Goal: Information Seeking & Learning: Check status

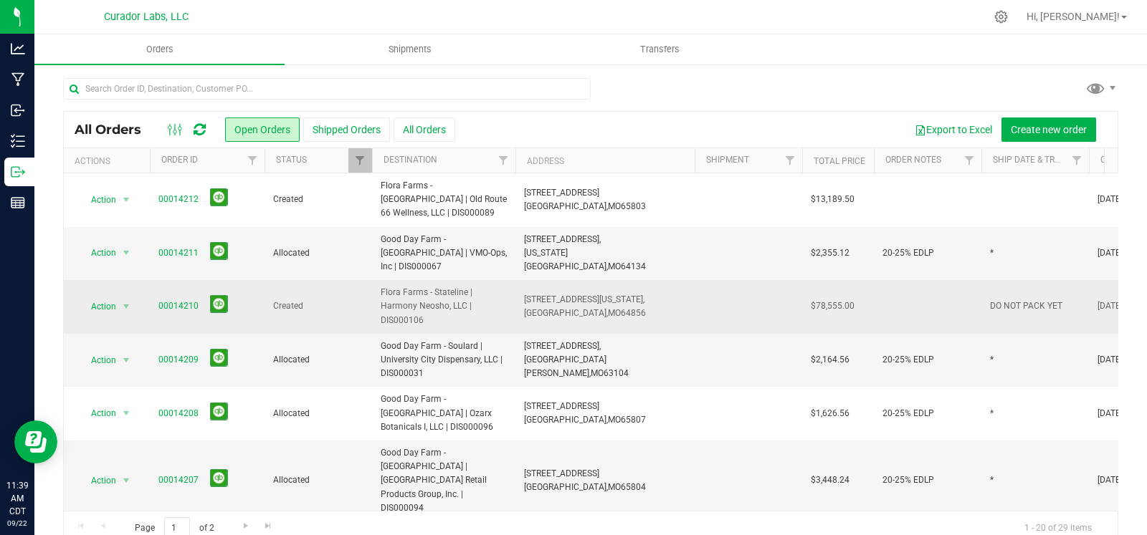
click at [1019, 300] on span "DO NOT PACK YET" at bounding box center [1026, 307] width 72 height 14
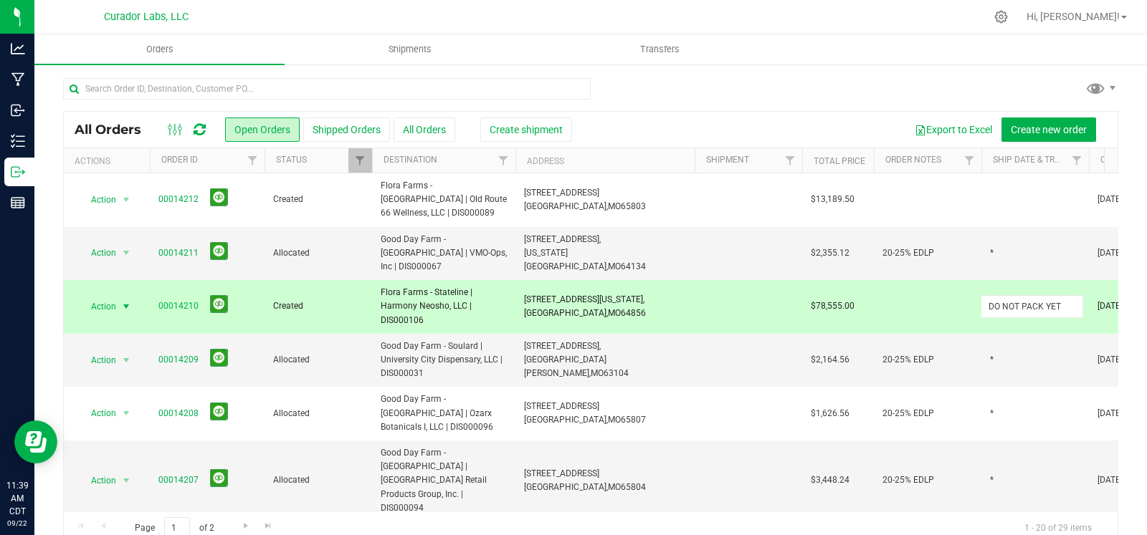
click at [1019, 296] on input "DO NOT PACK YET" at bounding box center [1031, 306] width 102 height 22
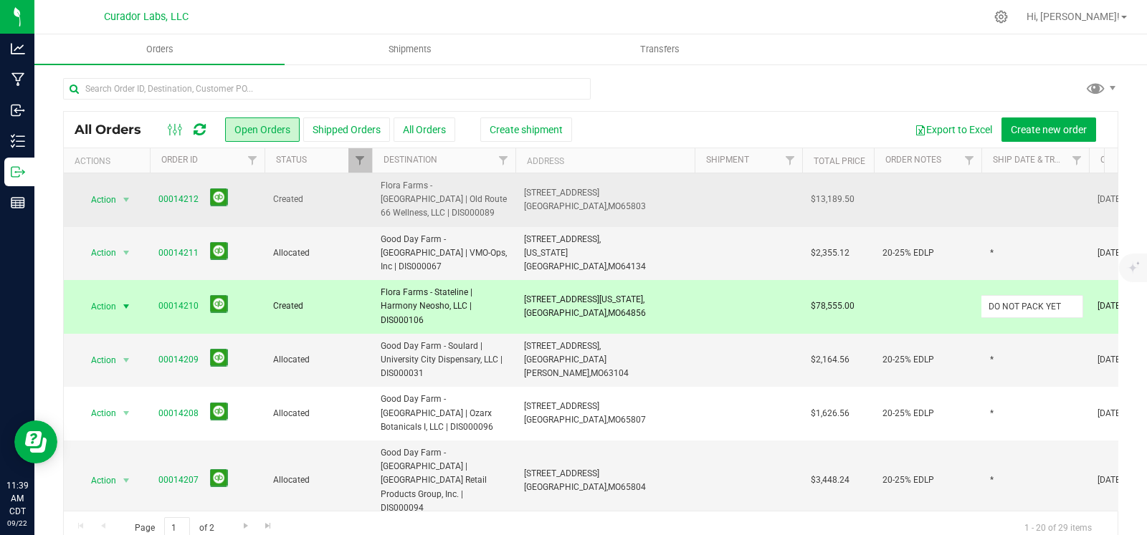
click at [1018, 200] on td at bounding box center [1035, 200] width 108 height 54
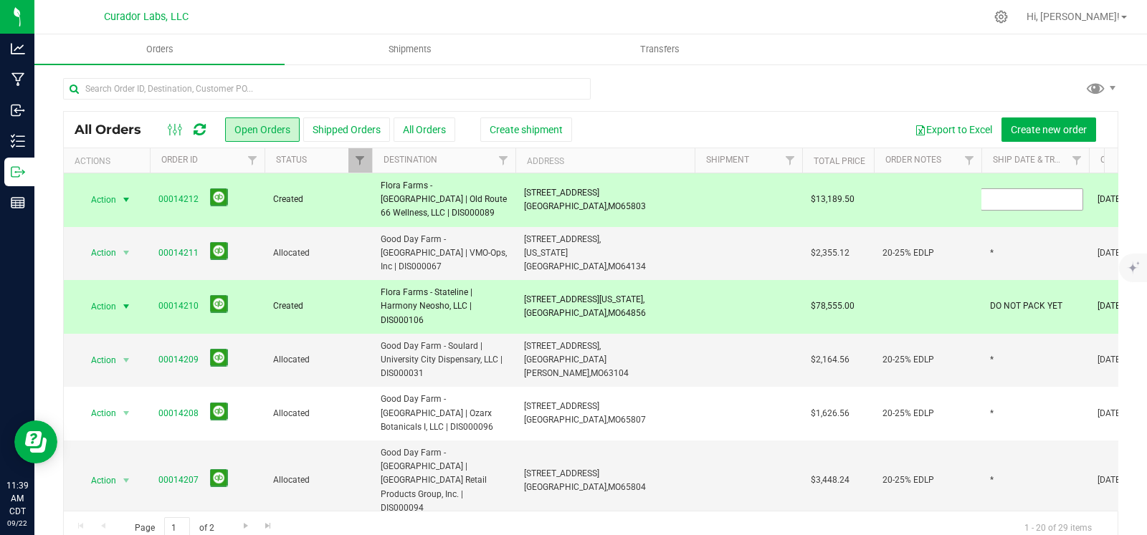
click at [1018, 200] on input "text" at bounding box center [1031, 199] width 102 height 22
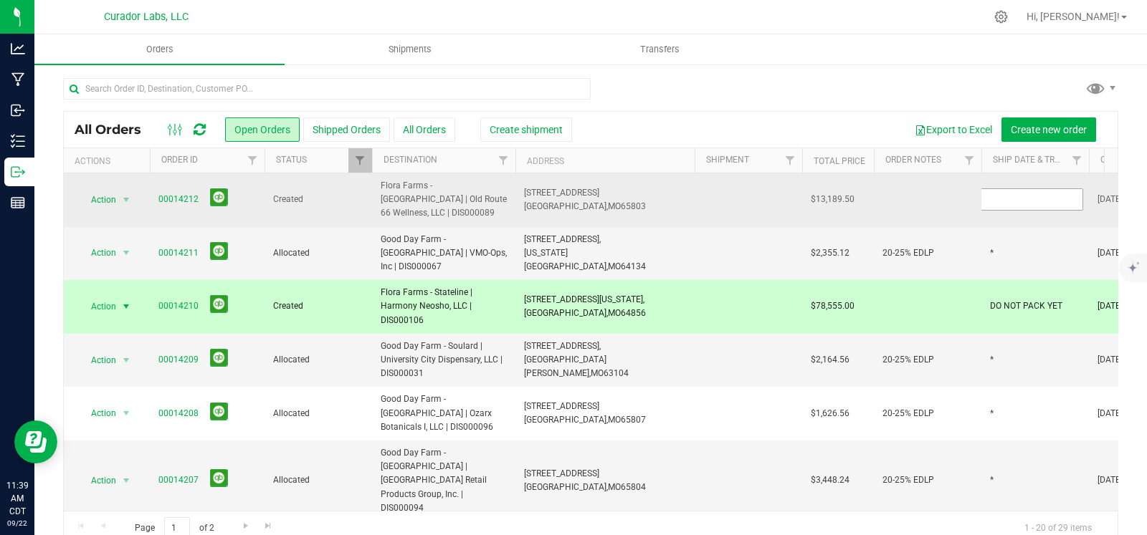
click at [1018, 200] on input "text" at bounding box center [1031, 199] width 102 height 22
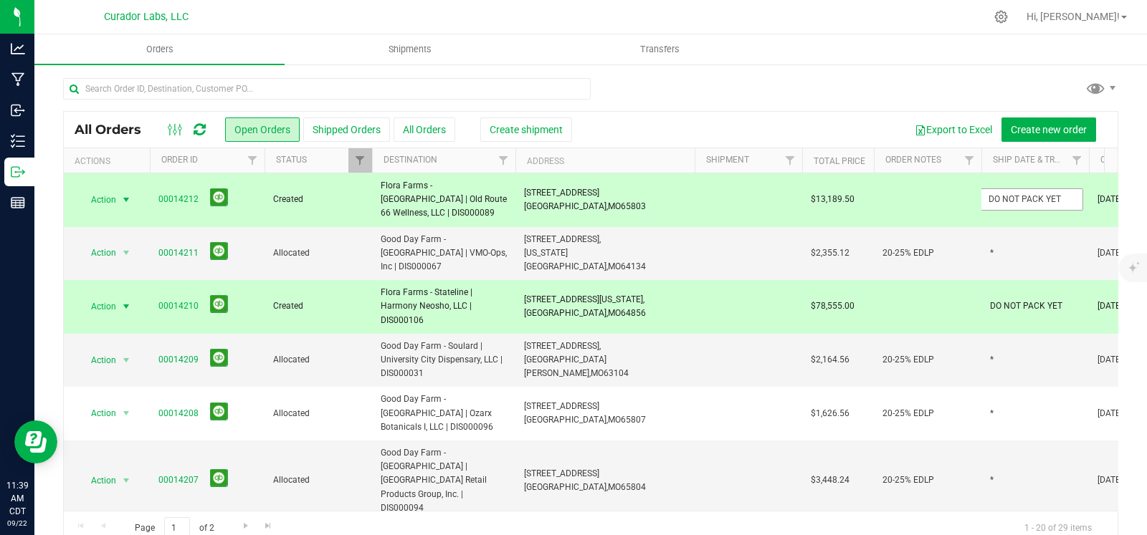
type input "DO NOT PACK YET"
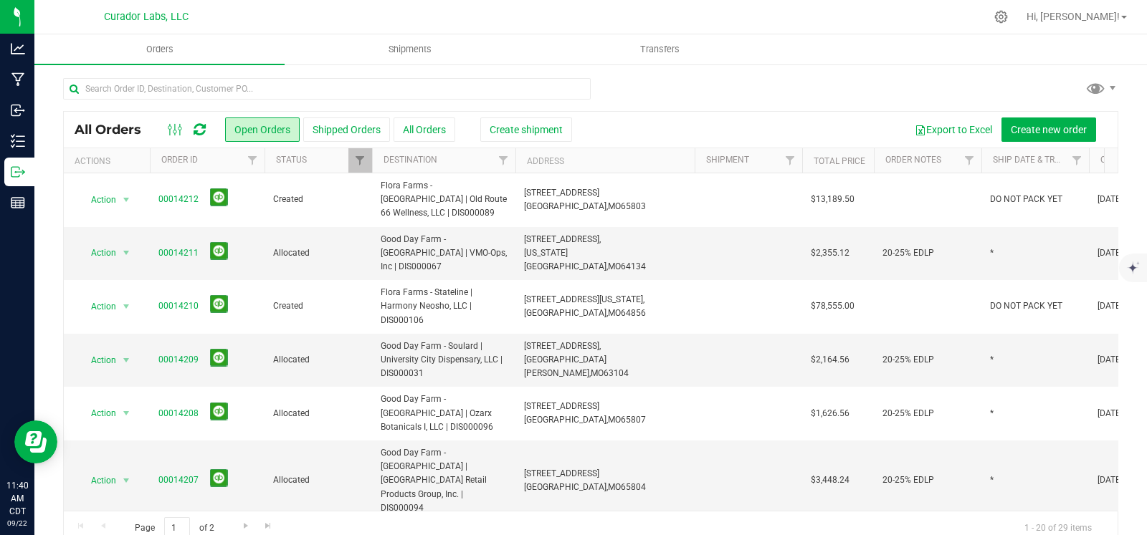
drag, startPoint x: 755, startPoint y: 77, endPoint x: 770, endPoint y: 102, distance: 29.3
click at [755, 77] on div "All Orders Open Orders Shipped Orders All Orders Create shipment Export to Exce…" at bounding box center [590, 311] width 1112 height 497
click at [1135, 237] on icon "mute" at bounding box center [1131, 239] width 13 height 13
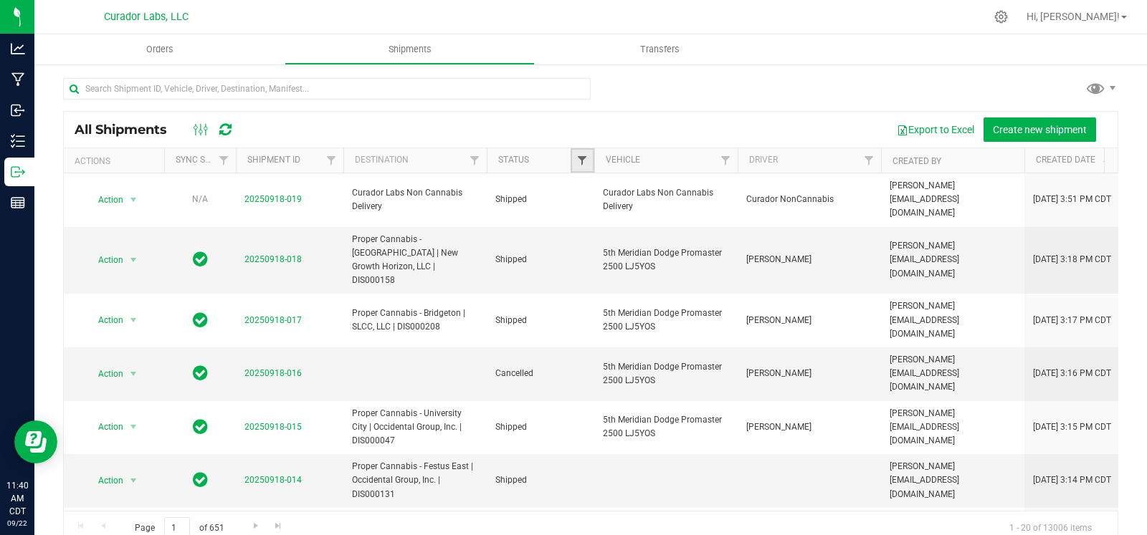
click at [583, 157] on span "Filter" at bounding box center [581, 160] width 11 height 11
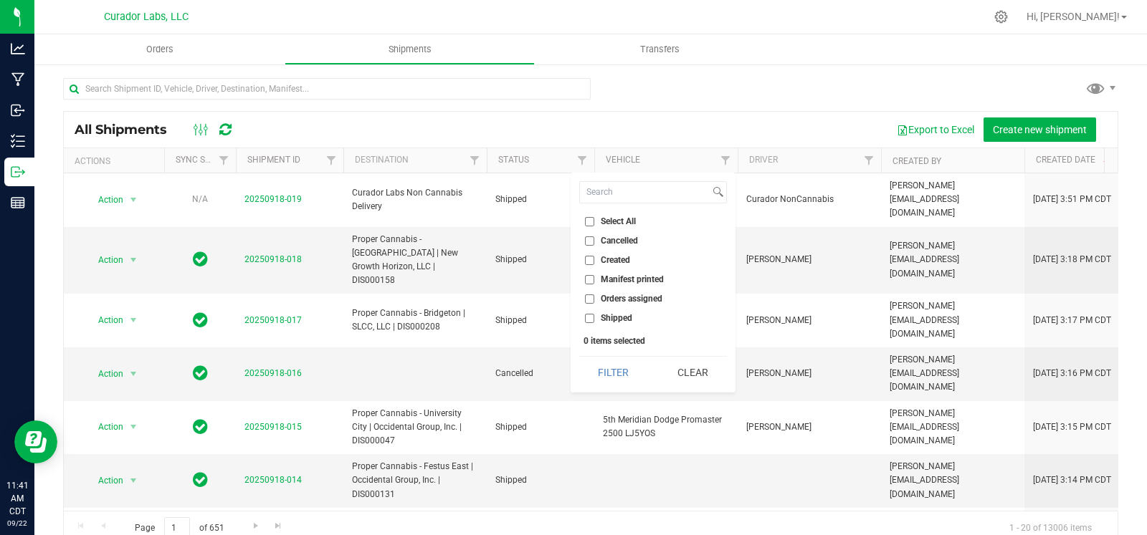
click at [614, 299] on span "Orders assigned" at bounding box center [632, 299] width 62 height 9
click at [594, 299] on input "Orders assigned" at bounding box center [589, 299] width 9 height 9
checkbox input "true"
click at [614, 367] on button "Filter" at bounding box center [613, 373] width 69 height 32
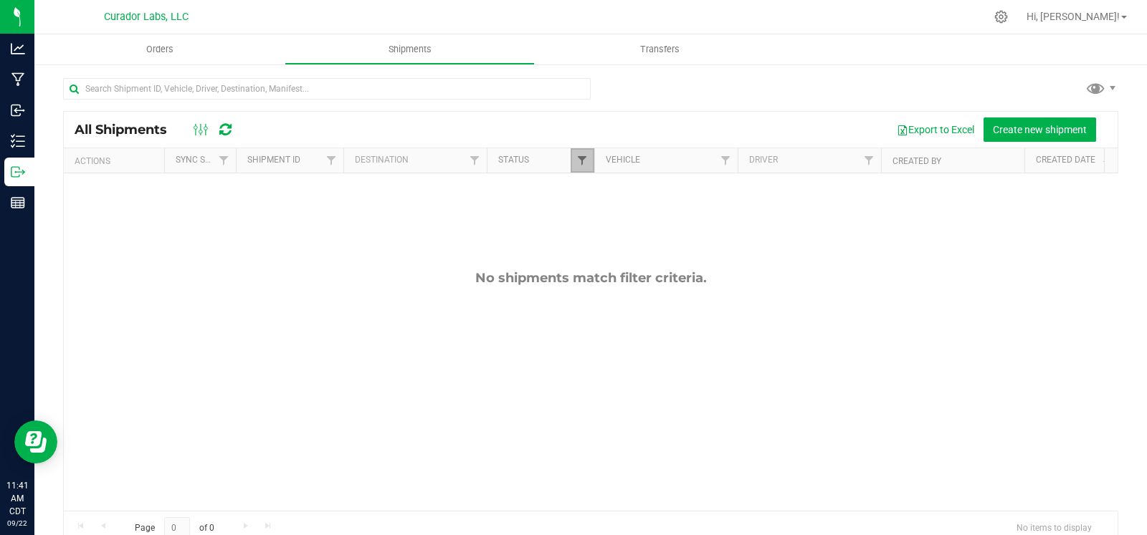
click at [580, 165] on span "Filter" at bounding box center [581, 160] width 11 height 11
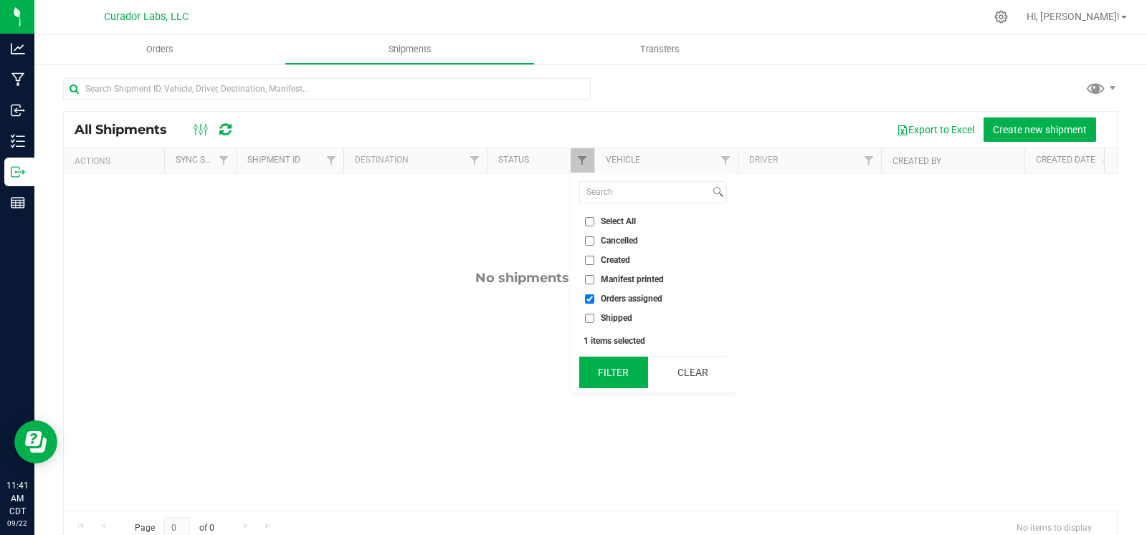
click at [614, 378] on button "Filter" at bounding box center [613, 373] width 69 height 32
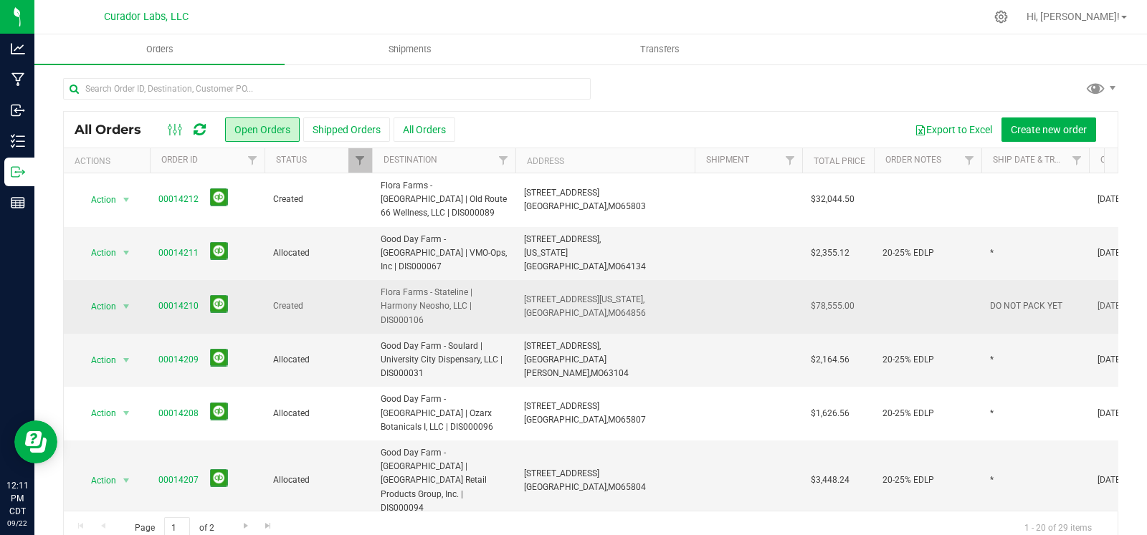
click at [1003, 300] on span "DO NOT PACK YET" at bounding box center [1026, 307] width 72 height 14
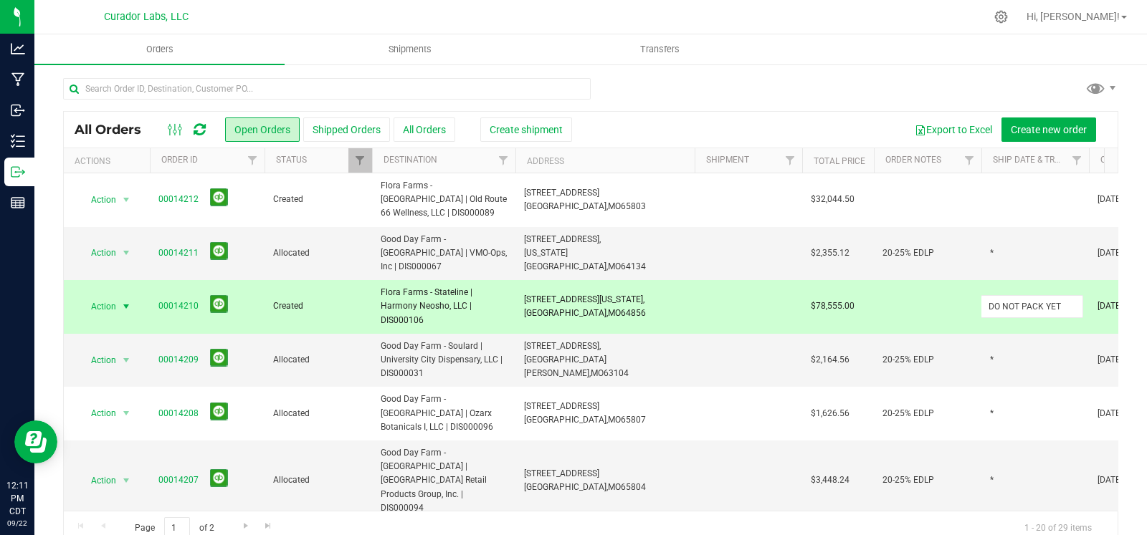
click at [1003, 295] on input "DO NOT PACK YET" at bounding box center [1031, 306] width 102 height 22
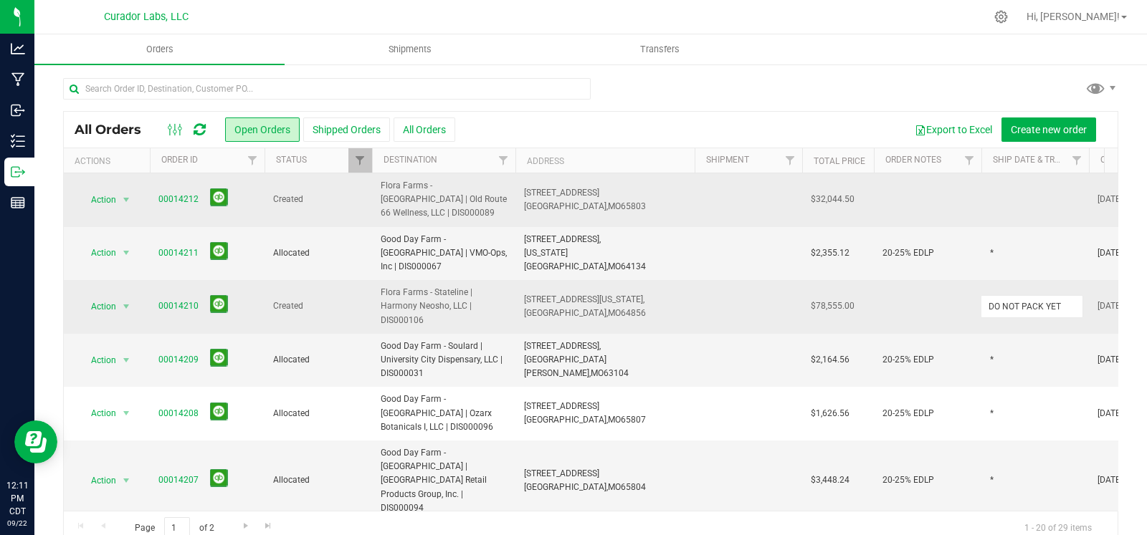
click at [1015, 206] on td at bounding box center [1035, 200] width 108 height 54
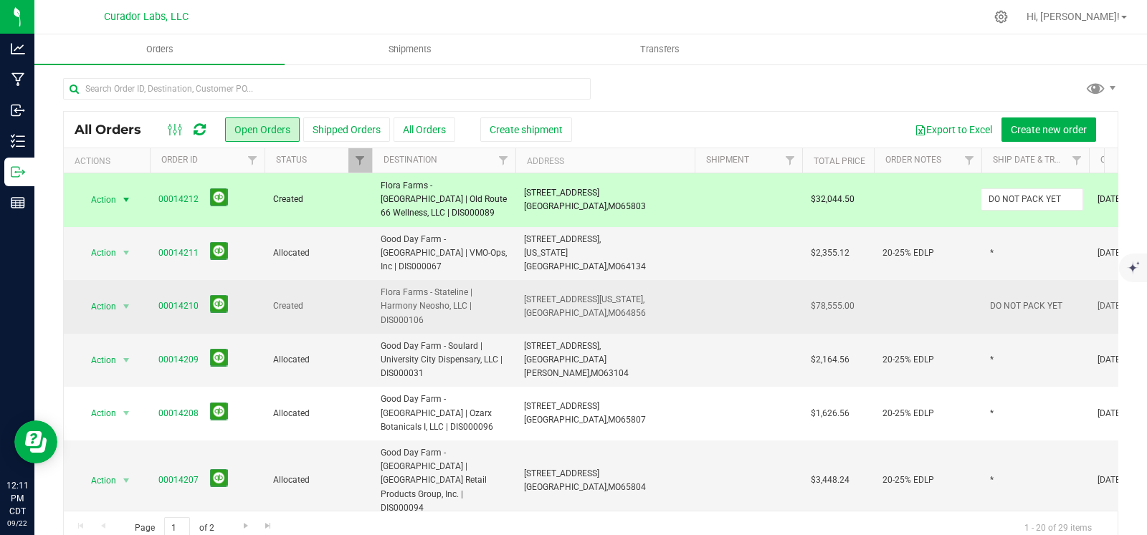
type input "DO NOT PACK YET"
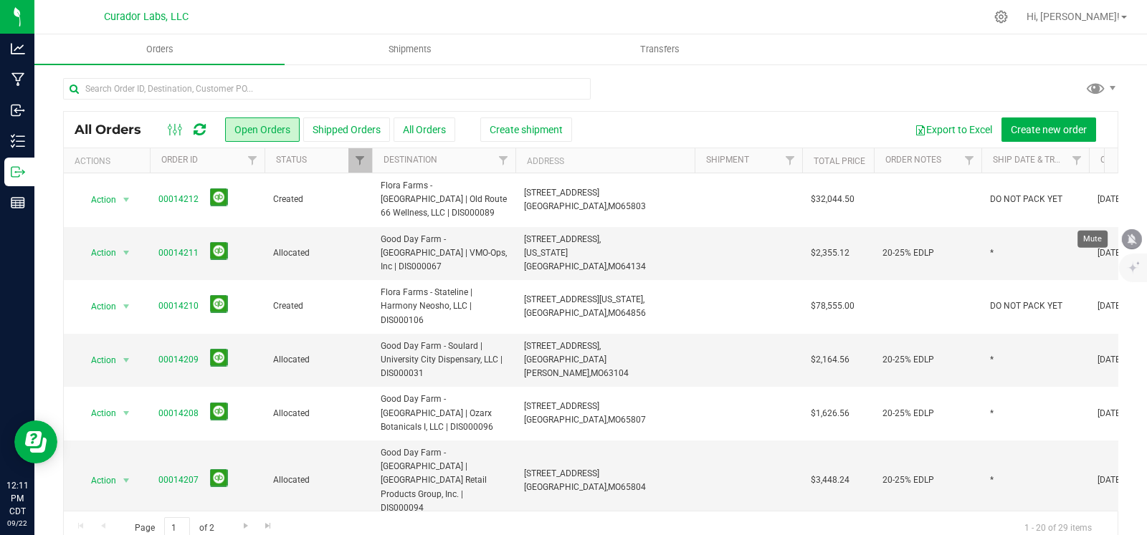
click at [1130, 238] on icon "mute" at bounding box center [1131, 239] width 9 height 11
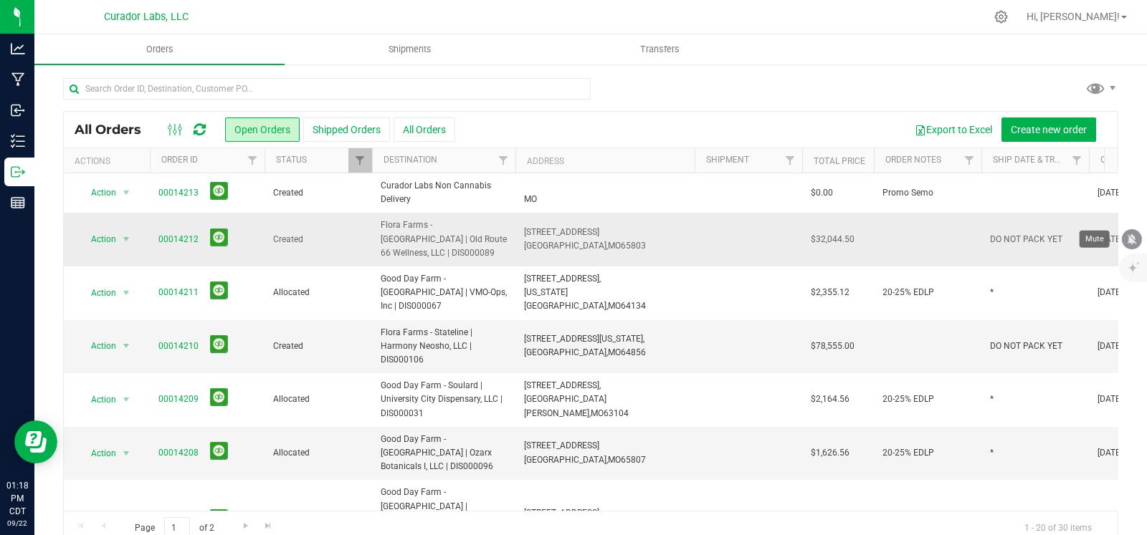
drag, startPoint x: 1130, startPoint y: 243, endPoint x: 961, endPoint y: 216, distance: 170.5
click at [1130, 242] on icon "mute" at bounding box center [1131, 239] width 9 height 11
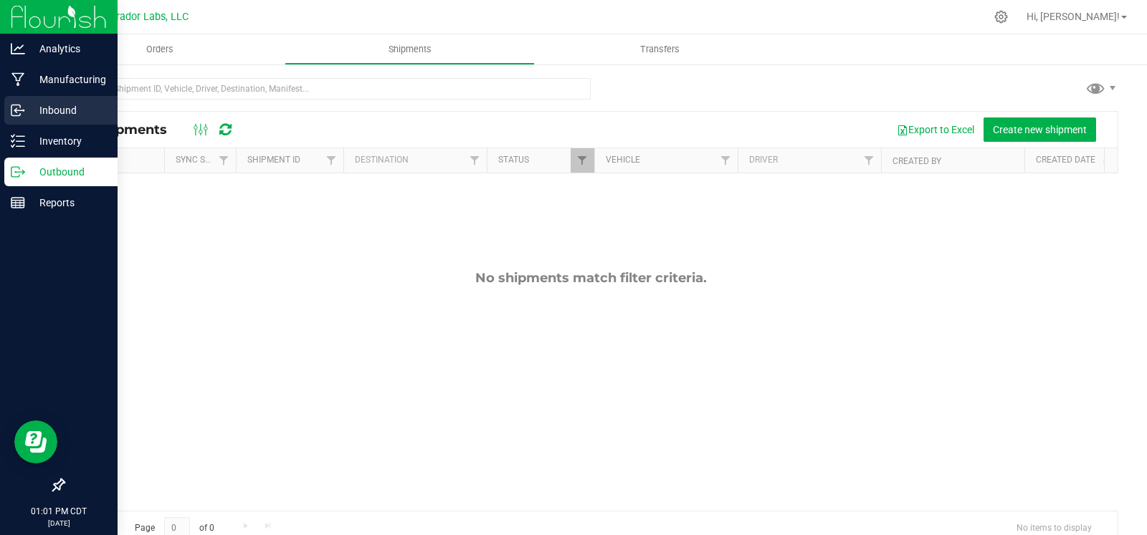
click at [32, 105] on p "Inbound" at bounding box center [68, 110] width 86 height 17
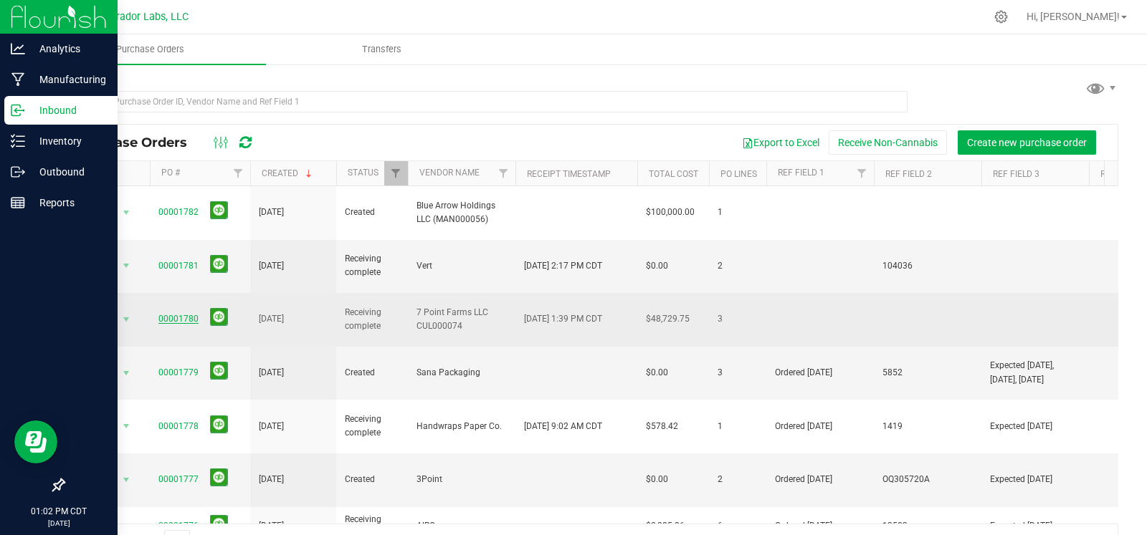
click at [179, 314] on link "00001780" at bounding box center [178, 319] width 40 height 10
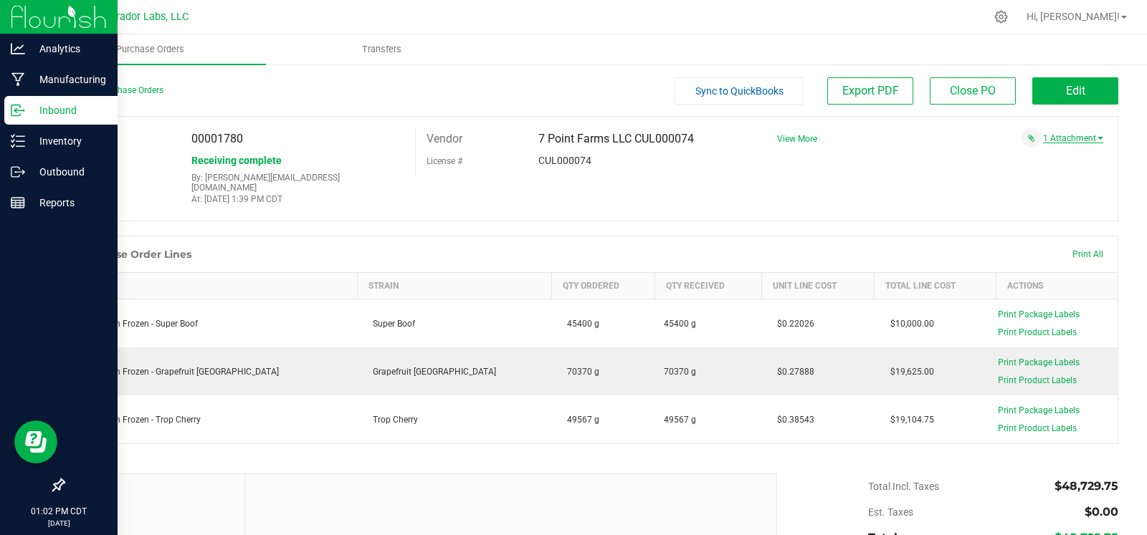
click at [1080, 133] on link "1 Attachment" at bounding box center [1073, 138] width 60 height 10
click at [843, 192] on div "PO 00001780 Status Receiving complete By: stephen@curadorbrands.com At: Sep 19,…" at bounding box center [590, 168] width 1055 height 105
click at [1066, 97] on span "Edit" at bounding box center [1075, 91] width 19 height 14
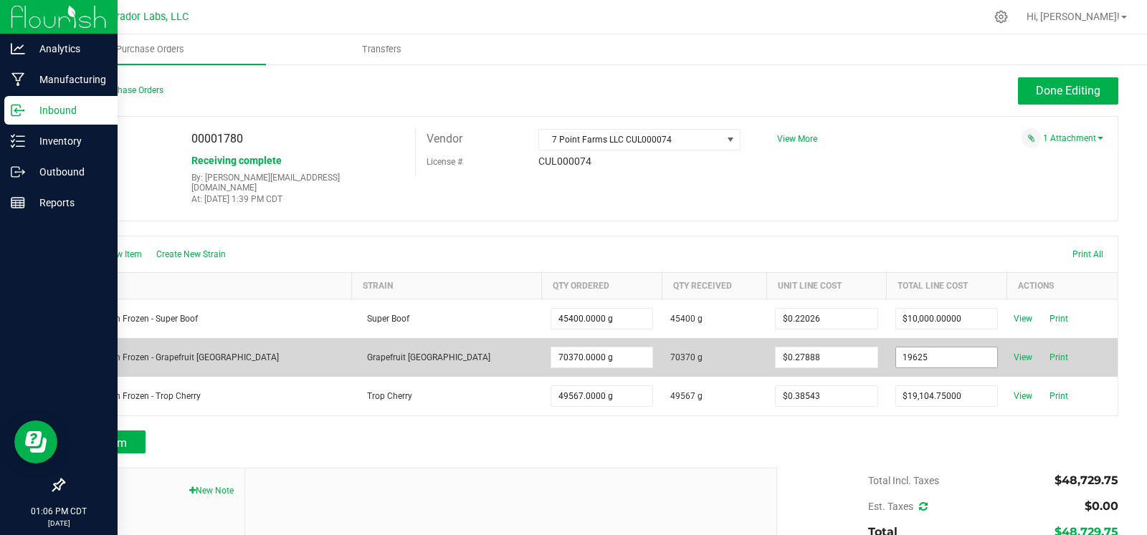
click at [896, 348] on input "19625" at bounding box center [947, 358] width 102 height 20
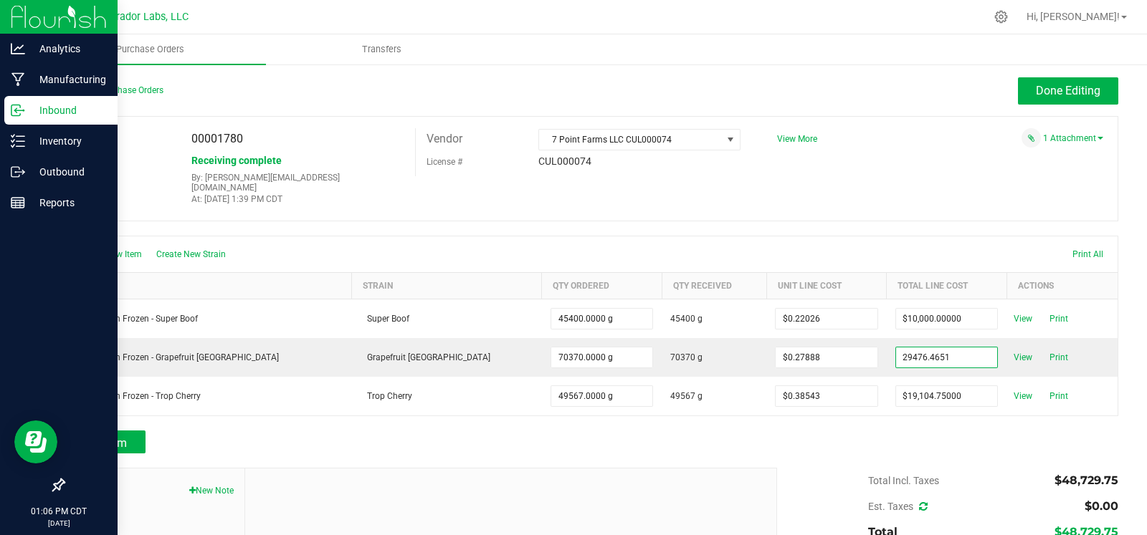
type input "$29,476.46510"
click at [935, 185] on body "Analytics Manufacturing Inbound Inventory Outbound Reports 01:06 PM CDT 09/22/2…" at bounding box center [573, 267] width 1147 height 535
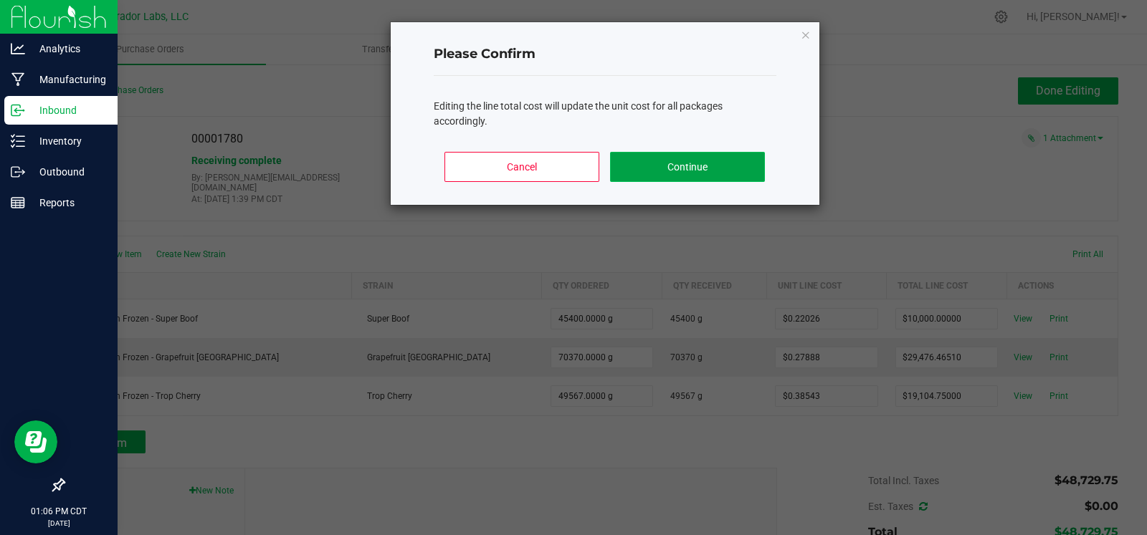
click at [713, 177] on button "Continue" at bounding box center [687, 167] width 154 height 30
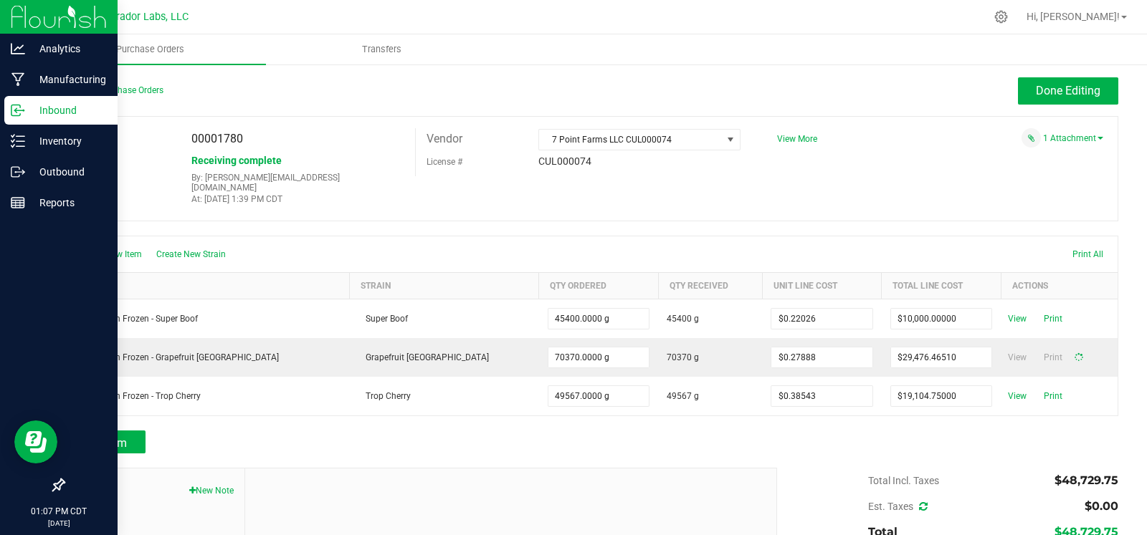
type input "70370"
type input "$0.41888"
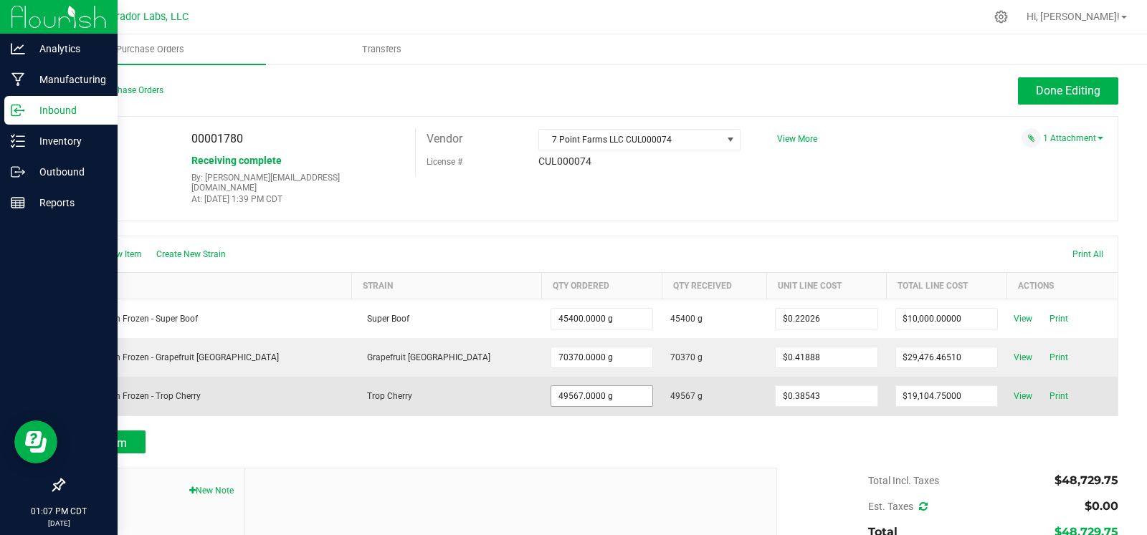
type input "49567"
click at [551, 386] on input "49567" at bounding box center [602, 396] width 102 height 20
click at [896, 386] on input "19104.60881" at bounding box center [947, 396] width 102 height 20
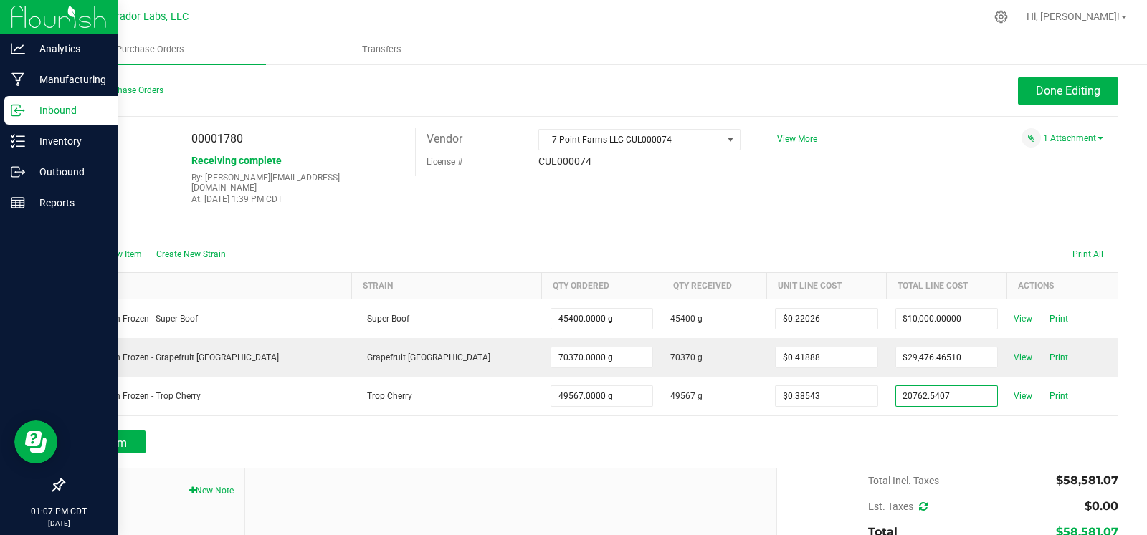
type input "$20,762.54070"
click at [877, 447] on body "Analytics Manufacturing Inbound Inventory Outbound Reports 01:07 PM CDT 09/22/2…" at bounding box center [573, 267] width 1147 height 535
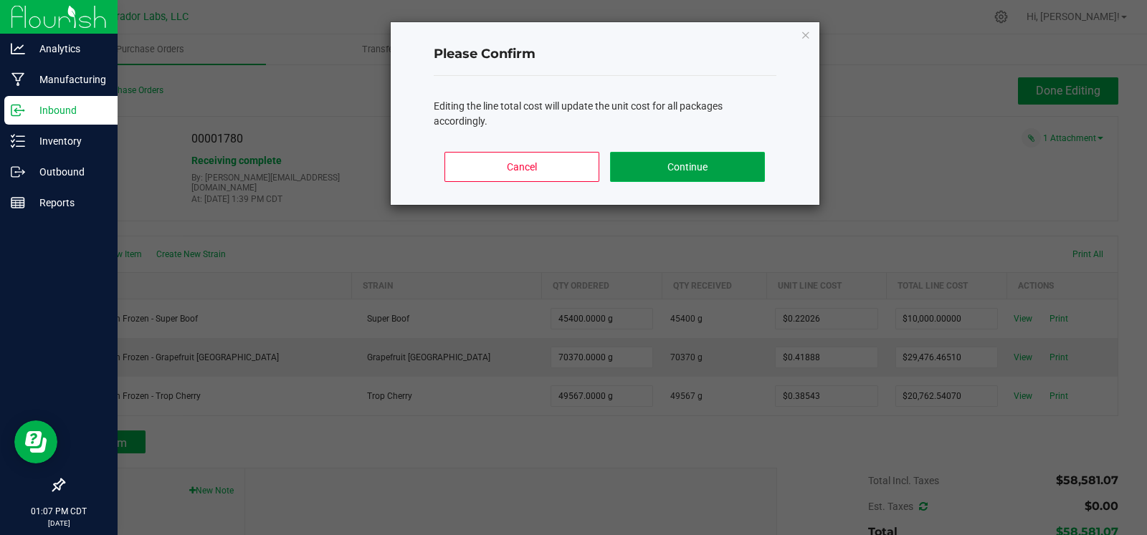
click at [694, 165] on button "Continue" at bounding box center [687, 167] width 154 height 30
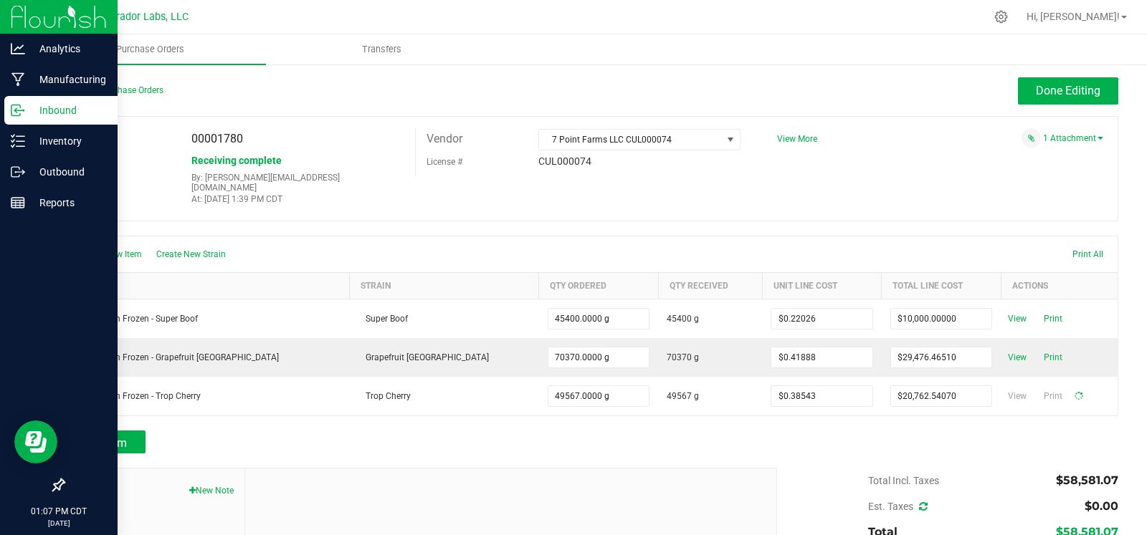
type input "49567"
type input "$0.41888"
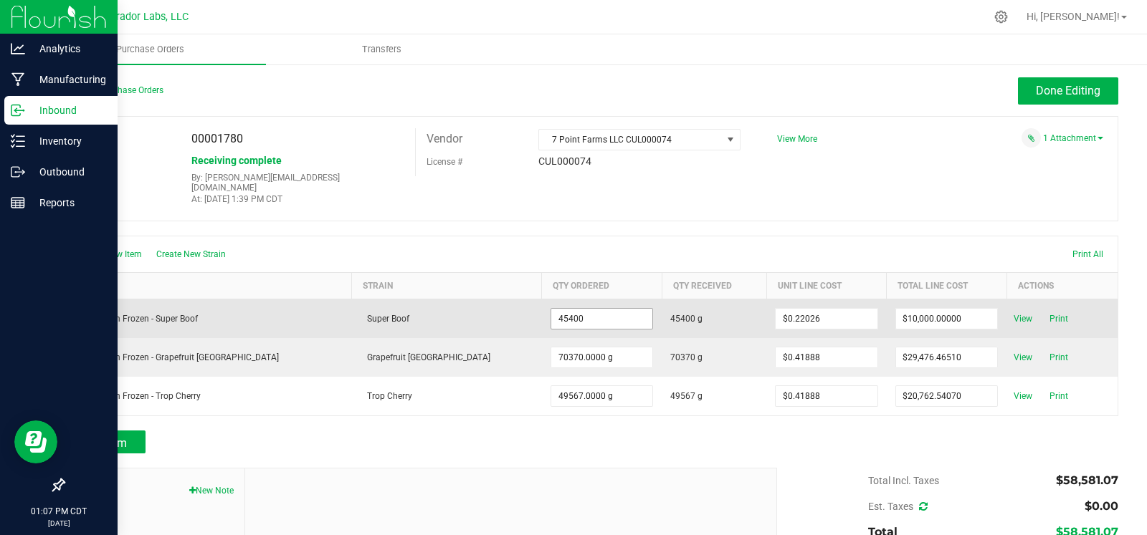
click at [551, 310] on input "45400" at bounding box center [602, 319] width 102 height 20
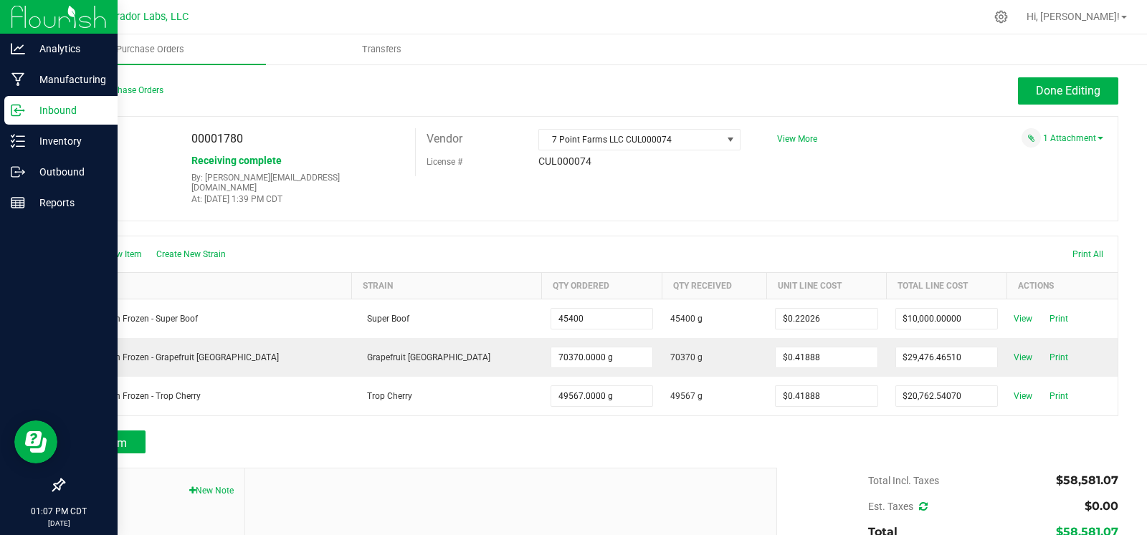
type input "45400.0000 g"
type input "$9,999.80400"
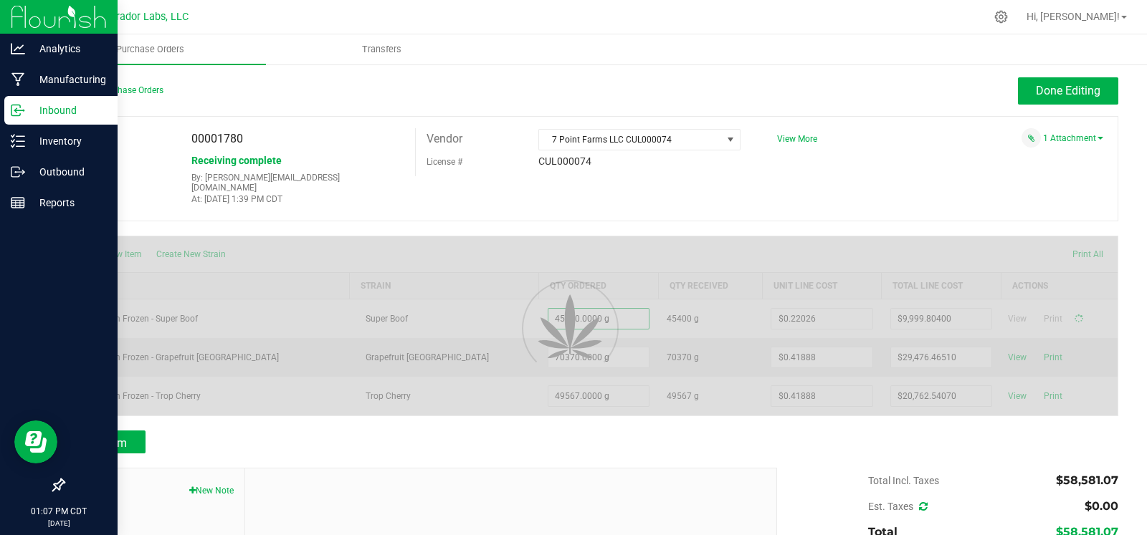
type input "45400"
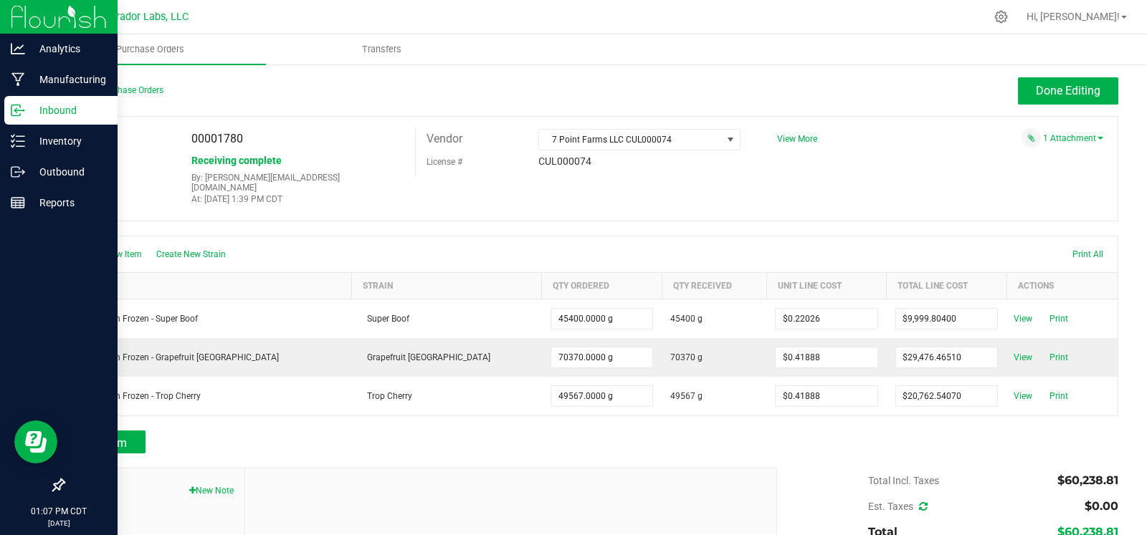
click at [892, 172] on div "PO 00001780 Status Receiving complete By: stephen@curadorbrands.com At: Sep 19,…" at bounding box center [590, 168] width 1055 height 105
click at [931, 164] on div "PO 00001780 Status Receiving complete By: stephen@curadorbrands.com At: Sep 19,…" at bounding box center [590, 168] width 1055 height 105
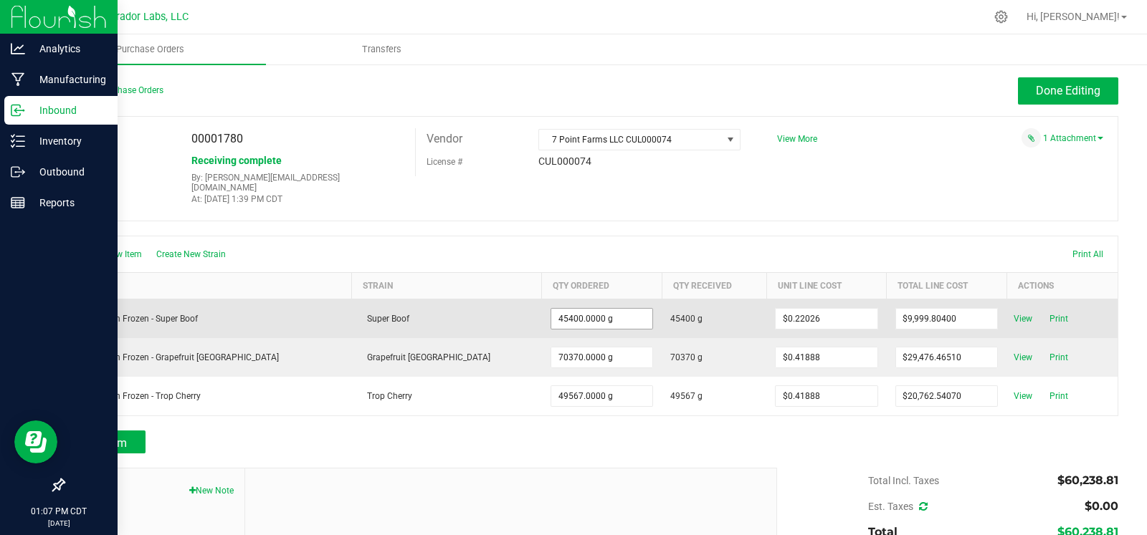
type input "45400"
click at [551, 309] on input "45400" at bounding box center [602, 319] width 102 height 20
click at [899, 313] on input "9999.804" at bounding box center [947, 319] width 102 height 20
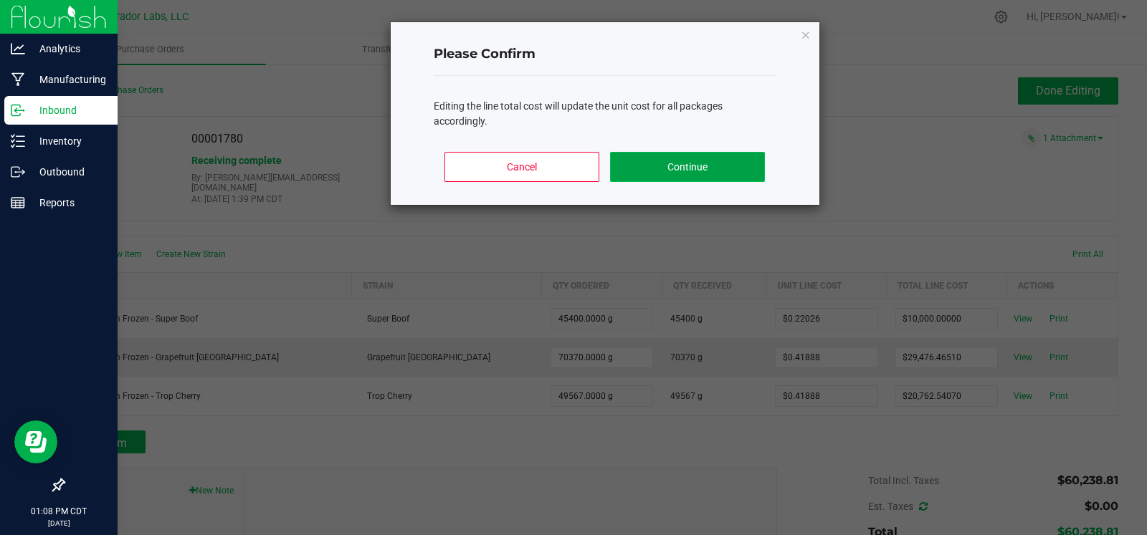
click at [711, 171] on button "Continue" at bounding box center [687, 167] width 154 height 30
type input "10000"
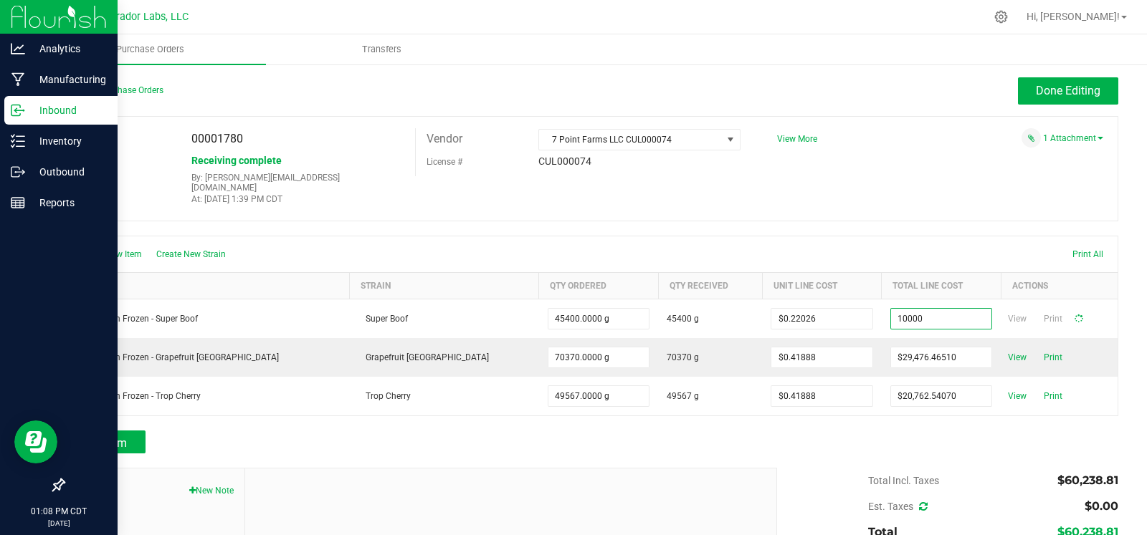
type input "45400"
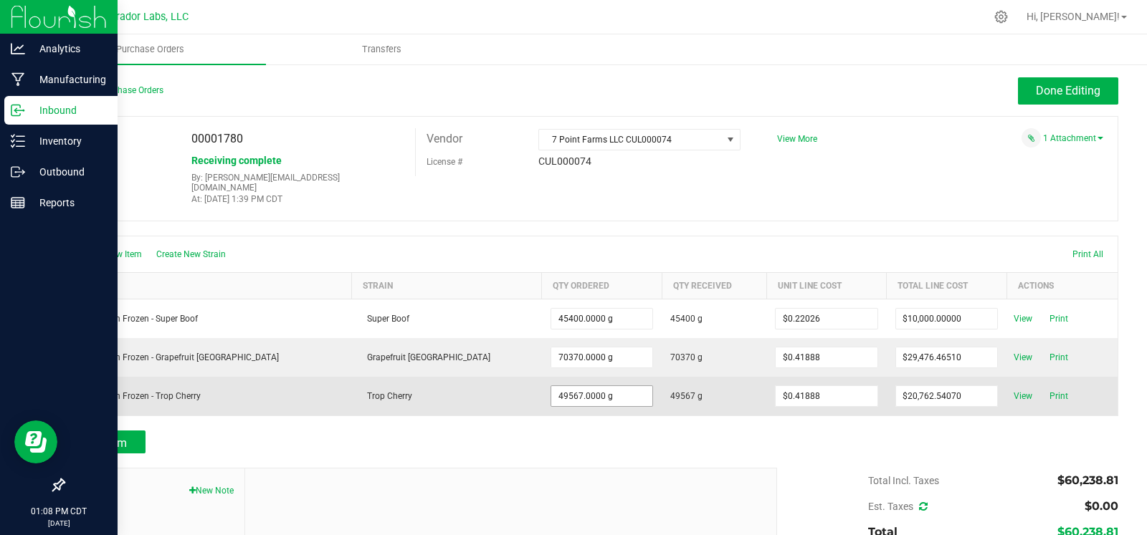
type input "49567"
click at [551, 388] on input "49567" at bounding box center [602, 396] width 102 height 20
click at [896, 390] on input "20762.62496" at bounding box center [947, 396] width 102 height 20
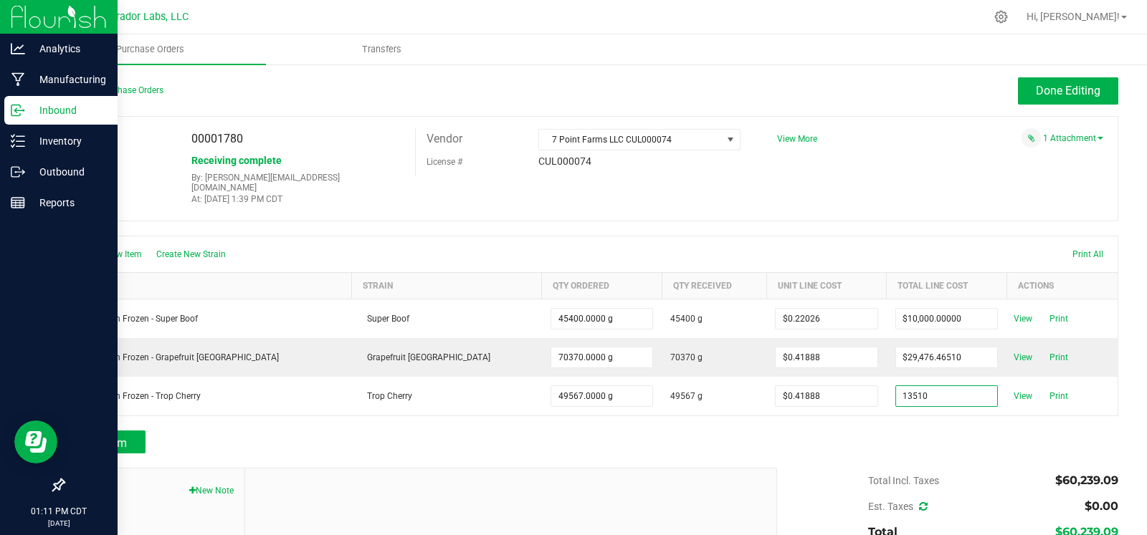
type input "$13,510.00000"
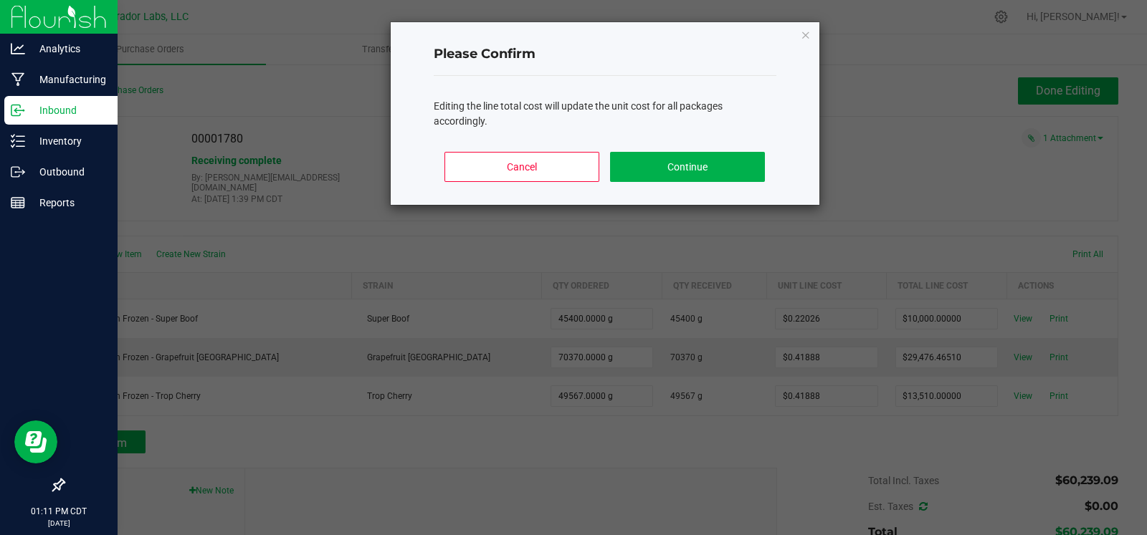
click at [848, 426] on body "Analytics Manufacturing Inbound Inventory Outbound Reports 01:11 PM CDT 09/22/2…" at bounding box center [573, 267] width 1147 height 535
click at [717, 169] on button "Continue" at bounding box center [687, 167] width 154 height 30
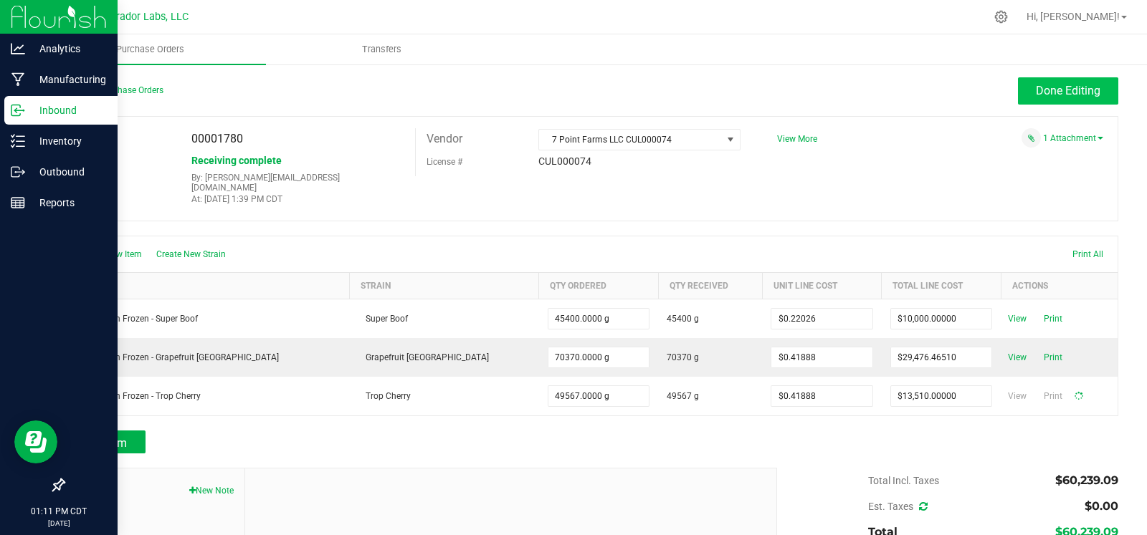
type input "49567"
type input "$0.27256"
click at [806, 139] on span "View More" at bounding box center [797, 139] width 40 height 10
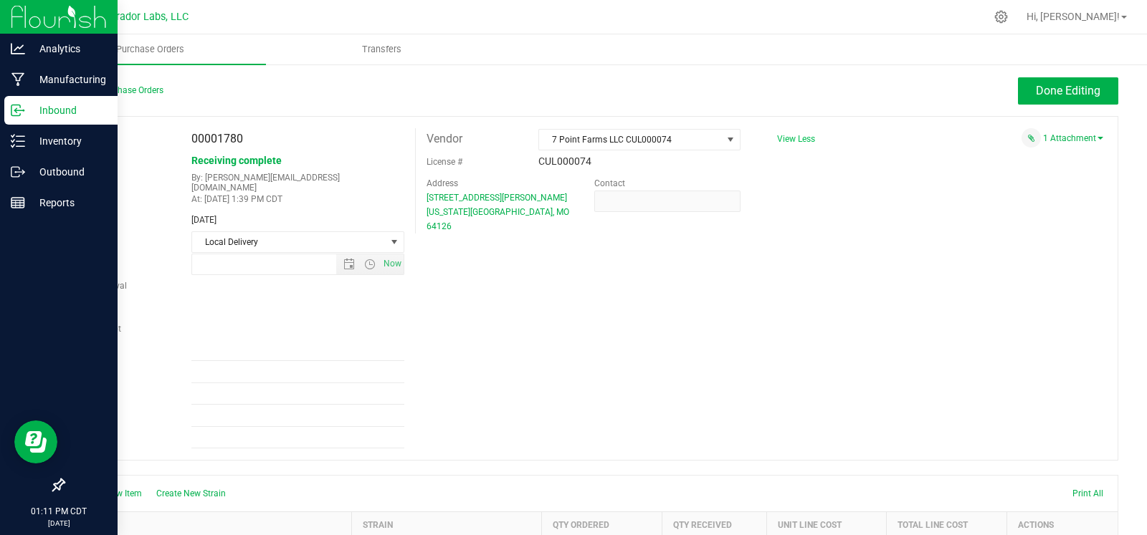
type input "9/19/2025 11:56 AM"
click at [264, 340] on input "Ref Field 1" at bounding box center [297, 351] width 213 height 22
type input "Line 1 is Cost +"
click at [262, 362] on input "Ref Field 2" at bounding box center [297, 373] width 213 height 22
type input "Line 3 has 80lb of Cost + @$100/lb"
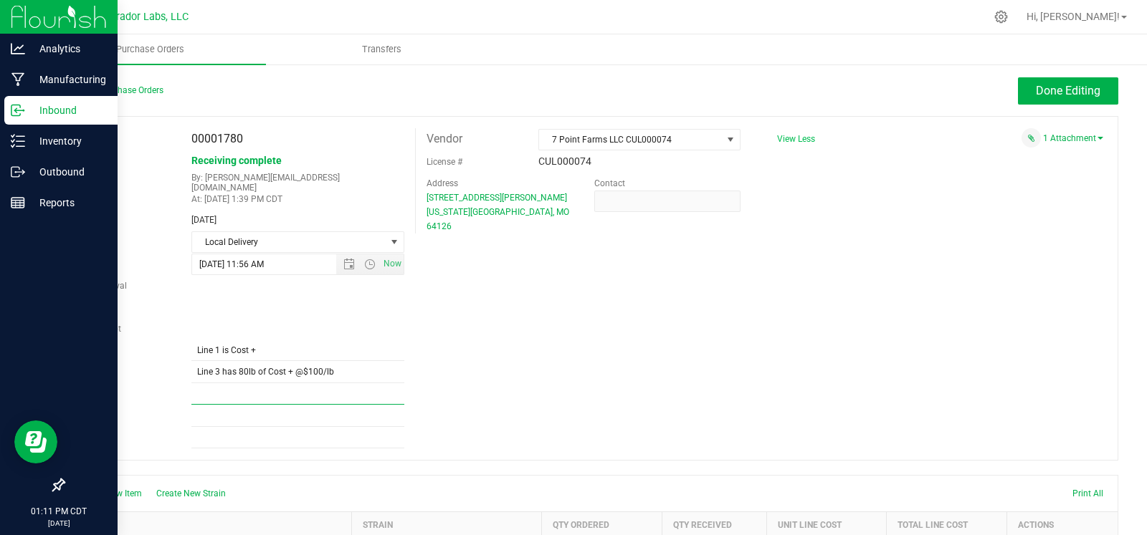
click at [270, 386] on input "Ref Field 3" at bounding box center [297, 394] width 213 height 22
type input "Line 3 The remaining 29lb is $190/lb"
click at [618, 376] on div "PO 00001780 Status Receiving complete By: stephen@curadorbrands.com At: Sep 19,…" at bounding box center [590, 288] width 1055 height 345
click at [1096, 89] on button "Done Editing" at bounding box center [1068, 90] width 100 height 27
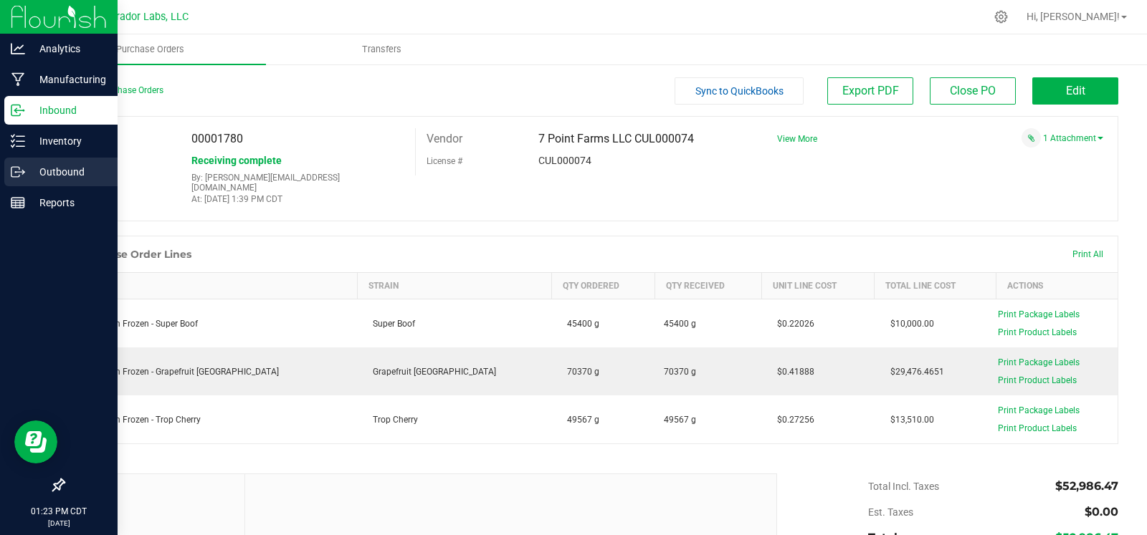
click at [31, 176] on p "Outbound" at bounding box center [68, 171] width 86 height 17
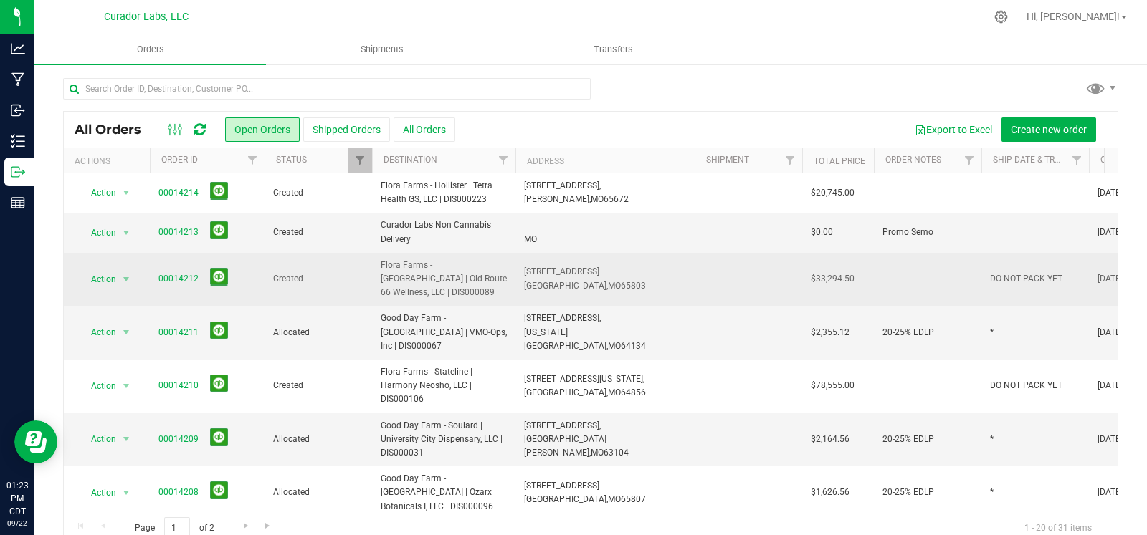
click at [1012, 274] on span "DO NOT PACK YET" at bounding box center [1026, 279] width 72 height 14
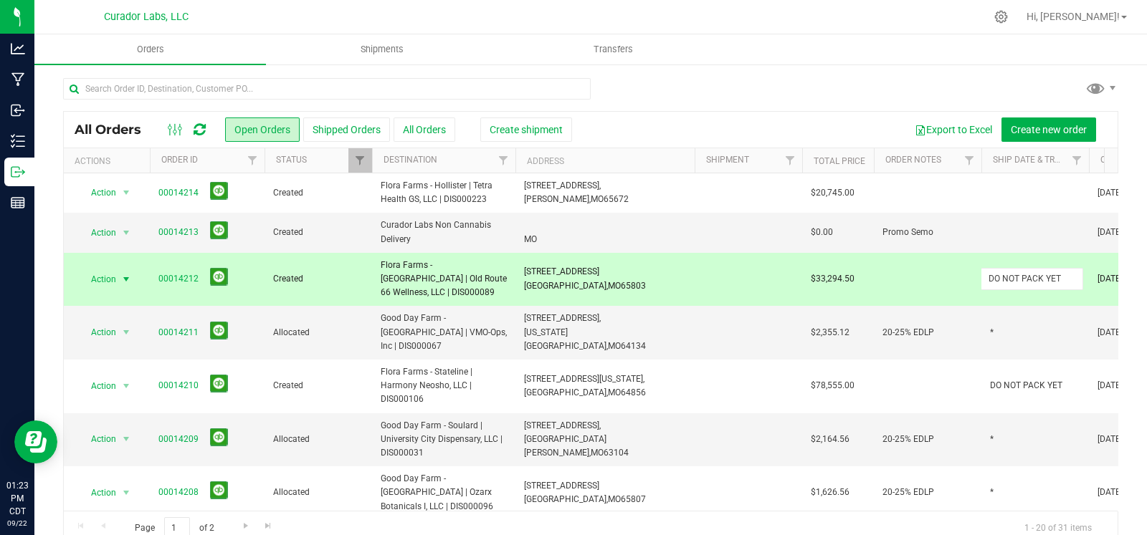
click at [1012, 274] on input "DO NOT PACK YET" at bounding box center [1031, 279] width 102 height 22
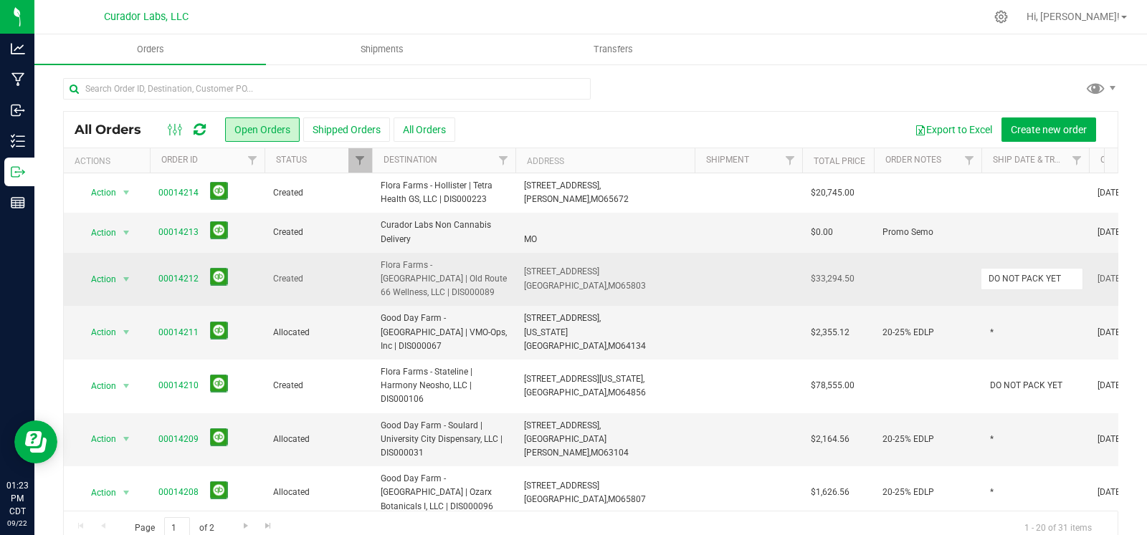
click at [1012, 274] on input "DO NOT PACK YET" at bounding box center [1031, 279] width 102 height 22
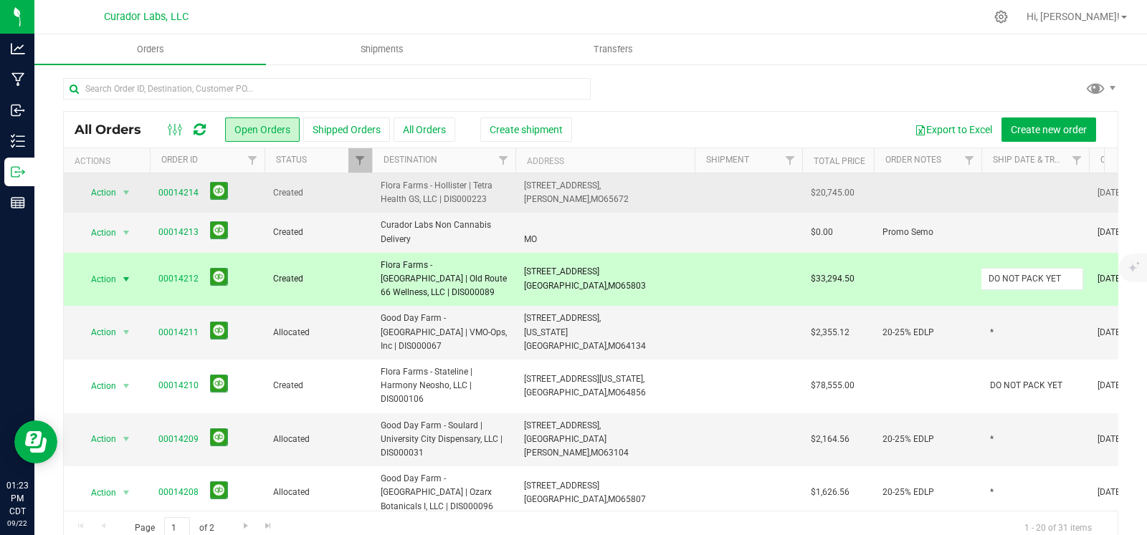
click at [1023, 186] on td at bounding box center [1035, 192] width 108 height 39
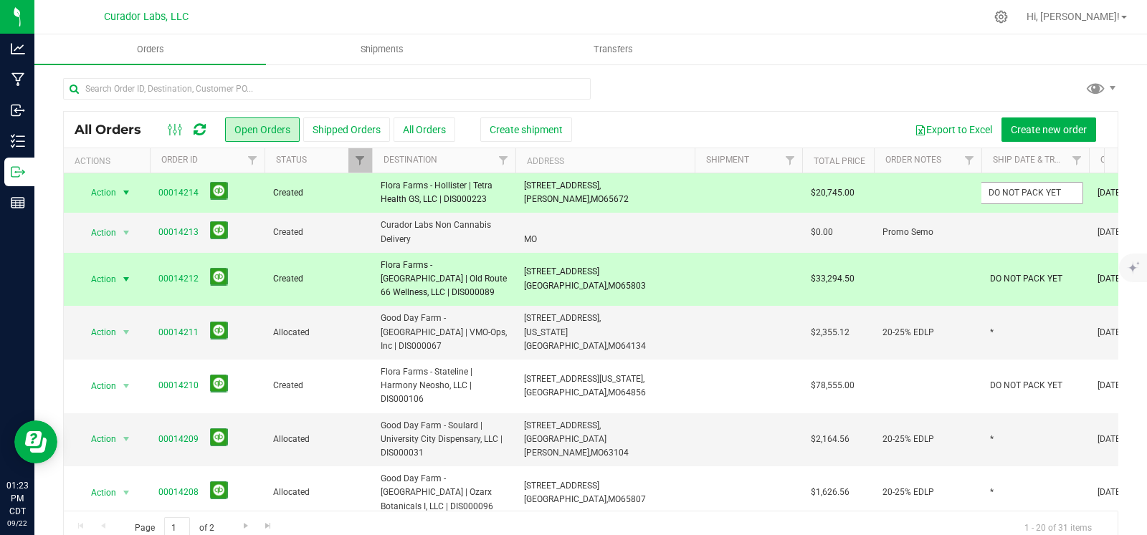
type input "DO NOT PACK YET"
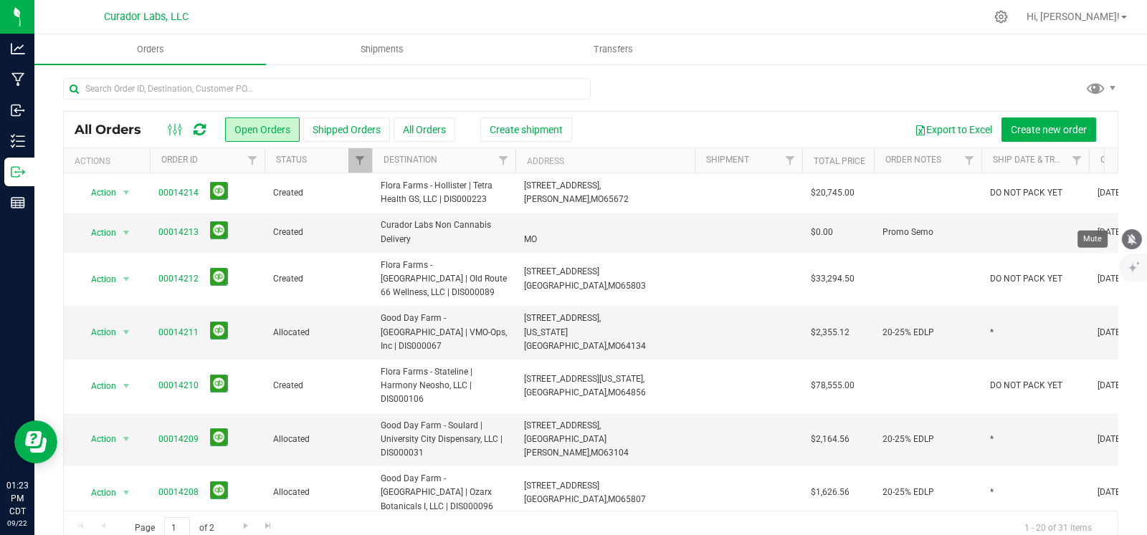
click at [1132, 239] on icon "mute" at bounding box center [1131, 239] width 9 height 11
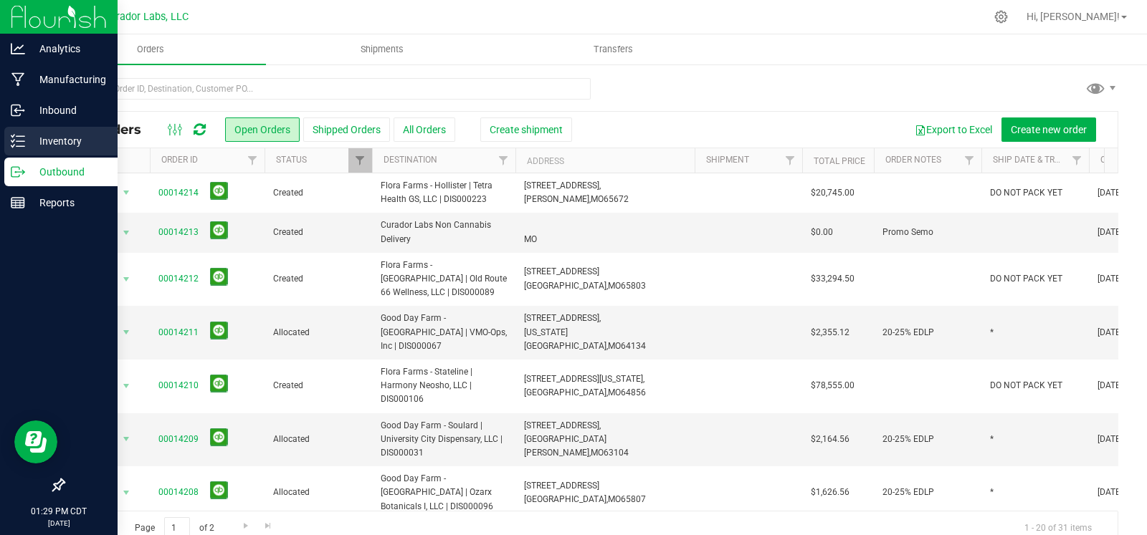
click at [4, 143] on div "Inventory" at bounding box center [60, 141] width 113 height 29
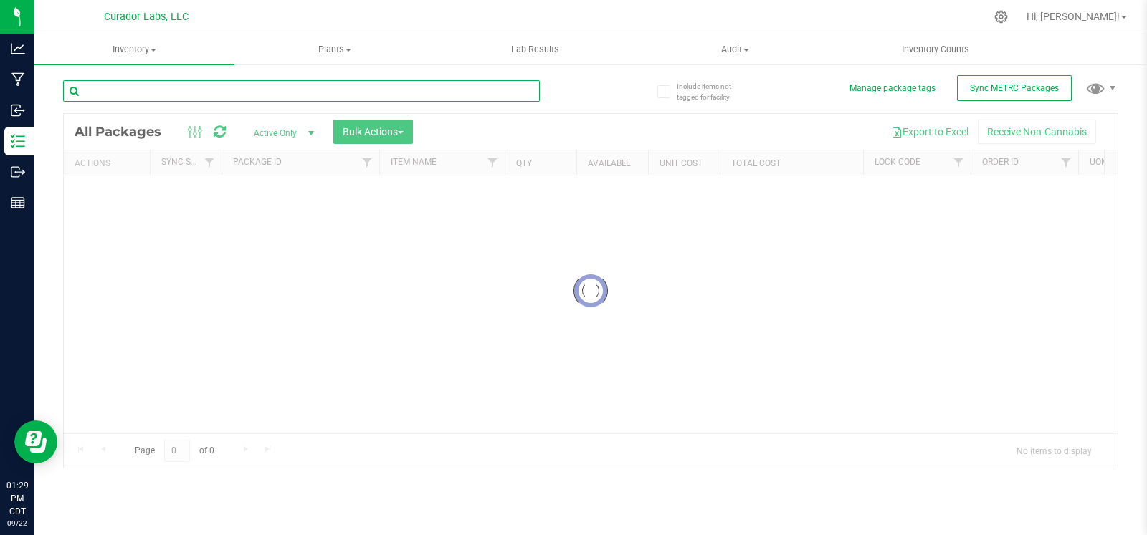
click at [176, 90] on input "text" at bounding box center [301, 91] width 477 height 22
paste input "M00002356387: SafeBet - PreRoll .5g 2pk - Final Packaging - Chillwill-2356387"
type input "M00002356387: SafeBet - PreRoll .5g 2pk - Final Packaging - Chillwill-2356387"
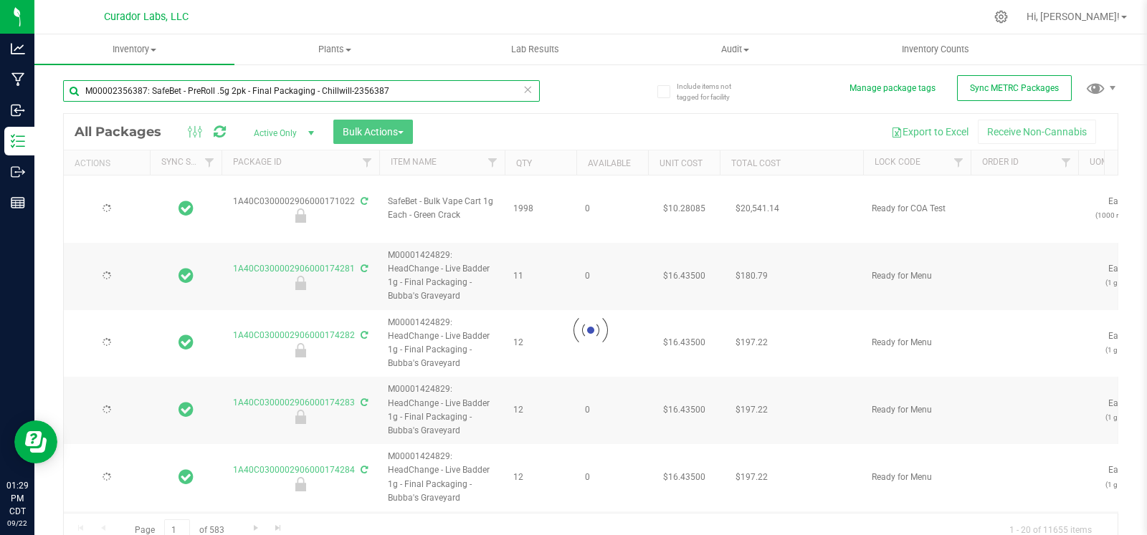
type input "2026-09-22"
type input "2026-08-19"
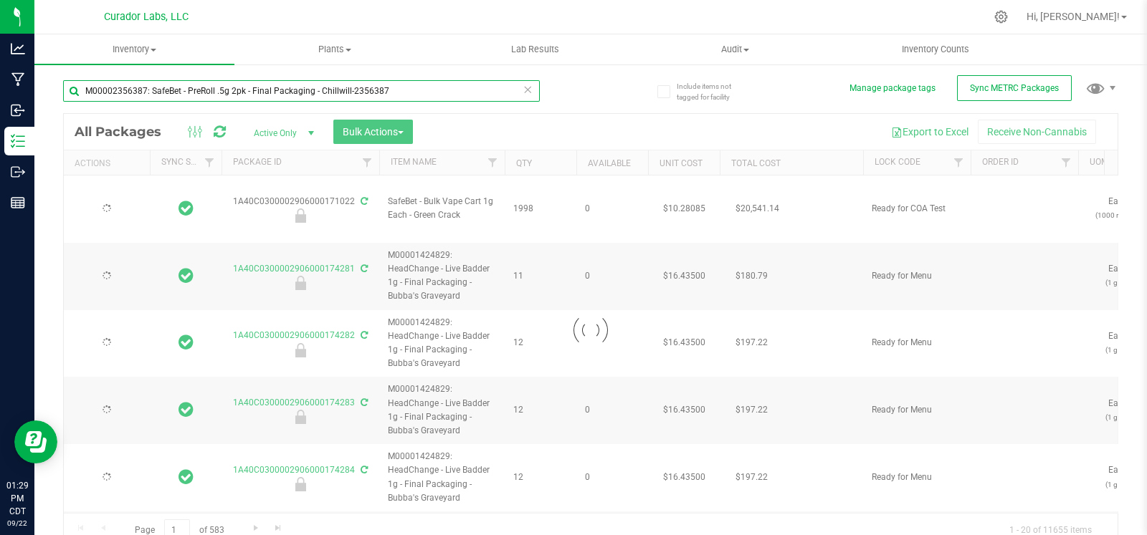
type input "2026-08-19"
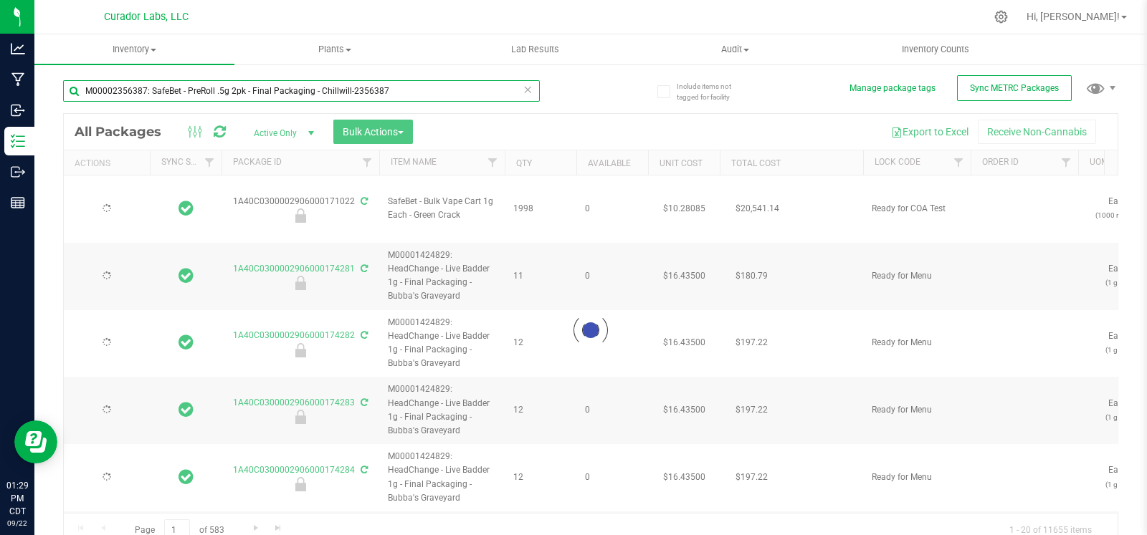
type input "2026-08-19"
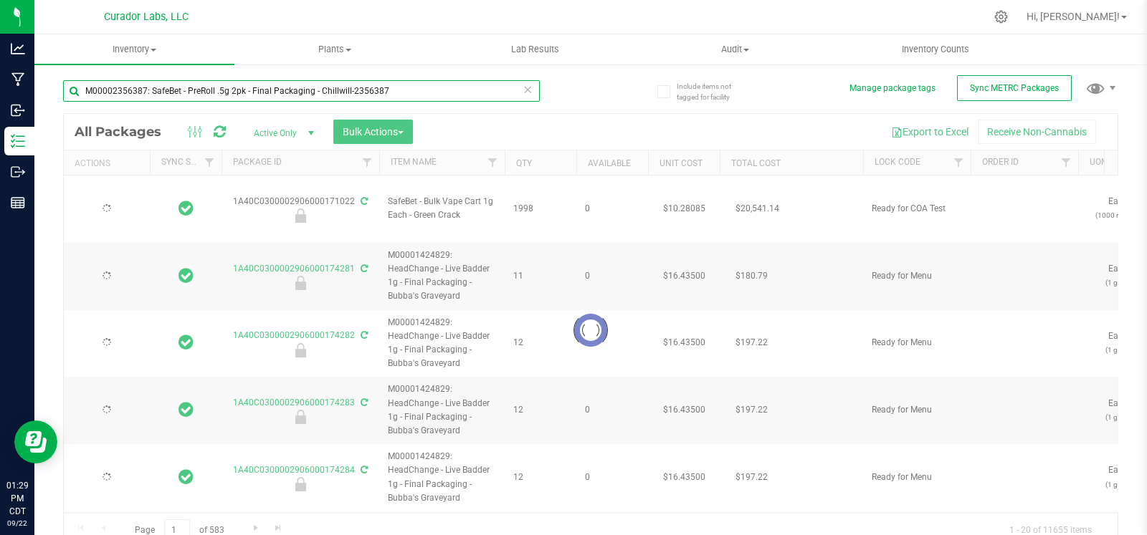
type input "2026-08-19"
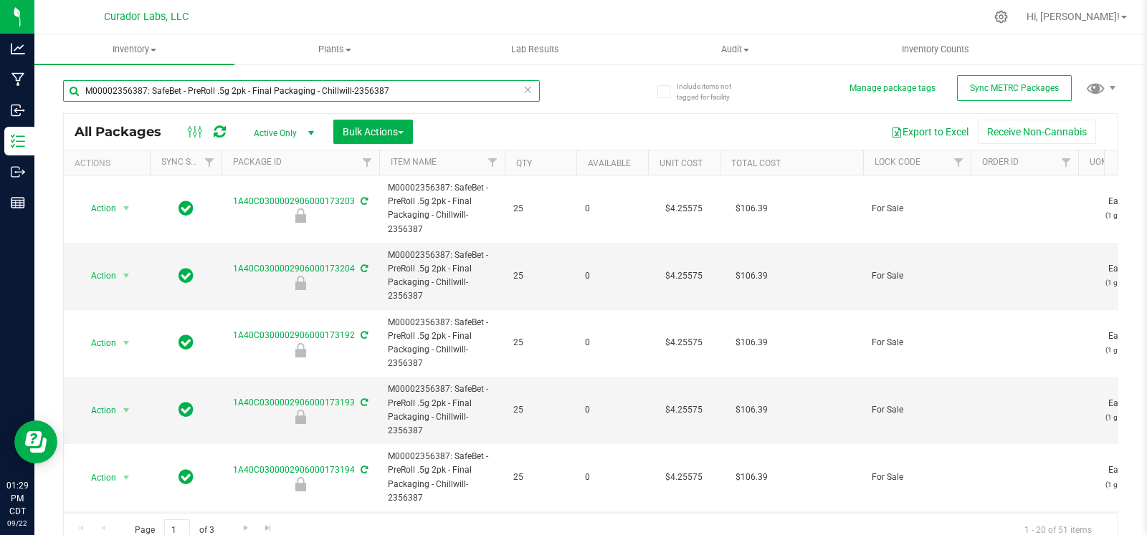
scroll to position [0, 3614]
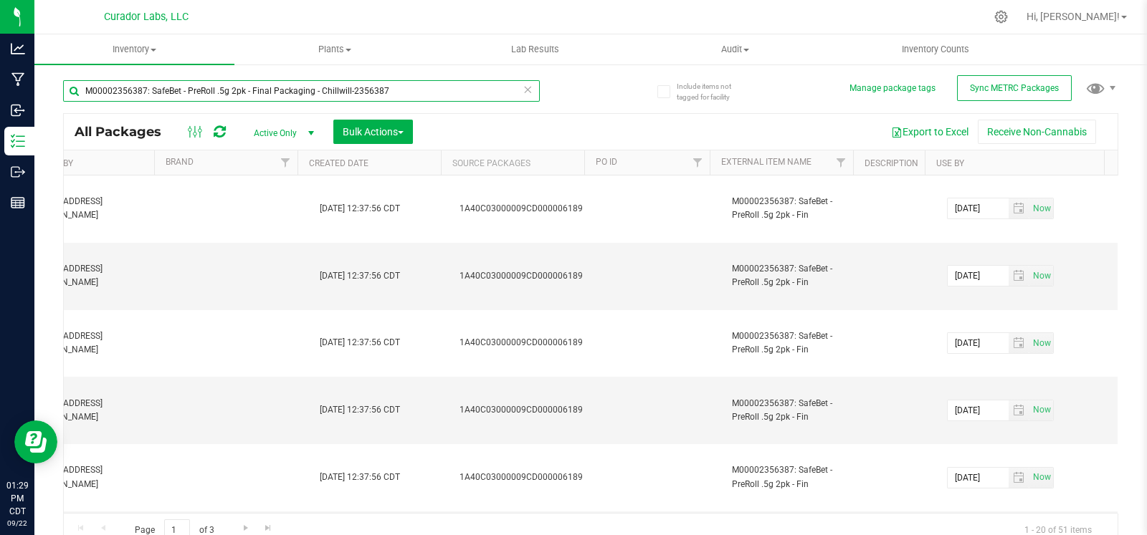
click at [321, 86] on input "M00002356387: SafeBet - PreRoll .5g 2pk - Final Packaging - Chillwill-2356387" at bounding box center [301, 91] width 477 height 22
paste input "271722: Bubbles - AIO Vape Cart 1g - Final Packaging - Blue Raz Indica"
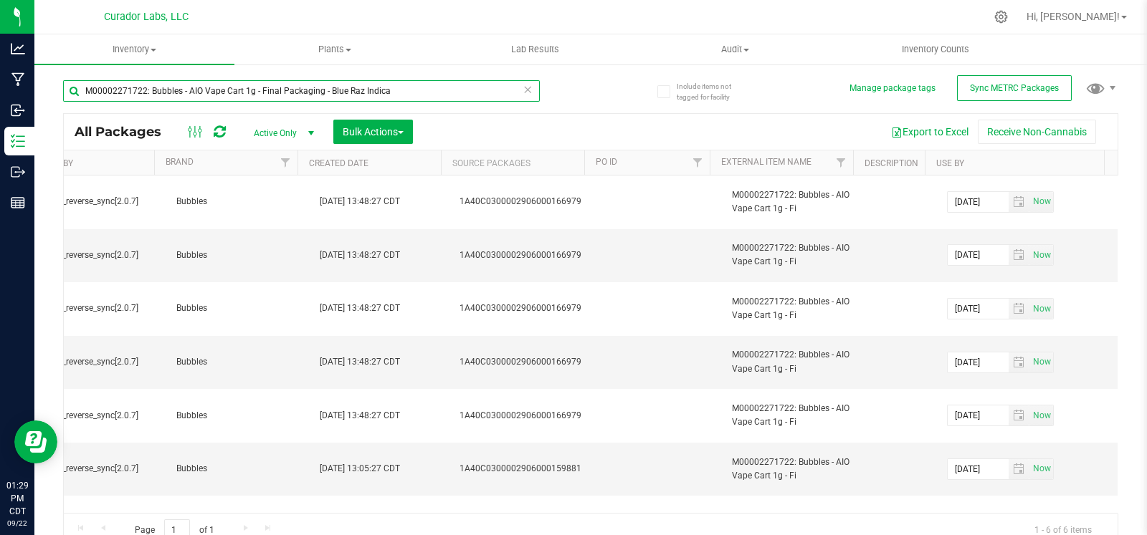
click at [340, 84] on input "M00002271722: Bubbles - AIO Vape Cart 1g - Final Packaging - Blue Raz Indica" at bounding box center [301, 91] width 477 height 22
paste input "677: Bubbles - AIO Vape Cart 1g - Final Packaging - Breezy Blas"
click at [269, 95] on input "M00002271677: Bubbles - AIO Vape Cart 1g - Final Packaging - Breezy Blas" at bounding box center [301, 91] width 477 height 22
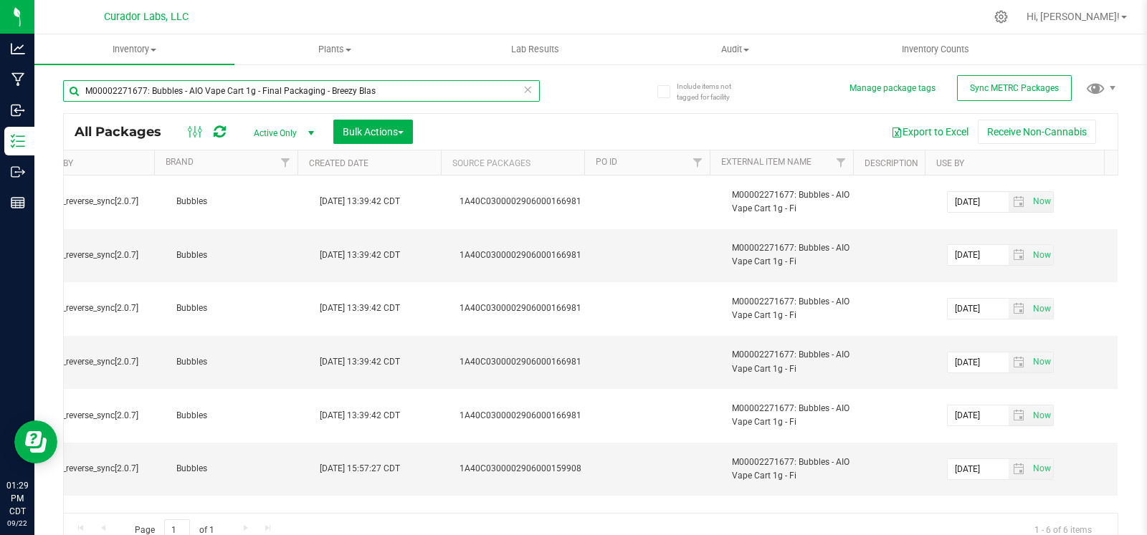
click at [269, 95] on input "M00002271677: Bubbles - AIO Vape Cart 1g - Final Packaging - Breezy Blas" at bounding box center [301, 91] width 477 height 22
paste input "1791178: HeadChange - Live Badder 2g - Final Packaging - Traffic Jam"
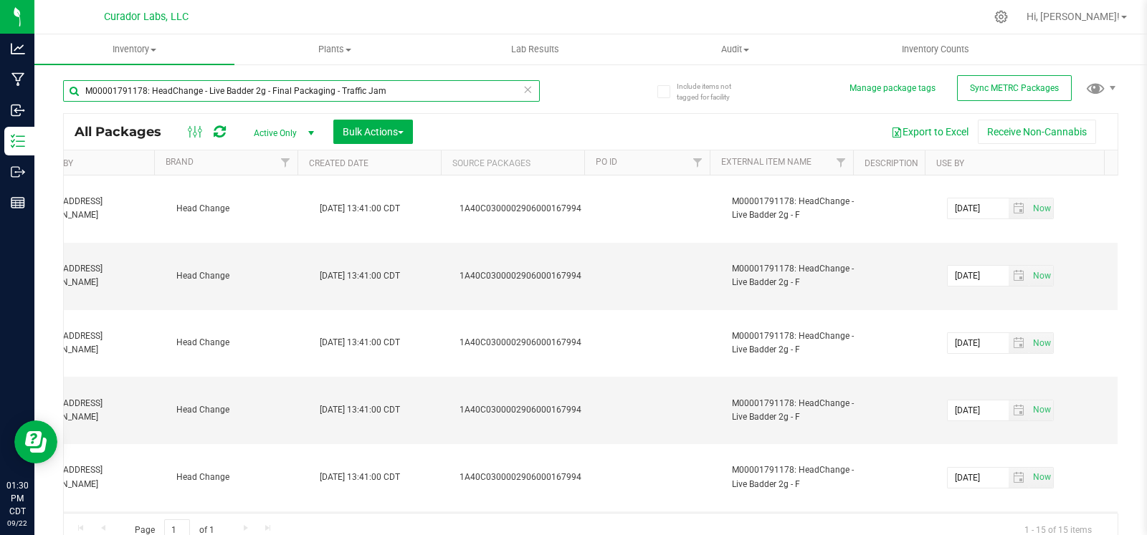
click at [362, 93] on input "M00001791178: HeadChange - Live Badder 2g - Final Packaging - Traffic Jam" at bounding box center [301, 91] width 477 height 22
paste input "170601: AIRO - Vape Cart 1g - Final Packaging - Cherry AK"
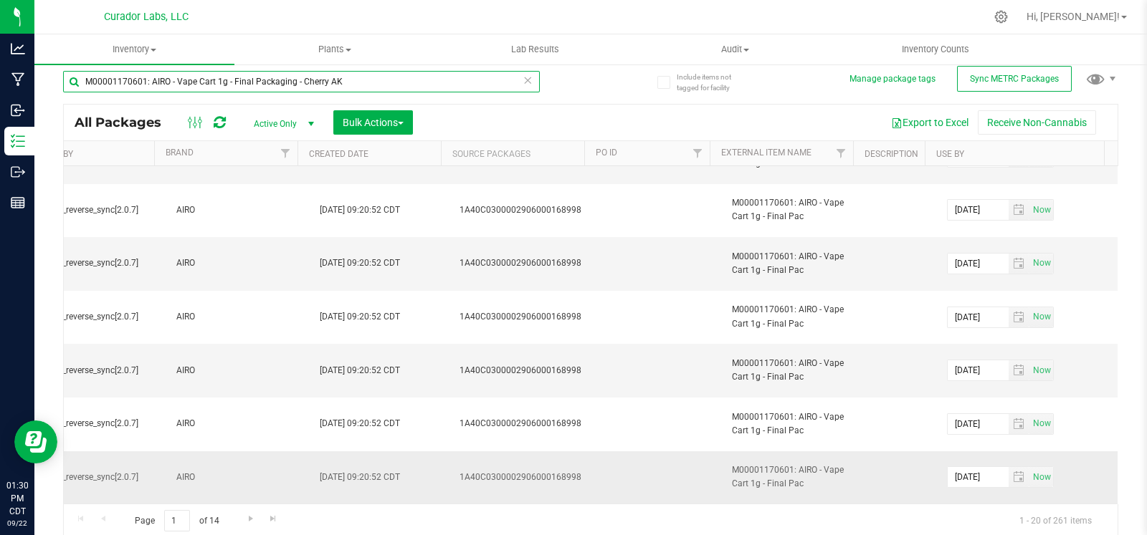
scroll to position [11, 0]
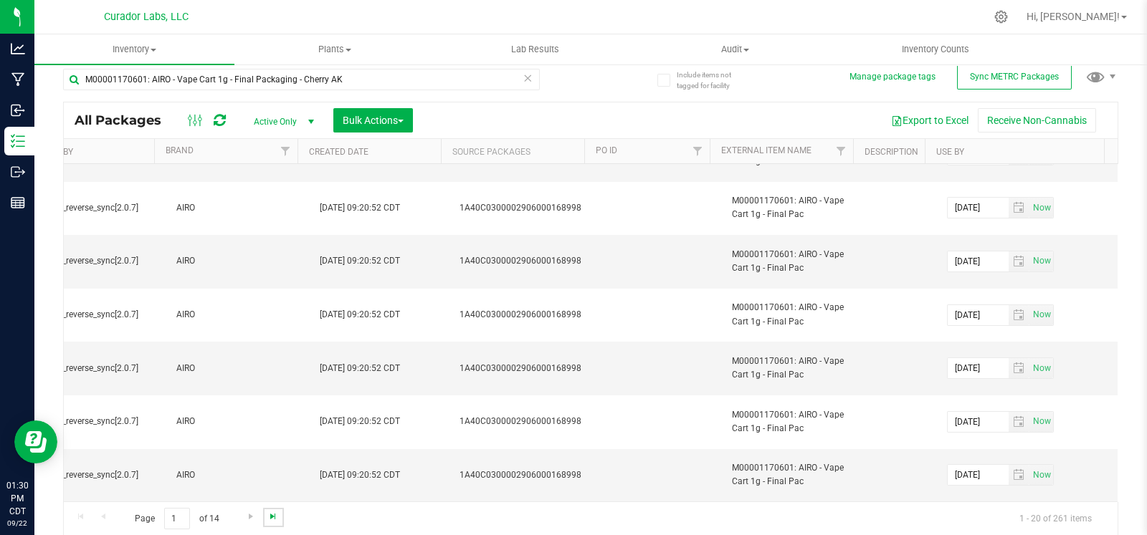
click at [267, 511] on span "Go to the last page" at bounding box center [272, 516] width 11 height 11
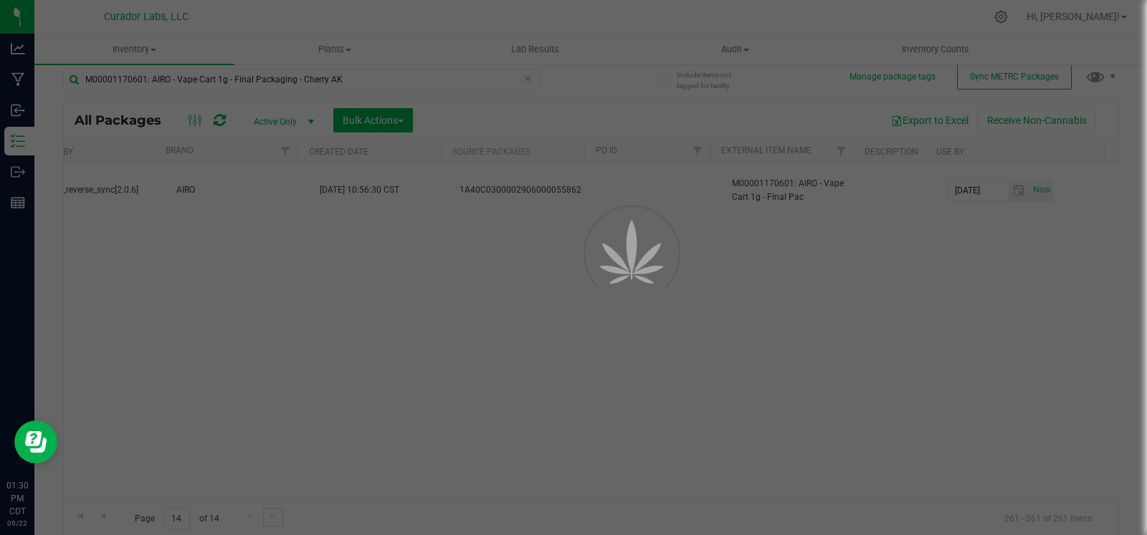
scroll to position [0, 3614]
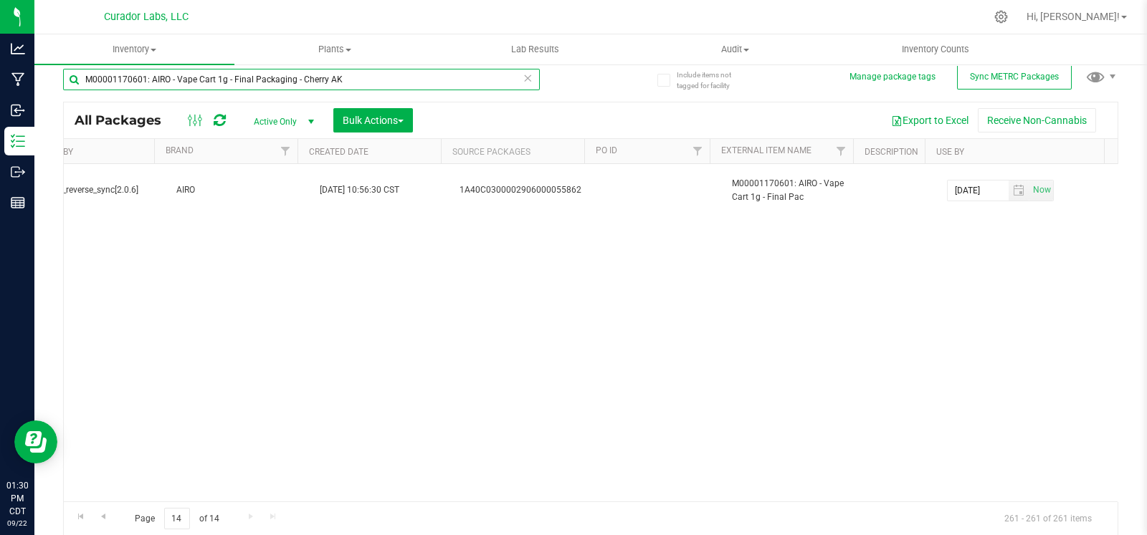
click at [299, 78] on input "M00001170601: AIRO - Vape Cart 1g - Final Packaging - Cherry AK" at bounding box center [301, 80] width 477 height 22
paste input "2356465: SafeBet - PreRoll .5g 14pk - Final Packaging - Lunch Break-2356465"
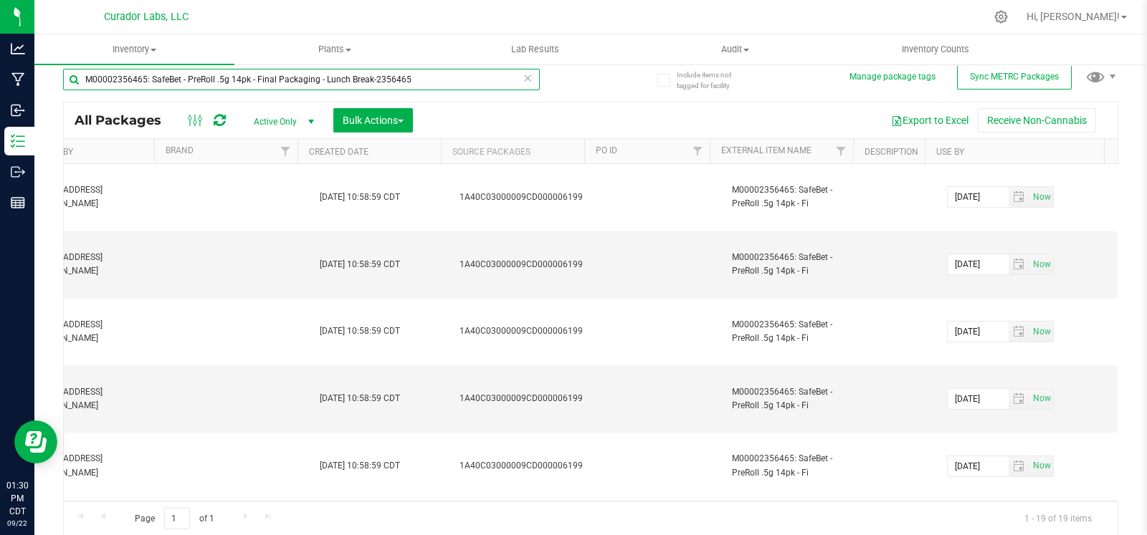
click at [322, 78] on input "M00002356465: SafeBet - PreRoll .5g 14pk - Final Packaging - Lunch Break-2356465" at bounding box center [301, 80] width 477 height 22
paste input "1262721: HeadChange - Live Resin Sauce Cart .5g - Final Packaging - Zkatalites"
click at [340, 83] on input "M00001262721: HeadChange - Live Resin Sauce Cart .5g - Final Packaging - Zkatal…" at bounding box center [301, 80] width 477 height 22
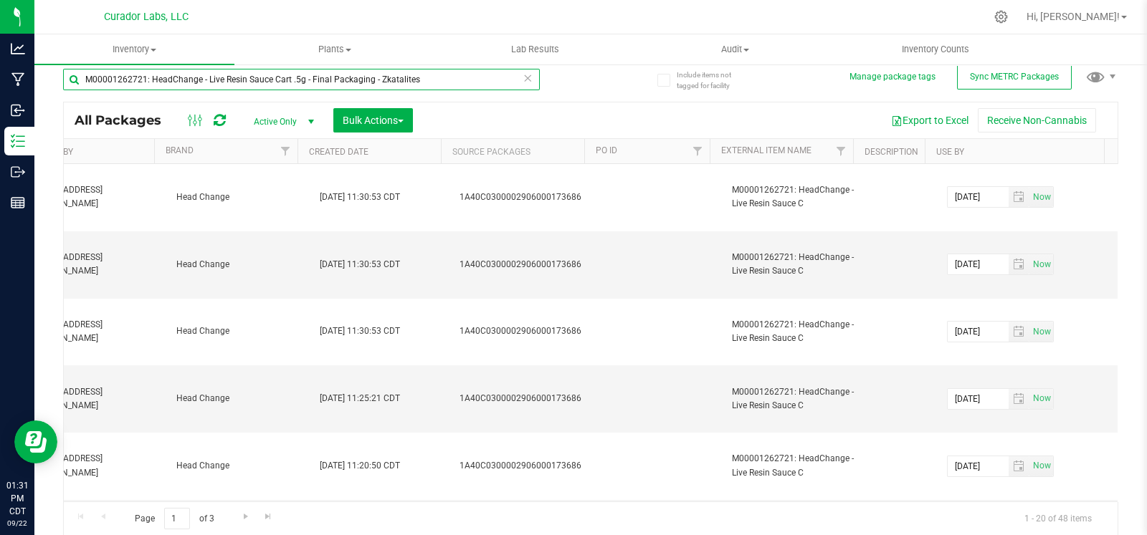
click at [340, 83] on input "M00001262721: HeadChange - Live Resin Sauce Cart .5g - Final Packaging - Zkatal…" at bounding box center [301, 80] width 477 height 22
paste input "2271677: Bubbles - AIO Vape Cart 1g - Final Packaging - Breezy Bla"
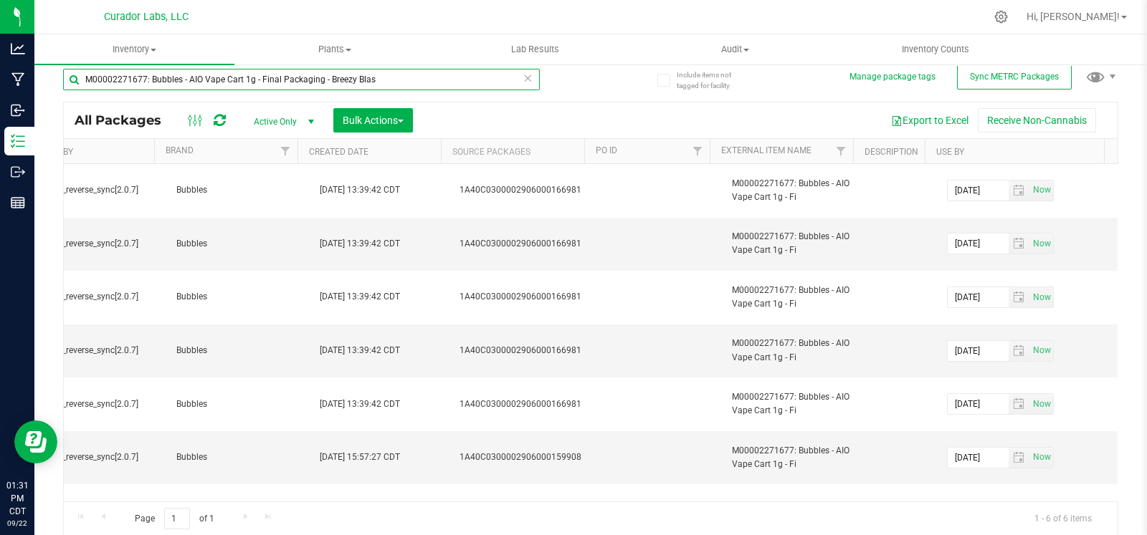
click at [285, 84] on input "M00002271677: Bubbles - AIO Vape Cart 1g - Final Packaging - Breezy Blas" at bounding box center [301, 80] width 477 height 22
paste input "1423740: HeadChange - Live Rosin Cart .5g - Final Packaging - Papa Burger"
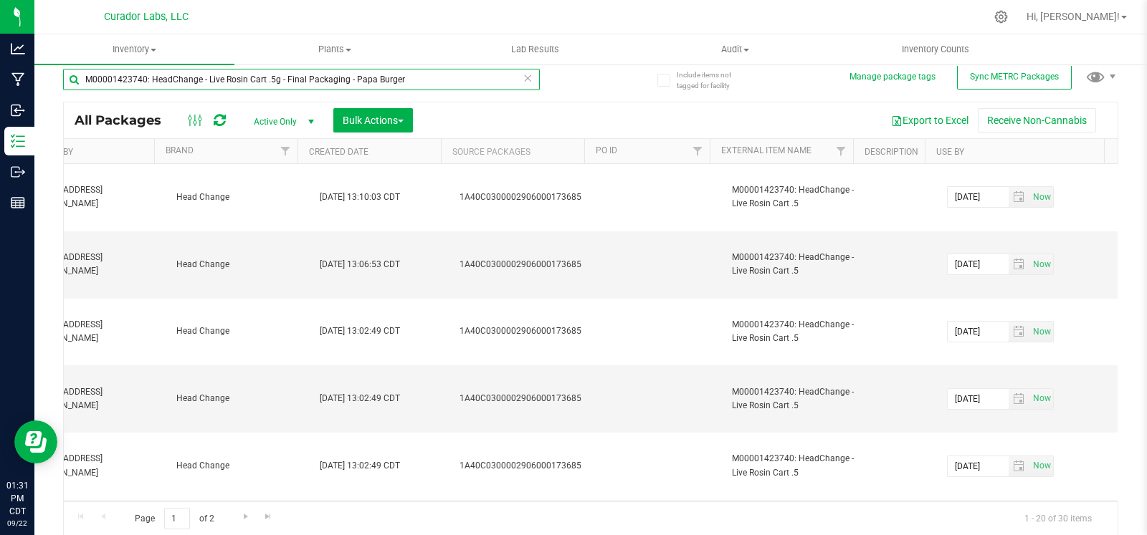
click at [360, 82] on input "M00001423740: HeadChange - Live Rosin Cart .5g - Final Packaging - Papa Burger" at bounding box center [301, 80] width 477 height 22
paste input "244502: AIRO - Vape Cart 1g - Final Packaging - Blackberry Cobbl"
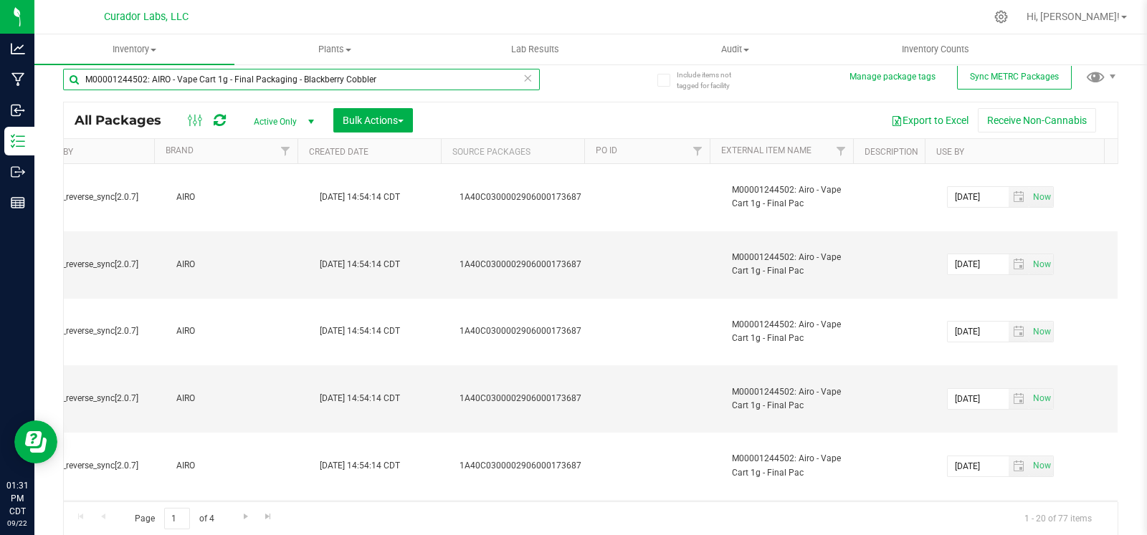
click at [324, 75] on input "M00001244502: AIRO - Vape Cart 1g - Final Packaging - Blackberry Cobbler" at bounding box center [301, 80] width 477 height 22
paste input "817149: AiroX - AIO Vape Cart 1g - Final Packaging - Midnight Moon"
type input "M00001817149: AiroX - AIO Vape Cart 1g - Final Packaging - Midnight Moon"
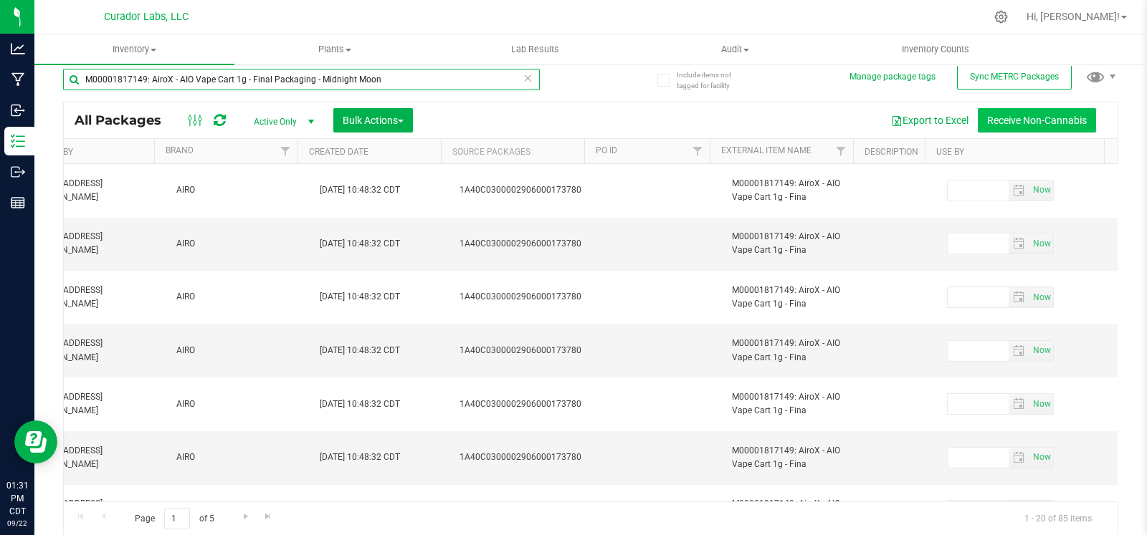
type input "2026-09-09"
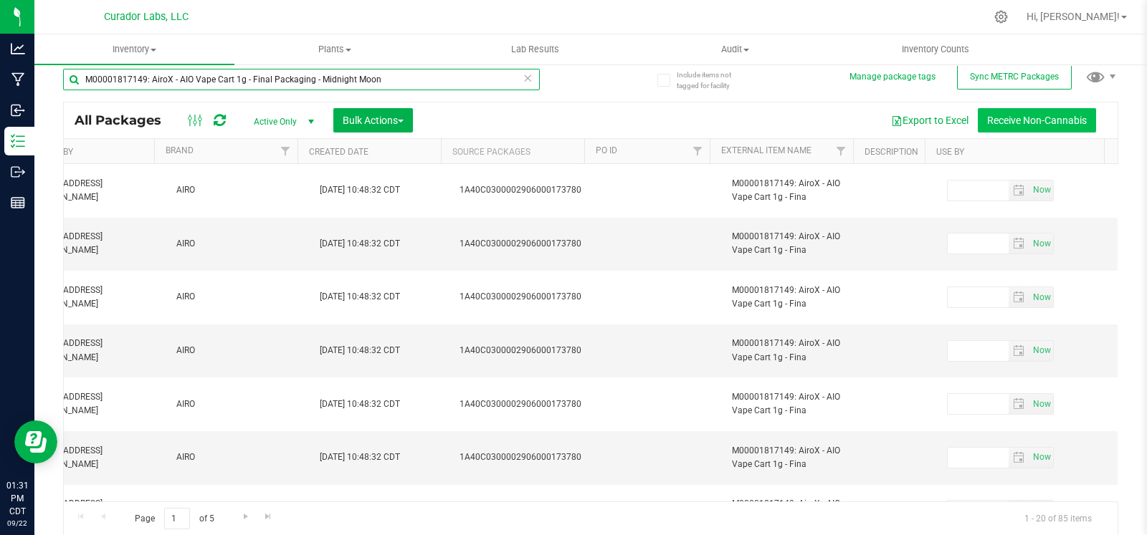
type input "2026-09-09"
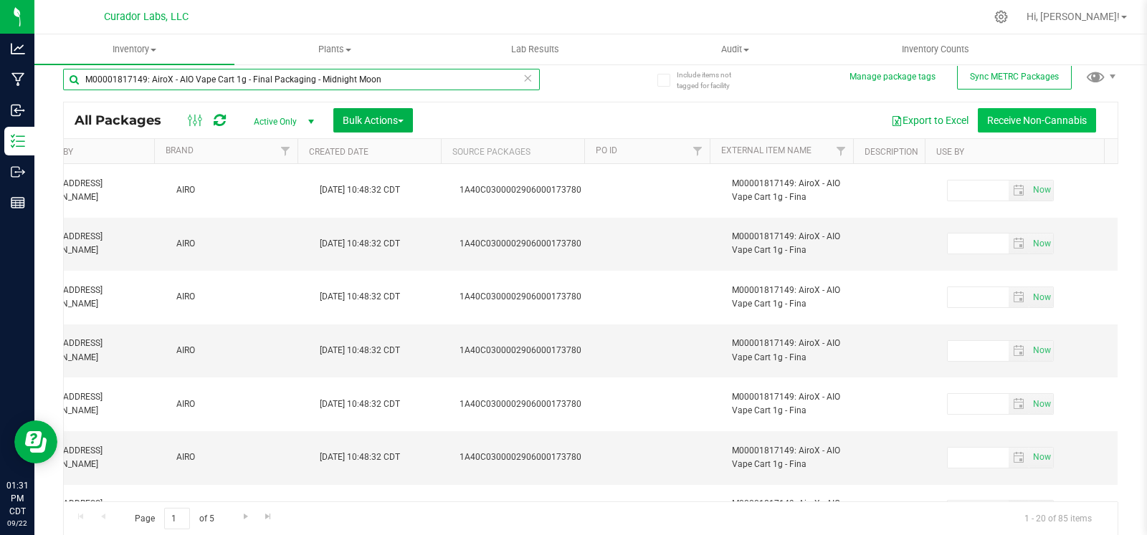
type input "2026-09-09"
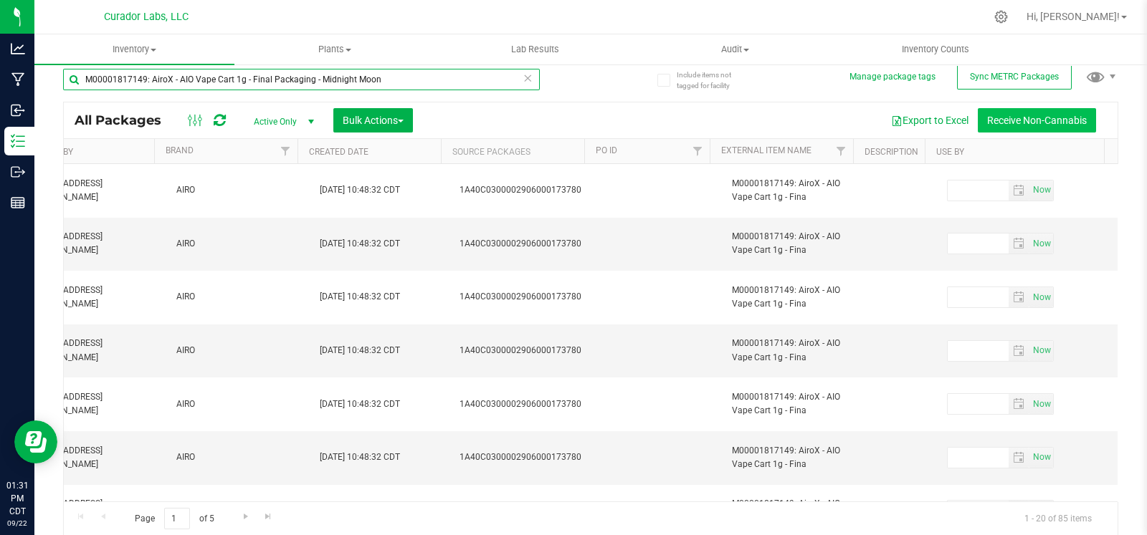
type input "2026-09-09"
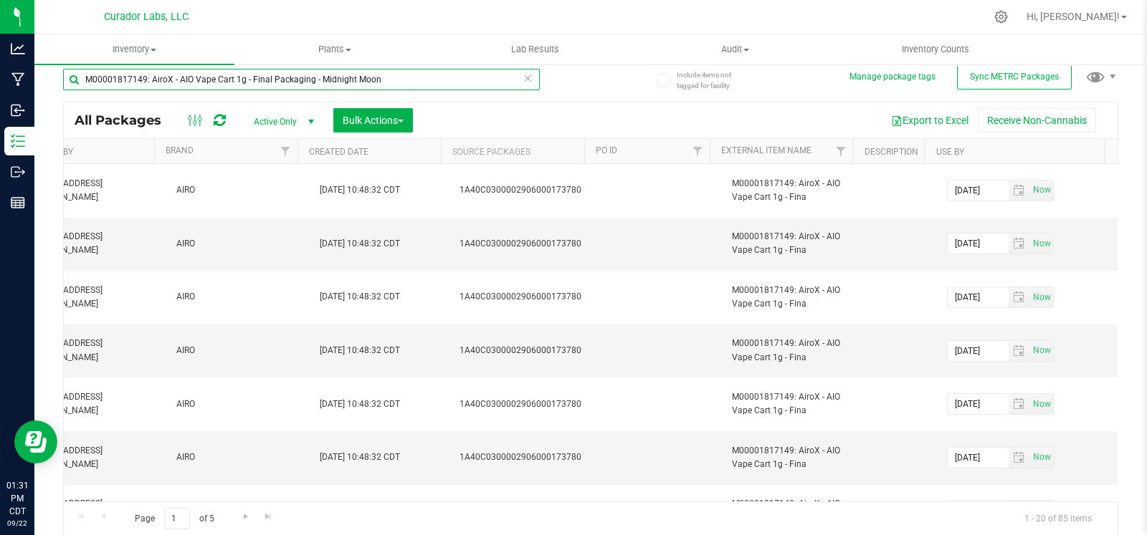
click at [356, 80] on input "M00001817149: AiroX - AIO Vape Cart 1g - Final Packaging - Midnight Moon" at bounding box center [301, 80] width 477 height 22
paste input "2280431: SafeBet - Live Resin - Rolls - .5g 3pk - Final Packaging - Aunty Ounce"
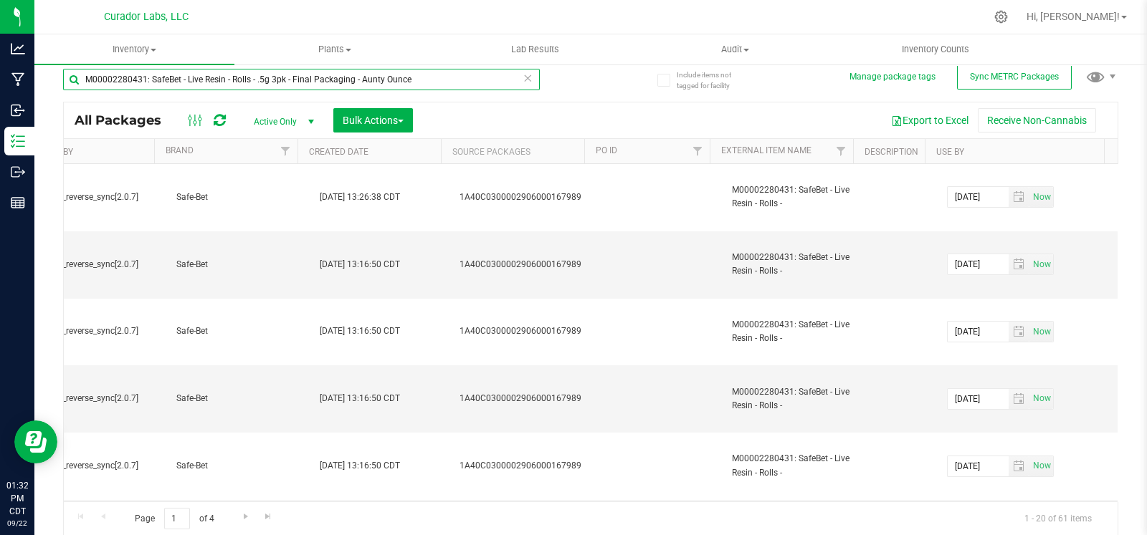
click at [380, 82] on input "M00002280431: SafeBet - Live Resin - Rolls - .5g 3pk - Final Packaging - Aunty …" at bounding box center [301, 80] width 477 height 22
paste input "1473161: HeadChange - Live Rosin 1g - Final Packaging - Trop Mama"
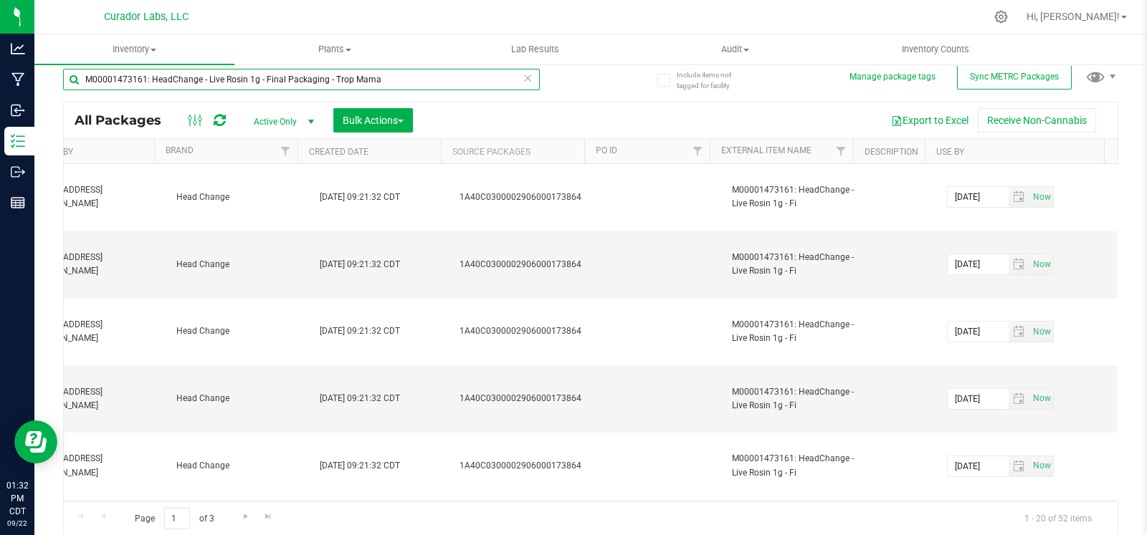
click at [211, 75] on input "M00001473161: HeadChange - Live Rosin 1g - Final Packaging - Trop Mama" at bounding box center [301, 80] width 477 height 22
paste input "2304074: SafeBet - Infused Rolls .5g 3pk- Final Packaging - Foofamboombinker"
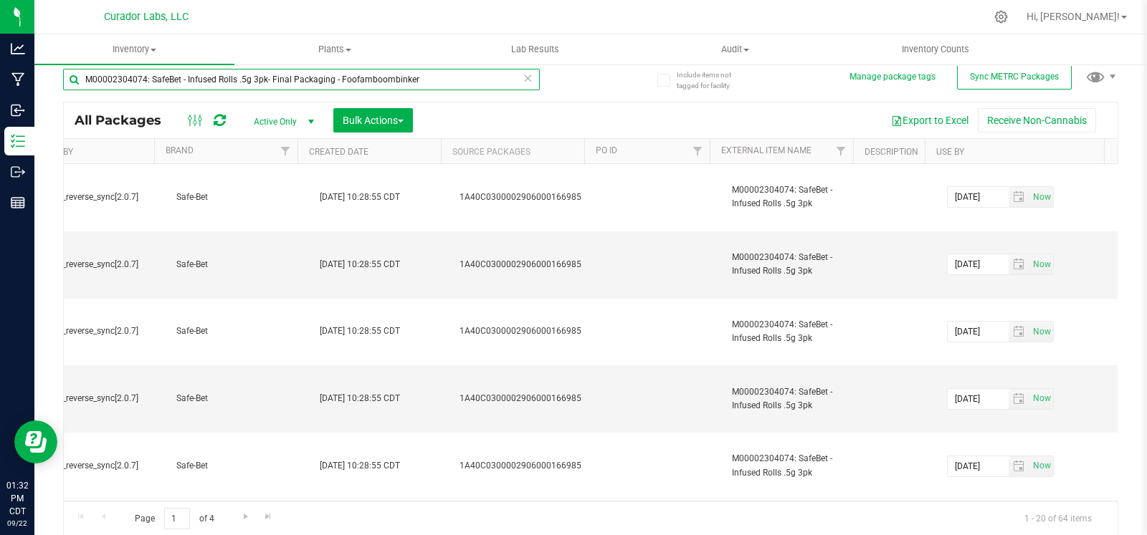
click at [264, 89] on input "M00002304074: SafeBet - Infused Rolls .5g 3pk- Final Packaging - Foofamboombink…" at bounding box center [301, 80] width 477 height 22
paste input "1765239: HeadChange - Live Badder 3.5g - Final Packaging - Bubba's Graveyard"
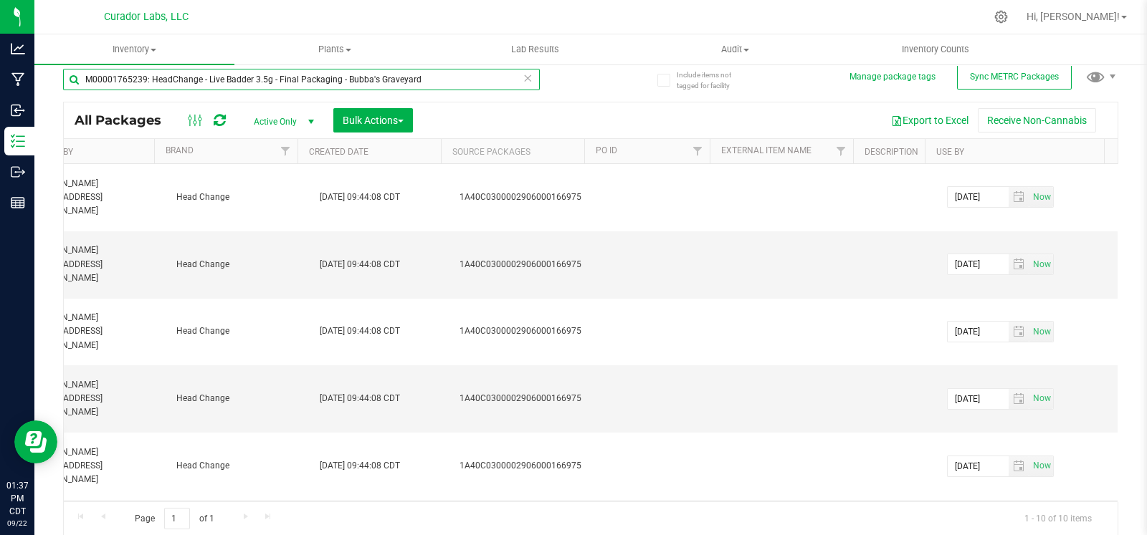
click at [168, 80] on input "M00001765239: HeadChange - Live Badder 3.5g - Final Packaging - Bubba's Graveya…" at bounding box center [301, 80] width 477 height 22
paste input "1A40C0300002906000111405"
type input "1A40C0300002906000111405"
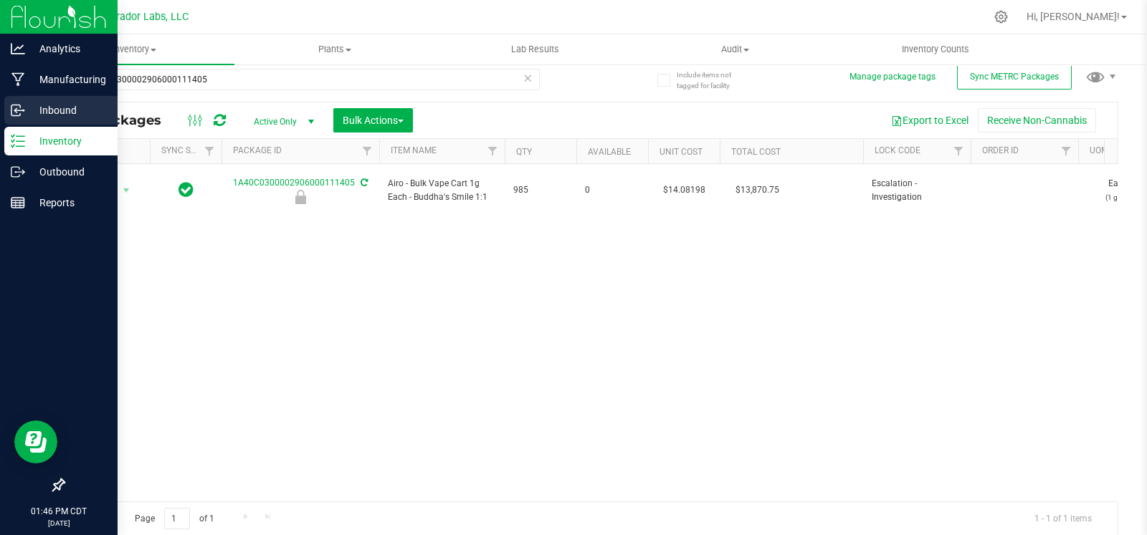
click at [19, 114] on icon at bounding box center [15, 110] width 9 height 11
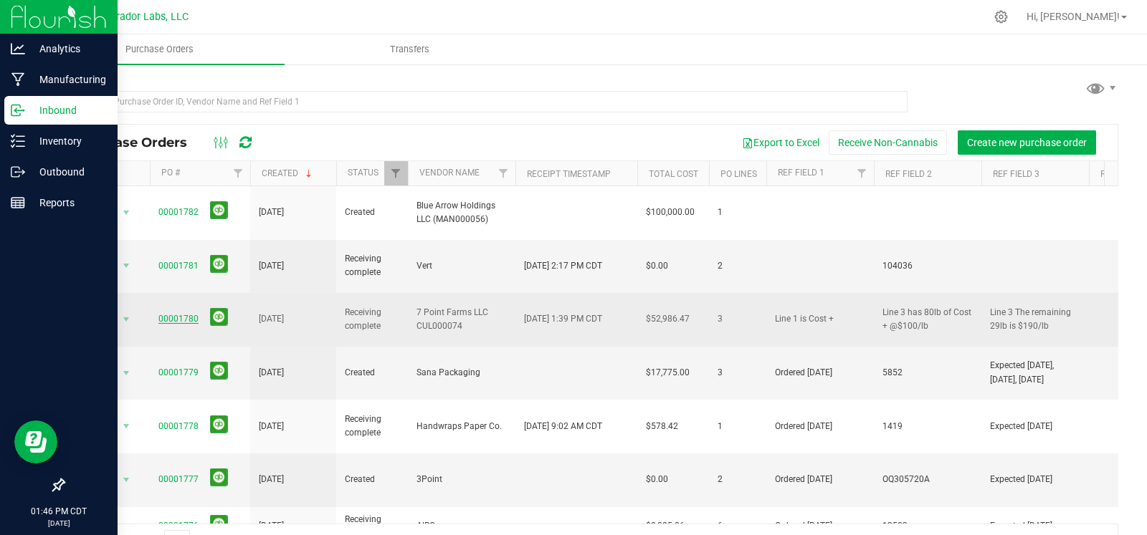
click at [183, 314] on link "00001780" at bounding box center [178, 319] width 40 height 10
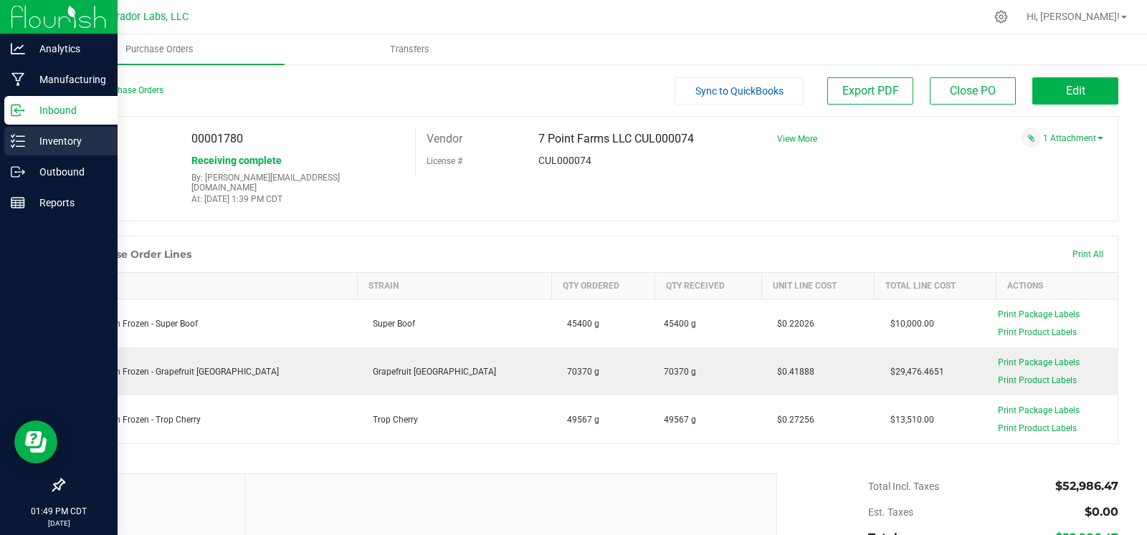
click at [27, 141] on p "Inventory" at bounding box center [68, 141] width 86 height 17
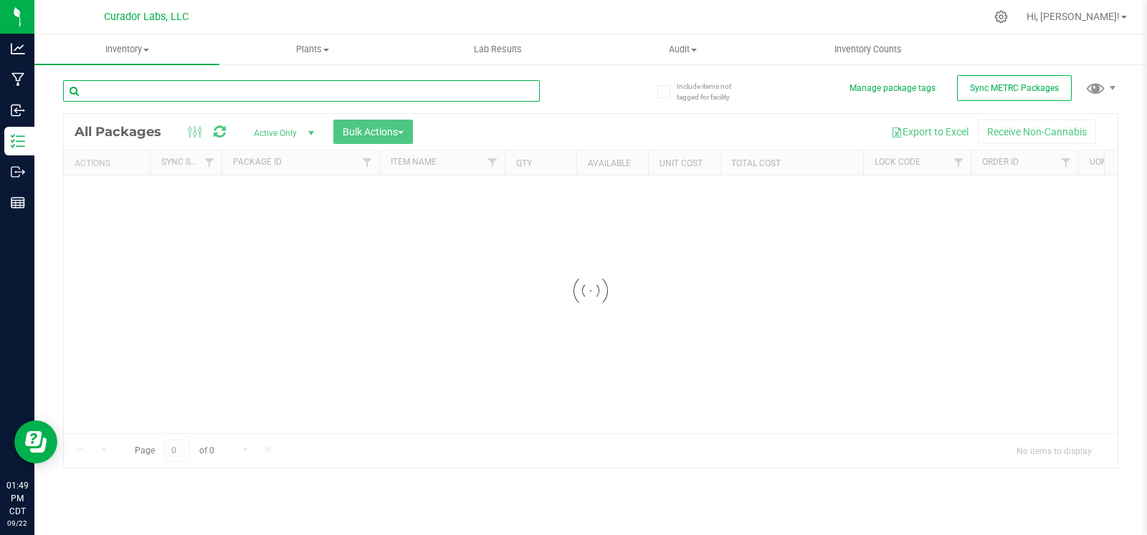
click at [278, 91] on input "text" at bounding box center [301, 91] width 477 height 22
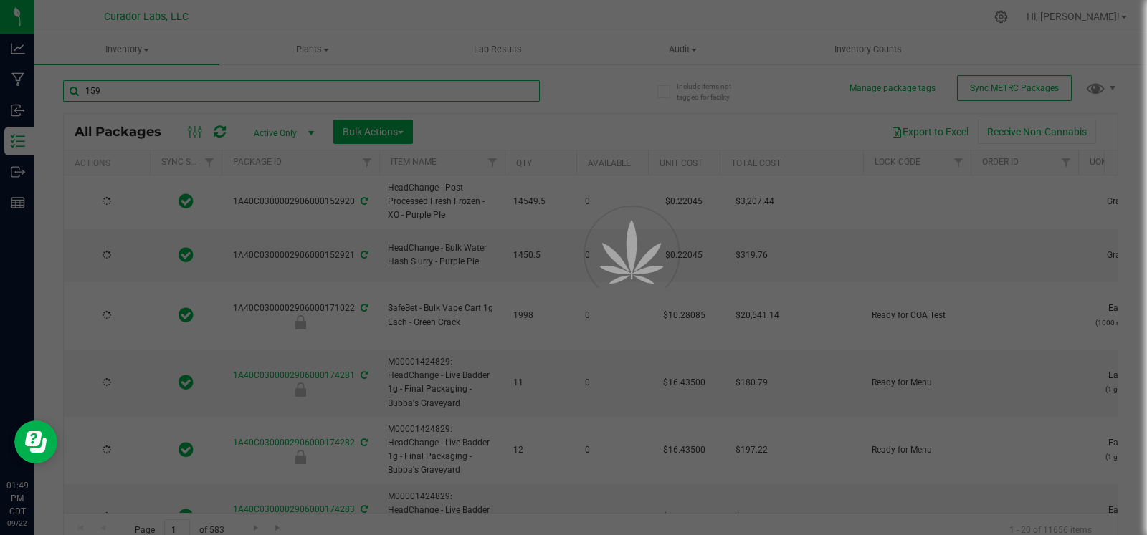
type input "1594"
type input "[DATE]"
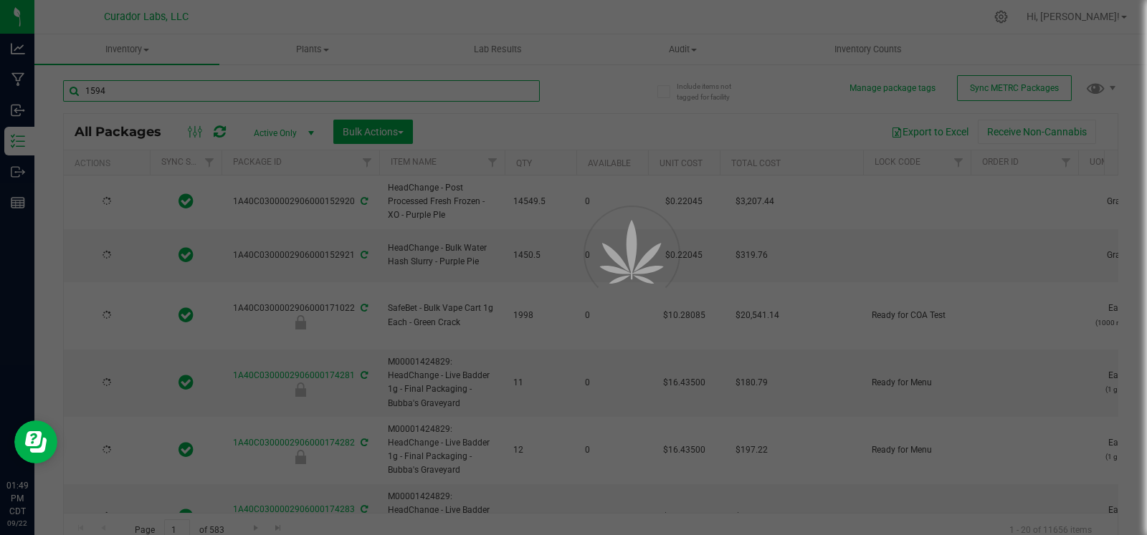
type input "[DATE]"
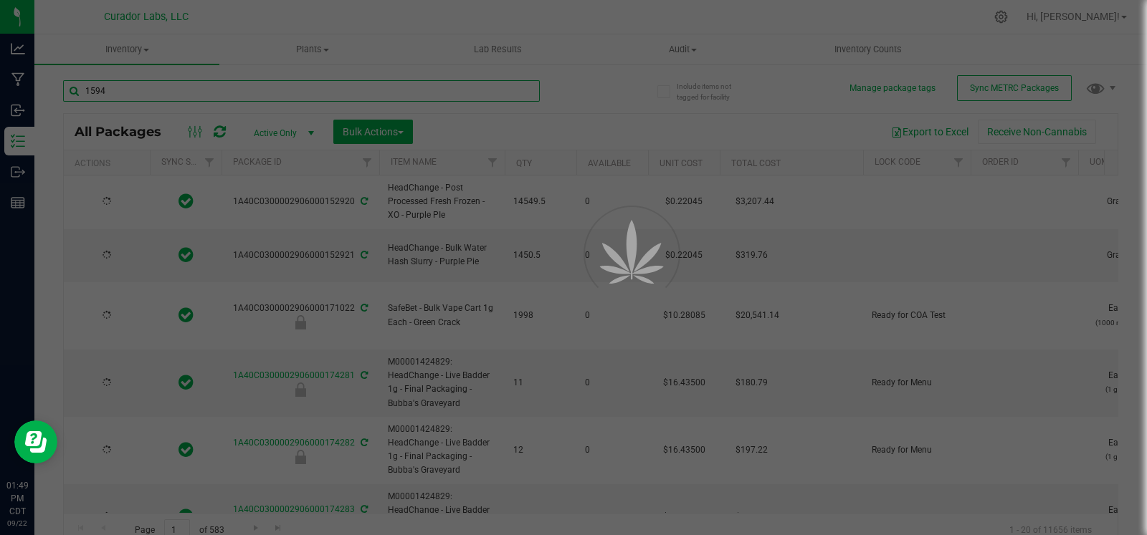
type input "[DATE]"
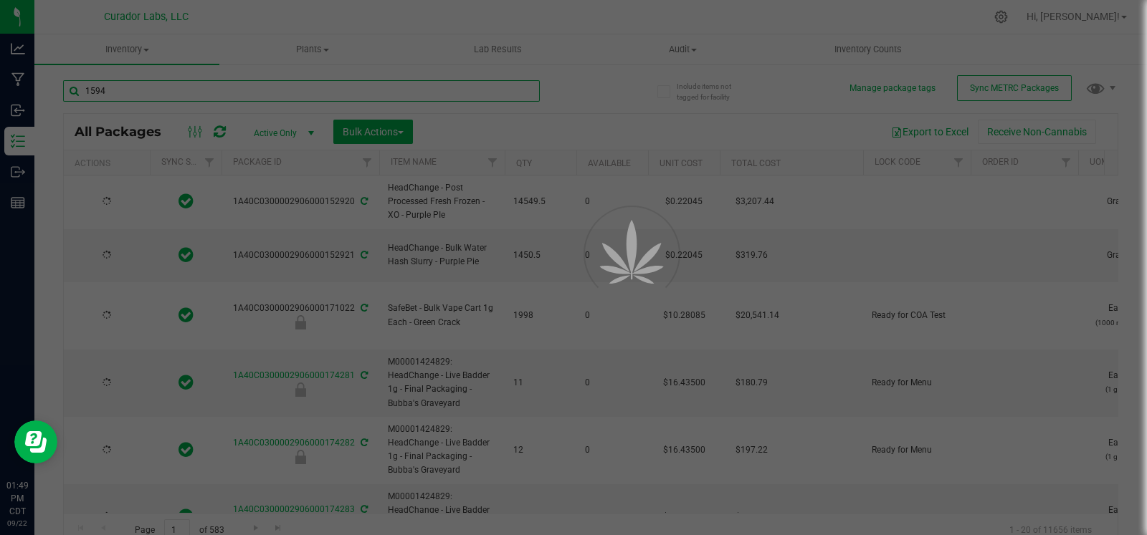
type input "[DATE]"
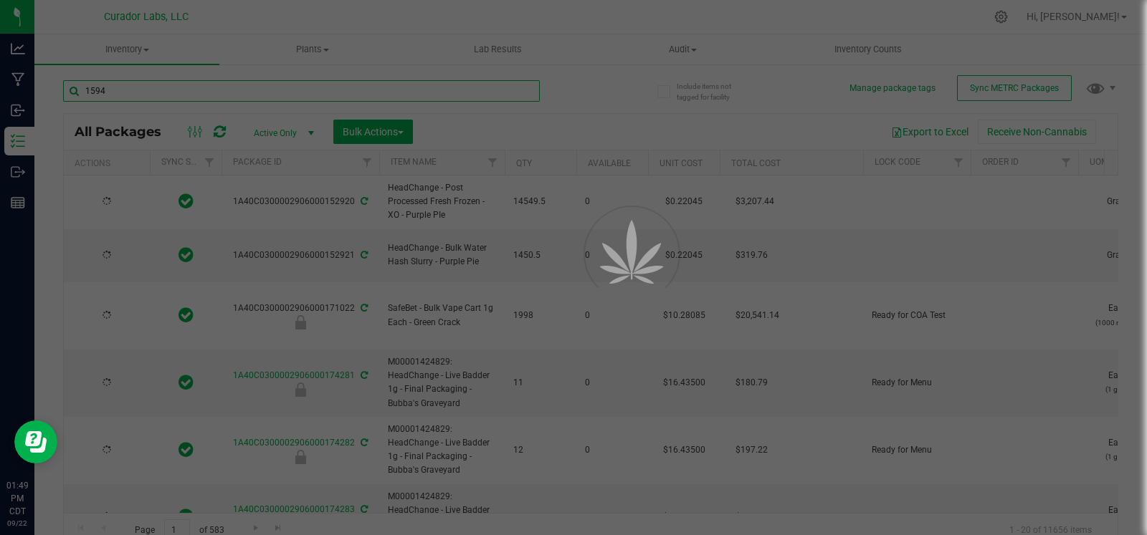
type input "[DATE]"
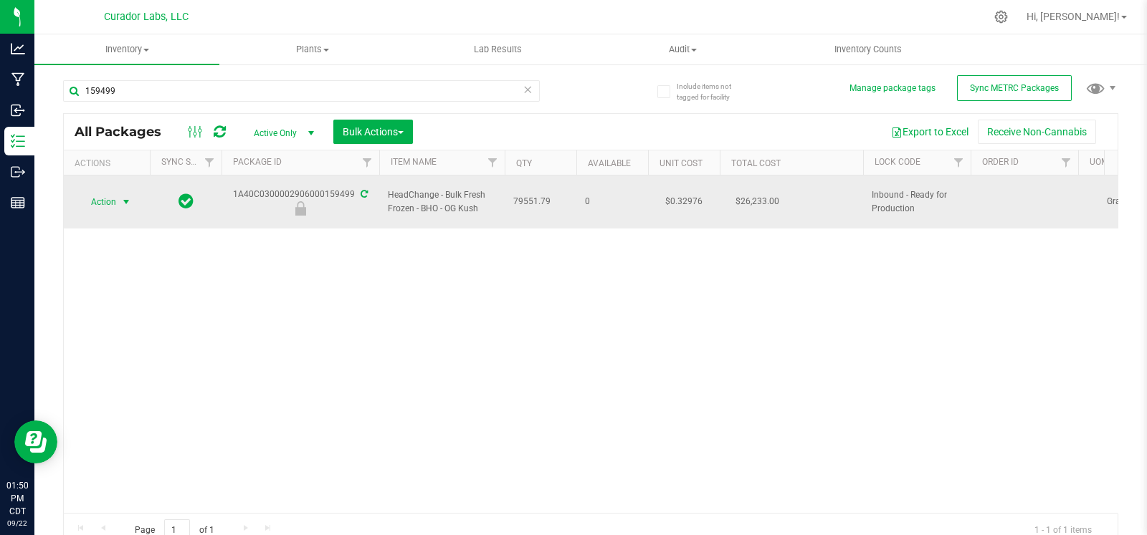
click at [131, 198] on span "select" at bounding box center [125, 201] width 11 height 11
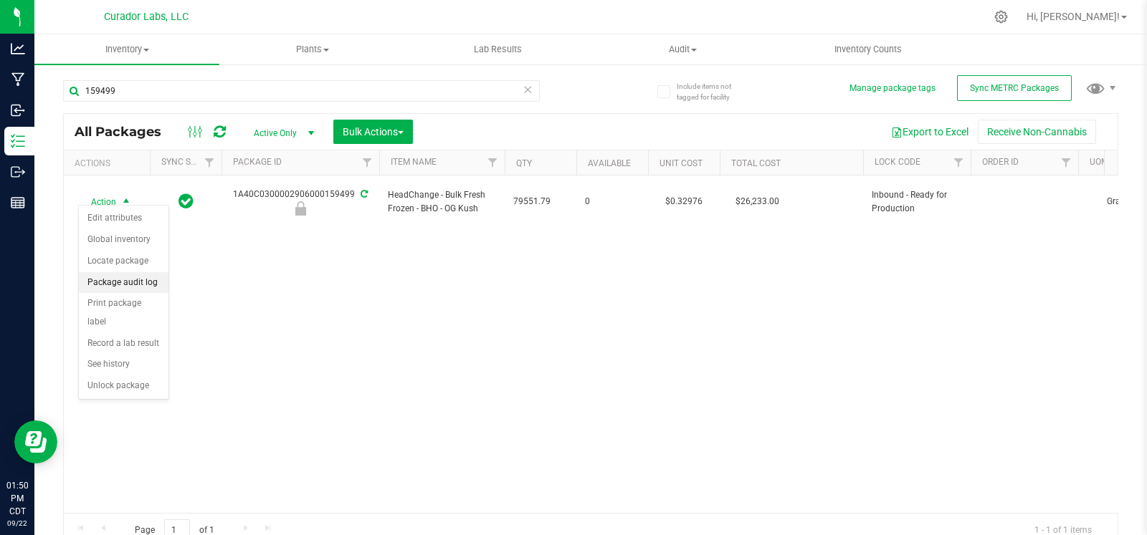
click at [121, 285] on li "Package audit log" at bounding box center [124, 283] width 90 height 22
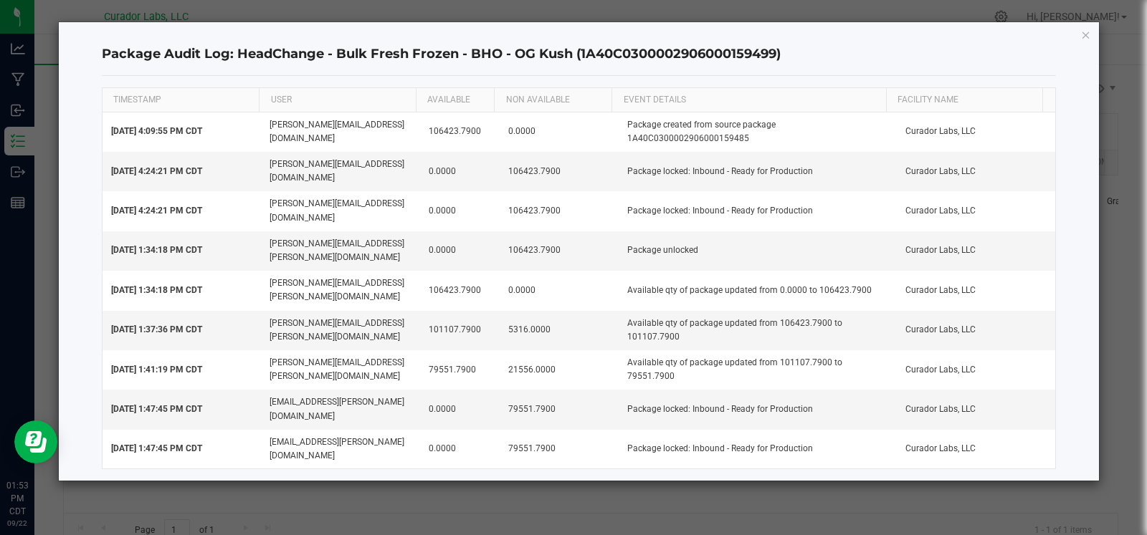
click at [1090, 34] on div "Package Audit Log: HeadChange - Bulk Fresh Frozen - BHO - OG Kush (1A40C0300002…" at bounding box center [579, 251] width 1041 height 459
click at [1085, 34] on icon "button" at bounding box center [1086, 34] width 10 height 17
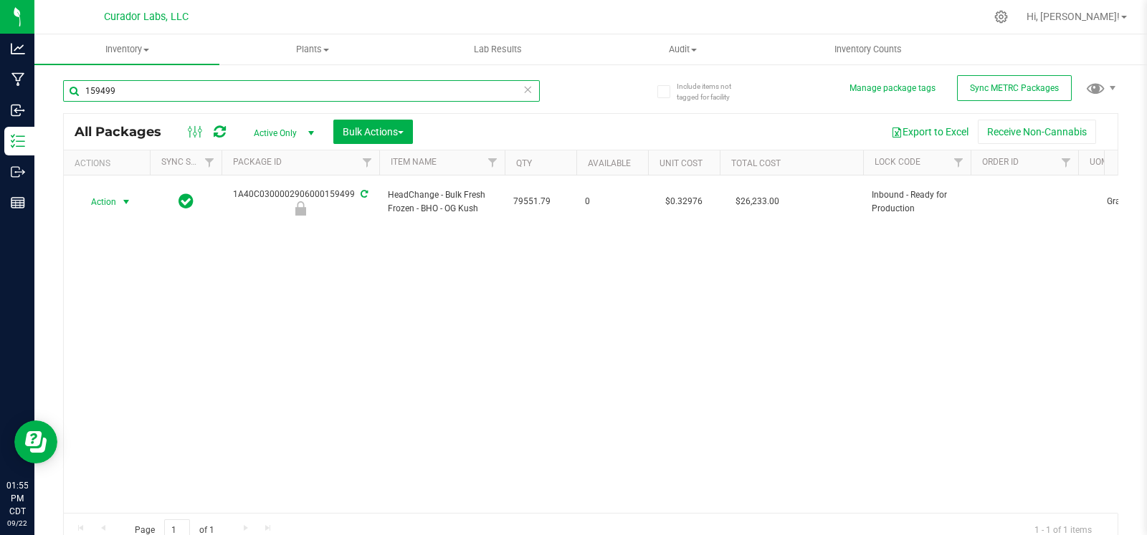
click at [229, 81] on input "159499" at bounding box center [301, 91] width 477 height 22
click at [229, 82] on input "159499" at bounding box center [301, 91] width 477 height 22
paste input "A40C0300002906000169440"
type input "1A40C0300002906000169440"
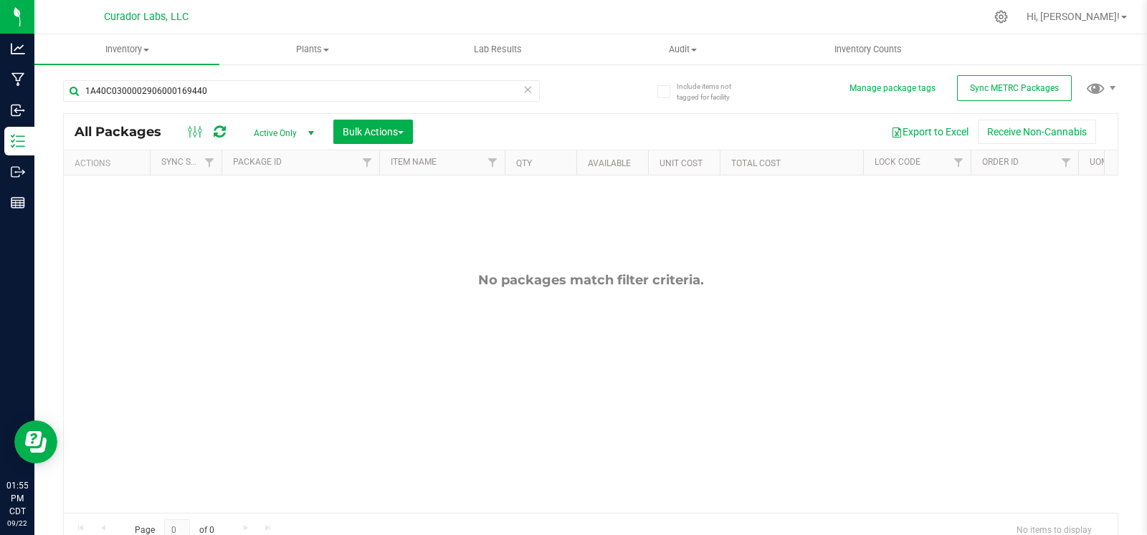
click at [298, 124] on span "Active Only" at bounding box center [281, 133] width 79 height 20
click at [269, 217] on li "All" at bounding box center [280, 220] width 77 height 22
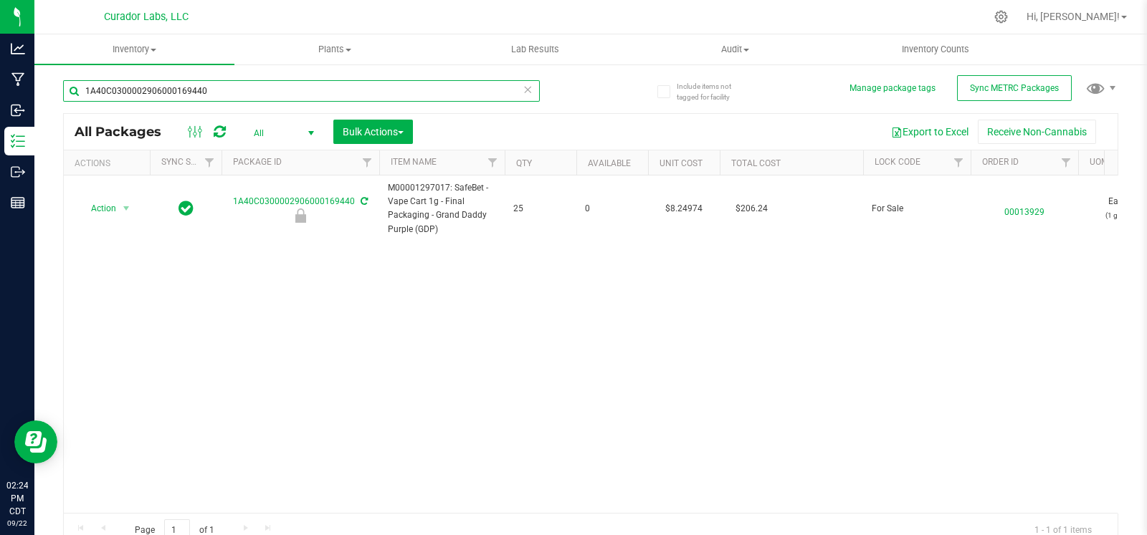
click at [181, 86] on input "1A40C0300002906000169440" at bounding box center [301, 91] width 477 height 22
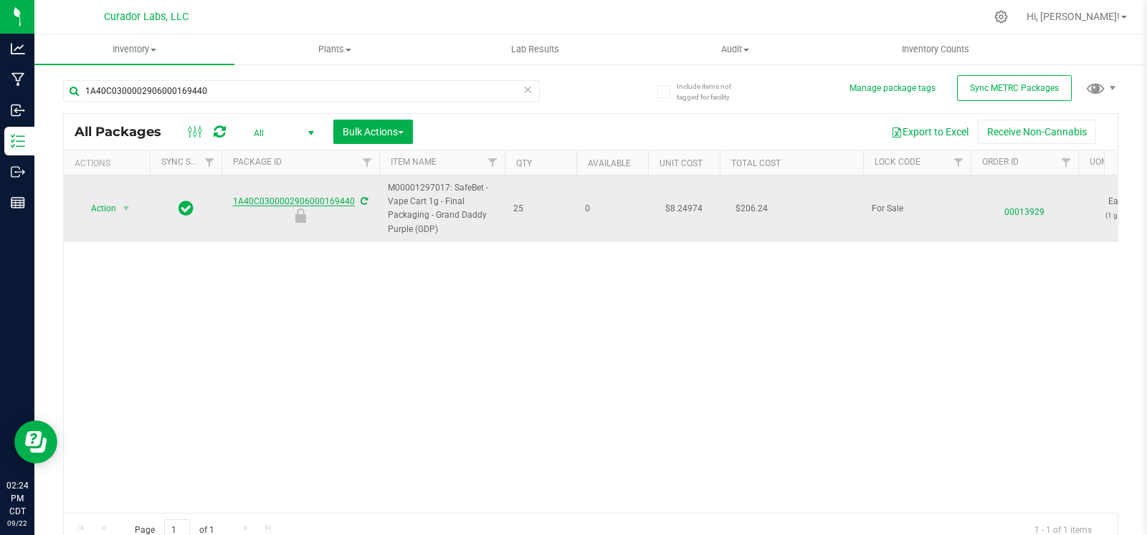
click at [280, 196] on link "1A40C0300002906000169440" at bounding box center [294, 201] width 122 height 10
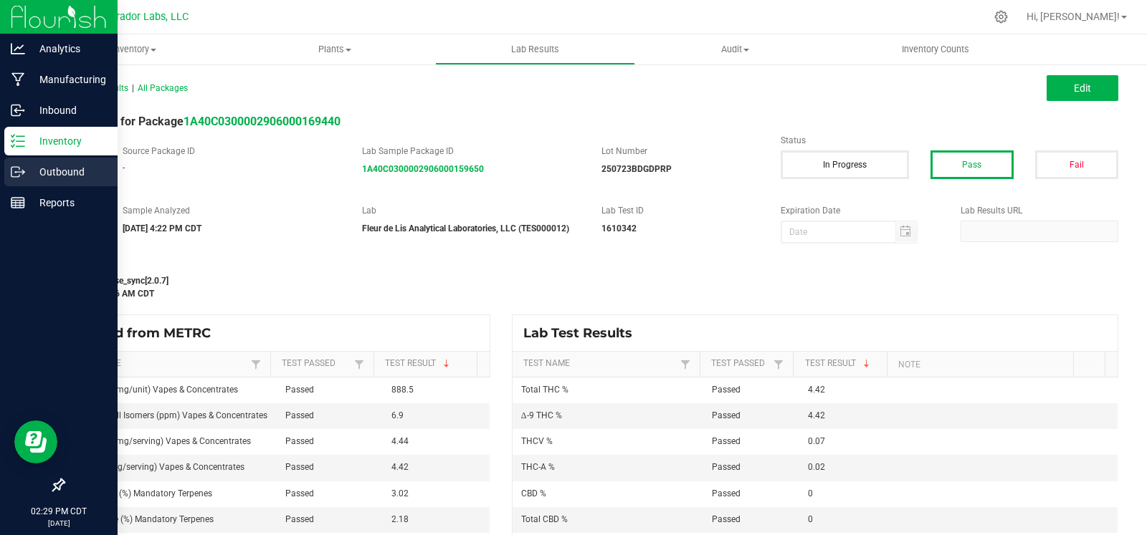
click at [18, 169] on icon at bounding box center [18, 172] width 14 height 14
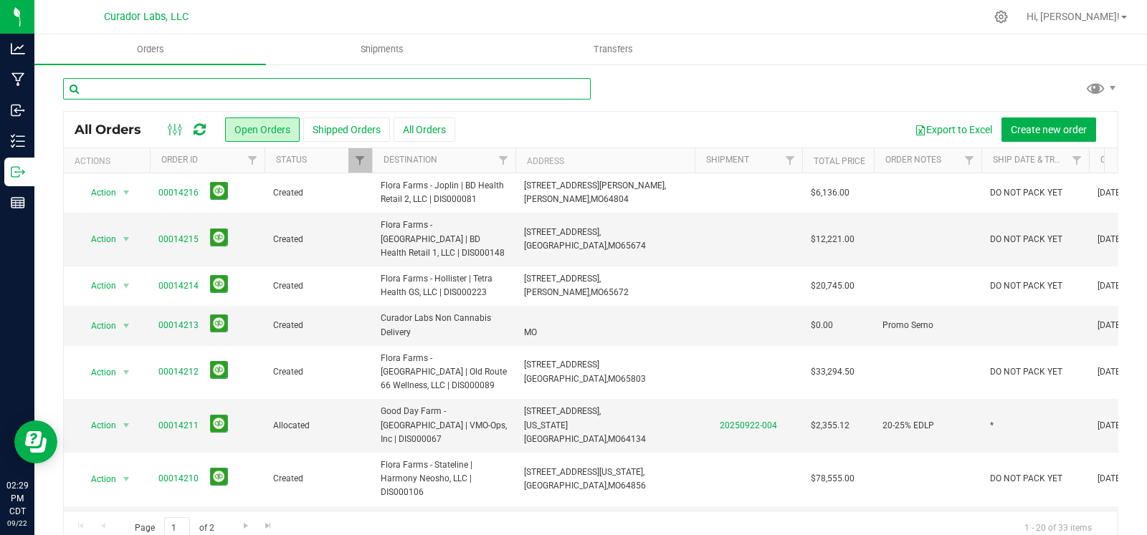
click at [310, 91] on input "text" at bounding box center [327, 89] width 528 height 22
type input "ozaek"
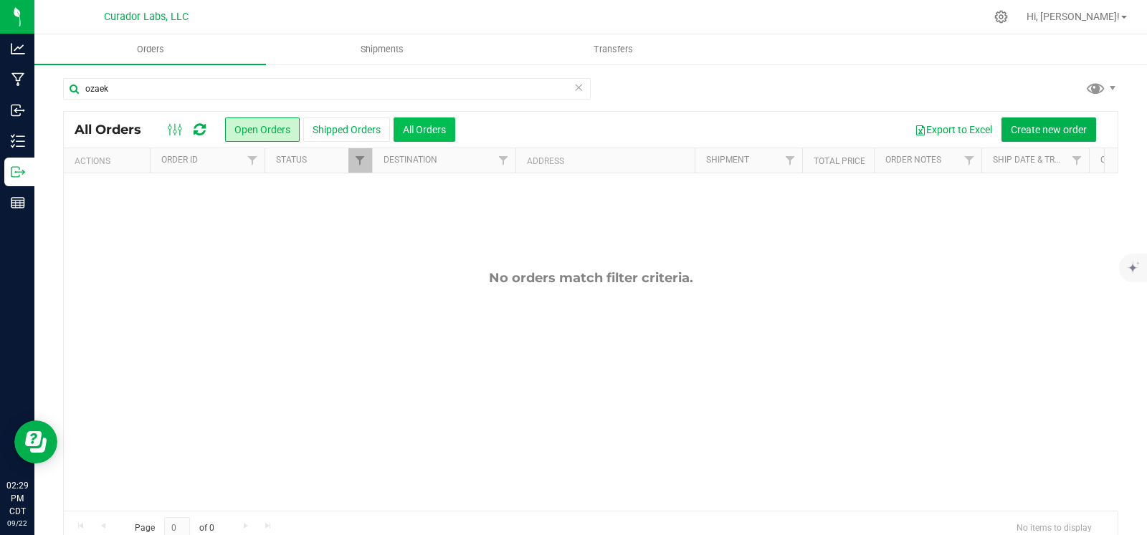
click at [407, 128] on button "All Orders" at bounding box center [424, 130] width 62 height 24
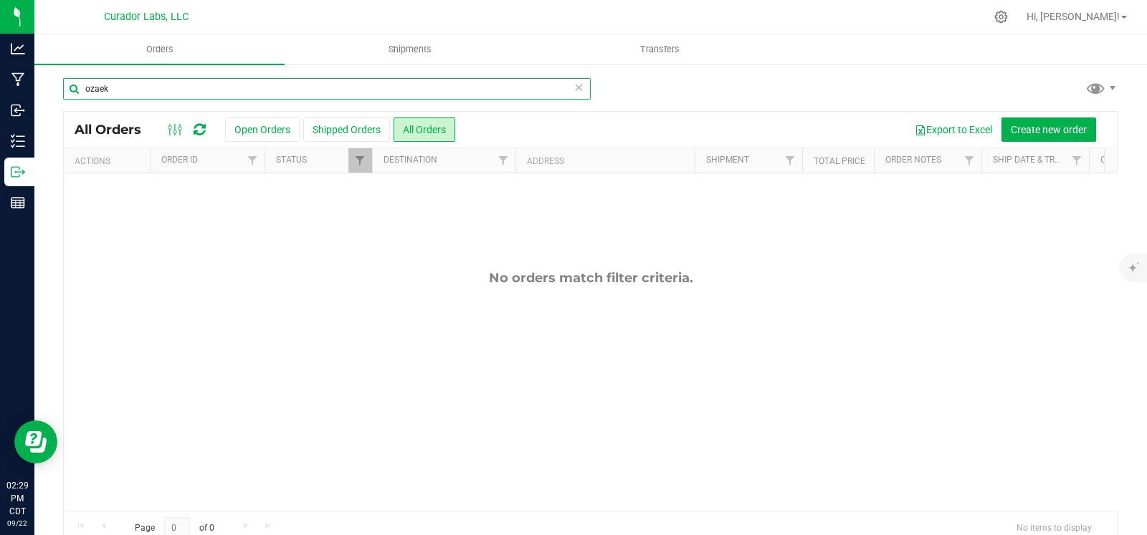
click at [237, 87] on input "ozaek" at bounding box center [327, 89] width 528 height 22
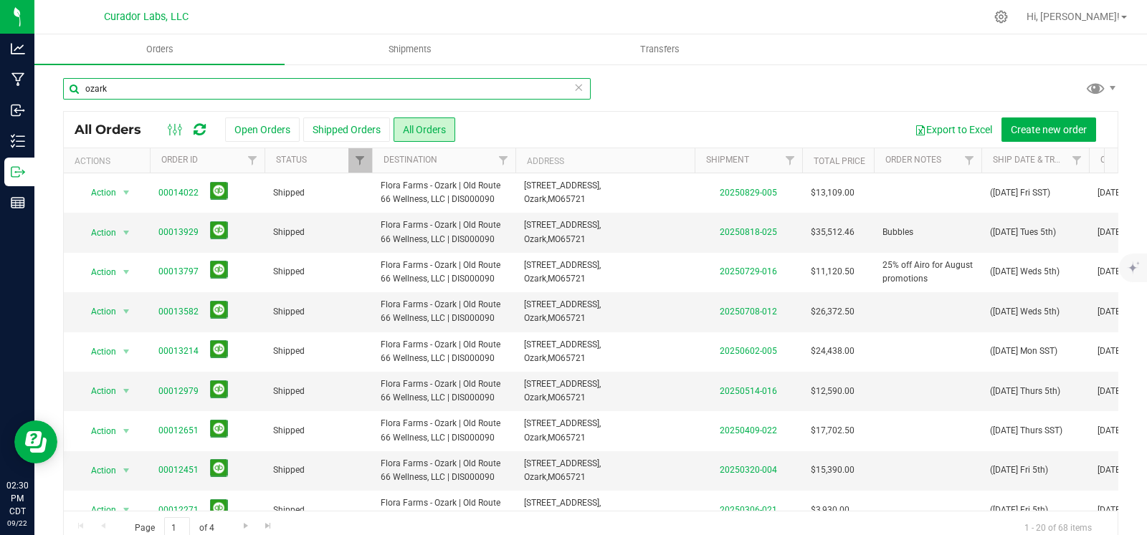
type input "ozark"
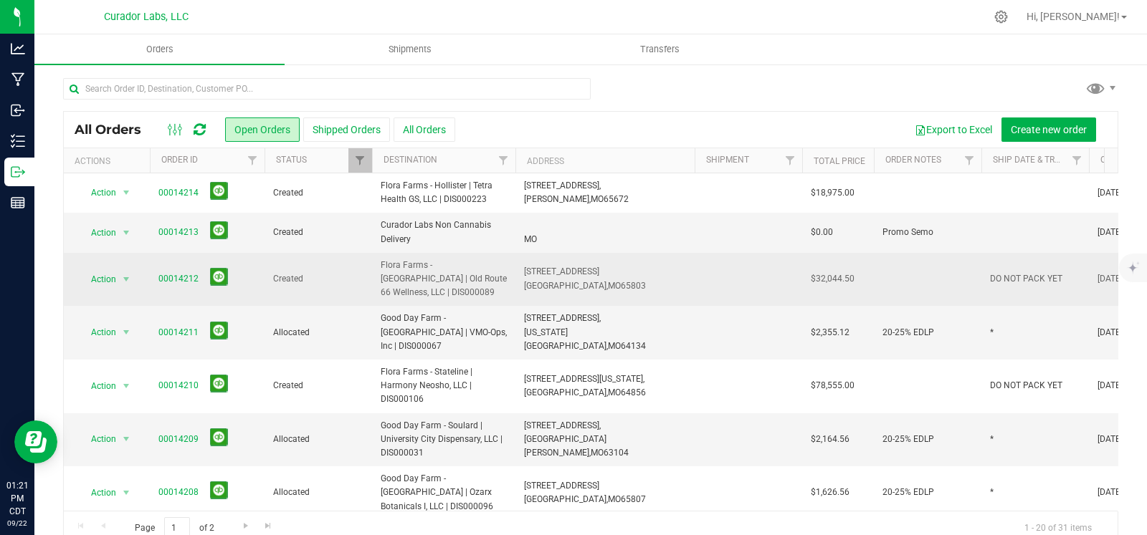
click at [1003, 274] on span "DO NOT PACK YET" at bounding box center [1026, 279] width 72 height 14
click at [1003, 274] on input "DO NOT PACK YET" at bounding box center [1031, 279] width 102 height 22
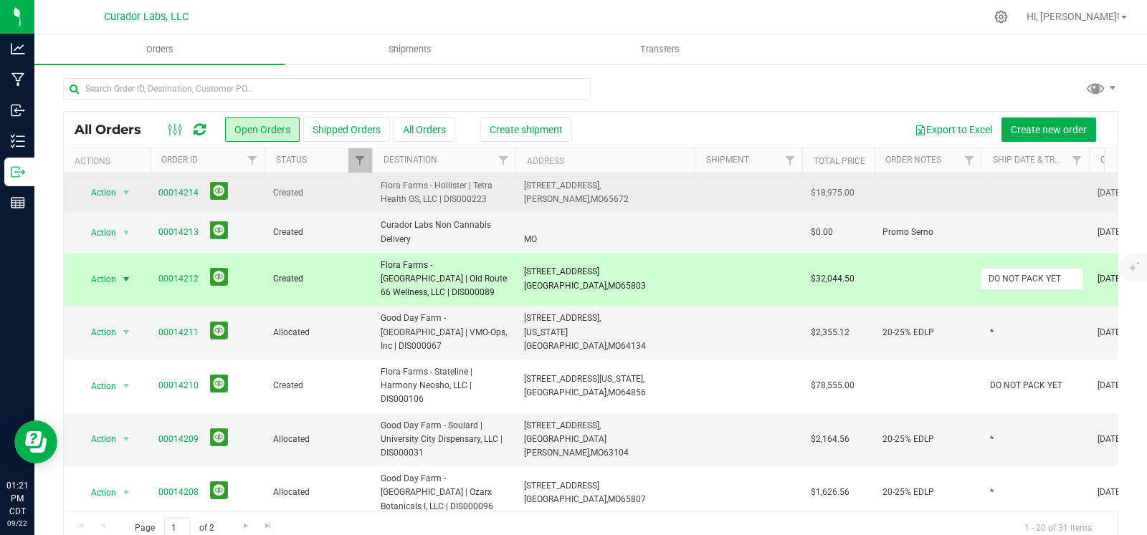
click at [1004, 201] on td at bounding box center [1035, 192] width 108 height 39
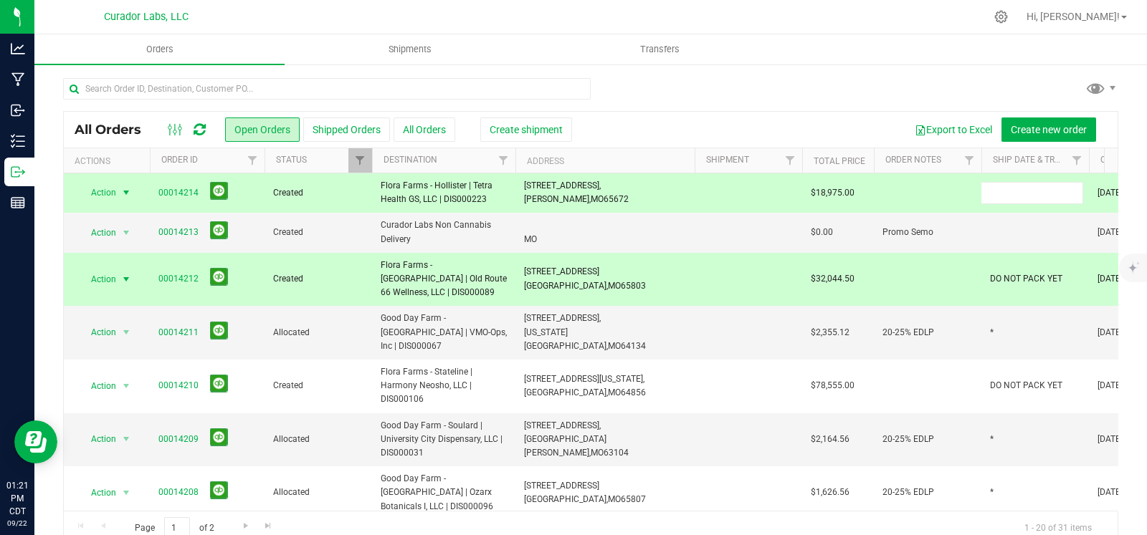
type input "DO NOT PACK YET"
click at [778, 87] on div at bounding box center [590, 94] width 1055 height 33
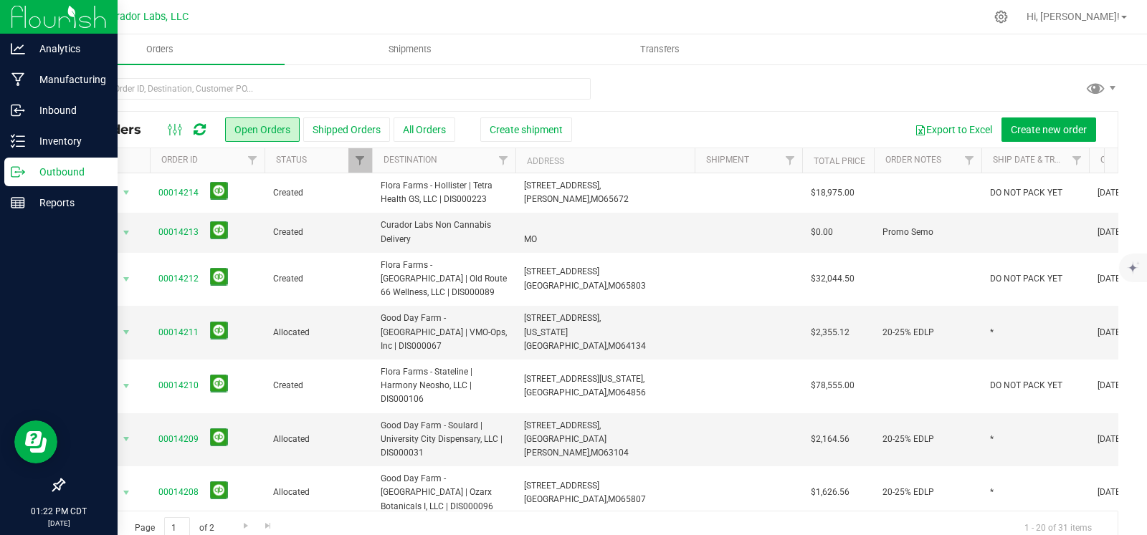
click at [19, 170] on icon at bounding box center [18, 172] width 14 height 14
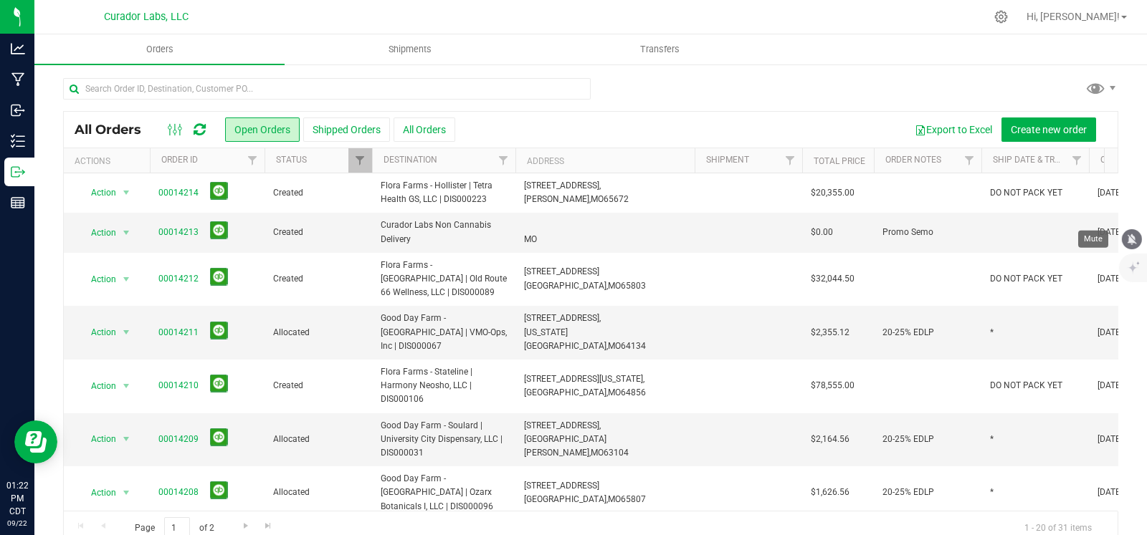
click at [1127, 244] on icon "mute" at bounding box center [1131, 239] width 13 height 13
click at [418, 54] on span "Shipments" at bounding box center [410, 49] width 82 height 13
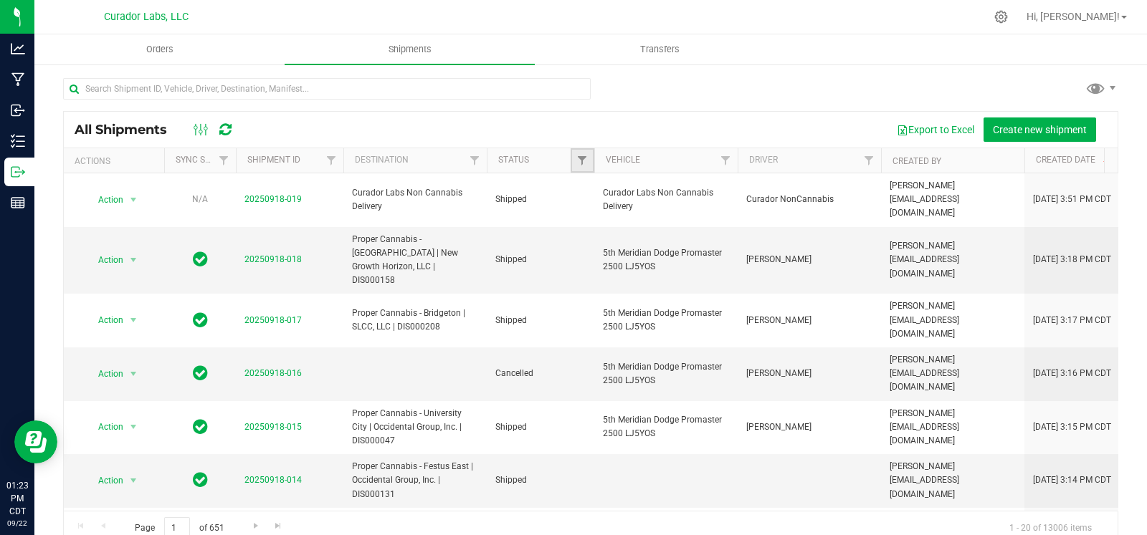
click at [588, 164] on link "Filter" at bounding box center [583, 160] width 24 height 24
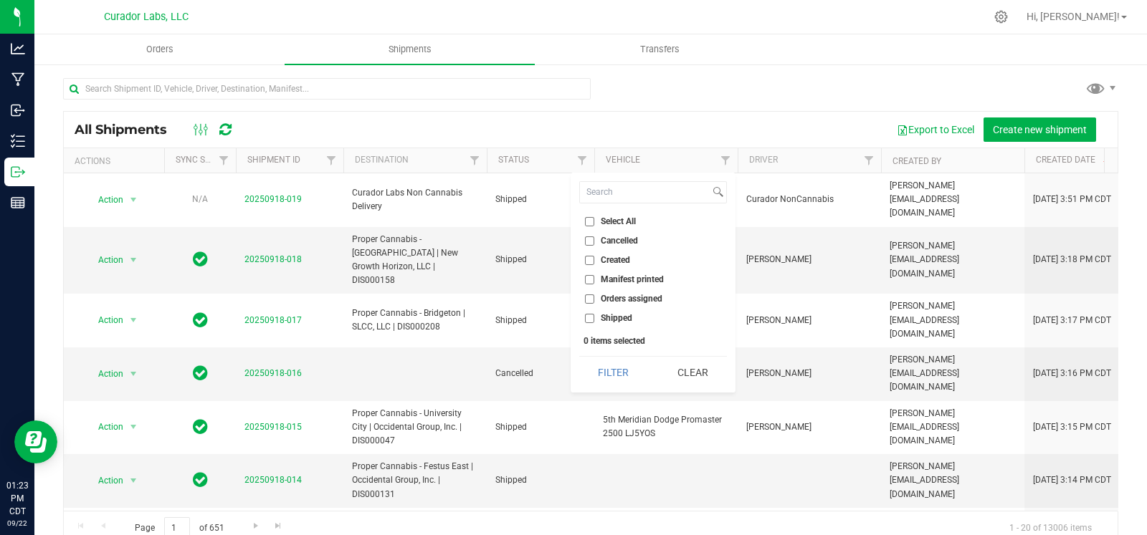
click at [602, 299] on span "Orders assigned" at bounding box center [632, 299] width 62 height 9
click at [594, 299] on input "Orders assigned" at bounding box center [589, 299] width 9 height 9
checkbox input "true"
click at [600, 381] on button "Filter" at bounding box center [613, 373] width 69 height 32
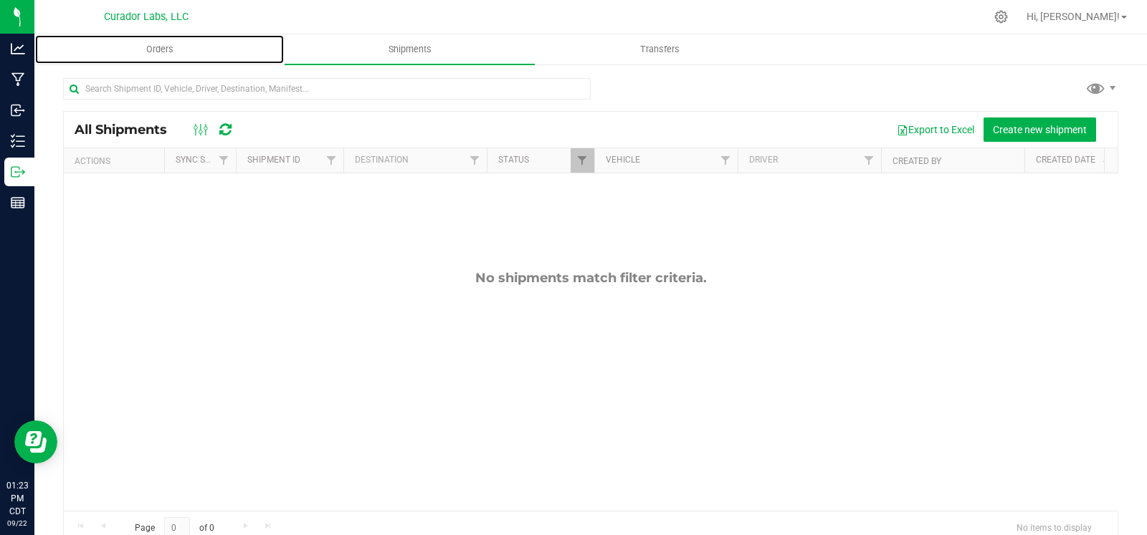
click at [143, 47] on span "Orders" at bounding box center [160, 49] width 66 height 13
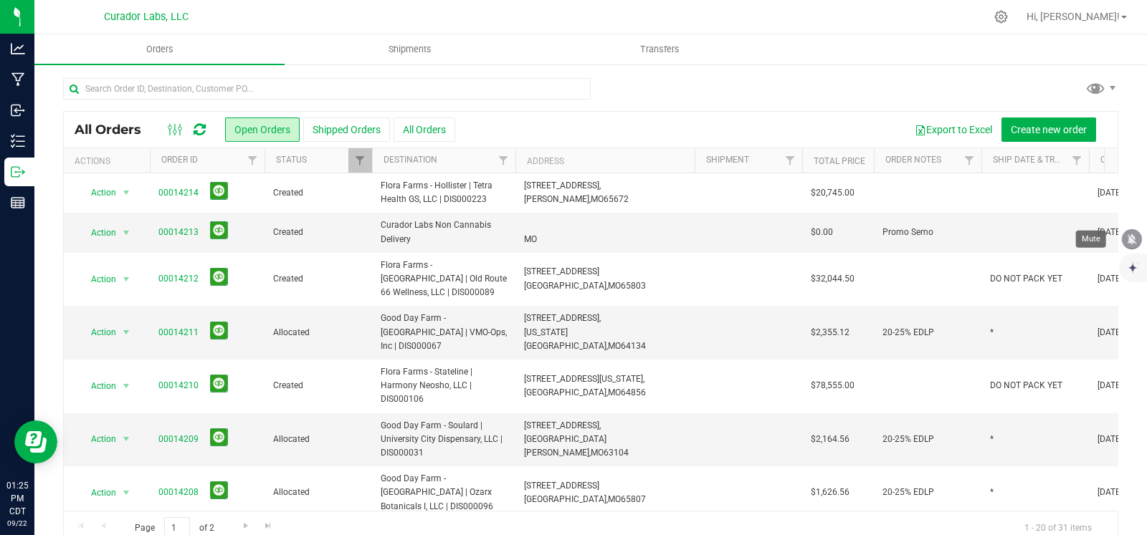
click at [1133, 244] on icon "mute" at bounding box center [1131, 239] width 13 height 13
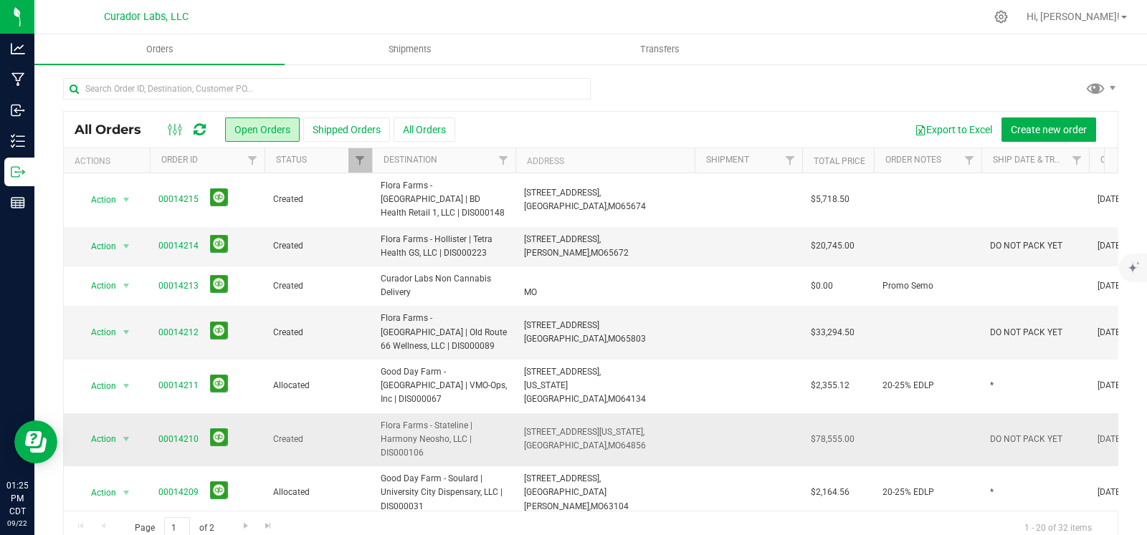
drag, startPoint x: 593, startPoint y: 414, endPoint x: 555, endPoint y: 414, distance: 38.7
click at [555, 426] on span "70 Missouri Lane, Pineville, MO 64856" at bounding box center [585, 439] width 122 height 27
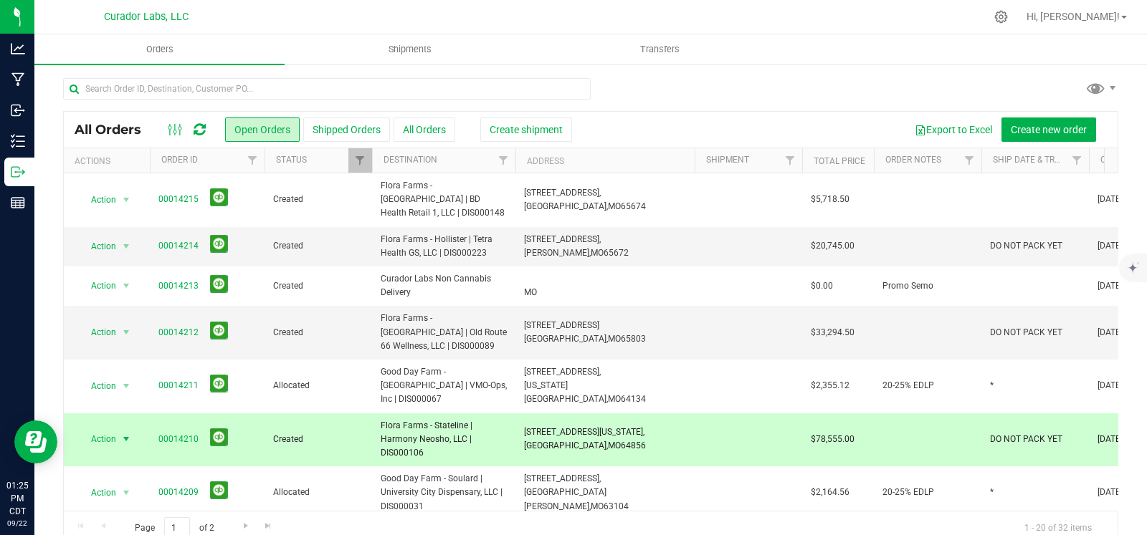
drag, startPoint x: 603, startPoint y: 416, endPoint x: 522, endPoint y: 412, distance: 81.1
click at [522, 414] on td "70 Missouri Lane, Pineville, MO 64856" at bounding box center [604, 441] width 179 height 54
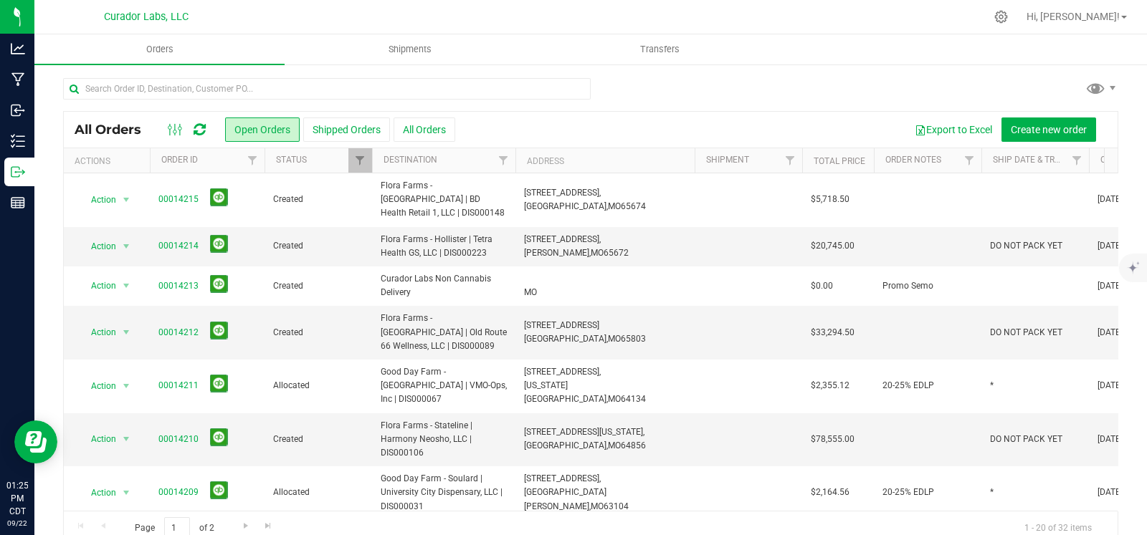
copy span "70 Missouri Lane, Pineville, MO 64856"
drag, startPoint x: 588, startPoint y: 320, endPoint x: 509, endPoint y: 314, distance: 79.1
click at [509, 314] on tr "Action Action Cancel order Change facility Clone order Edit order Mark as fully…" at bounding box center [773, 333] width 1419 height 54
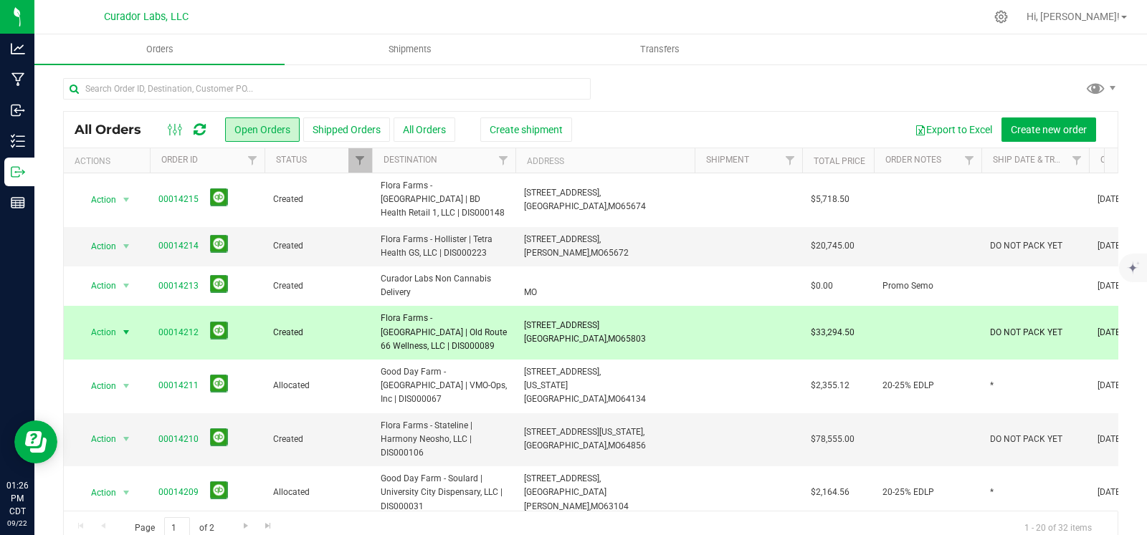
copy tr "2823 N Glenstone Ave, Springfield, MO 65803"
drag, startPoint x: 612, startPoint y: 244, endPoint x: 523, endPoint y: 230, distance: 90.0
click at [523, 230] on td "165 Hollister Parkway, Hollister, MO 65672" at bounding box center [604, 246] width 179 height 39
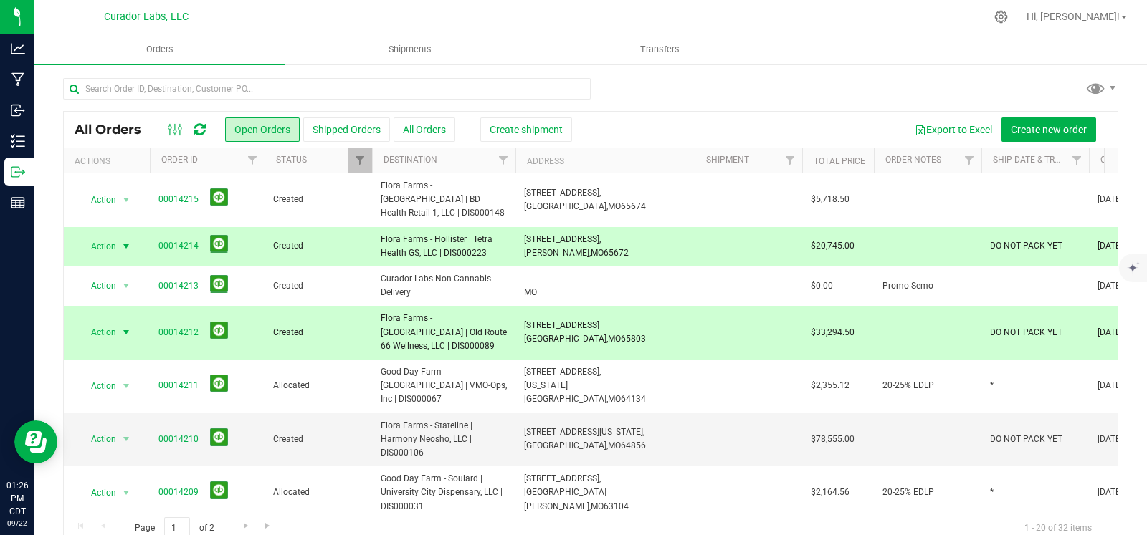
copy span "165 Hollister Parkway, Hollister, MO 65672"
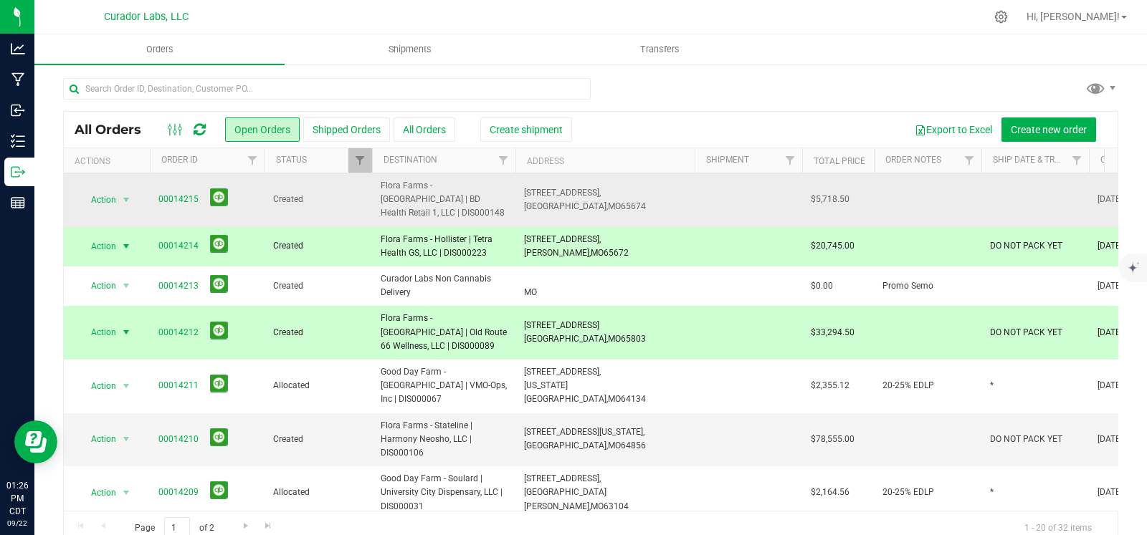
drag, startPoint x: 602, startPoint y: 196, endPoint x: 525, endPoint y: 191, distance: 77.6
click at [525, 191] on td "68 E 300th Rd, Humansville, MO 65674" at bounding box center [604, 200] width 179 height 54
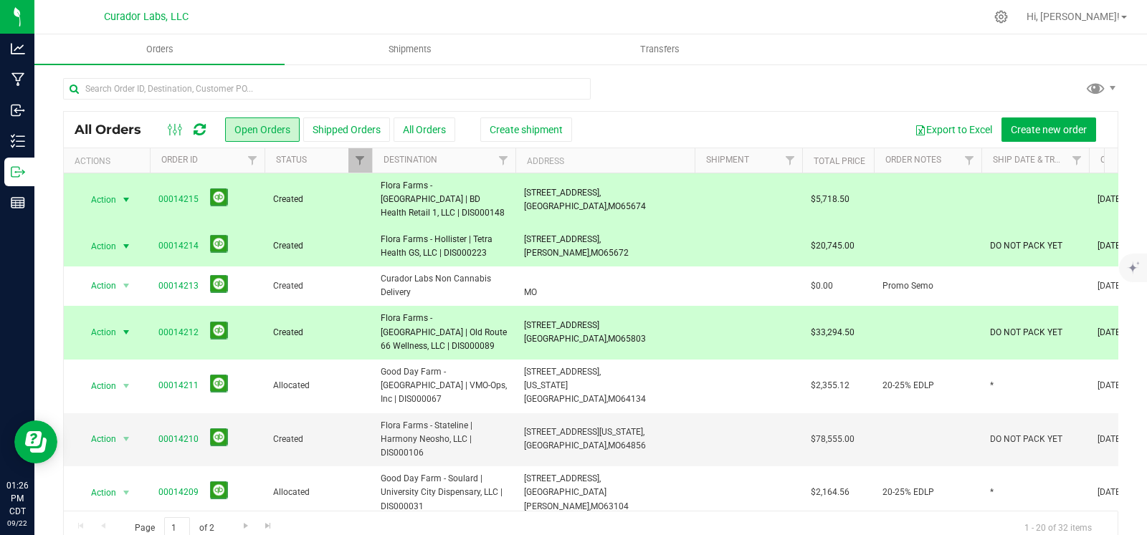
copy span "68 E 300th Rd, Humansville, MO 65674"
click at [751, 90] on div at bounding box center [590, 94] width 1055 height 33
click at [1133, 239] on icon "mute" at bounding box center [1131, 239] width 9 height 11
click at [826, 84] on div at bounding box center [590, 94] width 1055 height 33
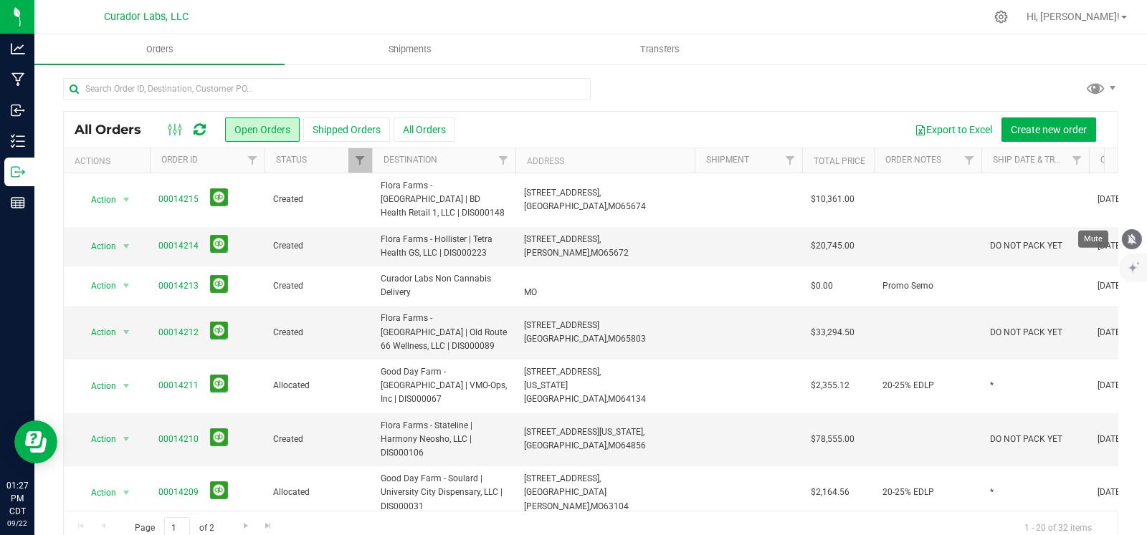
click at [1135, 240] on icon "mute" at bounding box center [1131, 239] width 13 height 13
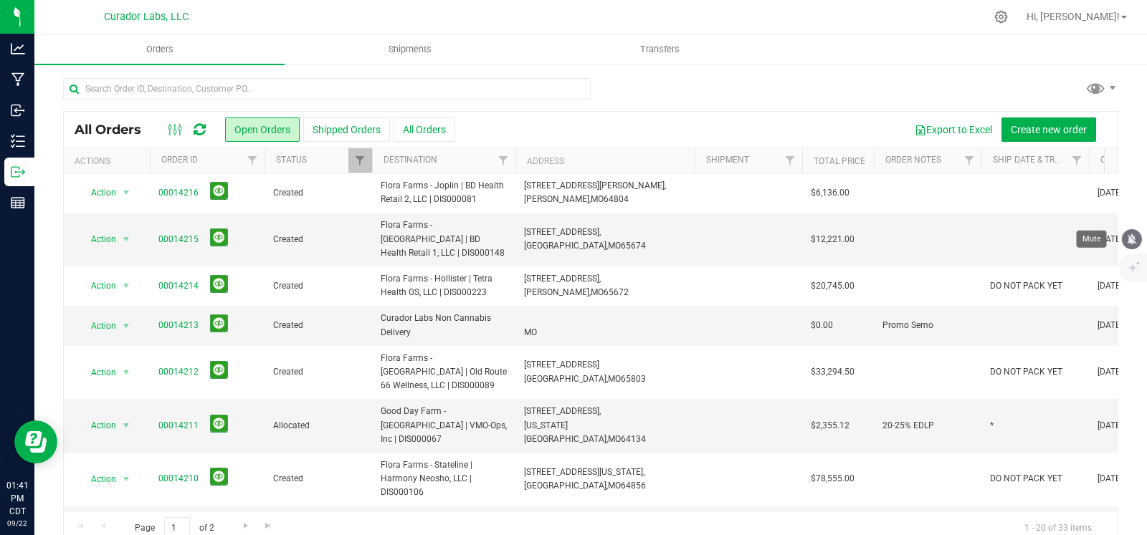
click at [1129, 243] on icon "mute" at bounding box center [1131, 239] width 13 height 13
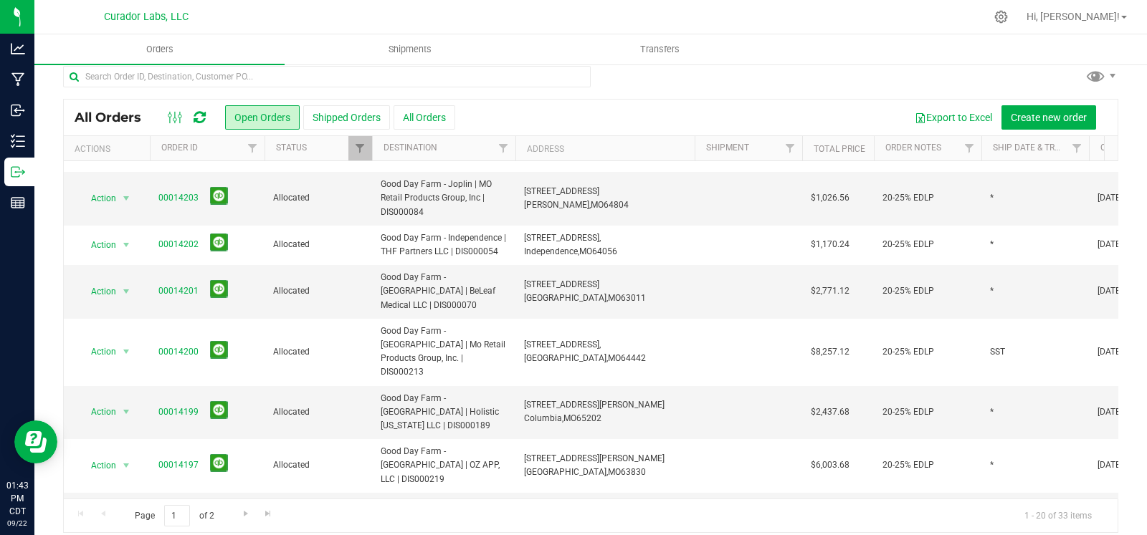
scroll to position [24, 0]
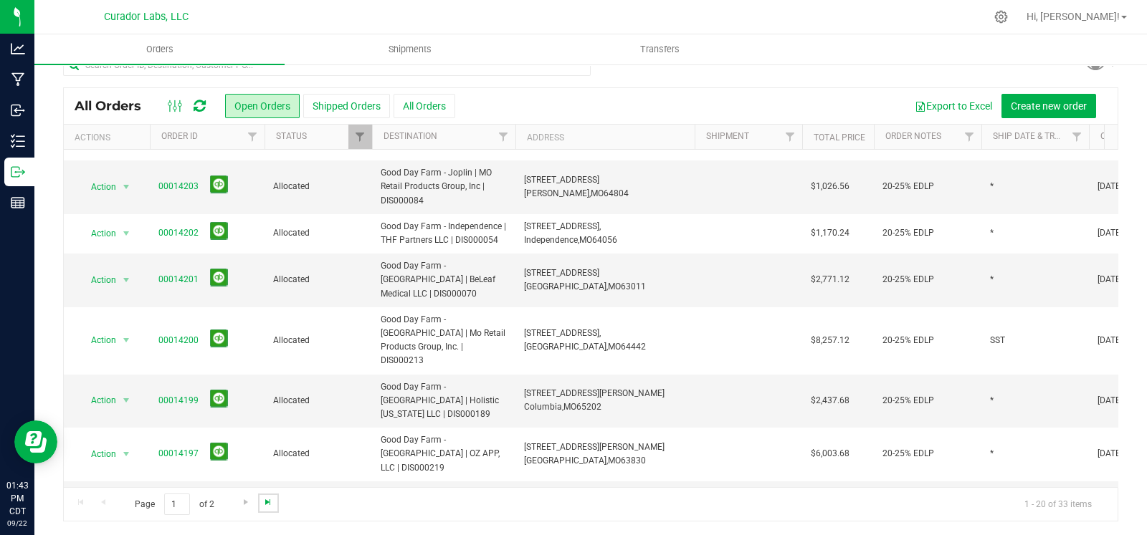
click at [272, 501] on span "Go to the last page" at bounding box center [267, 502] width 11 height 11
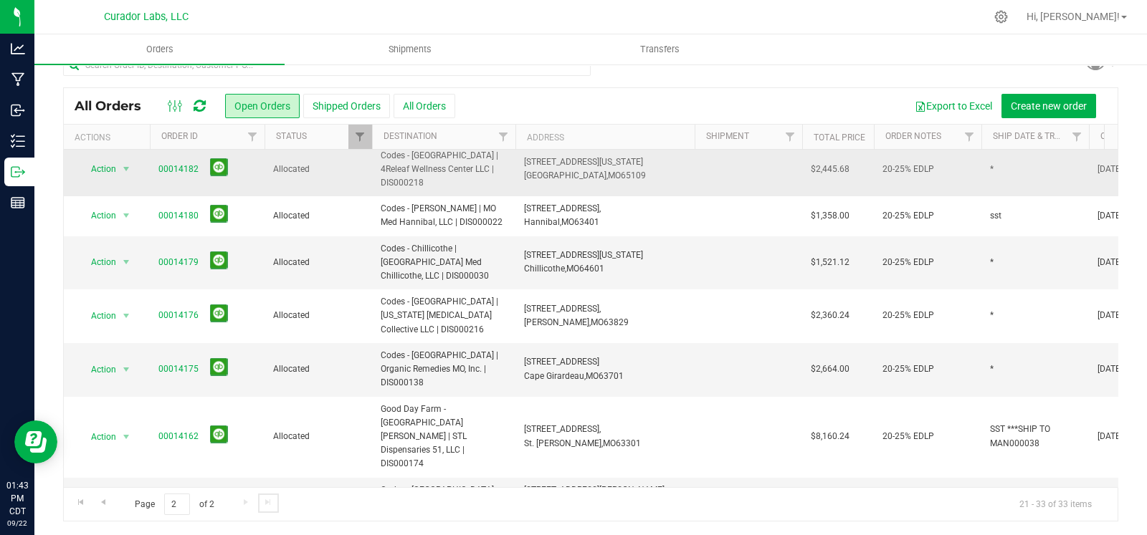
scroll to position [259, 0]
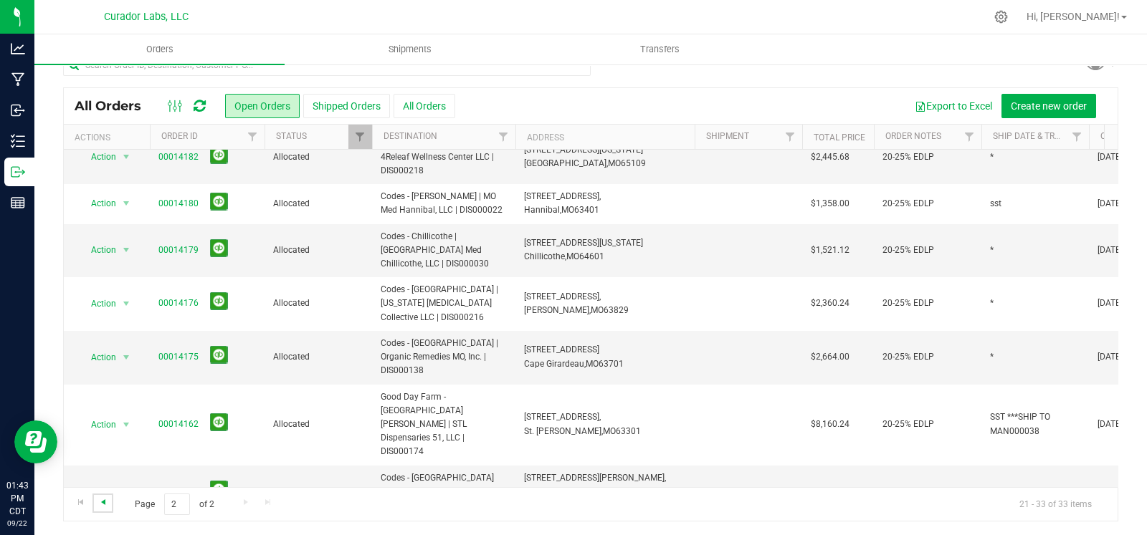
click at [99, 506] on span "Go to the previous page" at bounding box center [102, 502] width 11 height 11
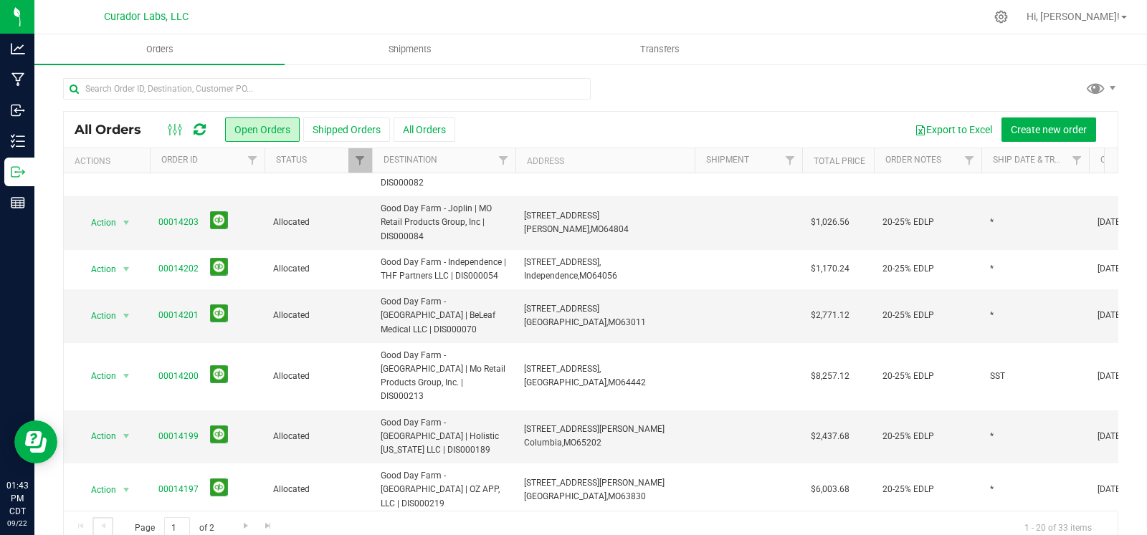
scroll to position [605, 0]
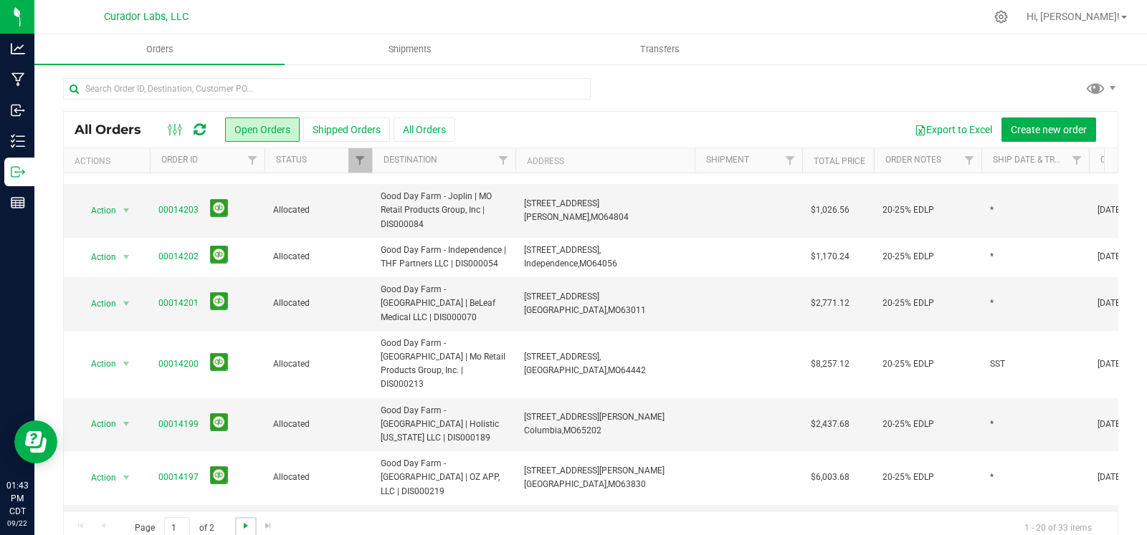
click at [250, 522] on span "Go to the next page" at bounding box center [245, 525] width 11 height 11
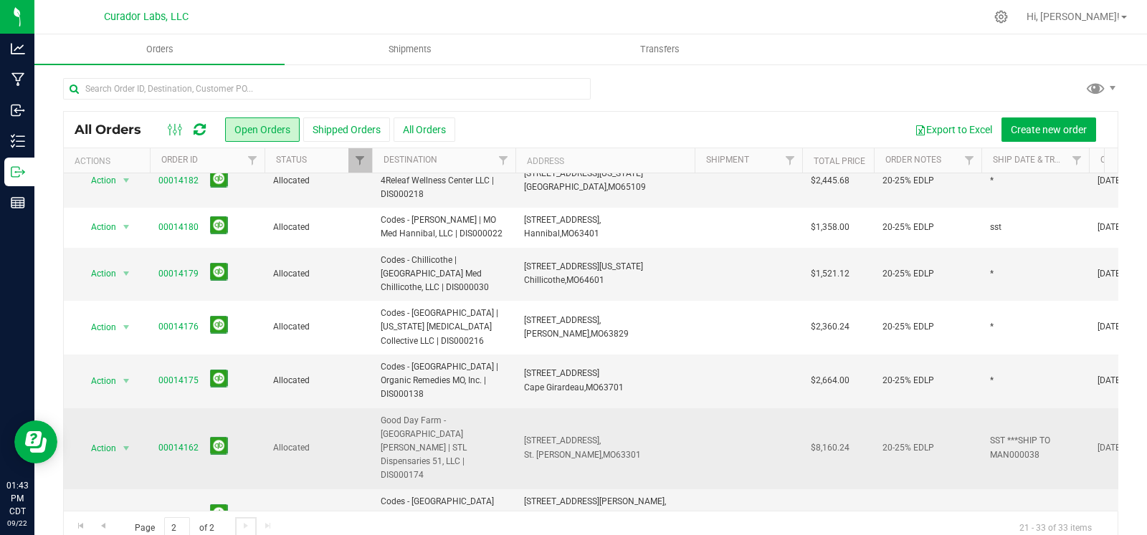
scroll to position [24, 0]
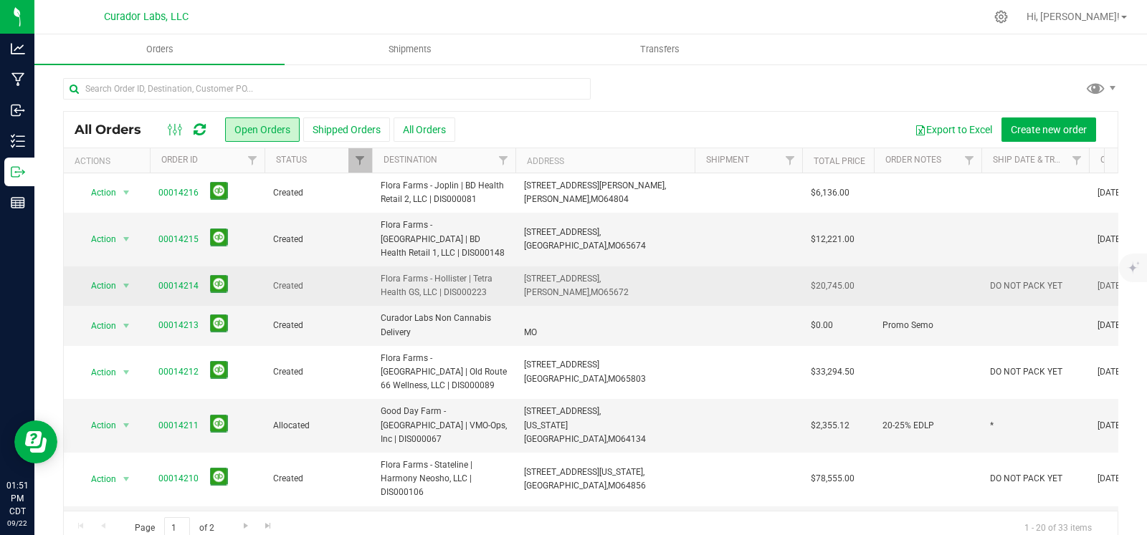
click at [1008, 280] on span "DO NOT PACK YET" at bounding box center [1026, 287] width 72 height 14
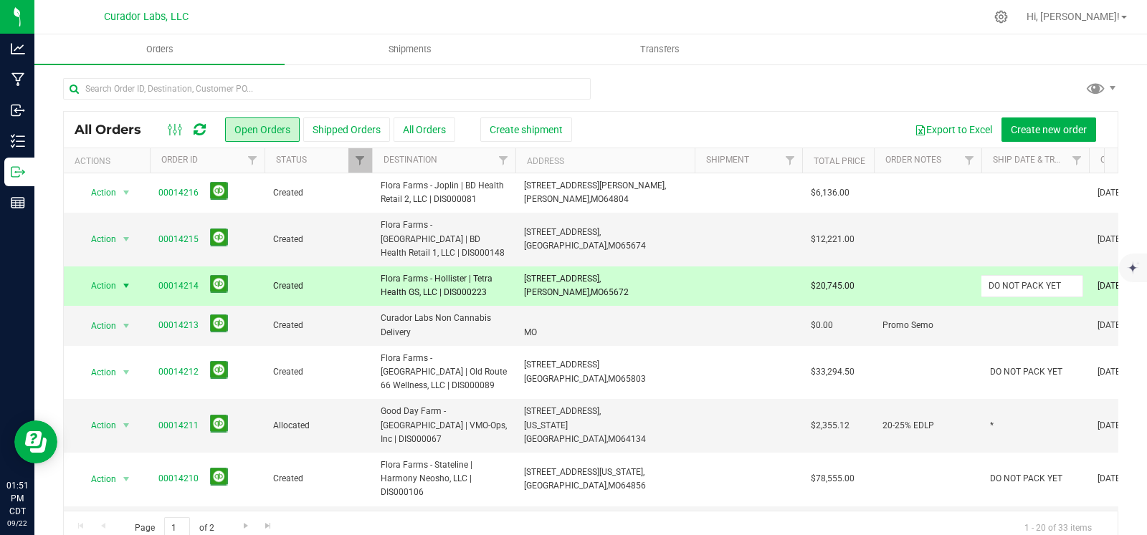
click at [1008, 275] on input "DO NOT PACK YET" at bounding box center [1031, 286] width 102 height 22
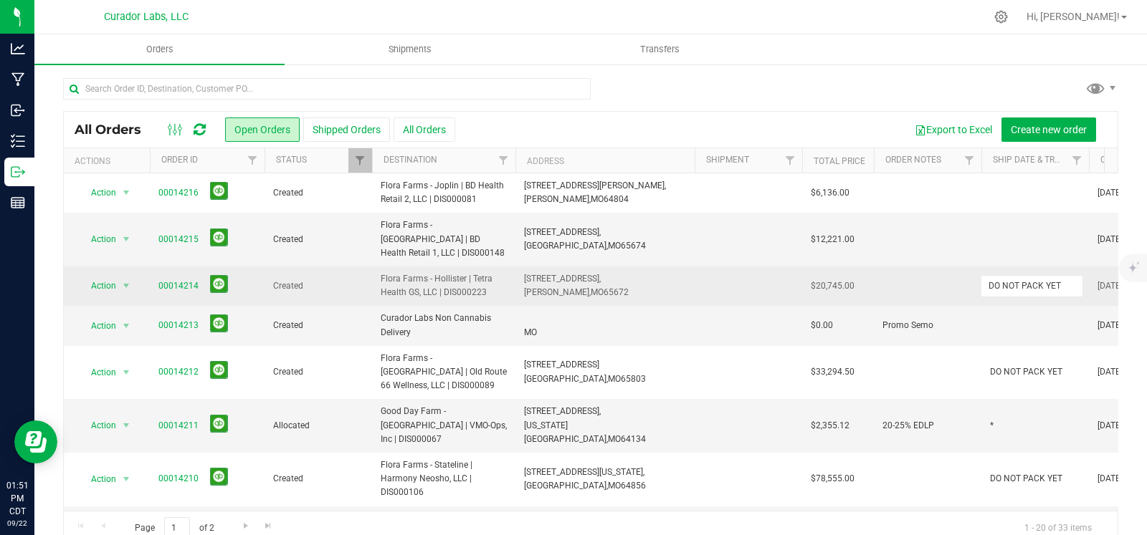
click at [1008, 275] on input "DO NOT PACK YET" at bounding box center [1031, 286] width 102 height 22
click at [1014, 244] on td at bounding box center [1035, 240] width 108 height 54
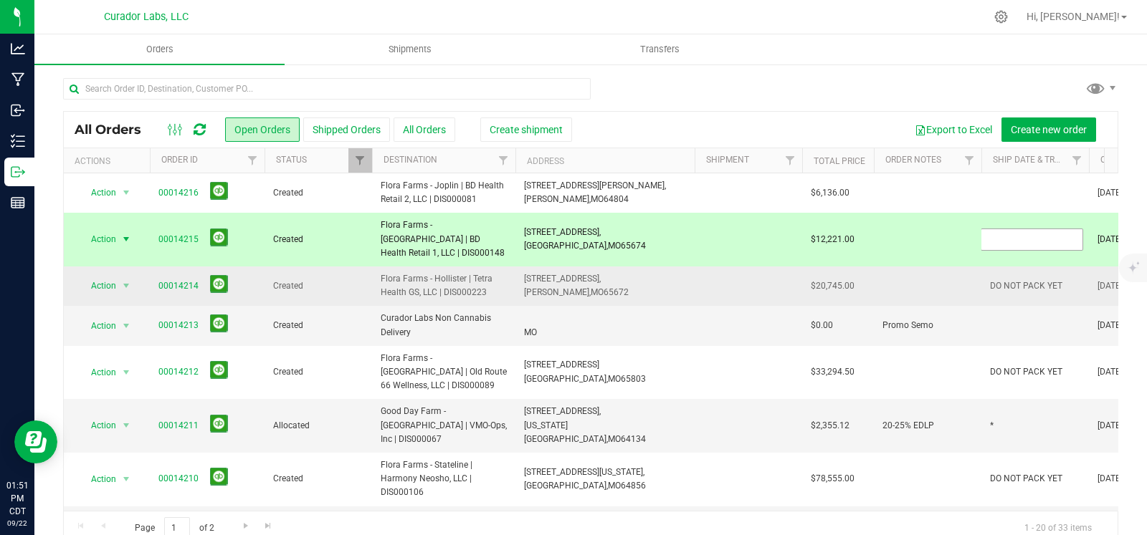
click at [1018, 234] on input "text" at bounding box center [1031, 240] width 102 height 22
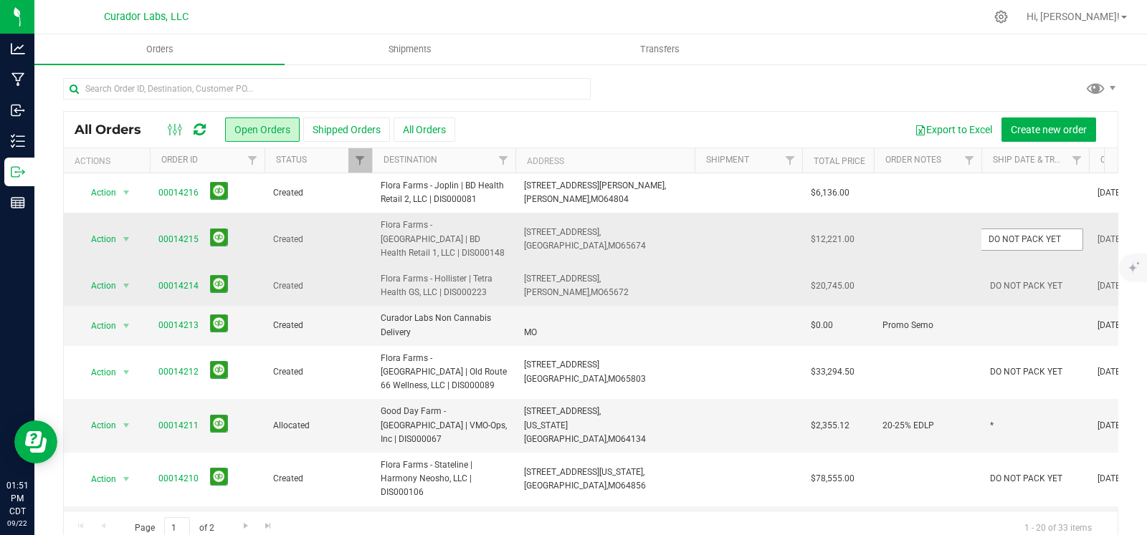
type input "DO NOT PACK YET"
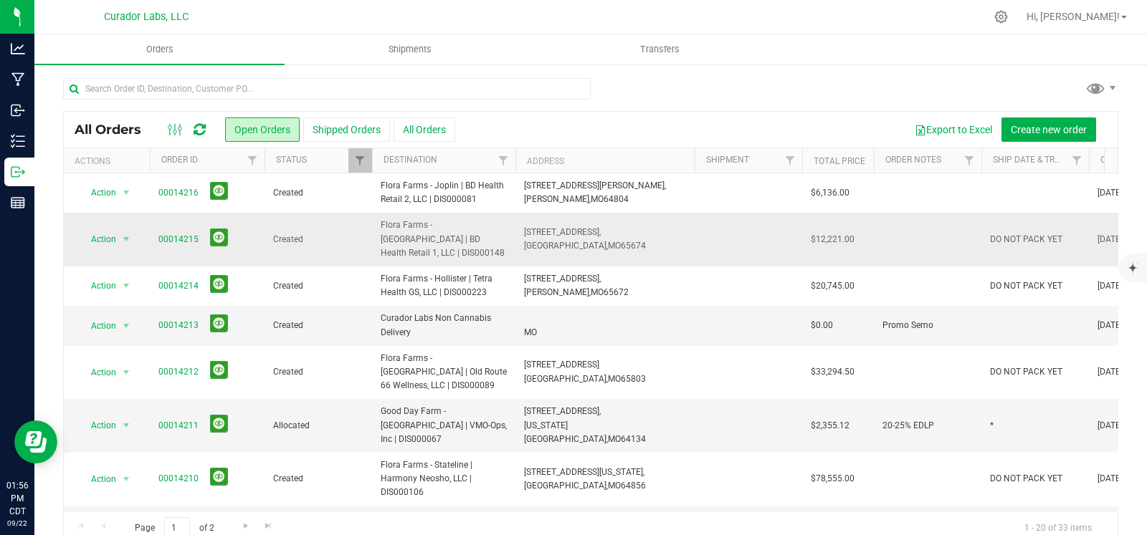
click at [1029, 233] on span "DO NOT PACK YET" at bounding box center [1026, 240] width 72 height 14
click at [1029, 229] on input "DO NOT PACK YET" at bounding box center [1031, 240] width 102 height 22
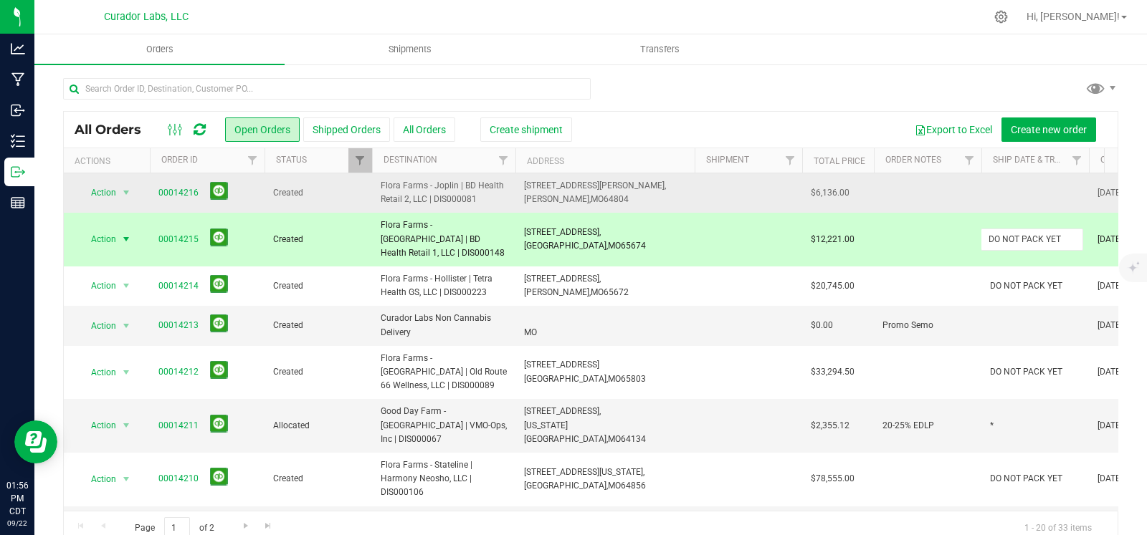
click at [1014, 196] on td at bounding box center [1035, 192] width 108 height 39
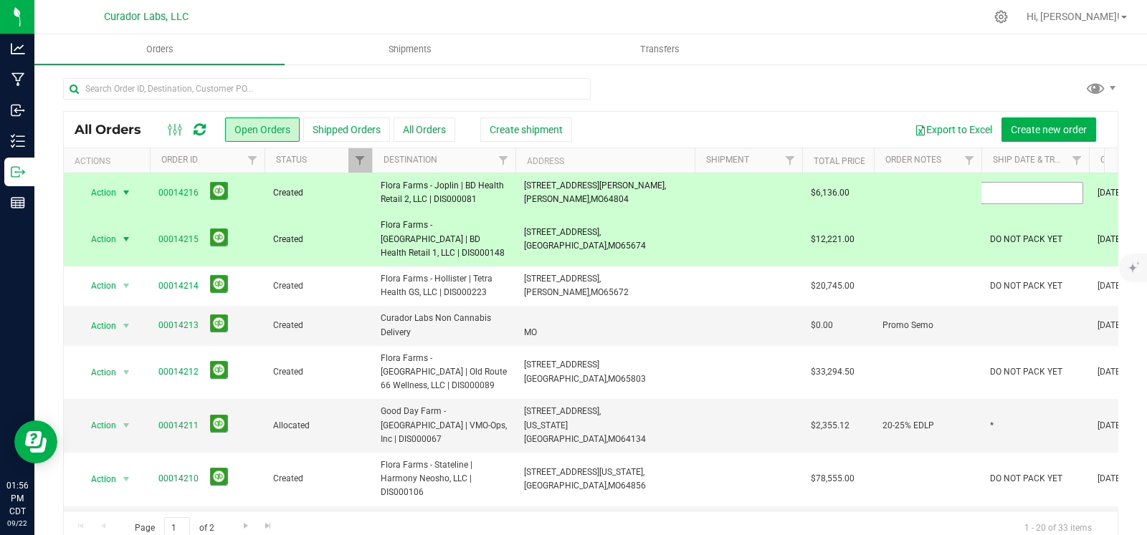
click at [1014, 196] on input "text" at bounding box center [1031, 193] width 102 height 22
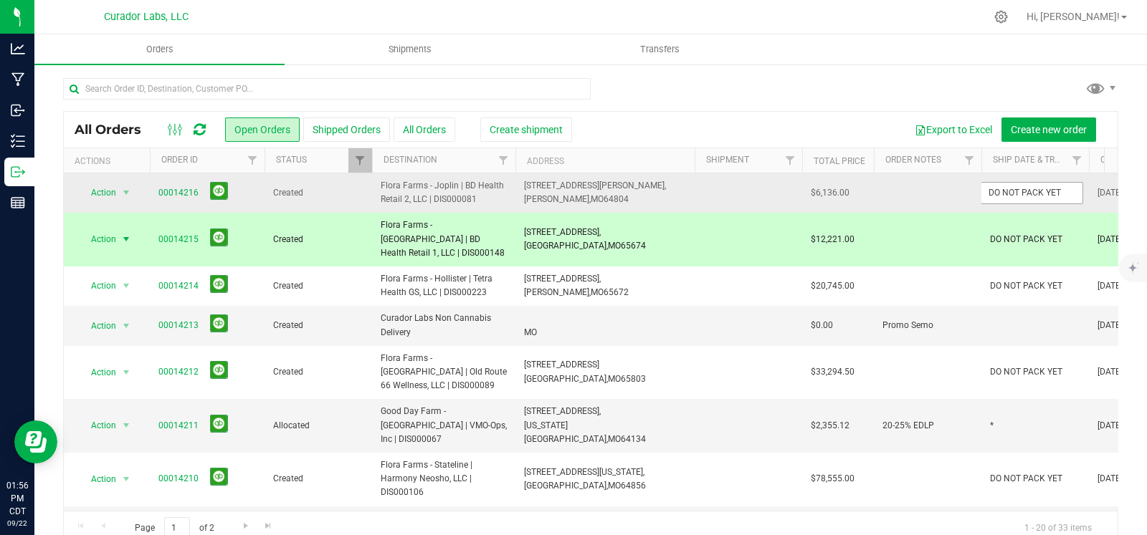
type input "DO NOT PACK YET"
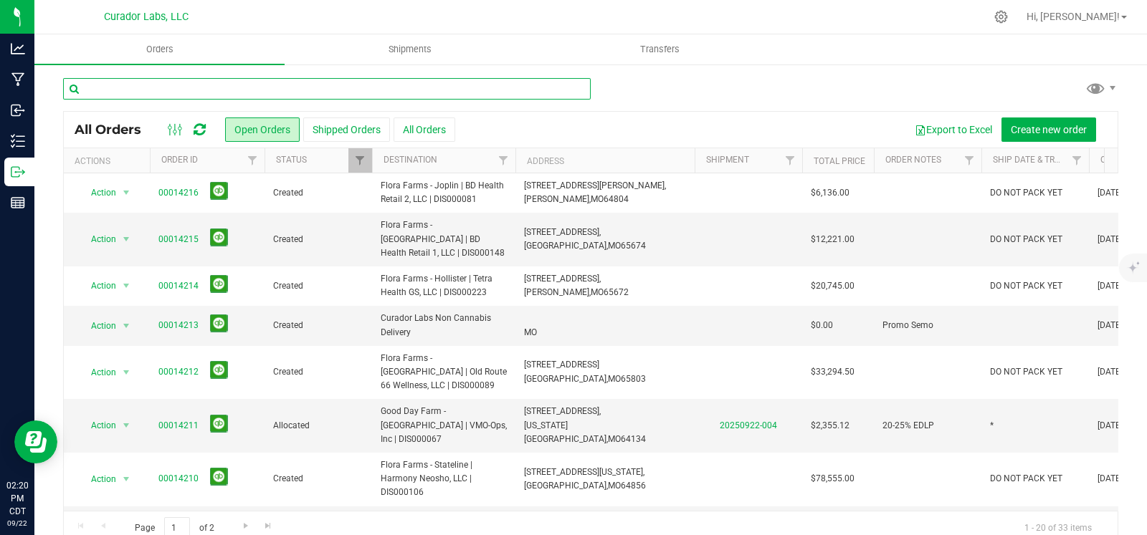
click at [205, 87] on input "text" at bounding box center [327, 89] width 528 height 22
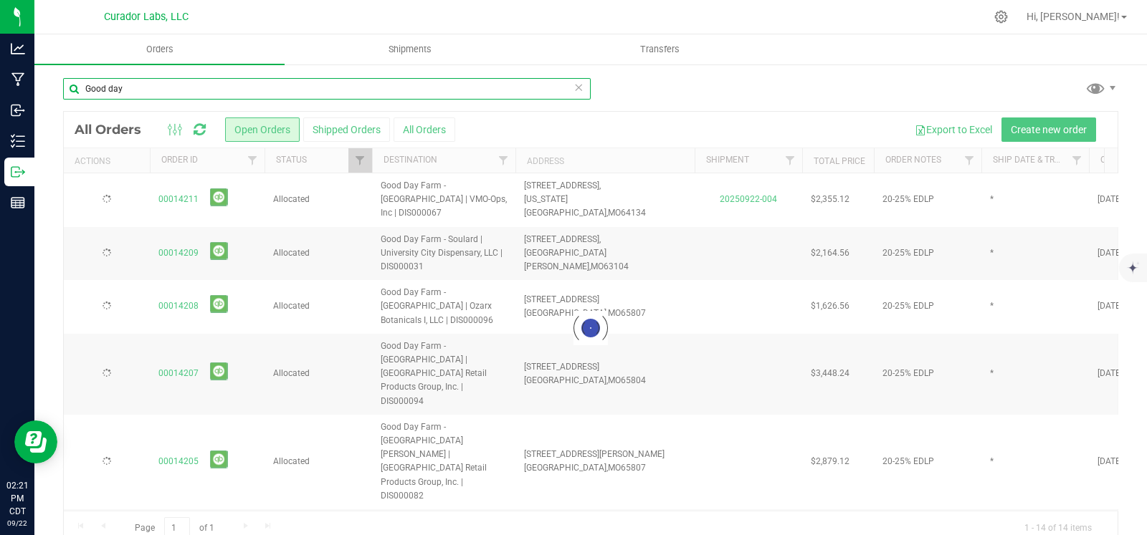
type input "Good day"
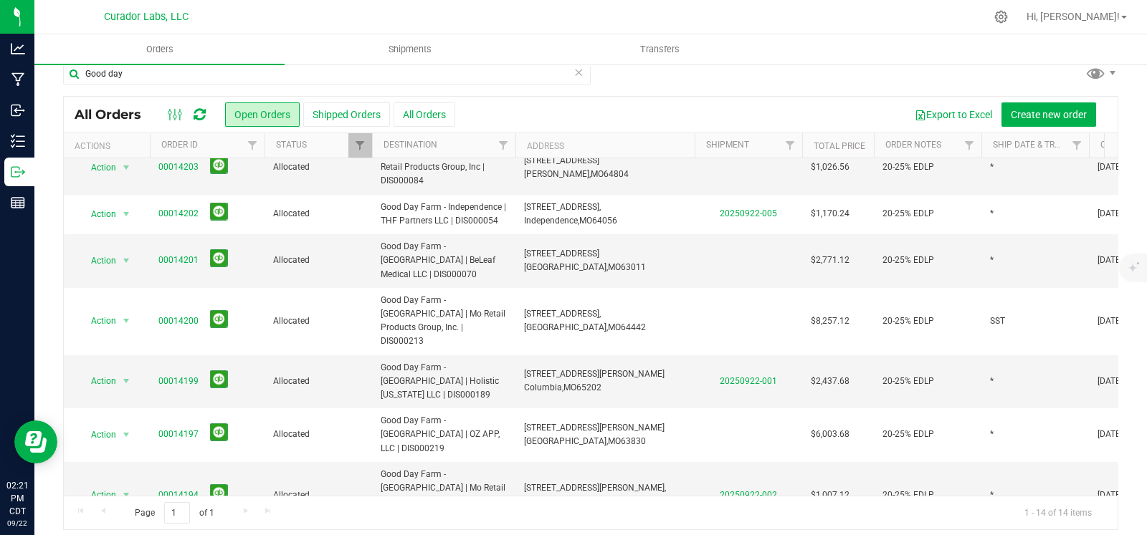
scroll to position [24, 0]
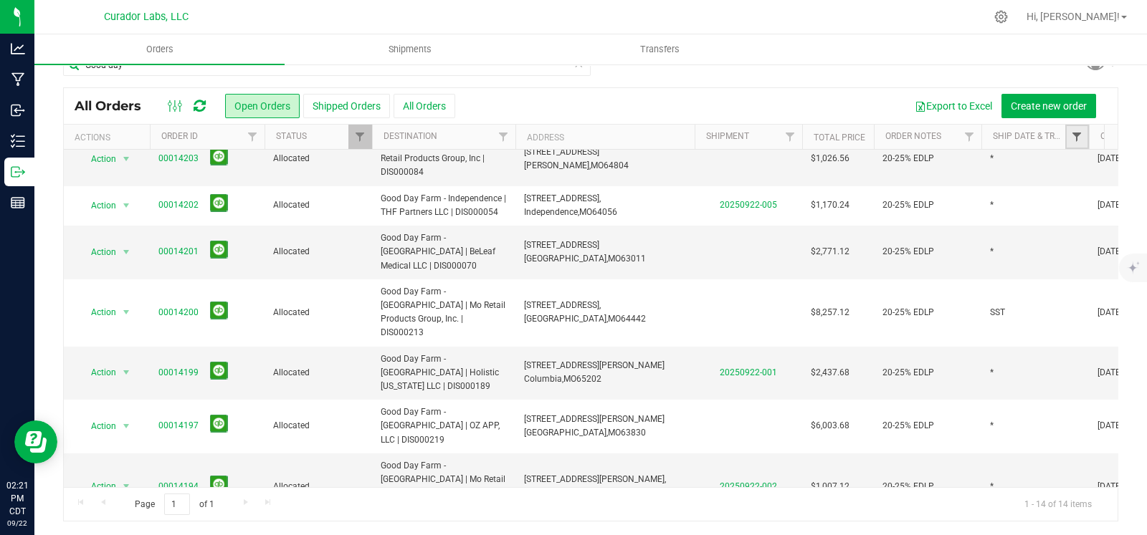
click at [1081, 135] on span "Filter" at bounding box center [1076, 136] width 11 height 11
type input "*"
click at [991, 190] on button "Filter" at bounding box center [1025, 206] width 69 height 32
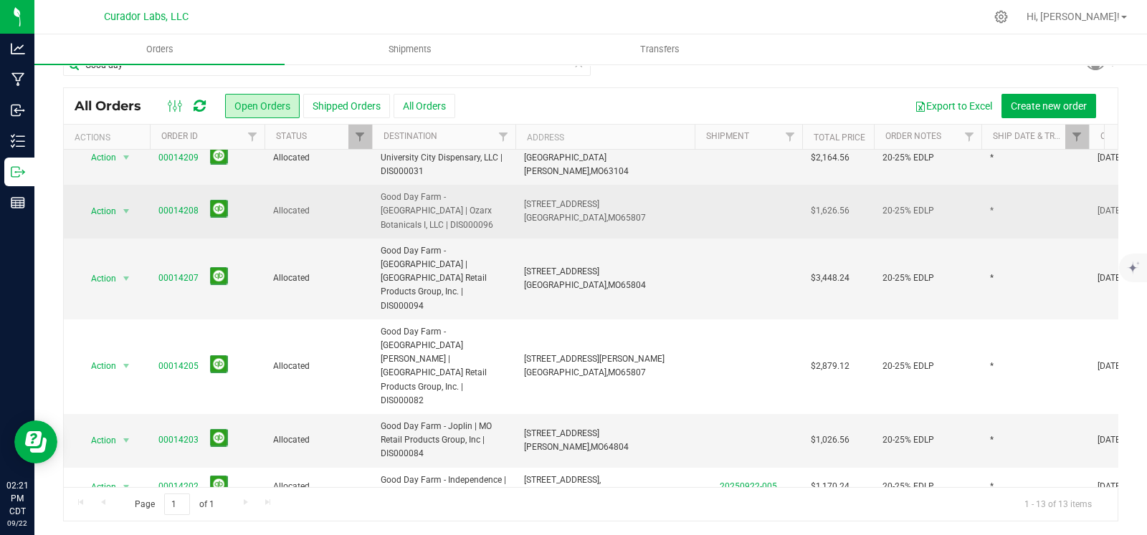
scroll to position [300, 0]
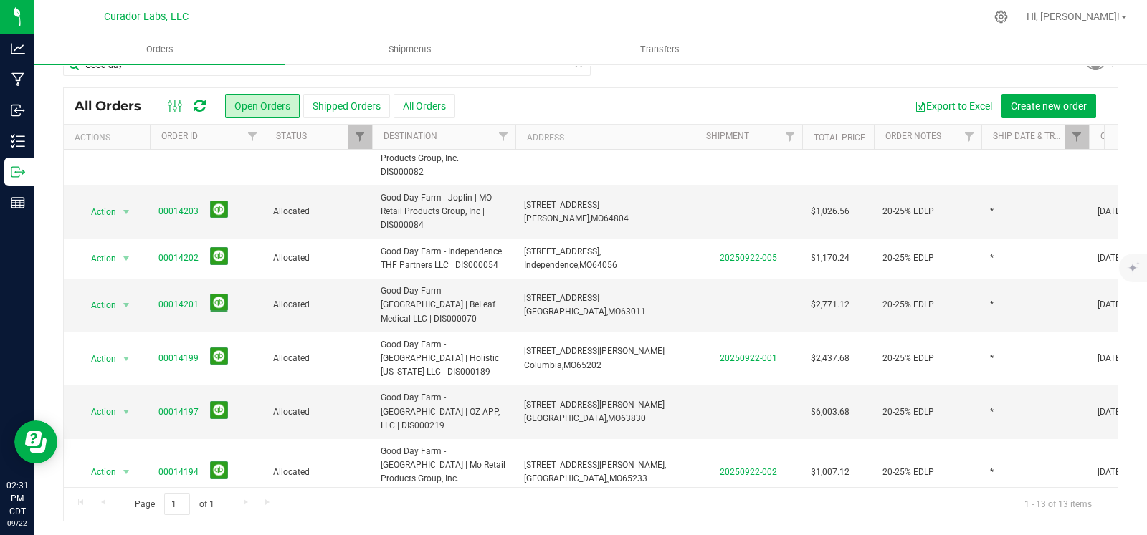
click at [129, 534] on span "select" at bounding box center [125, 539] width 11 height 11
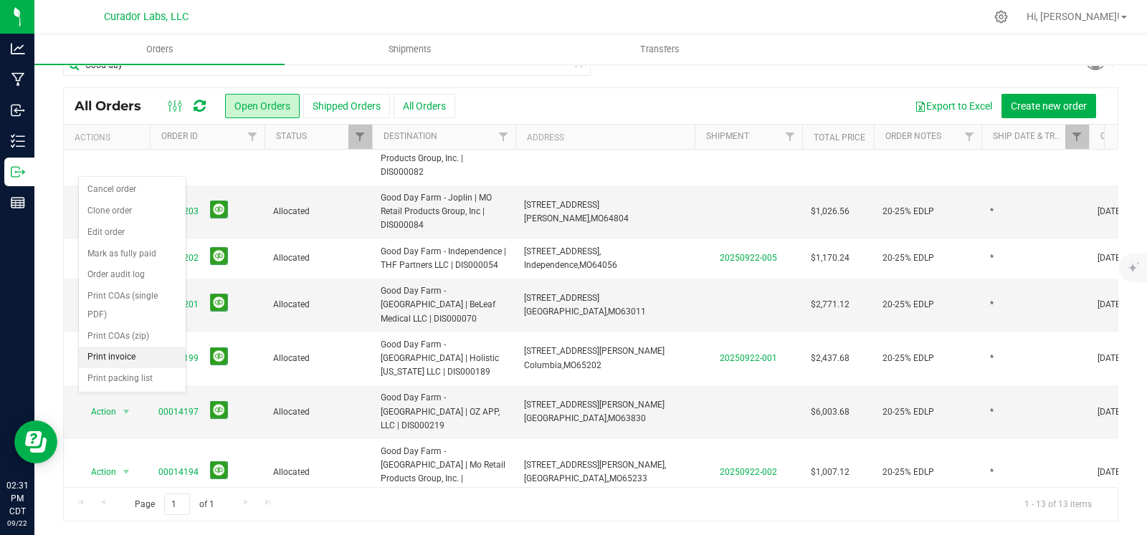
click at [121, 355] on li "Print invoice" at bounding box center [132, 358] width 107 height 22
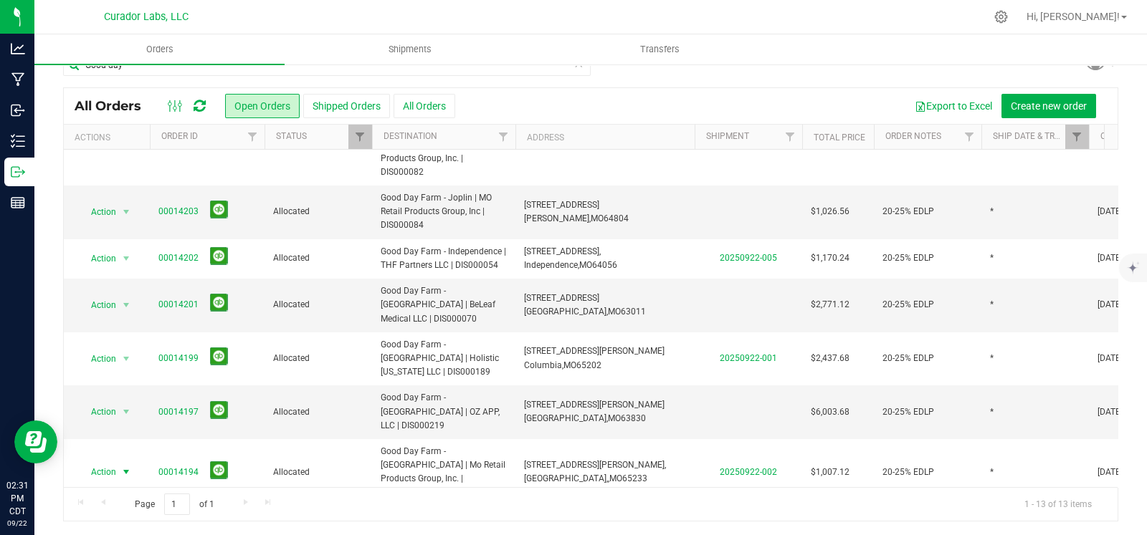
click at [121, 467] on span "select" at bounding box center [125, 472] width 11 height 11
click at [120, 306] on li "Print invoice" at bounding box center [132, 311] width 107 height 22
click at [128, 406] on span "select" at bounding box center [125, 411] width 11 height 11
click at [110, 505] on li "Print invoice" at bounding box center [132, 499] width 107 height 22
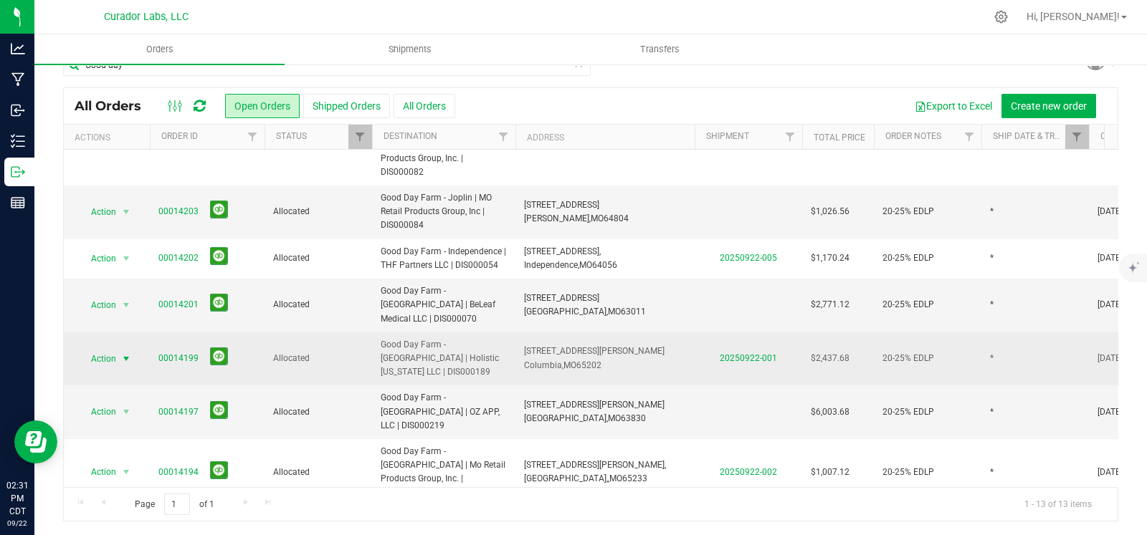
click at [126, 353] on span "select" at bounding box center [125, 358] width 11 height 11
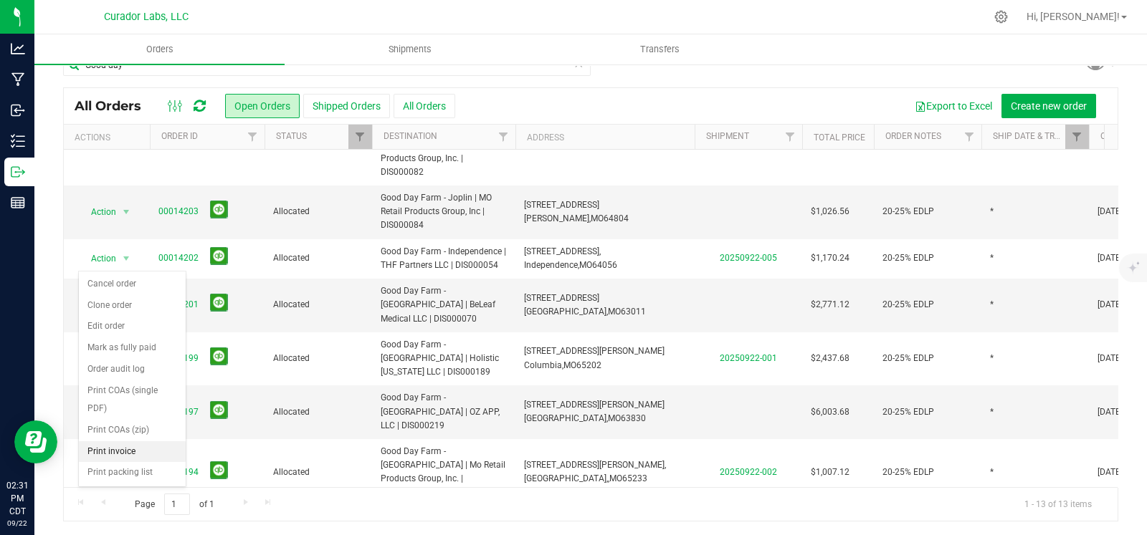
click at [113, 446] on li "Print invoice" at bounding box center [132, 452] width 107 height 22
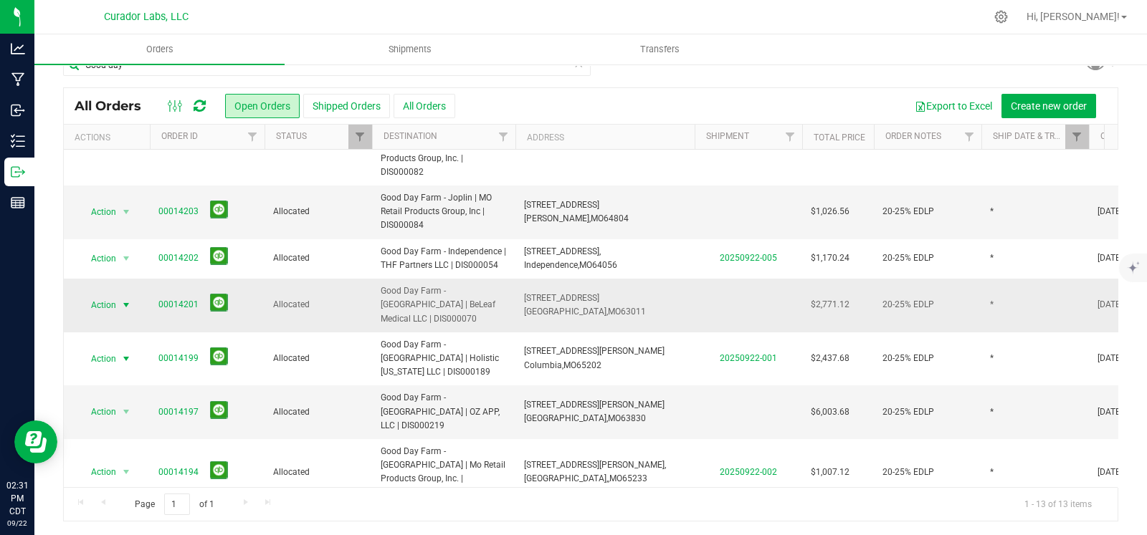
drag, startPoint x: 130, startPoint y: 214, endPoint x: 129, endPoint y: 223, distance: 8.6
click at [130, 300] on span "select" at bounding box center [125, 305] width 11 height 11
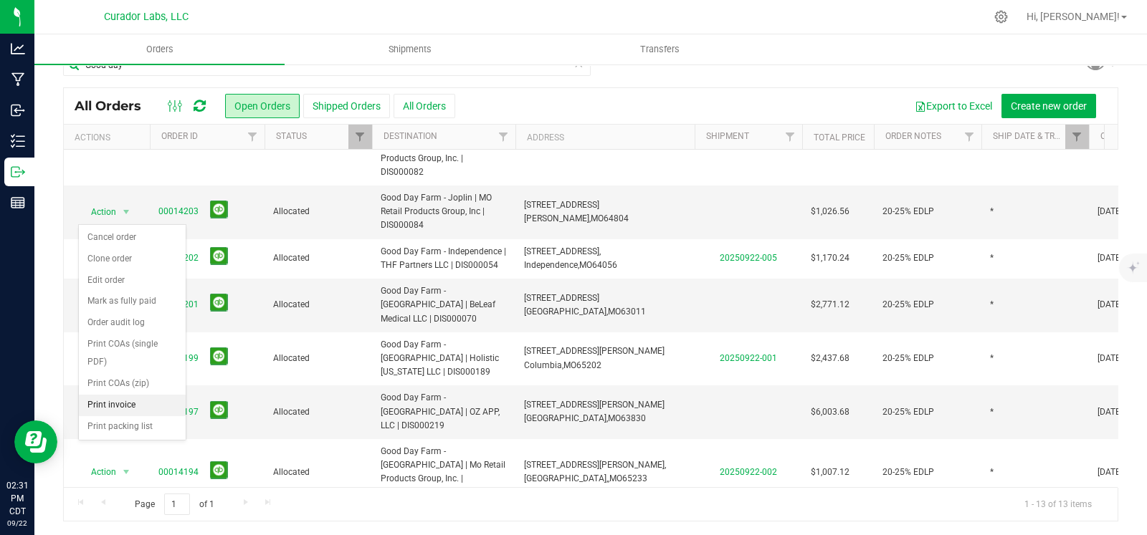
click at [105, 406] on li "Print invoice" at bounding box center [132, 406] width 107 height 22
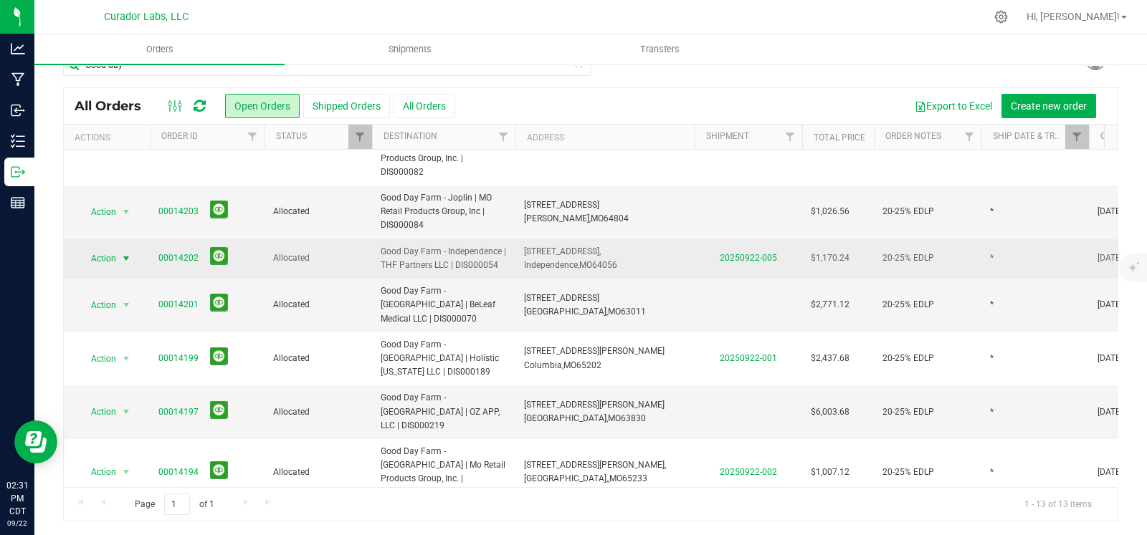
click at [127, 253] on span "select" at bounding box center [125, 258] width 11 height 11
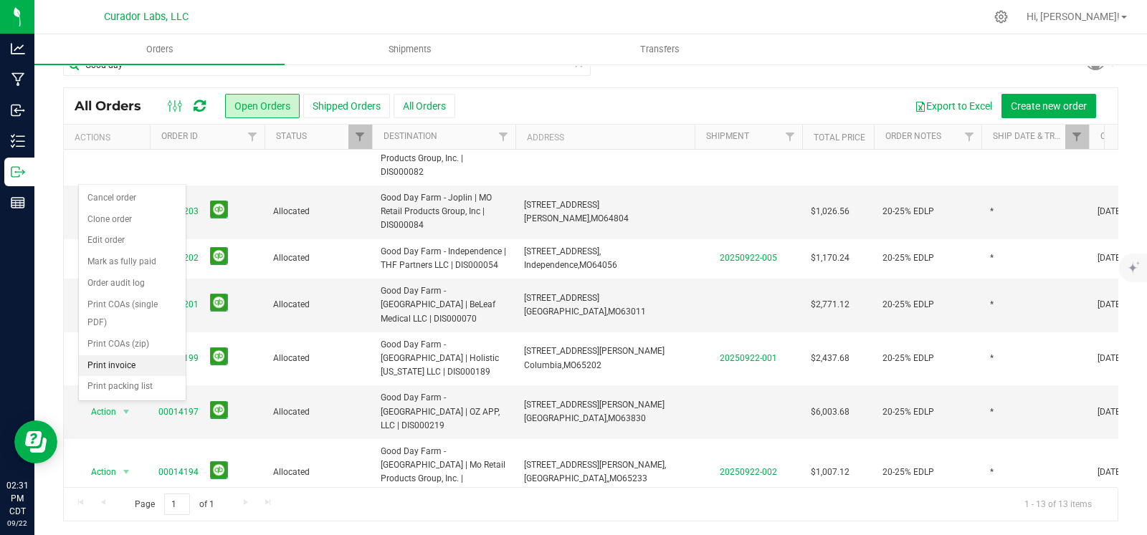
click at [133, 360] on li "Print invoice" at bounding box center [132, 366] width 107 height 22
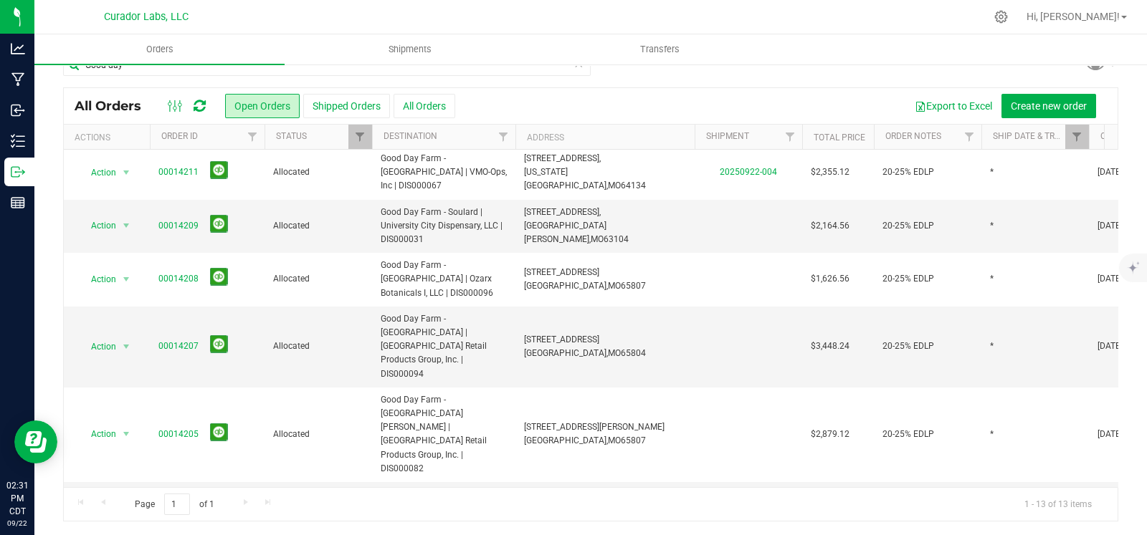
scroll to position [0, 0]
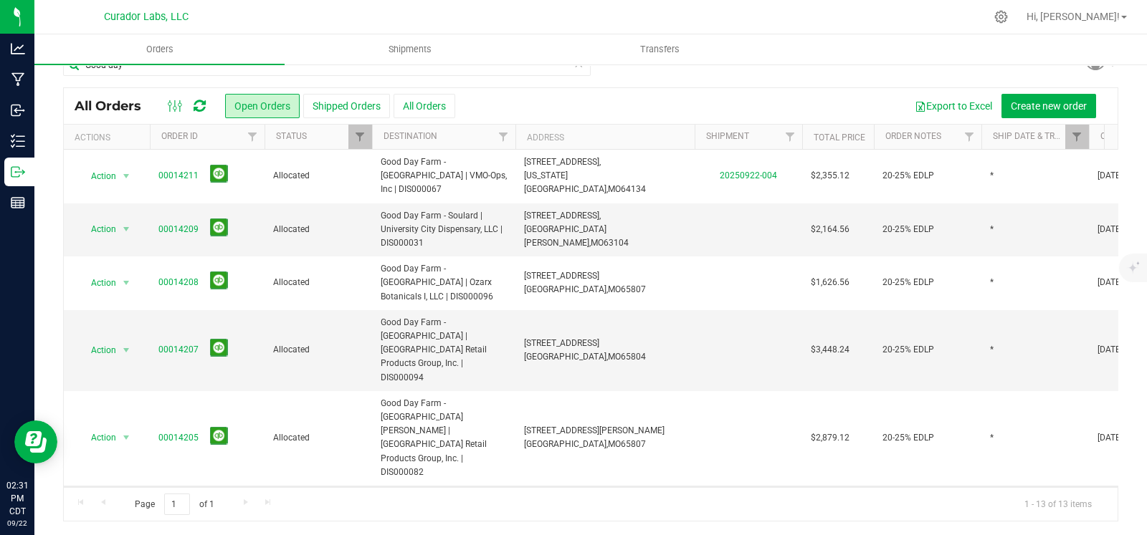
click at [130, 507] on span "select" at bounding box center [125, 512] width 11 height 11
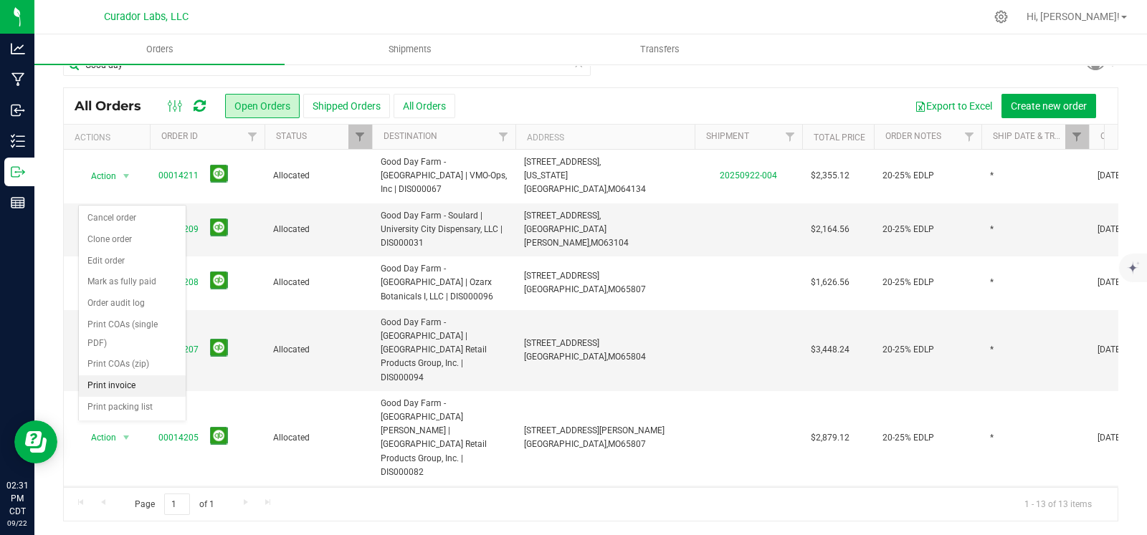
click at [122, 390] on li "Print invoice" at bounding box center [132, 387] width 107 height 22
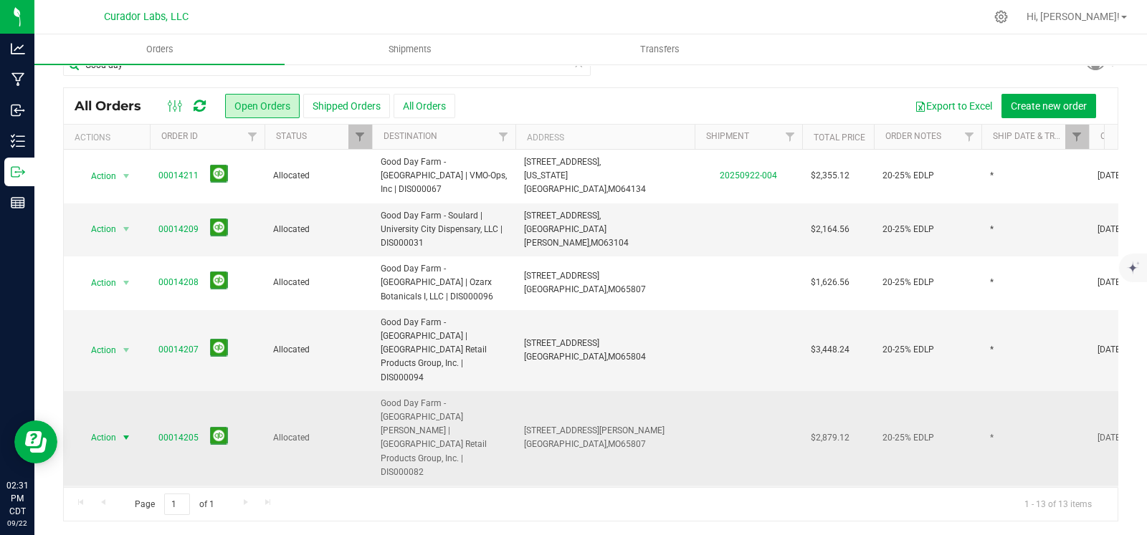
click at [123, 432] on span "select" at bounding box center [125, 437] width 11 height 11
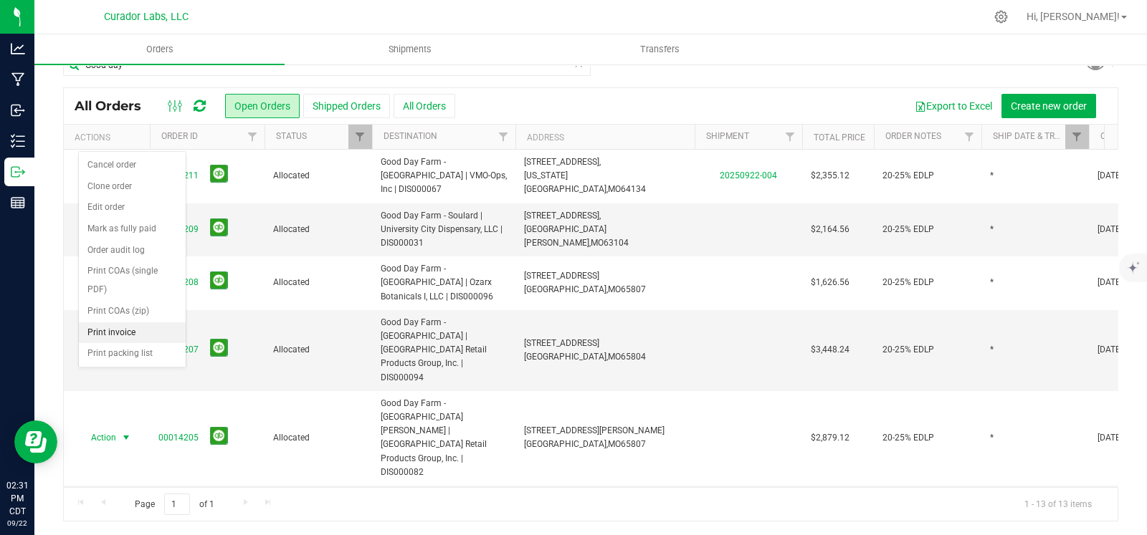
click at [121, 328] on li "Print invoice" at bounding box center [132, 334] width 107 height 22
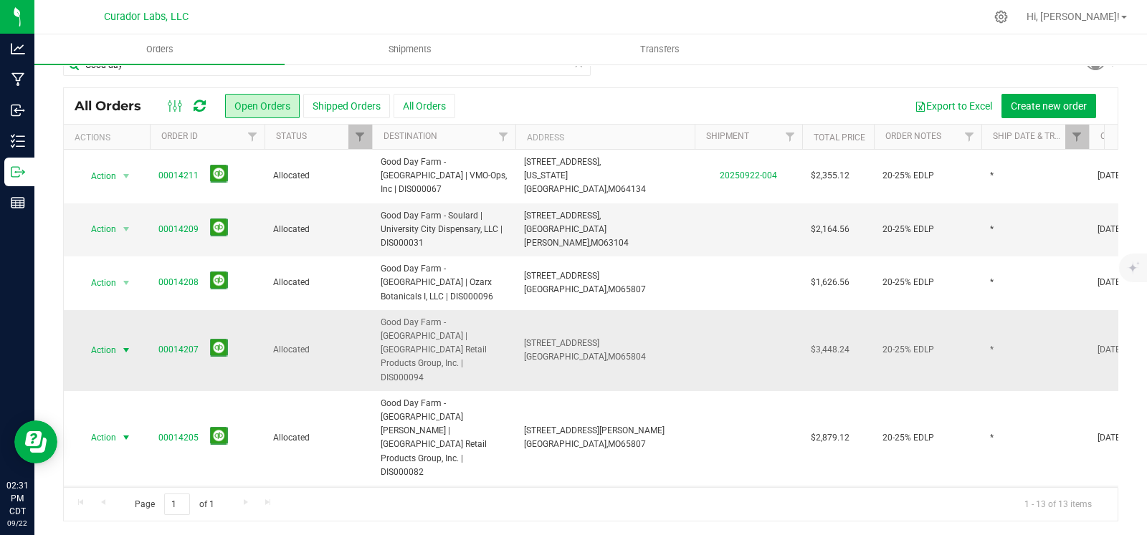
click at [124, 345] on span "select" at bounding box center [125, 350] width 11 height 11
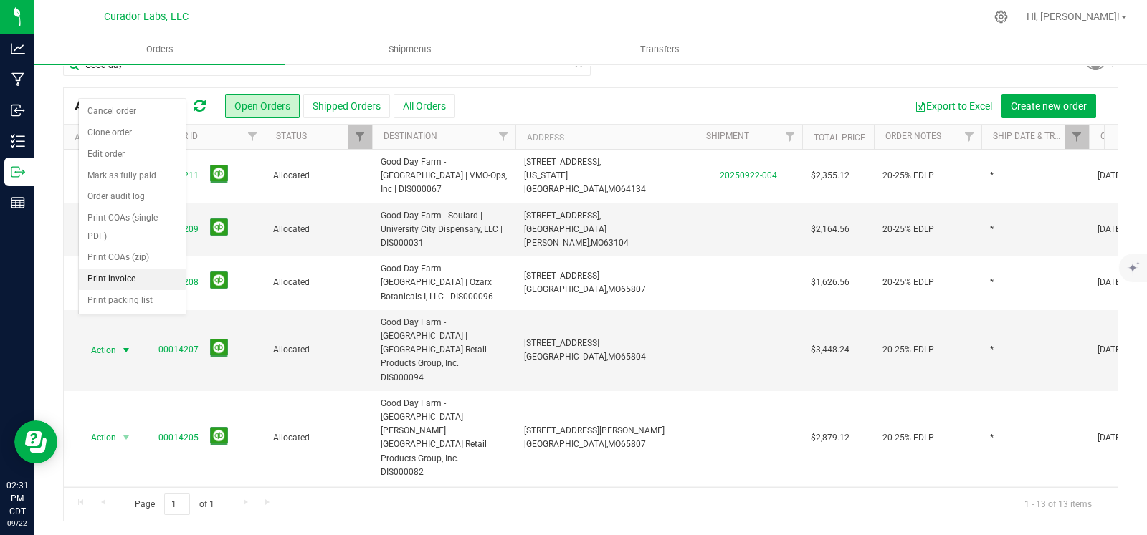
click at [124, 275] on li "Print invoice" at bounding box center [132, 280] width 107 height 22
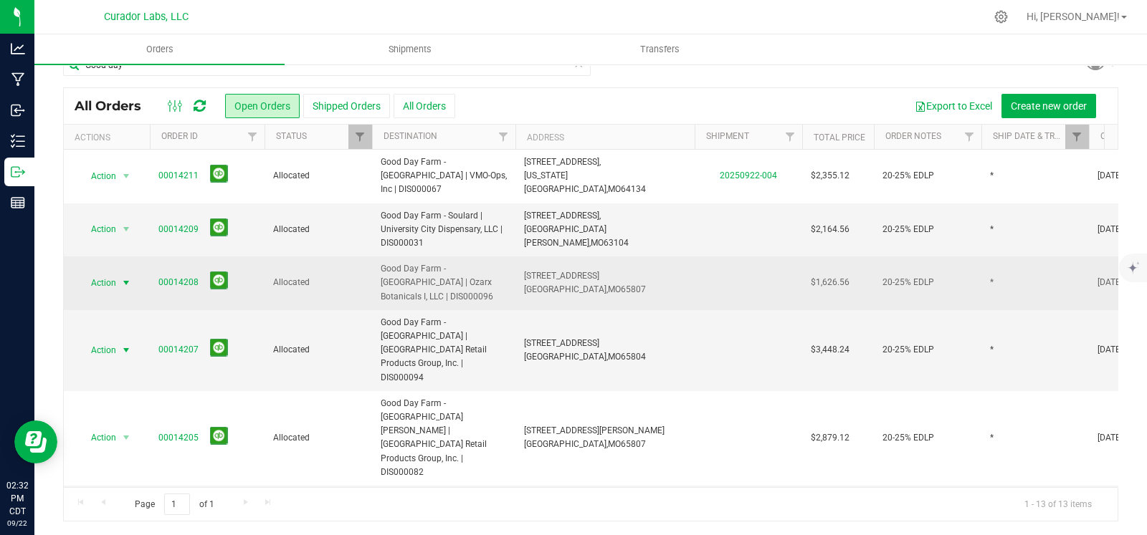
click at [125, 277] on span "select" at bounding box center [125, 282] width 11 height 11
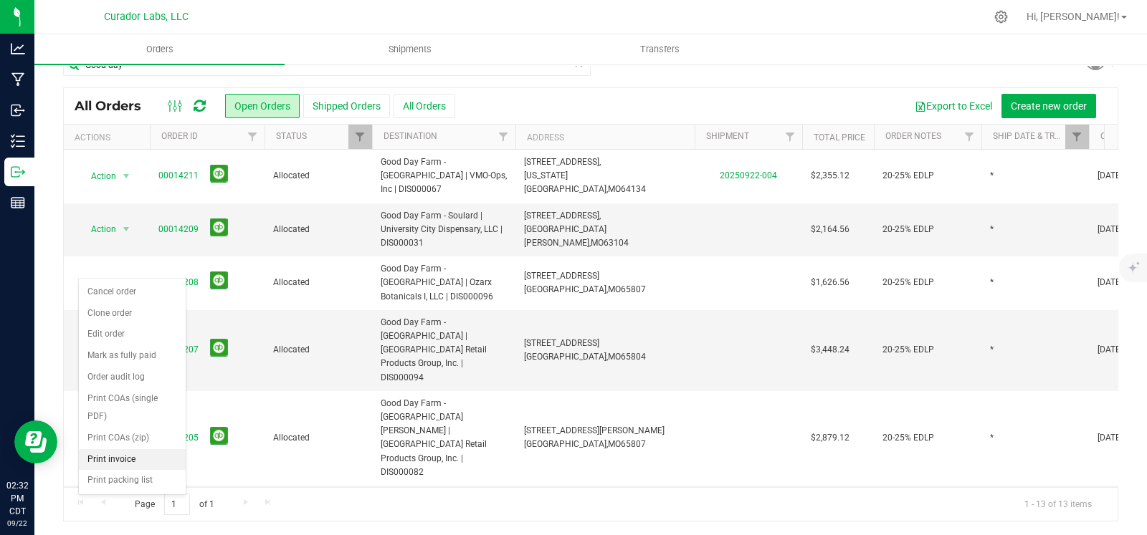
click at [121, 461] on li "Print invoice" at bounding box center [132, 460] width 107 height 22
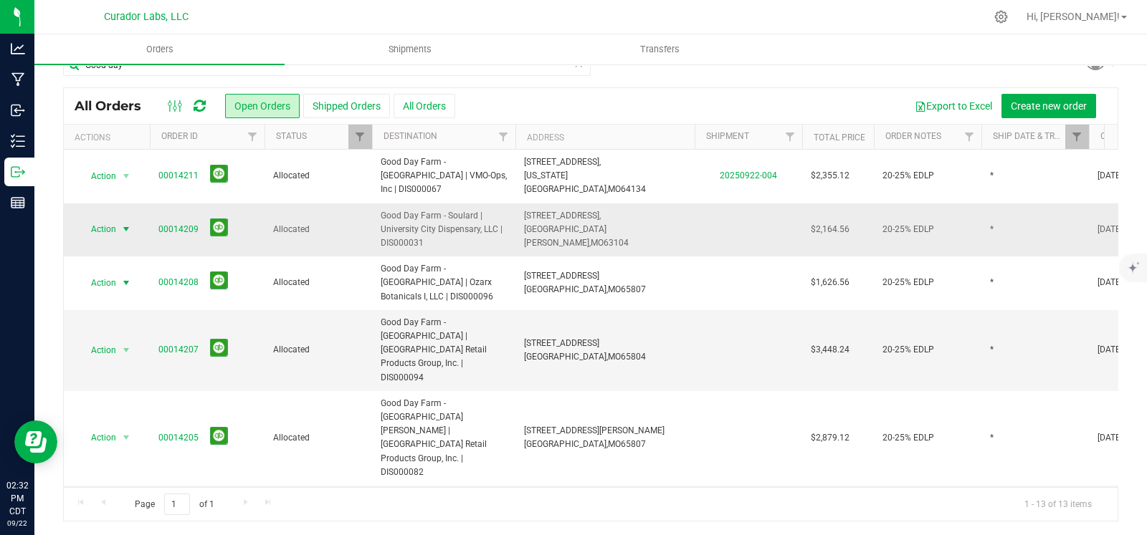
click at [130, 224] on span "select" at bounding box center [125, 229] width 11 height 11
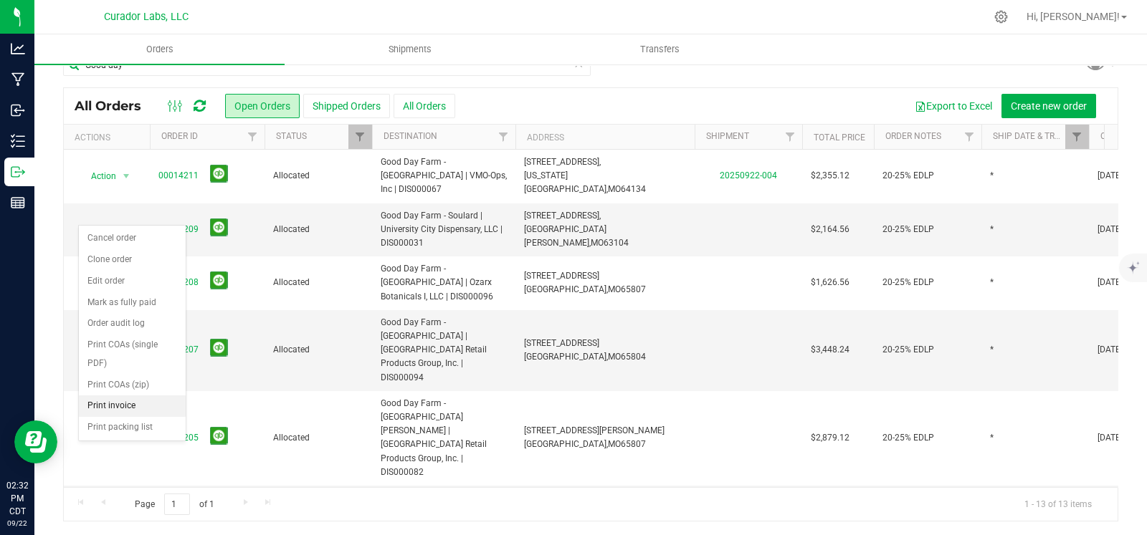
click at [113, 408] on li "Print invoice" at bounding box center [132, 407] width 107 height 22
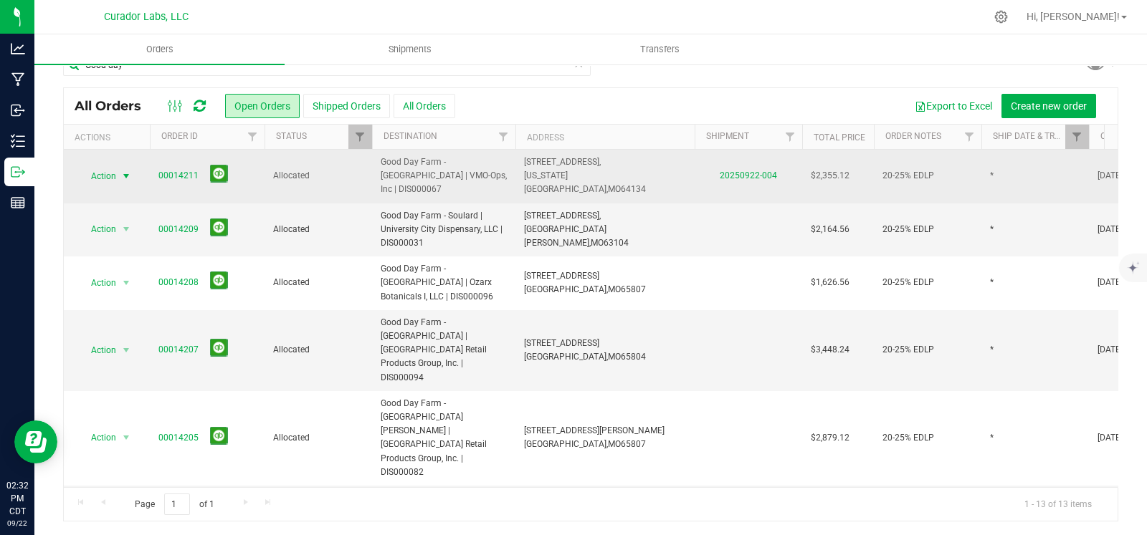
click at [122, 171] on span "select" at bounding box center [125, 176] width 11 height 11
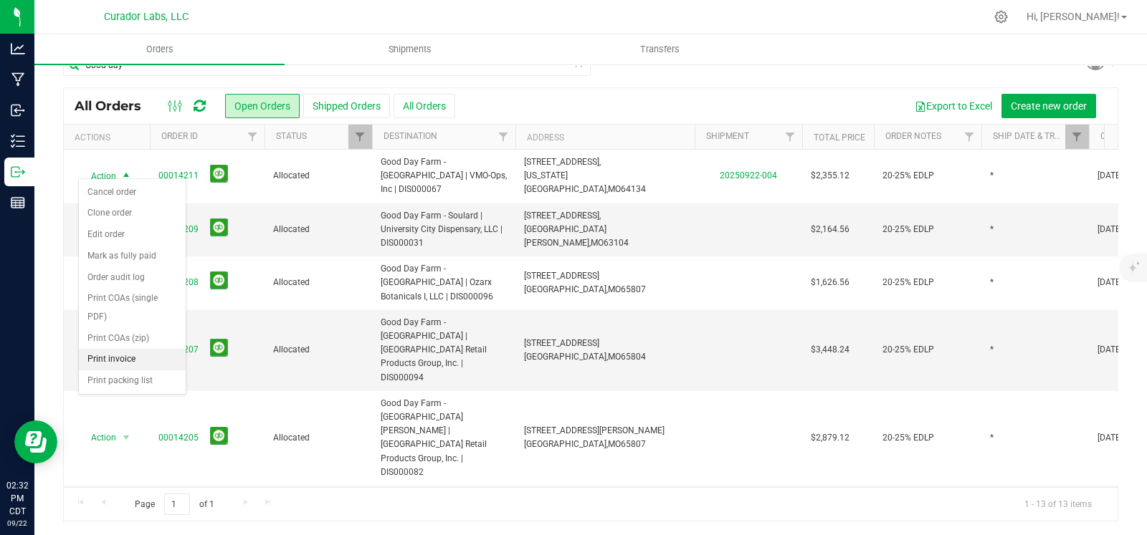
click at [122, 355] on li "Print invoice" at bounding box center [132, 360] width 107 height 22
click at [1084, 144] on link "Filter" at bounding box center [1077, 137] width 24 height 24
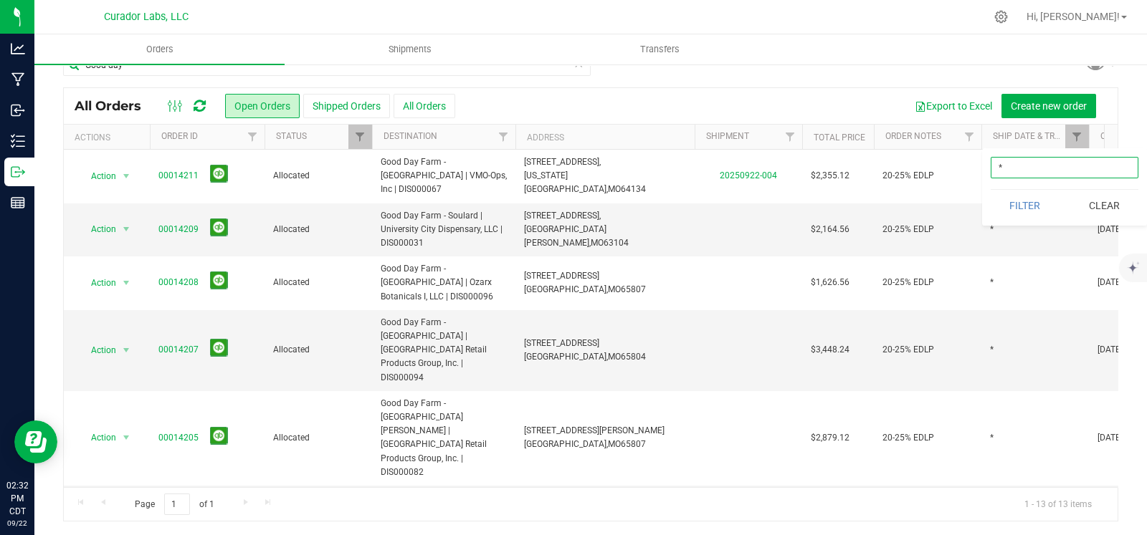
drag, startPoint x: 1022, startPoint y: 169, endPoint x: 983, endPoint y: 169, distance: 39.4
click at [983, 169] on div "* Filter Clear" at bounding box center [1064, 186] width 165 height 77
click at [932, 77] on div "Good day" at bounding box center [590, 70] width 1055 height 33
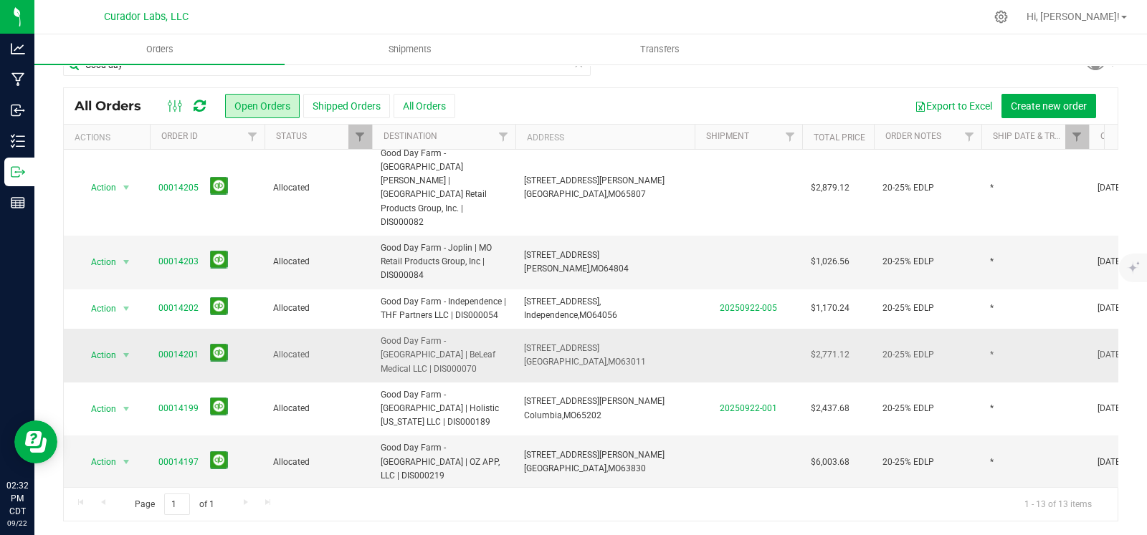
scroll to position [300, 0]
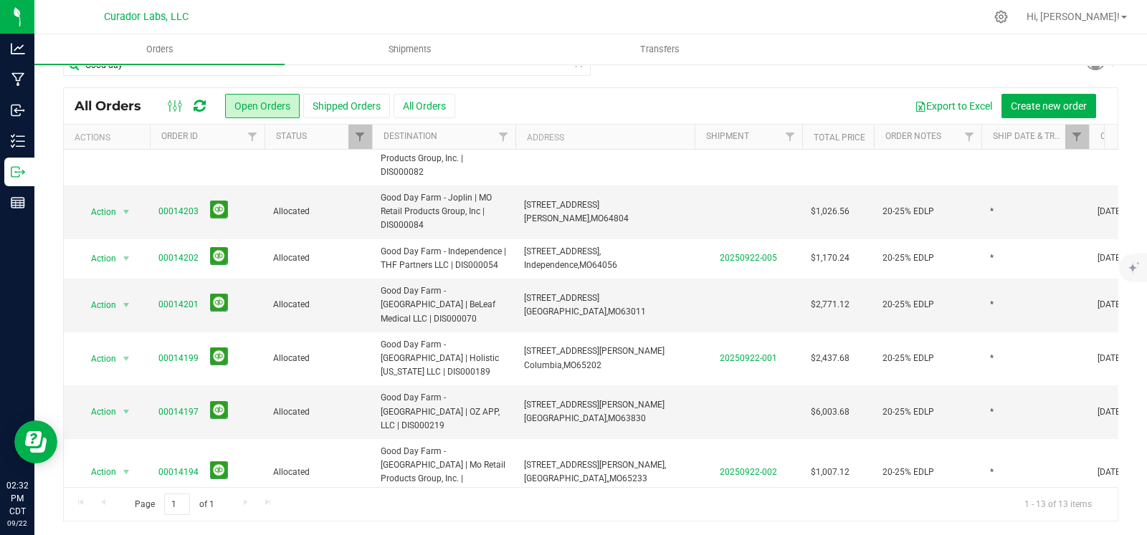
click at [743, 96] on div "Export to Excel Create new order" at bounding box center [780, 106] width 651 height 24
click at [1074, 134] on span "Filter" at bounding box center [1076, 136] width 11 height 11
click at [1103, 206] on button "Clear" at bounding box center [1103, 206] width 69 height 32
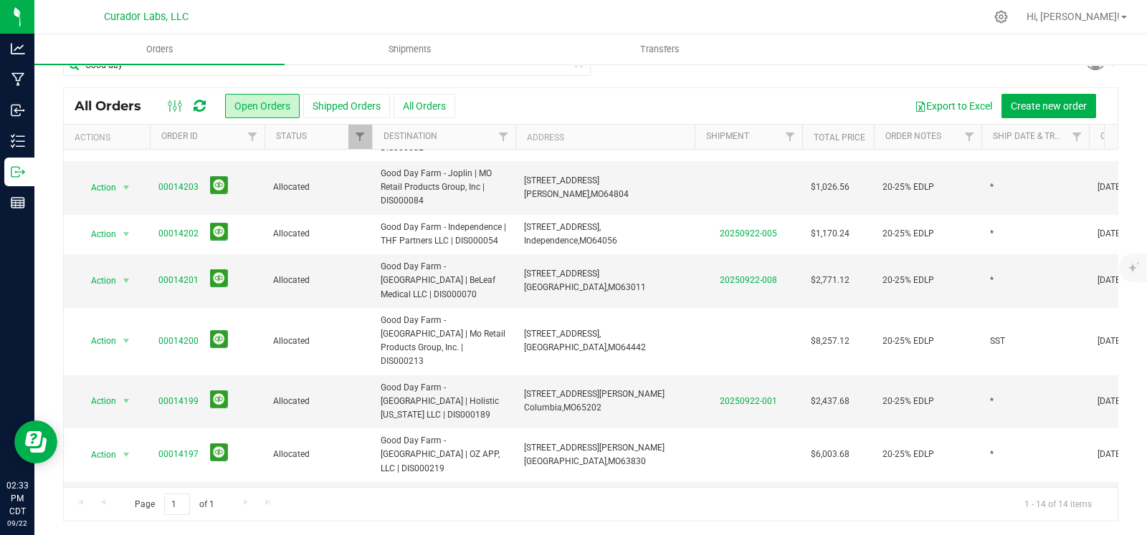
scroll to position [353, 0]
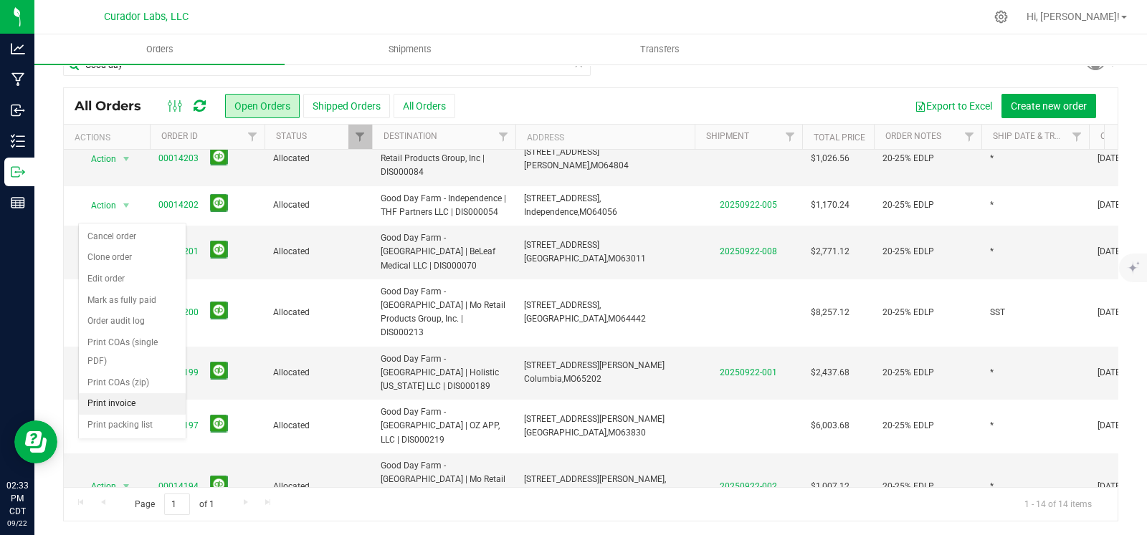
click at [111, 404] on li "Print invoice" at bounding box center [132, 404] width 107 height 22
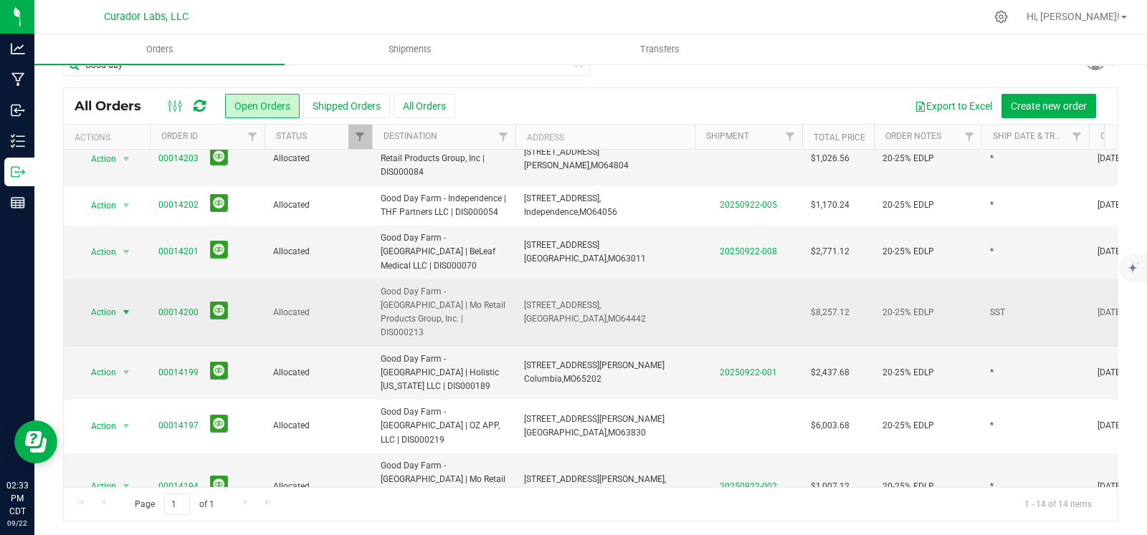
click at [131, 307] on span "select" at bounding box center [125, 312] width 11 height 11
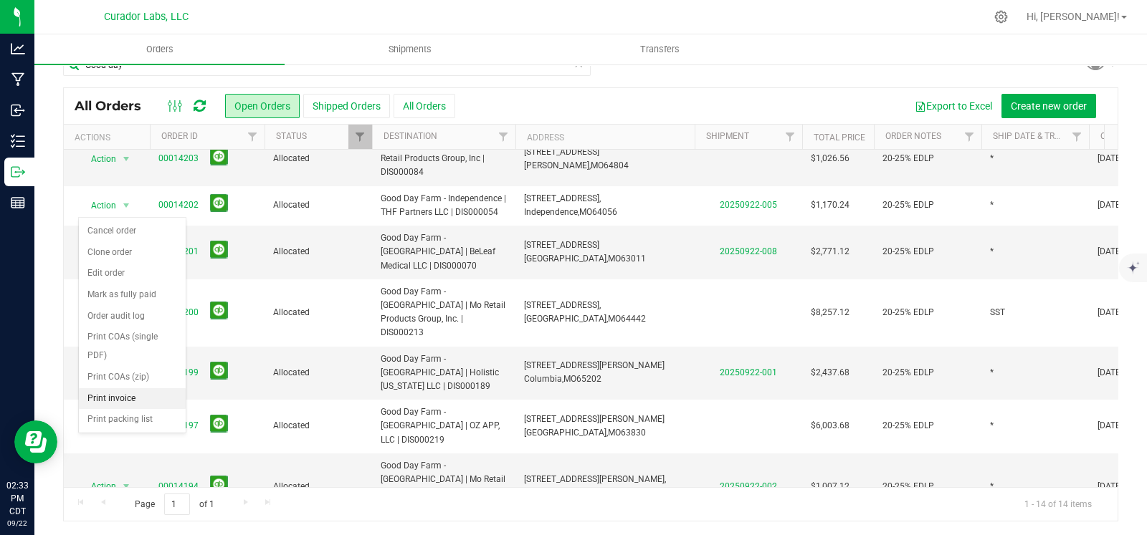
click at [108, 392] on li "Print invoice" at bounding box center [132, 399] width 107 height 22
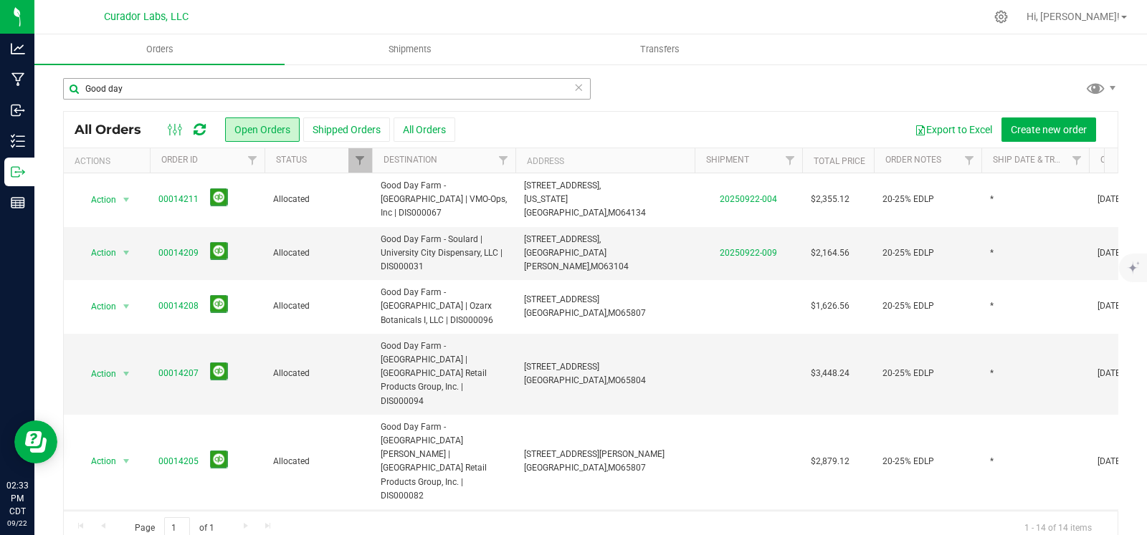
scroll to position [0, 0]
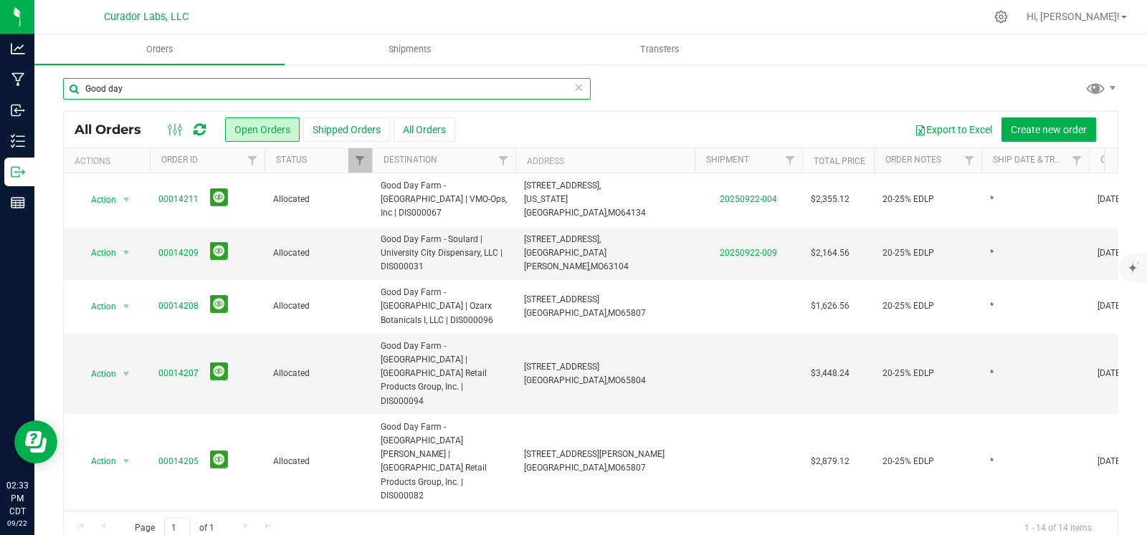
click at [278, 83] on input "Good day" at bounding box center [327, 89] width 528 height 22
type input "codes"
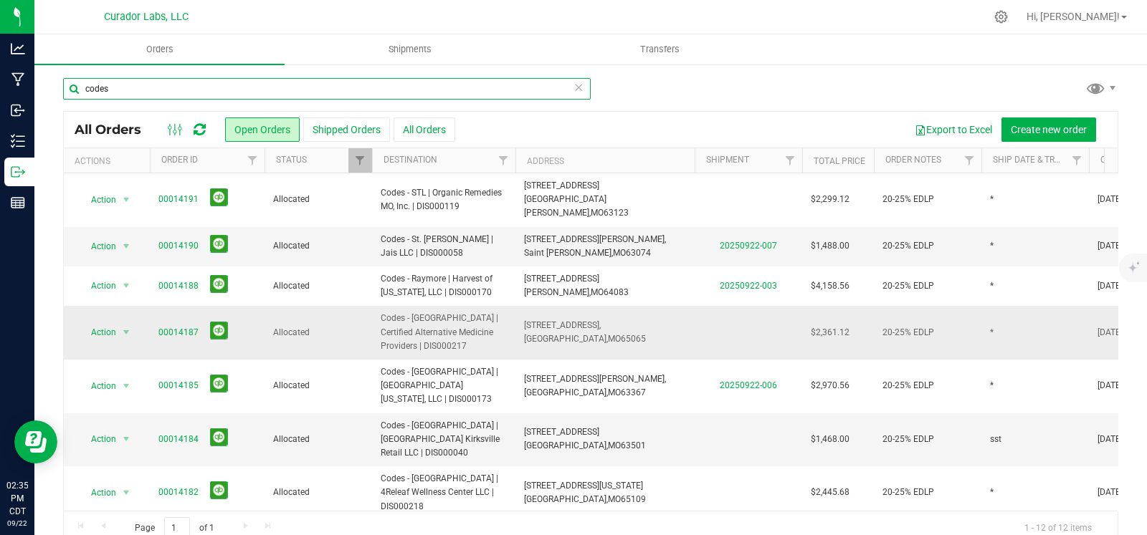
scroll to position [191, 0]
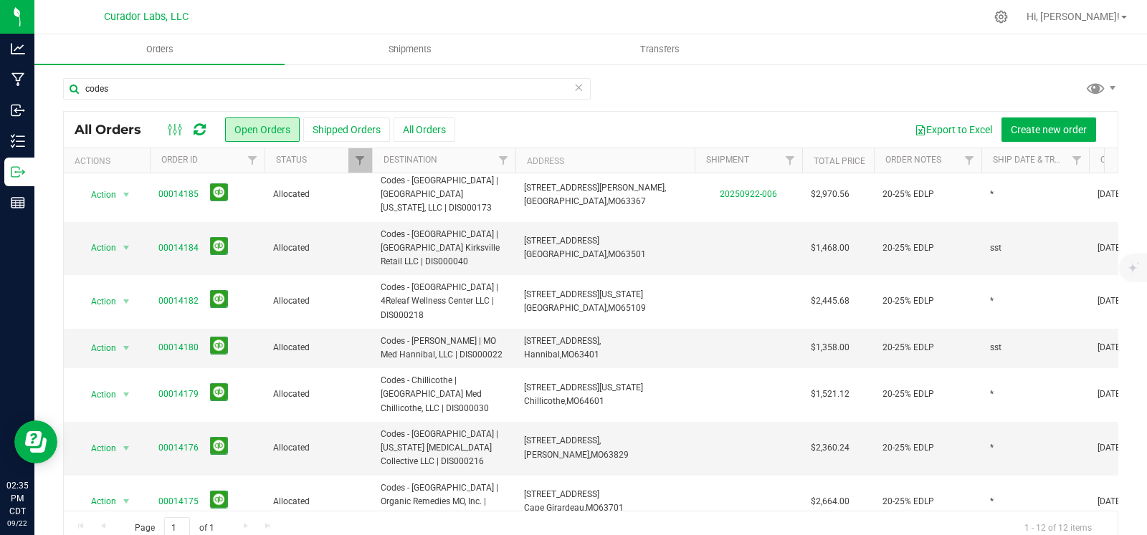
click at [130, 434] on li "Print invoice" at bounding box center [132, 435] width 107 height 22
click at [130, 496] on span "select" at bounding box center [125, 501] width 11 height 11
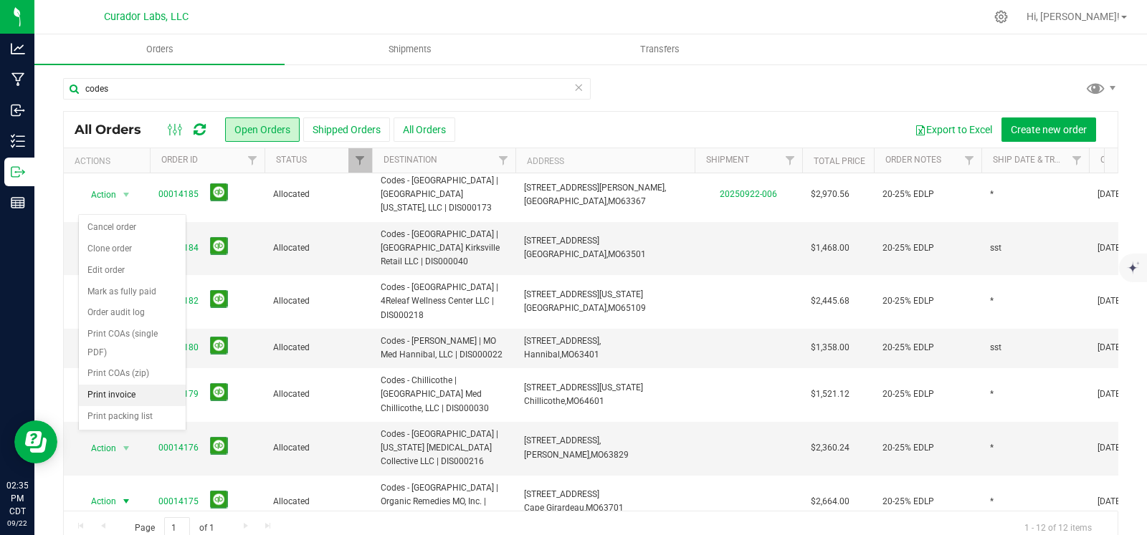
click at [123, 395] on li "Print invoice" at bounding box center [132, 396] width 107 height 22
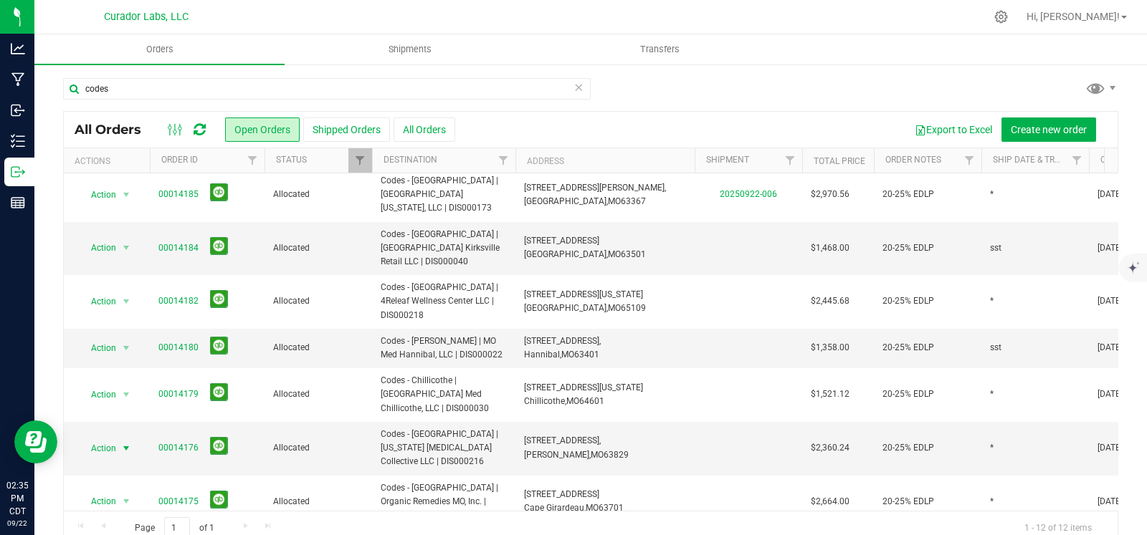
click at [123, 443] on span "select" at bounding box center [125, 448] width 11 height 11
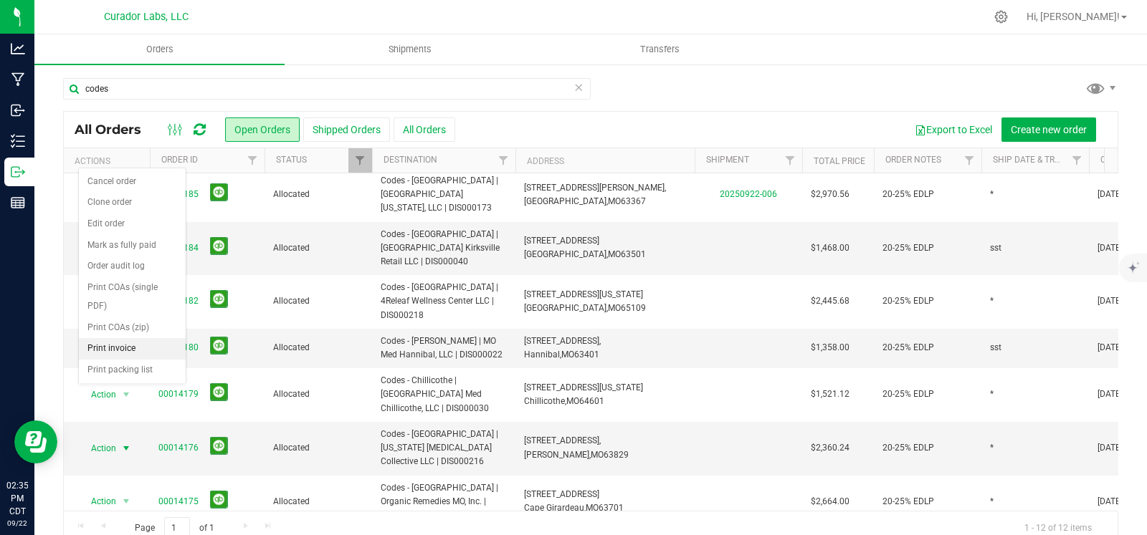
click at [128, 346] on li "Print invoice" at bounding box center [132, 349] width 107 height 22
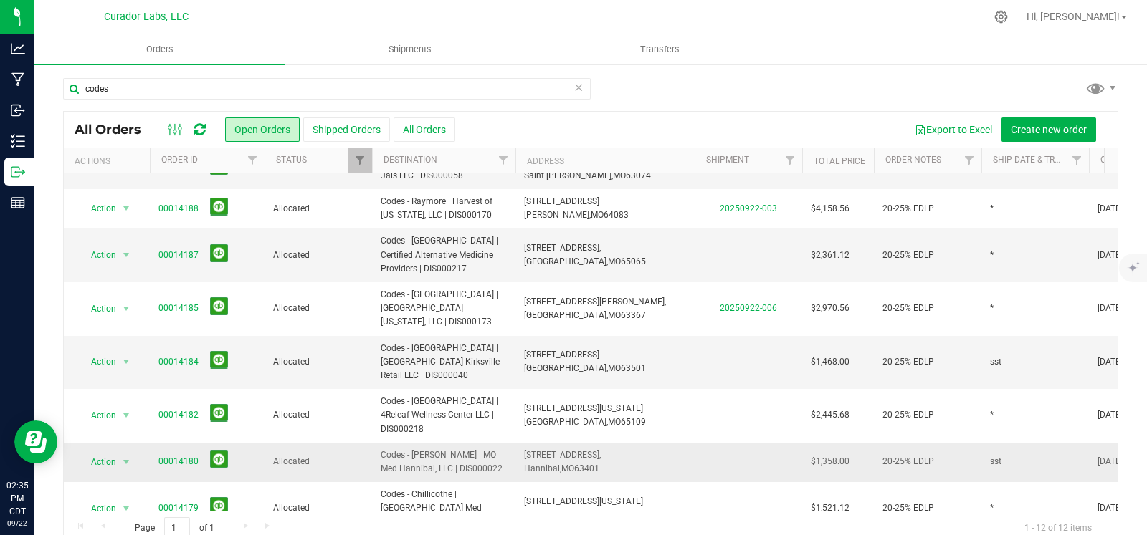
scroll to position [71, 0]
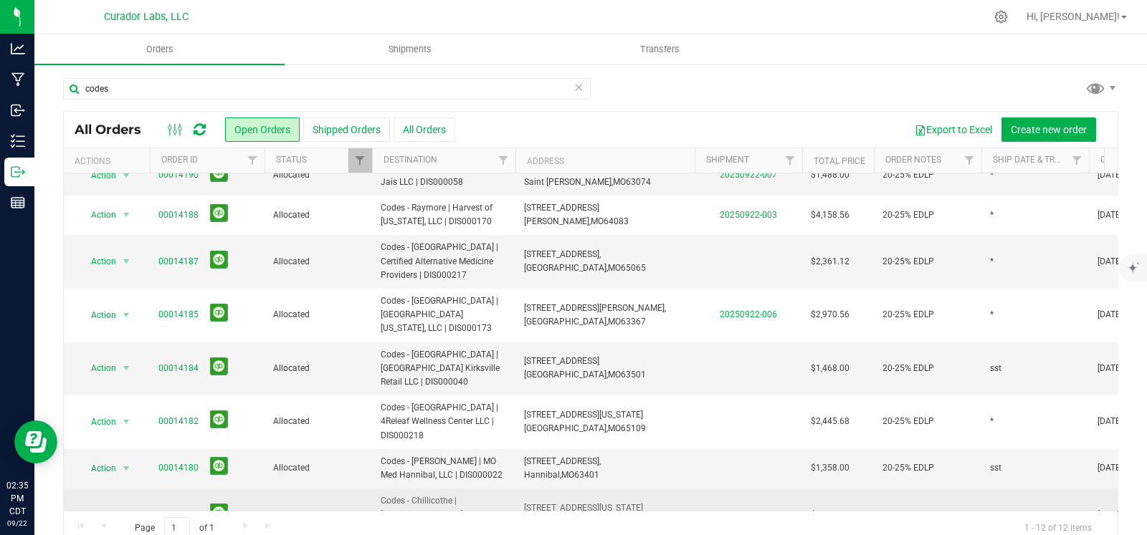
click at [122, 510] on span "select" at bounding box center [125, 515] width 11 height 11
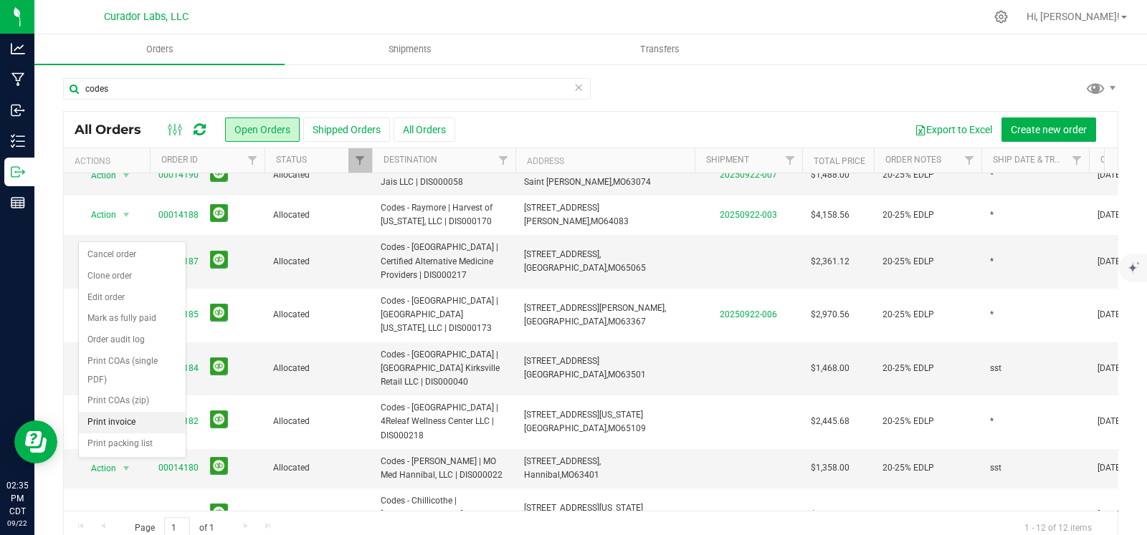
click at [120, 421] on li "Print invoice" at bounding box center [132, 423] width 107 height 22
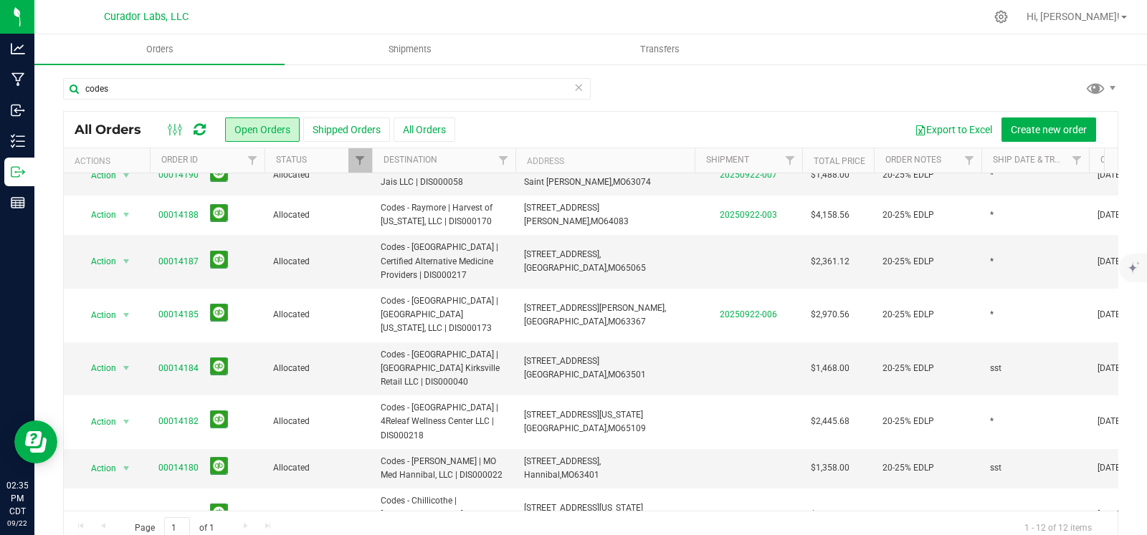
click at [120, 463] on span "select" at bounding box center [125, 468] width 11 height 11
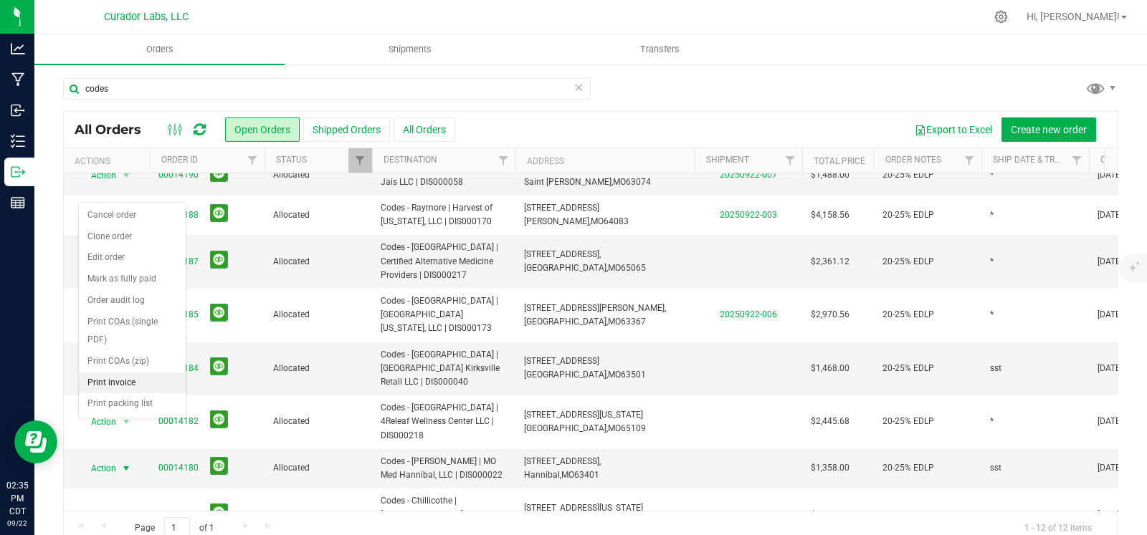
click at [123, 386] on li "Print invoice" at bounding box center [132, 384] width 107 height 22
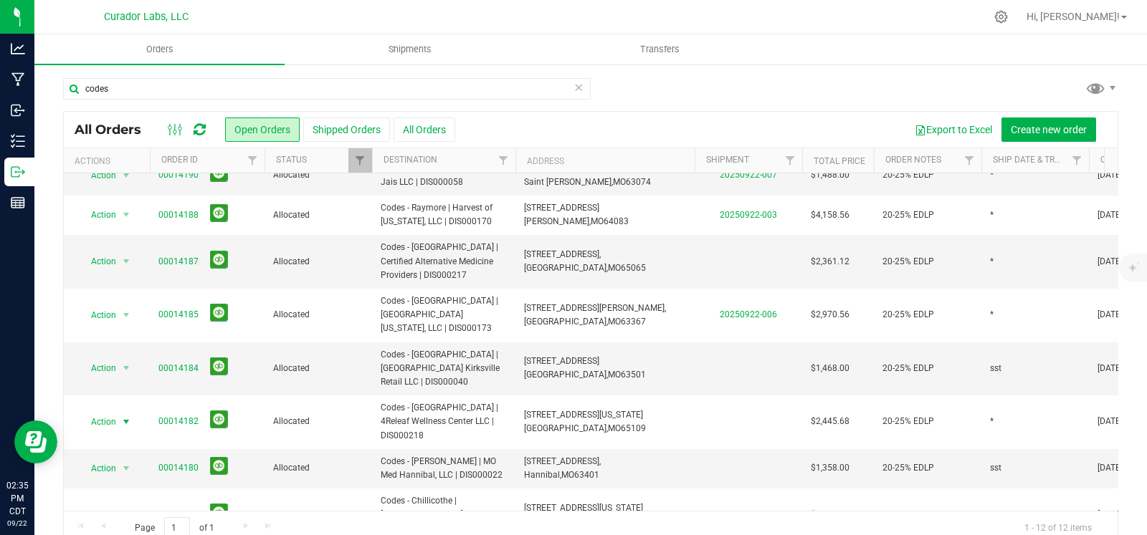
click at [123, 412] on span "select" at bounding box center [127, 422] width 18 height 20
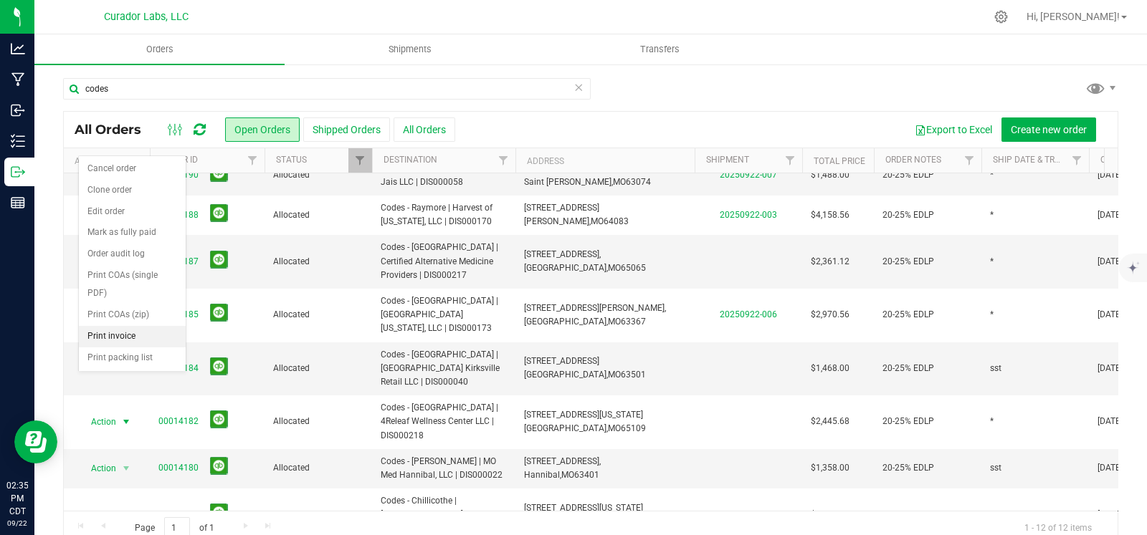
click at [124, 335] on li "Print invoice" at bounding box center [132, 337] width 107 height 22
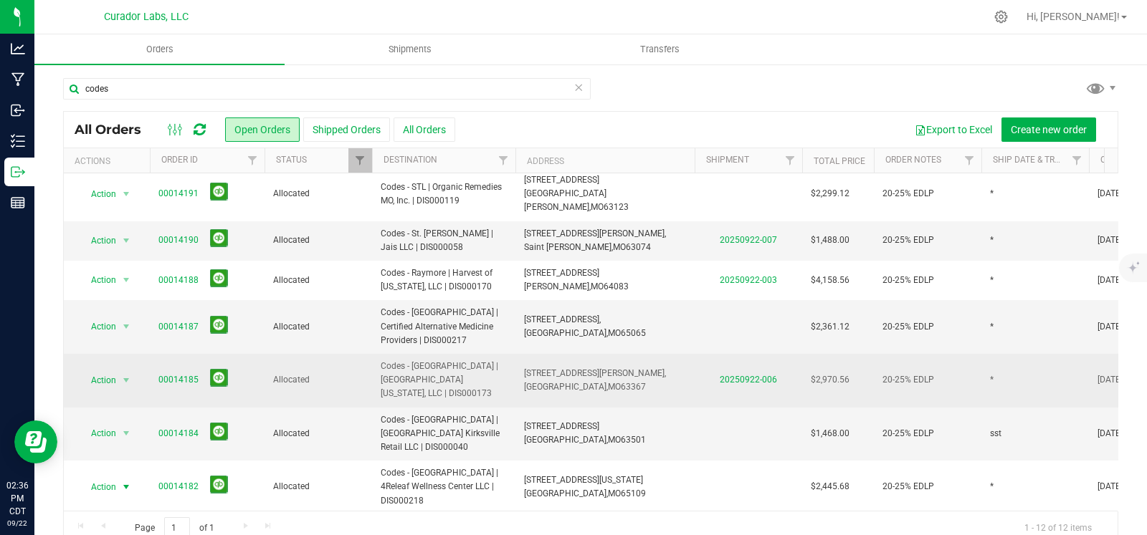
scroll to position [0, 0]
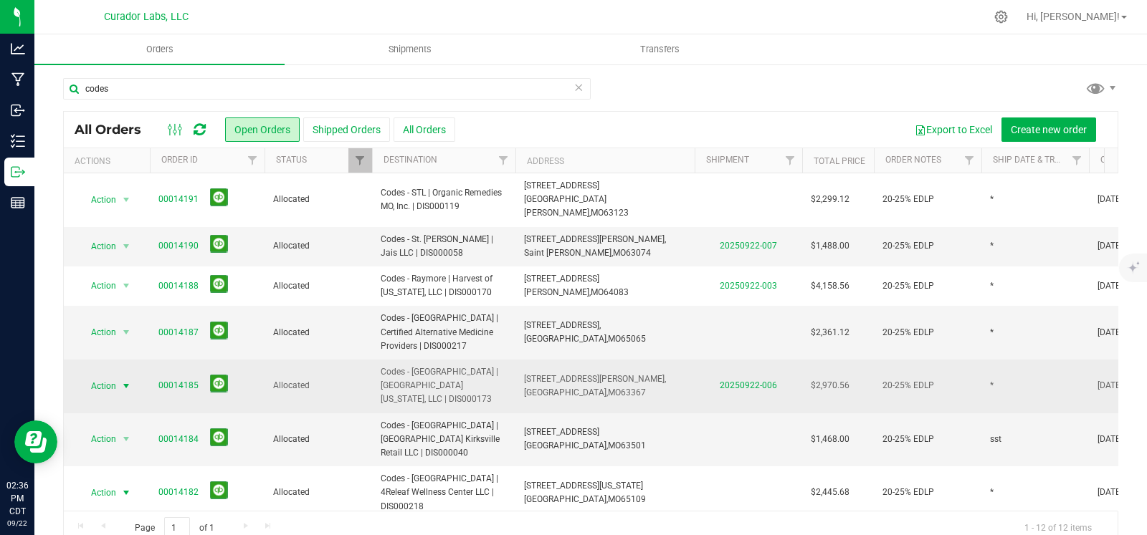
click at [130, 381] on span "select" at bounding box center [125, 386] width 11 height 11
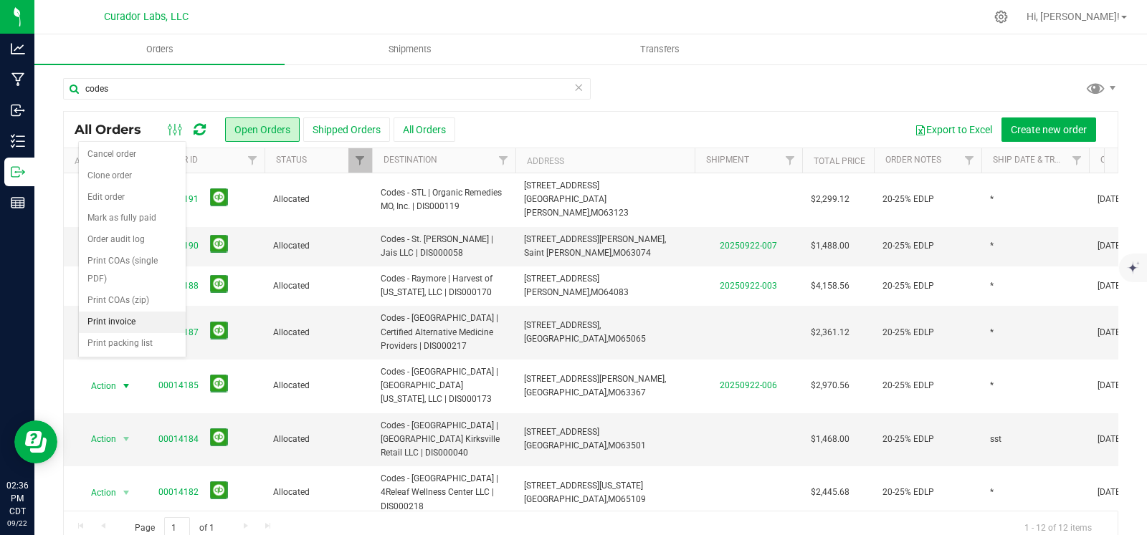
click at [125, 317] on li "Print invoice" at bounding box center [132, 323] width 107 height 22
click at [125, 327] on span "select" at bounding box center [125, 332] width 11 height 11
click at [115, 275] on li "Print invoice" at bounding box center [132, 276] width 107 height 22
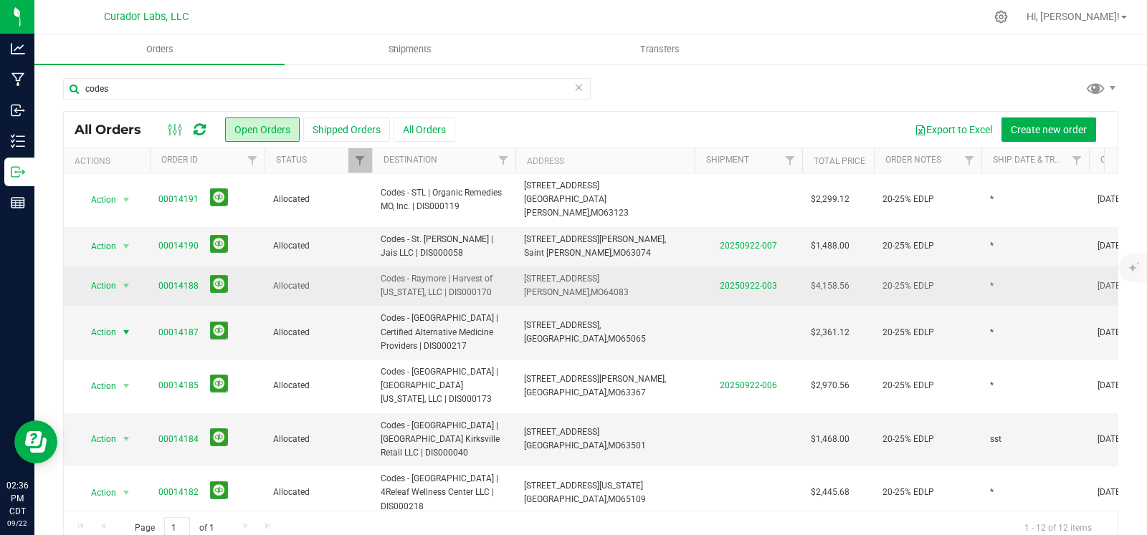
click at [118, 277] on span "select" at bounding box center [127, 286] width 18 height 20
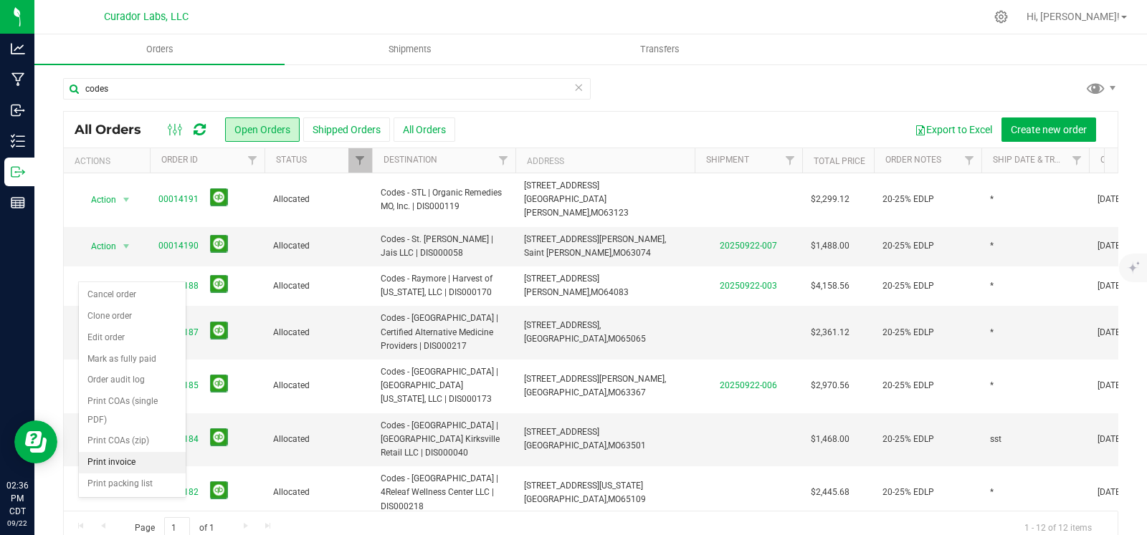
click at [124, 456] on li "Print invoice" at bounding box center [132, 463] width 107 height 22
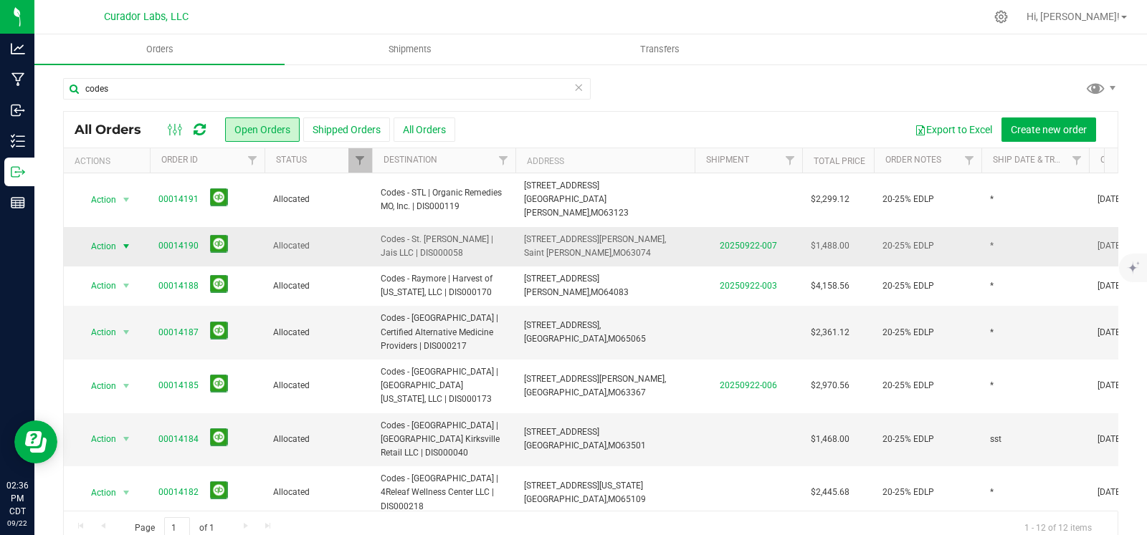
click at [129, 241] on span "select" at bounding box center [125, 246] width 11 height 11
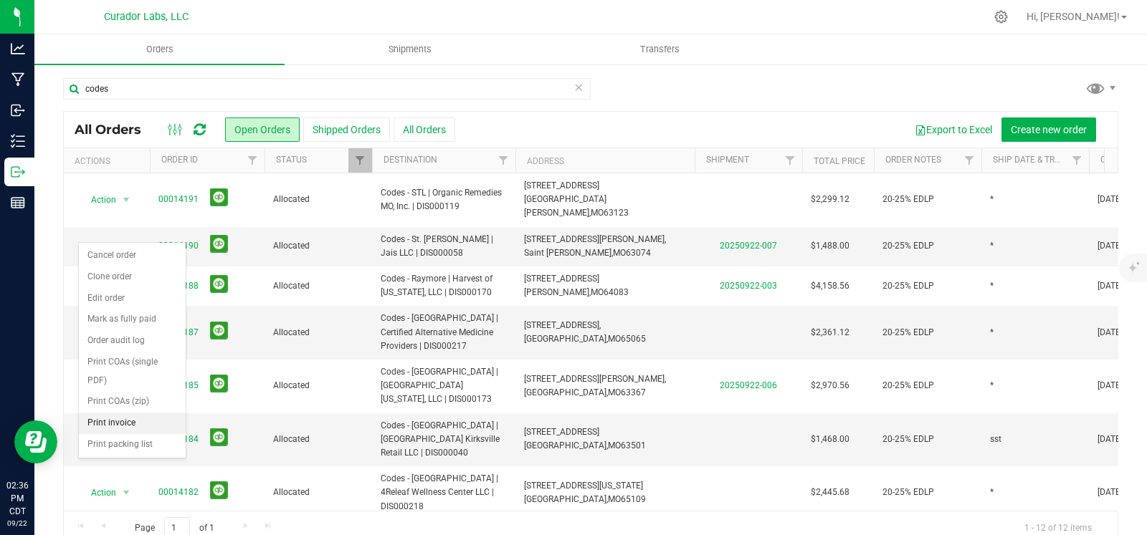
click at [115, 421] on li "Print invoice" at bounding box center [132, 424] width 107 height 22
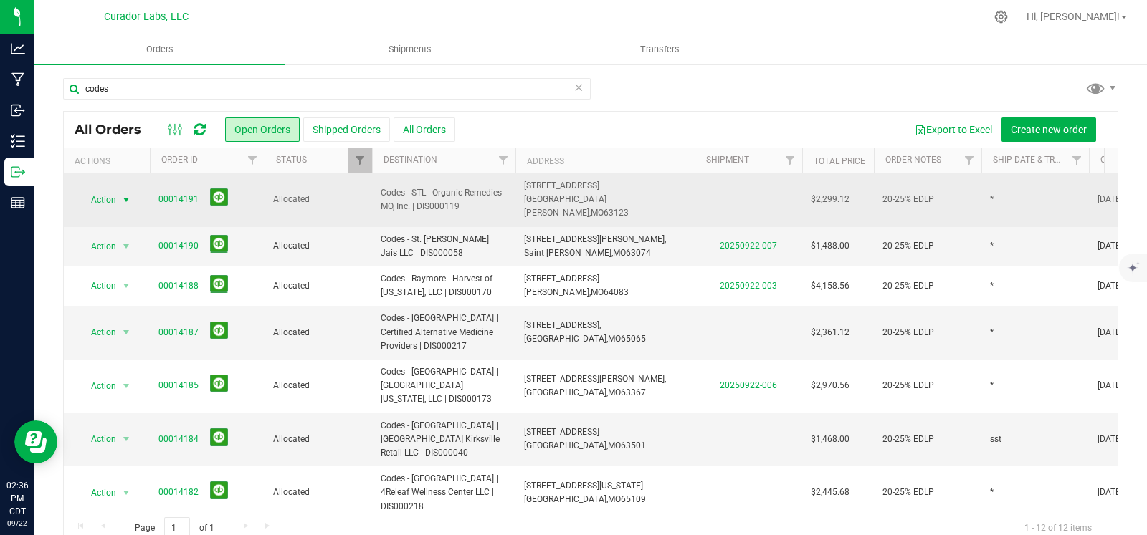
click at [125, 194] on span "select" at bounding box center [125, 199] width 11 height 11
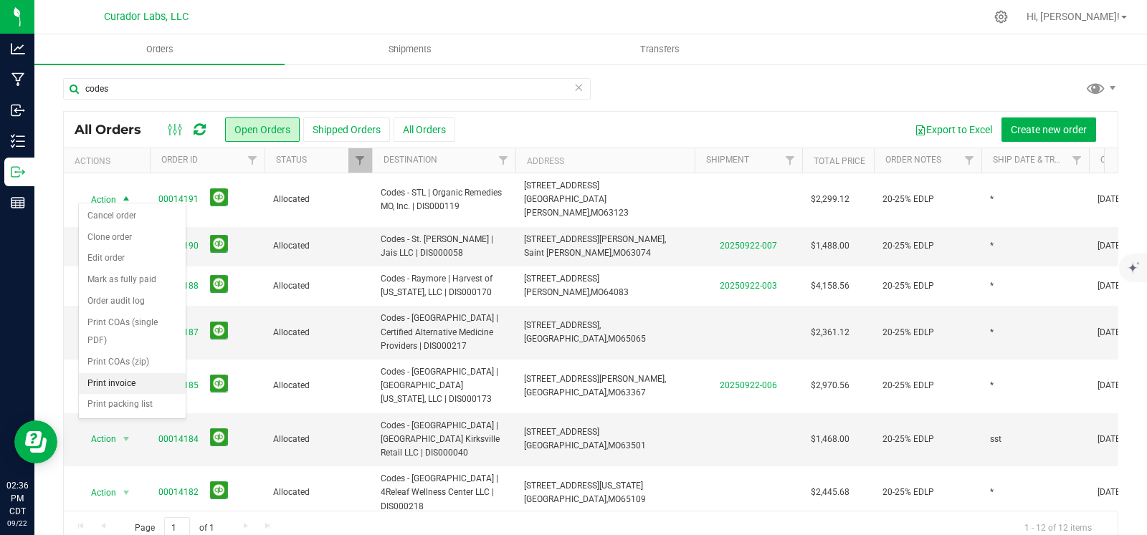
click at [115, 381] on li "Print invoice" at bounding box center [132, 384] width 107 height 22
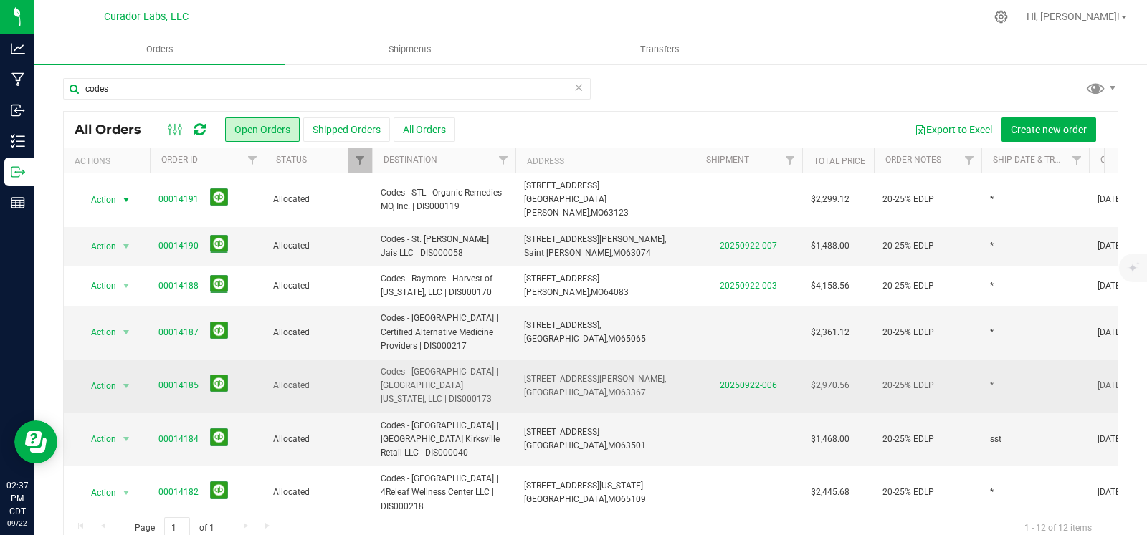
scroll to position [191, 0]
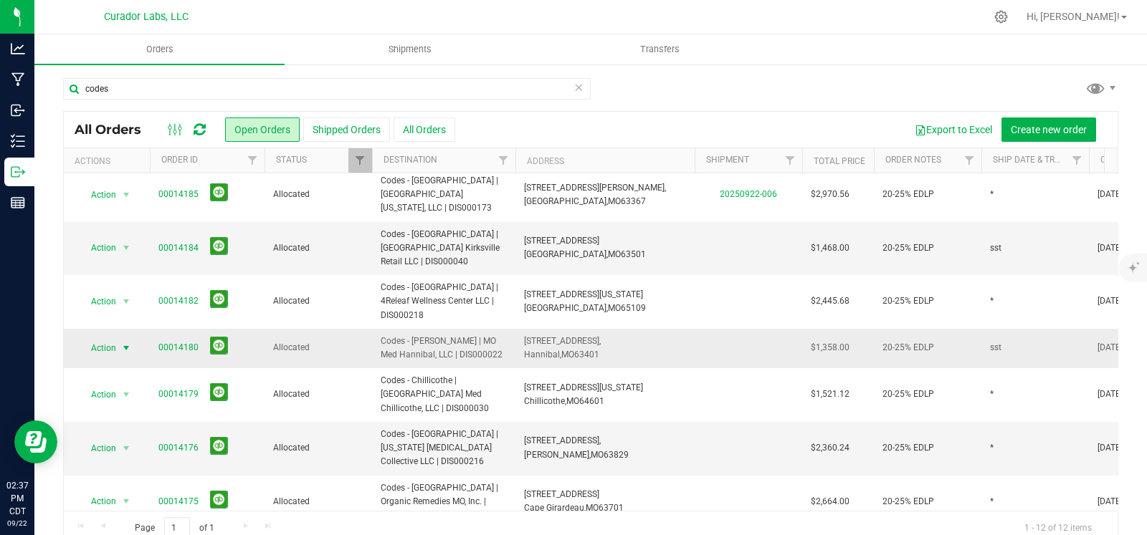
click at [120, 338] on span "select" at bounding box center [127, 348] width 18 height 20
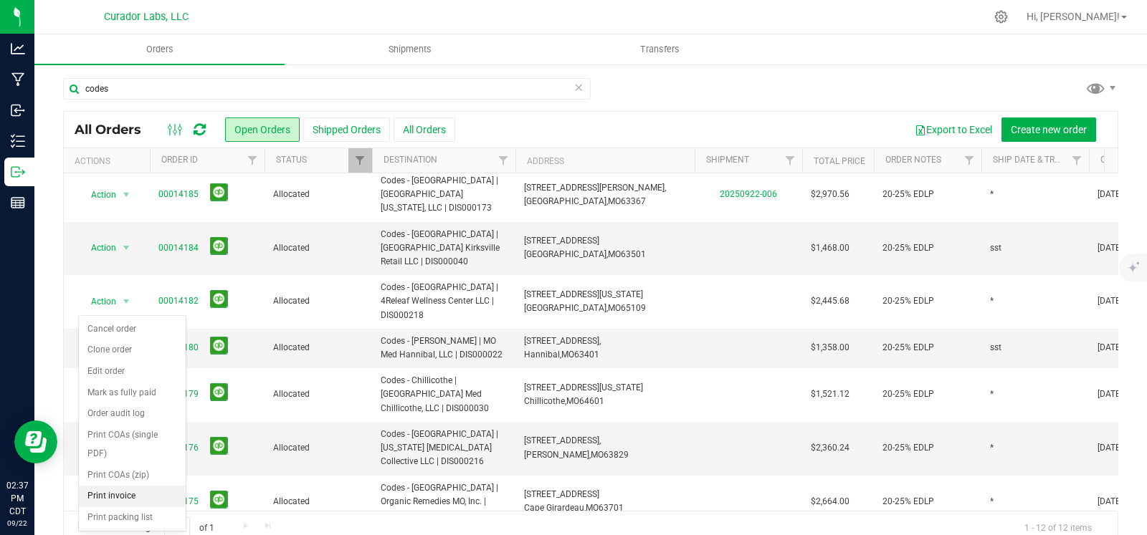
click at [108, 488] on li "Print invoice" at bounding box center [132, 497] width 107 height 22
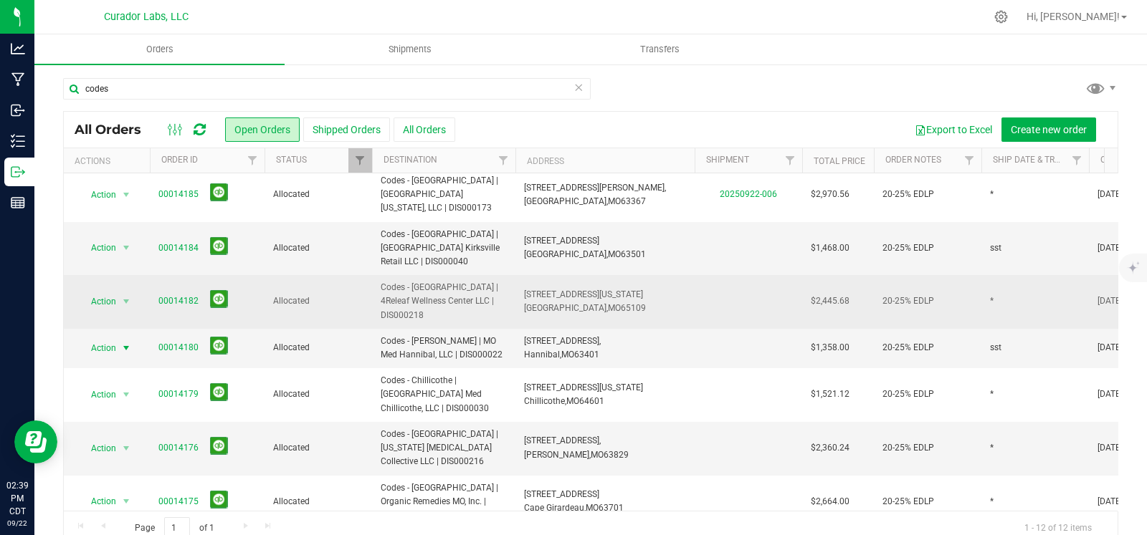
scroll to position [0, 0]
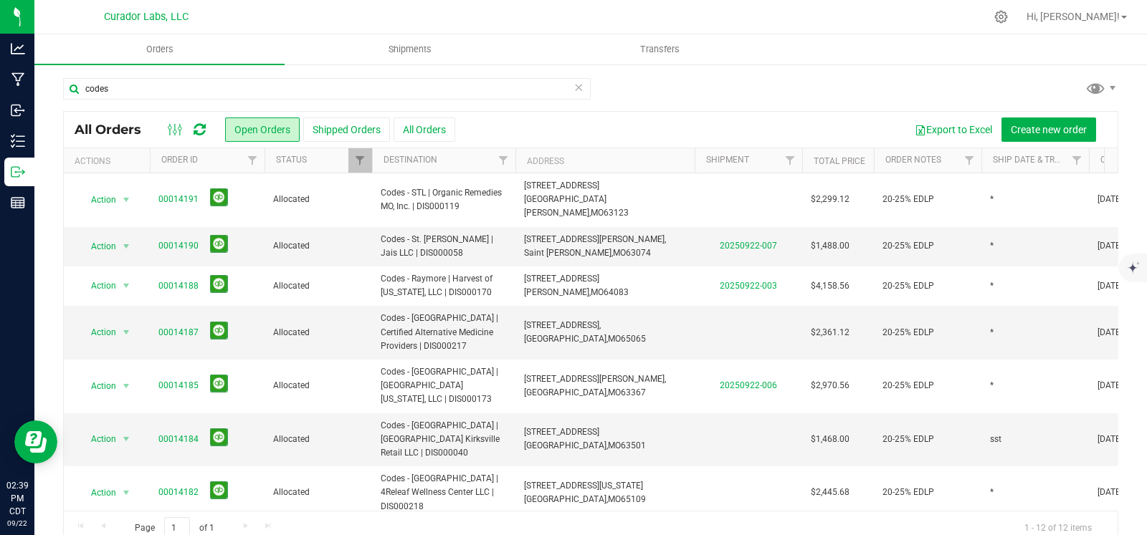
click at [573, 90] on icon at bounding box center [578, 86] width 10 height 17
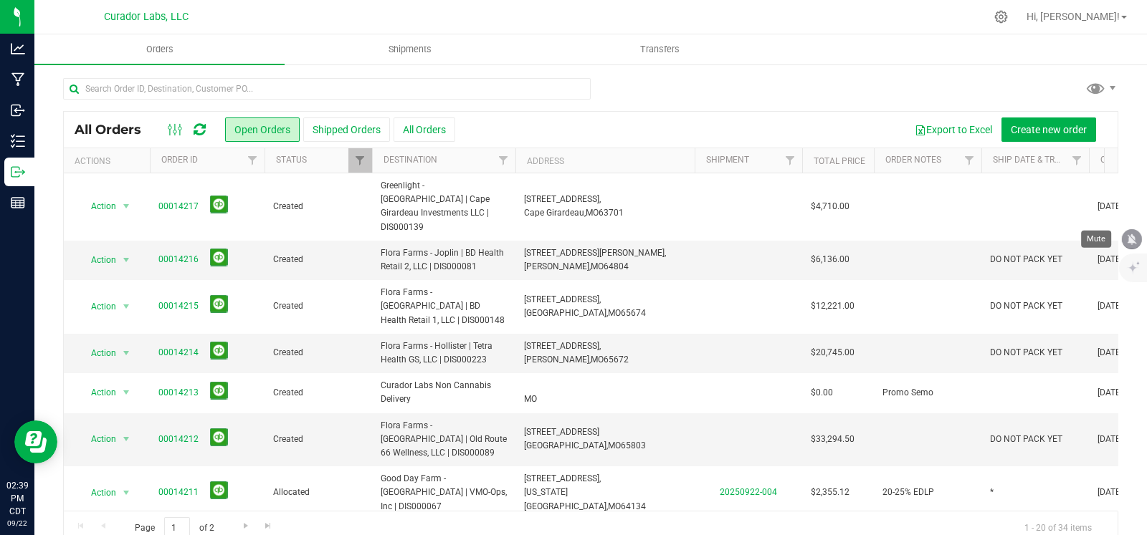
click at [1128, 235] on icon "mute" at bounding box center [1131, 239] width 9 height 11
click at [1023, 253] on span "DO NOT PACK YET" at bounding box center [1026, 260] width 72 height 14
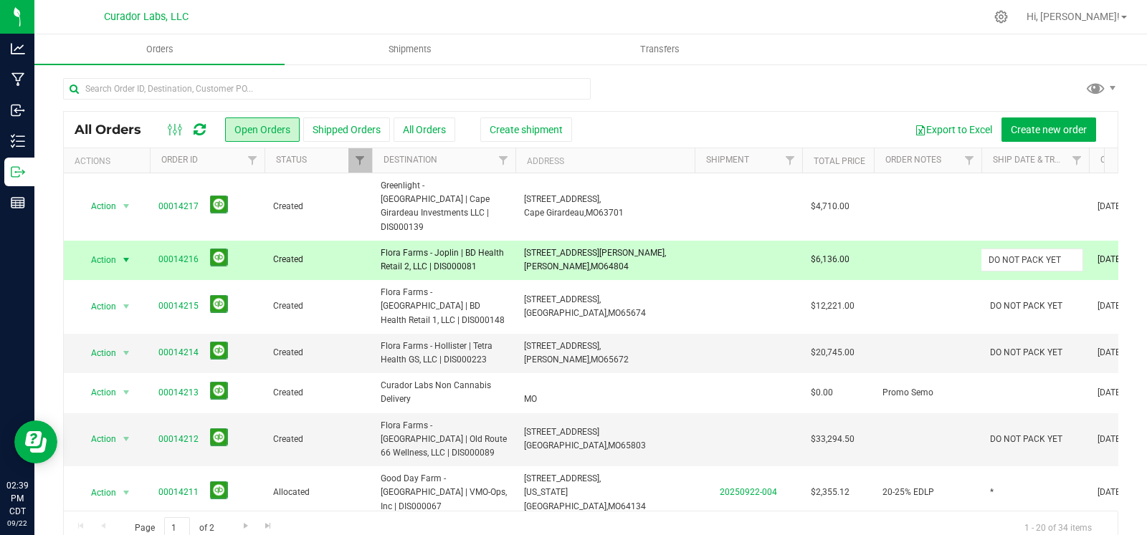
click at [1023, 249] on input "DO NOT PACK YET" at bounding box center [1031, 260] width 102 height 22
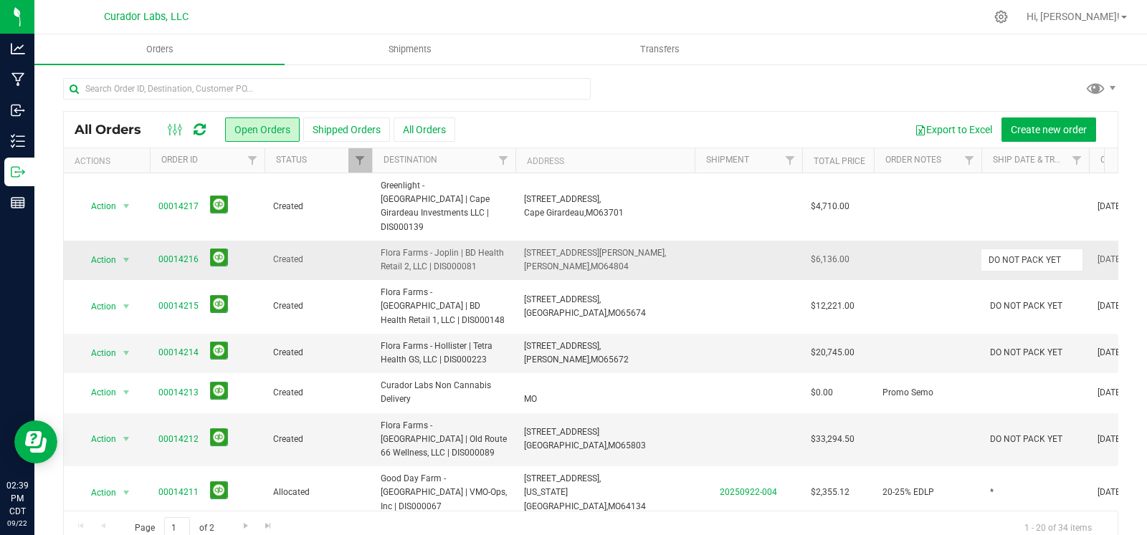
click at [1023, 249] on input "DO NOT PACK YET" at bounding box center [1031, 260] width 102 height 22
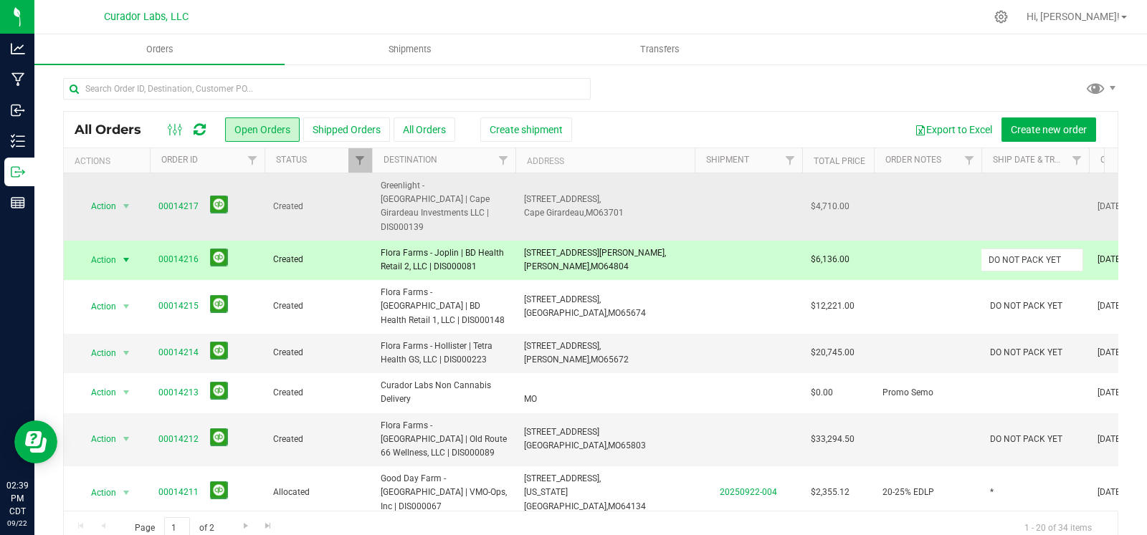
click at [988, 195] on td at bounding box center [1035, 206] width 108 height 67
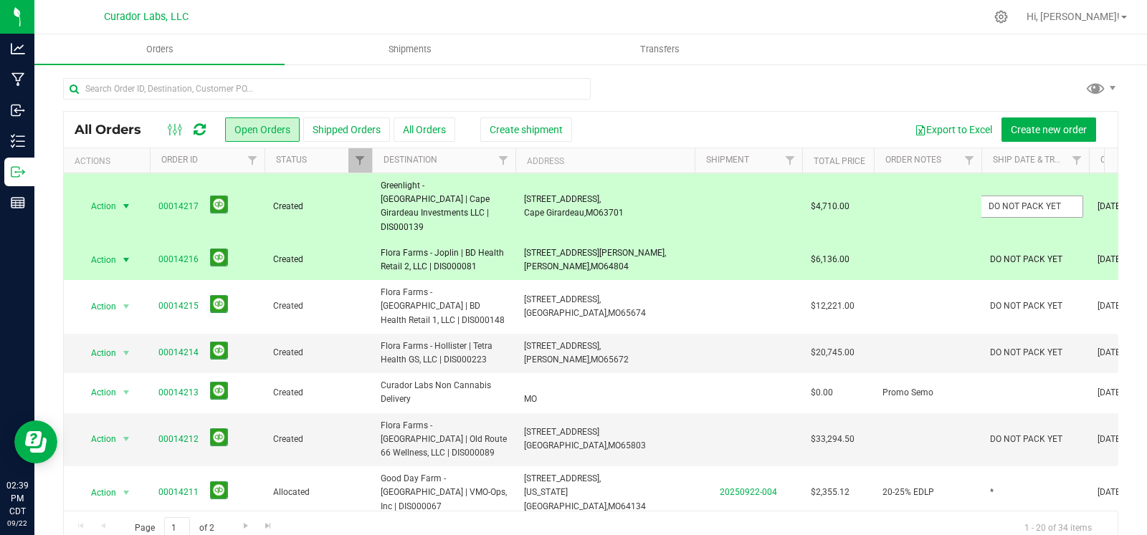
type input "DO NOT PACK YET"
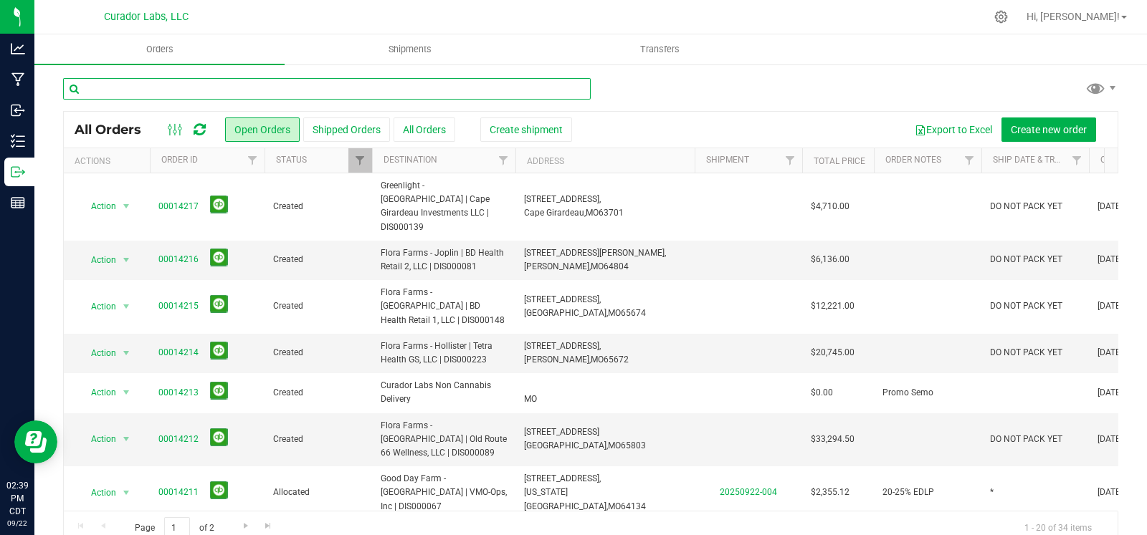
click at [333, 95] on input "text" at bounding box center [327, 89] width 528 height 22
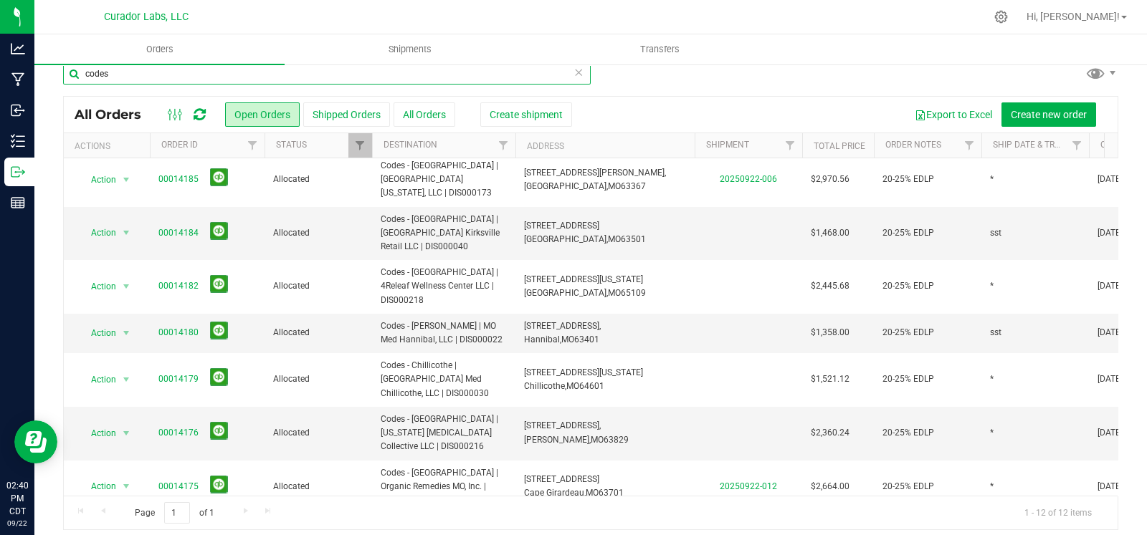
scroll to position [24, 0]
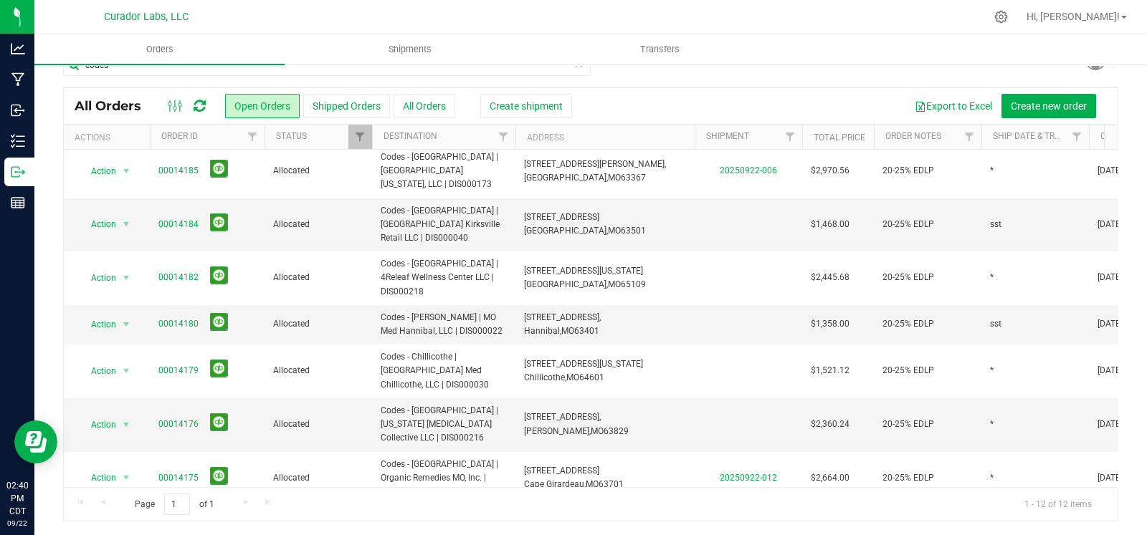
click at [470, 511] on span "Codes - [GEOGRAPHIC_DATA][PERSON_NAME] | Columbia Care MO LLC | DIS000184" at bounding box center [444, 532] width 126 height 42
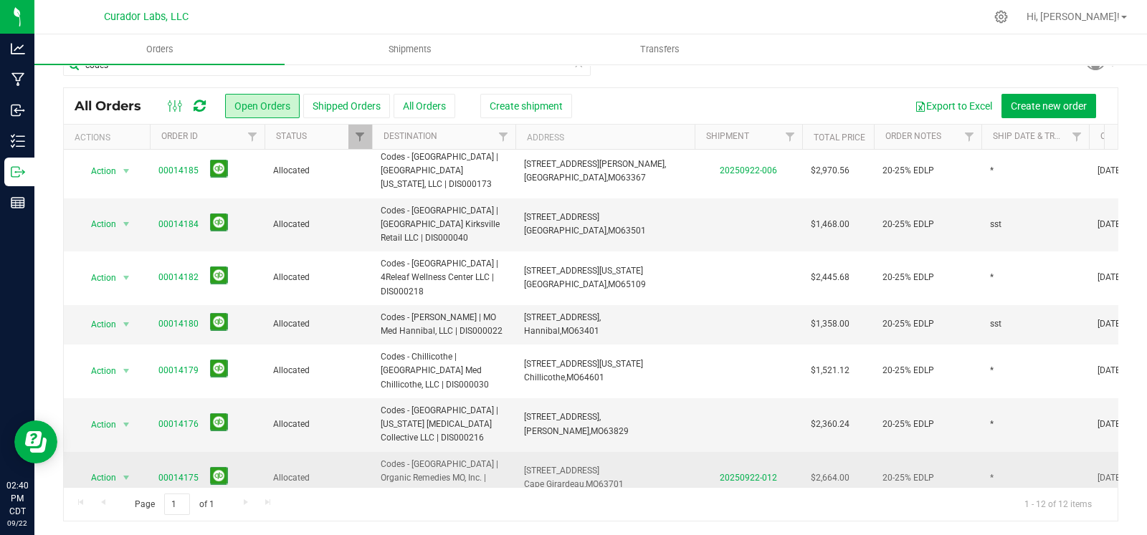
click at [462, 458] on span "Codes - [GEOGRAPHIC_DATA] | Organic Remedies MO, Inc. | DIS000138" at bounding box center [444, 479] width 126 height 42
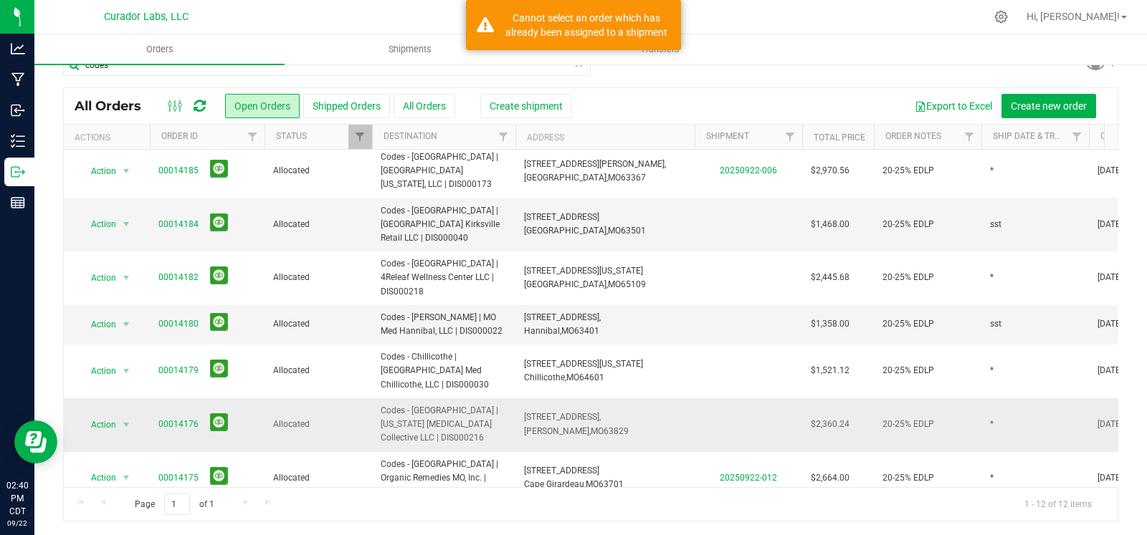
click at [461, 404] on span "Codes - [GEOGRAPHIC_DATA] | [US_STATE] [MEDICAL_DATA] Collective LLC | DIS000216" at bounding box center [444, 425] width 126 height 42
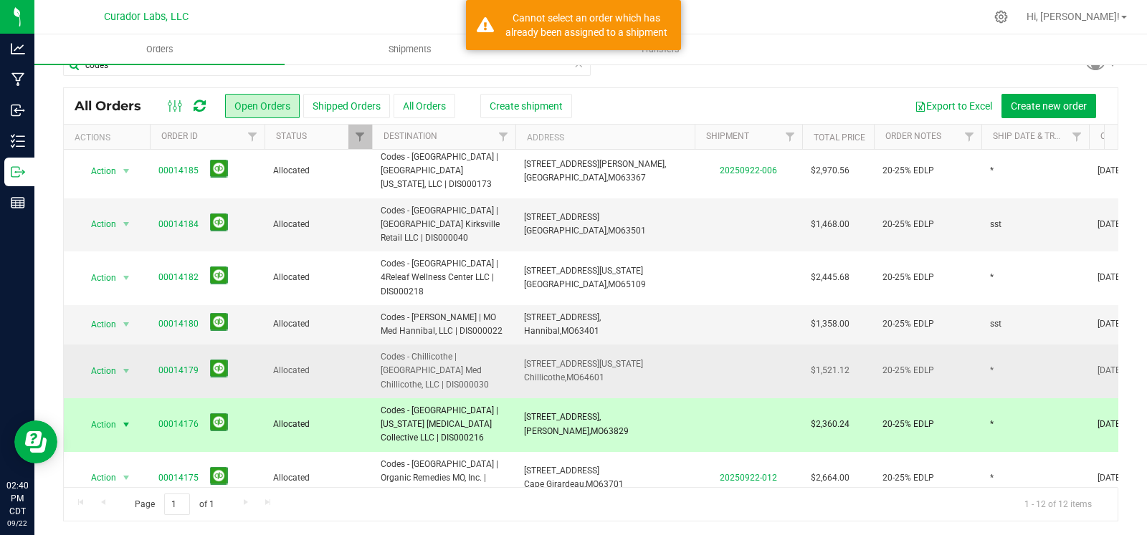
click at [463, 350] on span "Codes - Chillicothe | [GEOGRAPHIC_DATA] Med Chillicothe, LLC | DIS000030" at bounding box center [444, 371] width 126 height 42
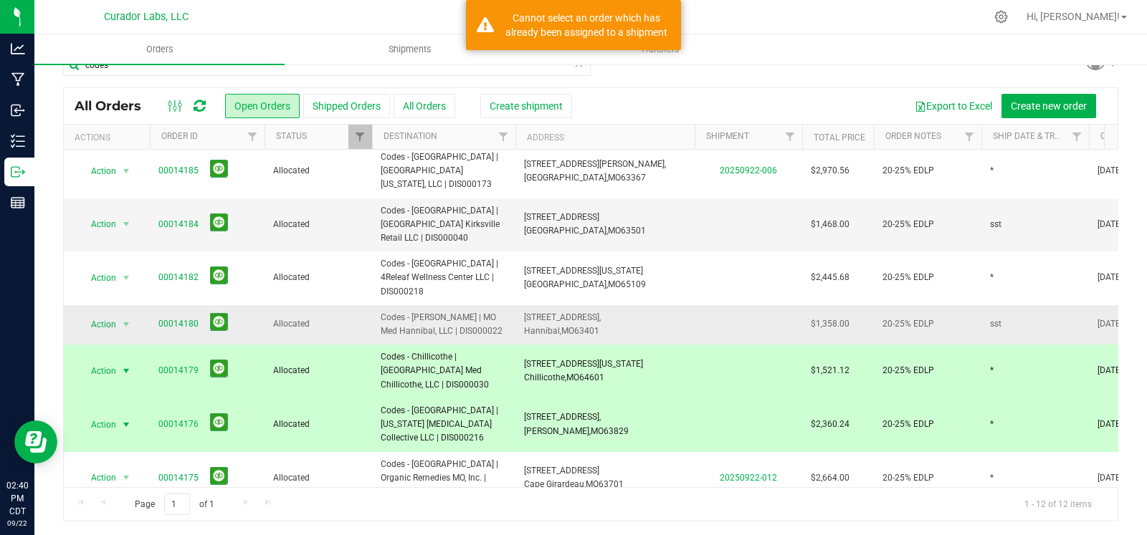
click at [463, 311] on span "Codes - [PERSON_NAME] | MO Med Hannibal, LLC | DIS000022" at bounding box center [444, 324] width 126 height 27
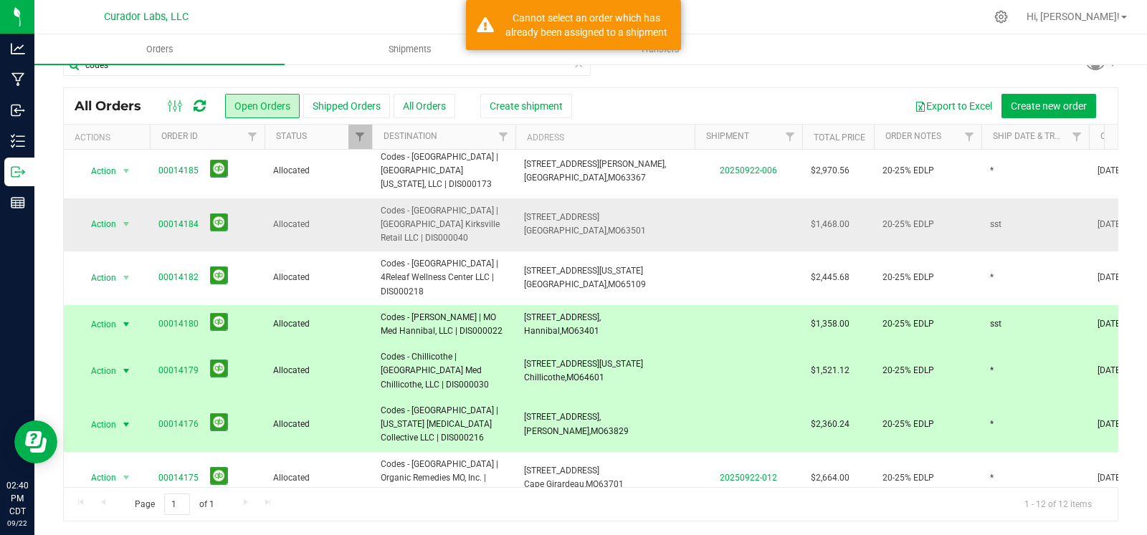
click at [465, 257] on span "Codes - [GEOGRAPHIC_DATA] | 4Releaf Wellness Center LLC | DIS000218" at bounding box center [444, 278] width 126 height 42
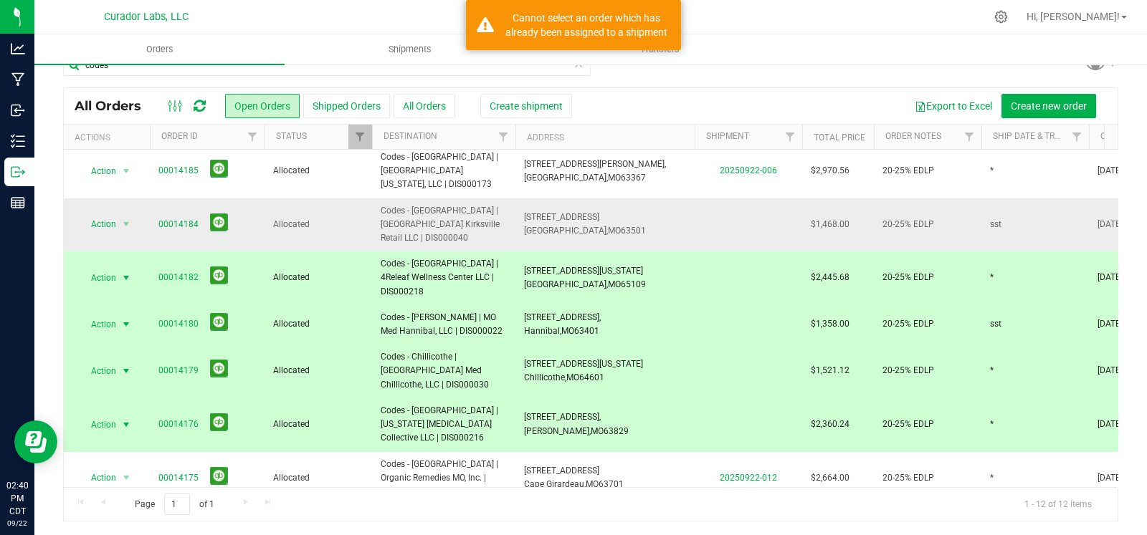
click at [465, 204] on span "Codes - [GEOGRAPHIC_DATA] | [GEOGRAPHIC_DATA] Kirksville Retail LLC | DIS000040" at bounding box center [444, 225] width 126 height 42
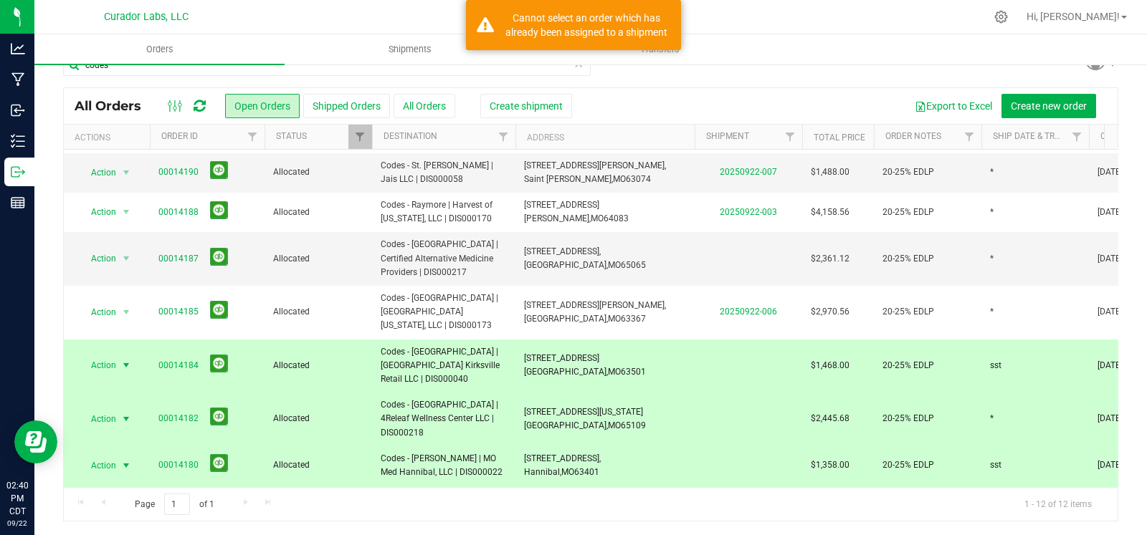
scroll to position [0, 0]
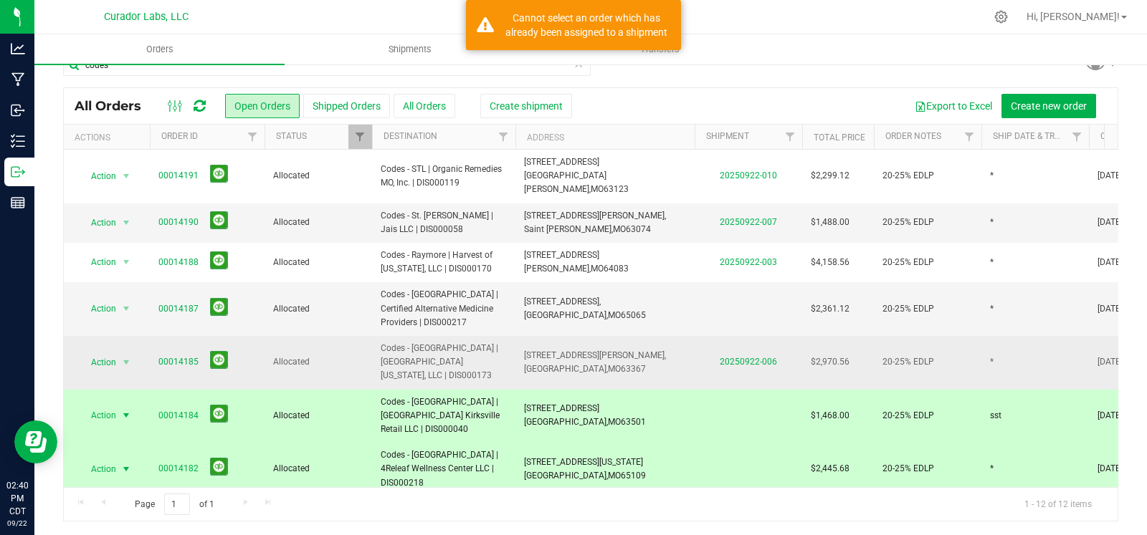
click at [484, 343] on span "Codes - [GEOGRAPHIC_DATA] | [GEOGRAPHIC_DATA][US_STATE], LLC | DIS000173" at bounding box center [444, 363] width 126 height 42
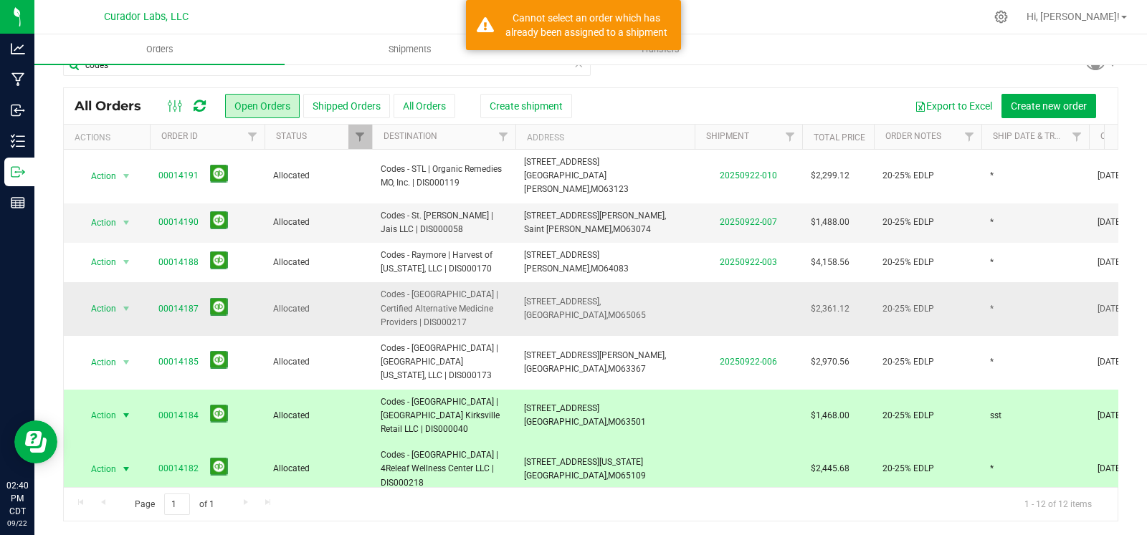
click at [480, 305] on span "Codes - [GEOGRAPHIC_DATA] | Certified Alternative Medicine Providers | DIS000217" at bounding box center [444, 309] width 126 height 42
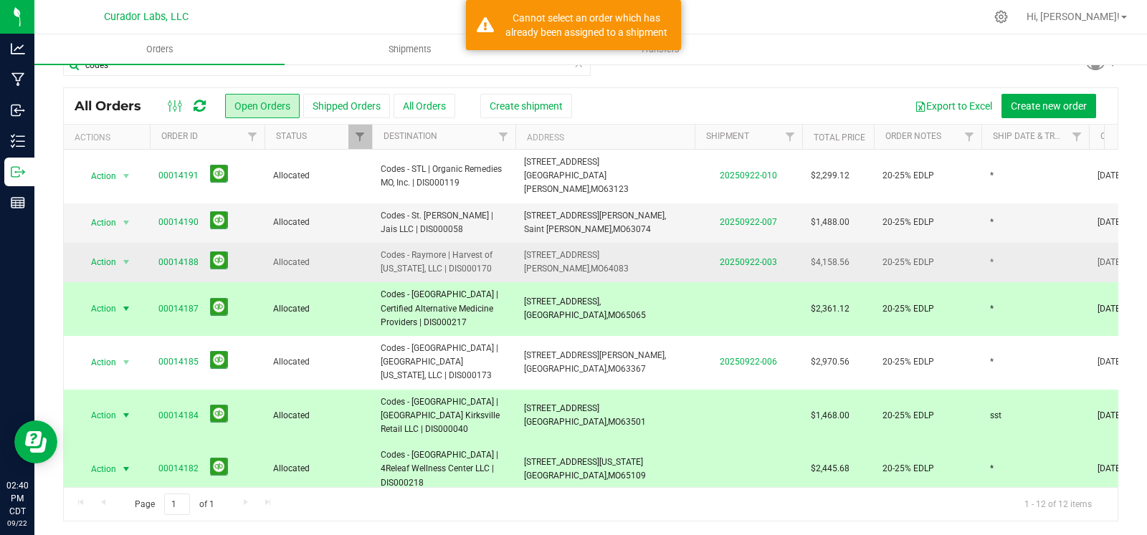
click at [477, 249] on span "Codes - Raymore | Harvest of [US_STATE], LLC | DIS000170" at bounding box center [444, 262] width 126 height 27
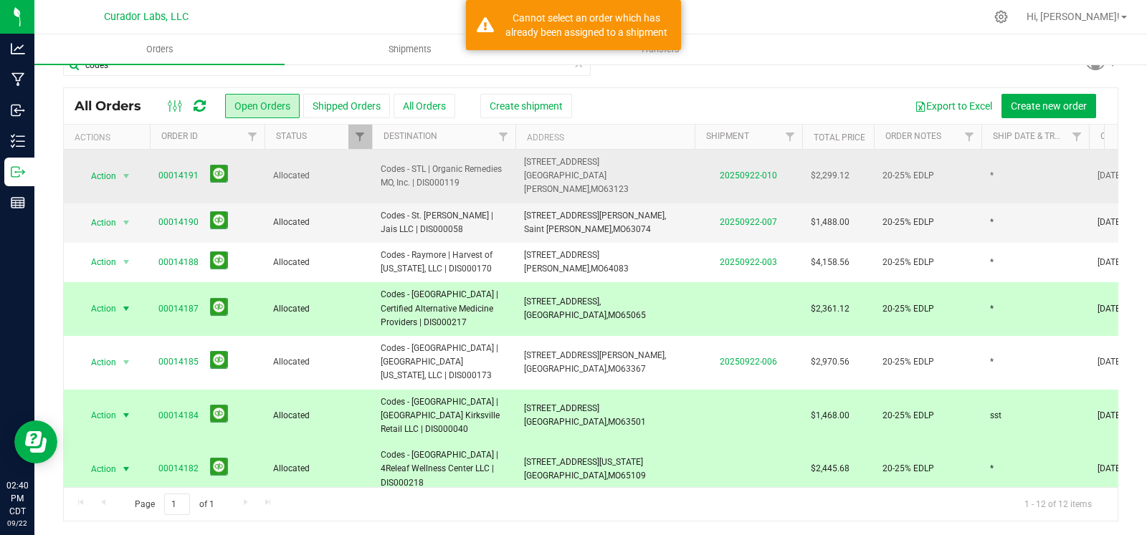
drag, startPoint x: 474, startPoint y: 211, endPoint x: 474, endPoint y: 170, distance: 40.9
click at [474, 209] on span "Codes - St. [PERSON_NAME] | Jais LLC | DIS000058" at bounding box center [444, 222] width 126 height 27
click at [474, 168] on span "Codes - STL | Organic Remedies MO, Inc. | DIS000119" at bounding box center [444, 176] width 126 height 27
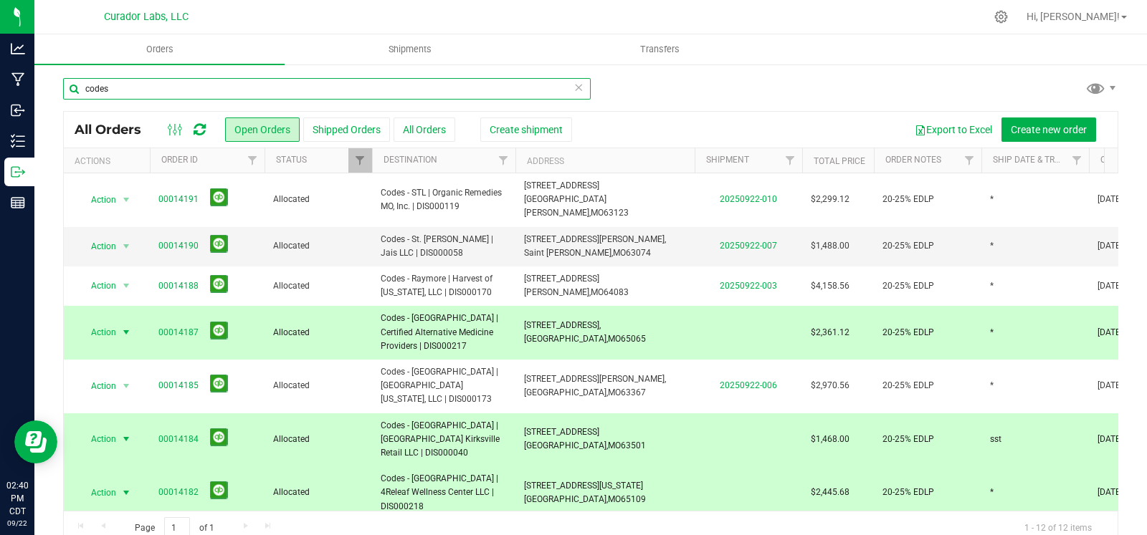
click at [305, 87] on input "codes" at bounding box center [327, 89] width 528 height 22
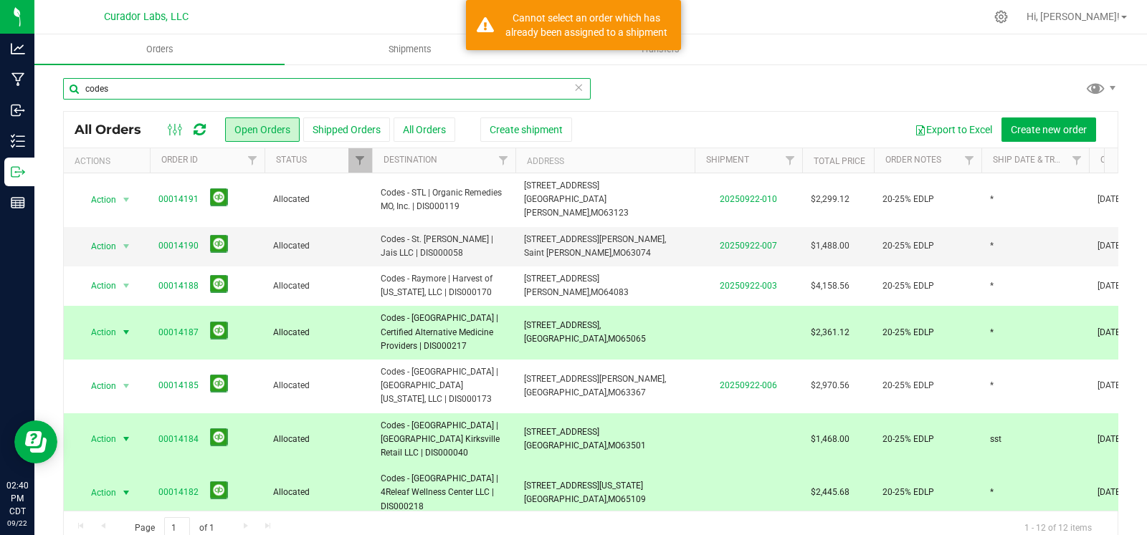
click at [305, 87] on input "codes" at bounding box center [327, 89] width 528 height 22
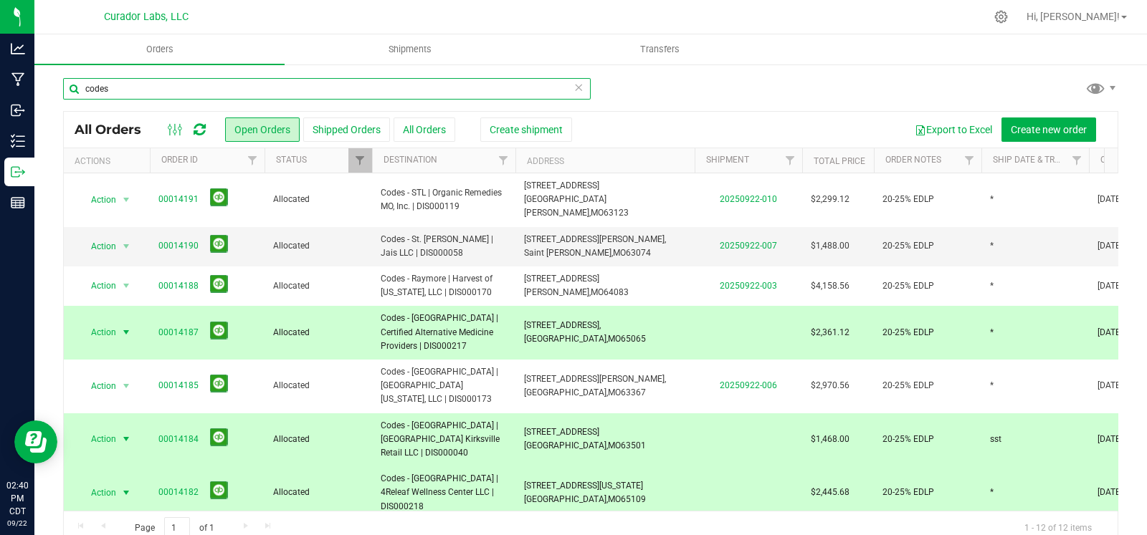
click at [305, 87] on input "codes" at bounding box center [327, 89] width 528 height 22
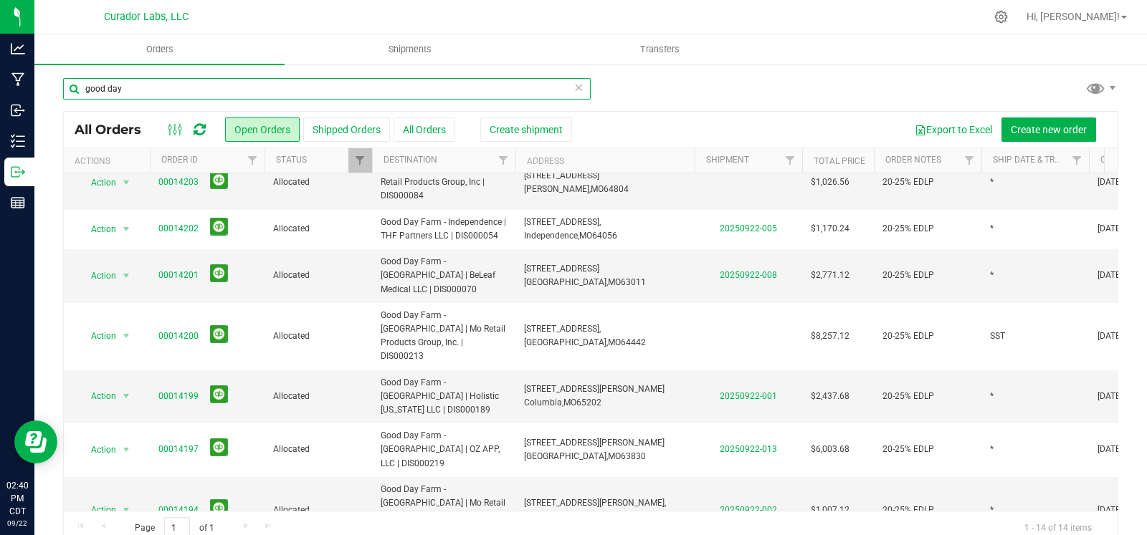
scroll to position [24, 0]
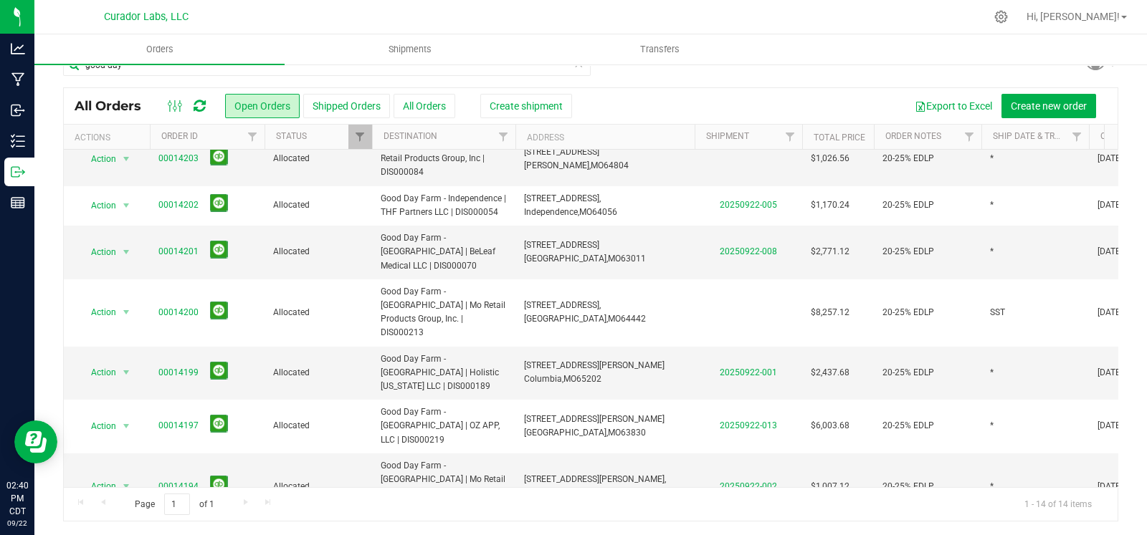
click at [409, 454] on td "Good Day Farm - [GEOGRAPHIC_DATA] | Mo Retail Products Group, Inc. | DIS000212" at bounding box center [443, 487] width 143 height 67
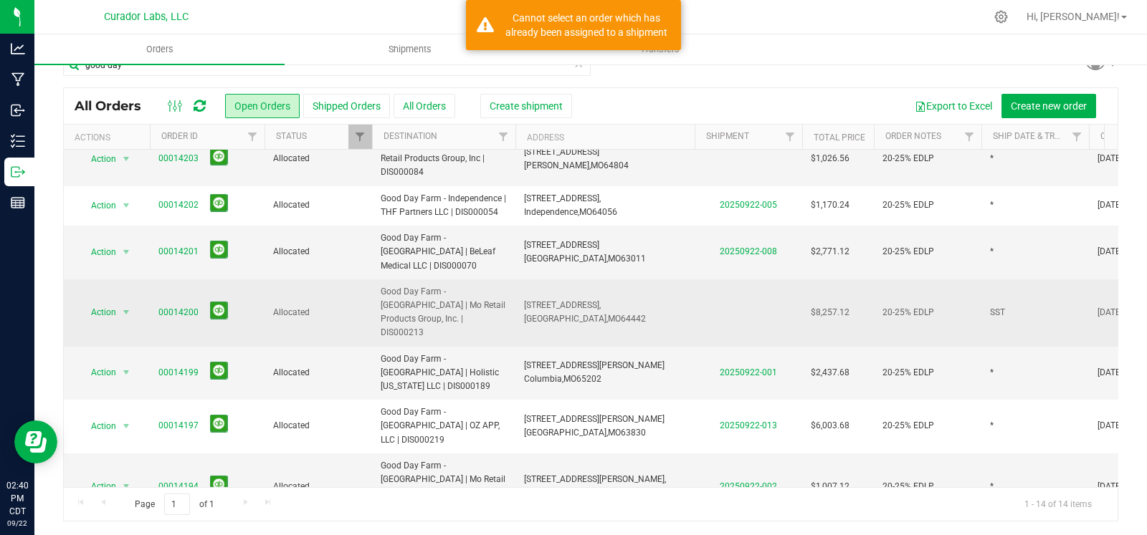
click at [445, 285] on span "Good Day Farm - [GEOGRAPHIC_DATA] | Mo Retail Products Group, Inc. | DIS000213" at bounding box center [444, 312] width 126 height 55
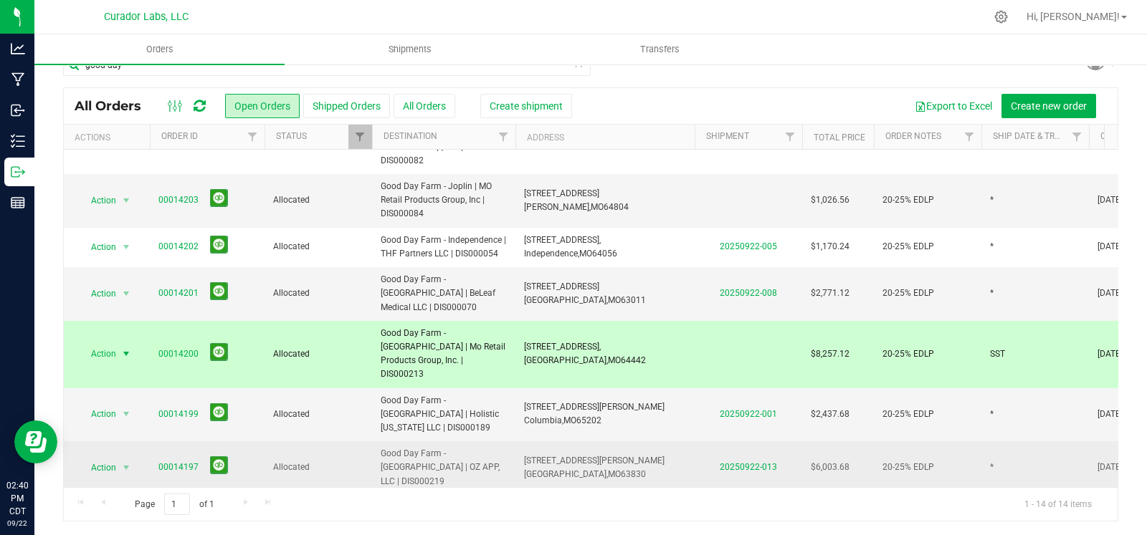
scroll to position [353, 0]
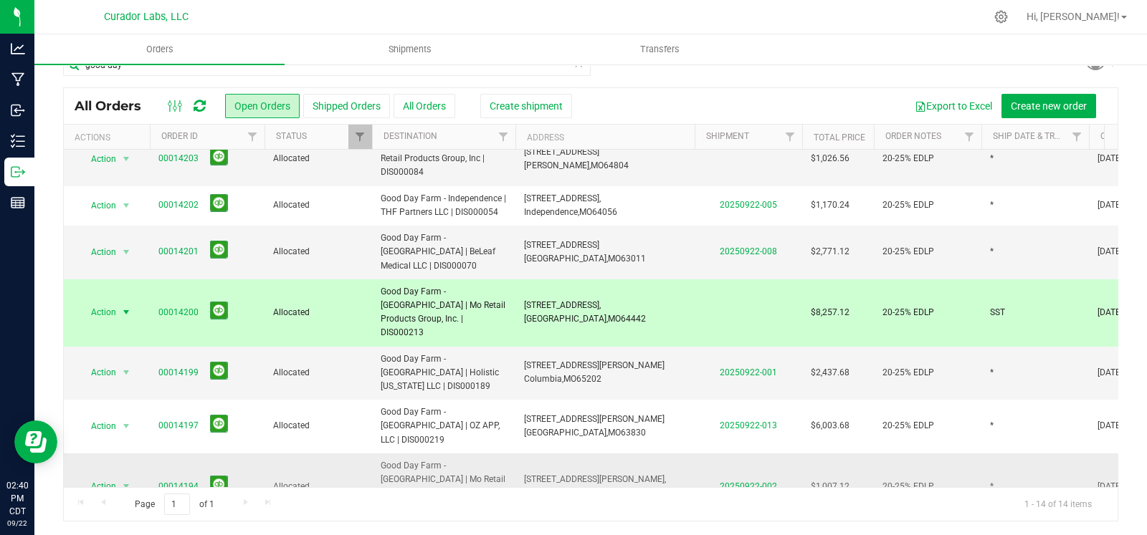
drag, startPoint x: 448, startPoint y: 406, endPoint x: 448, endPoint y: 378, distance: 28.0
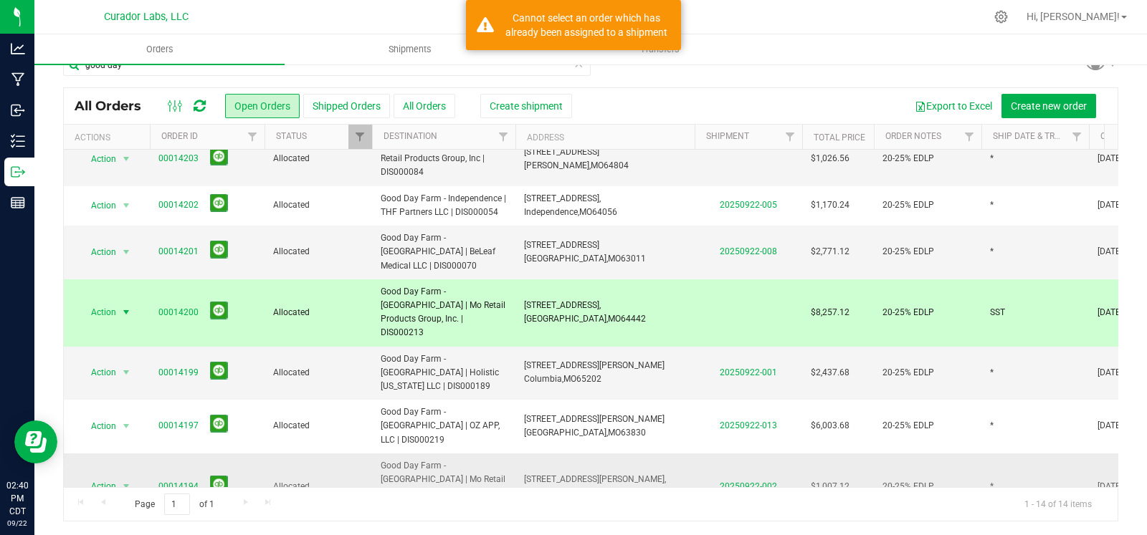
click at [448, 459] on span "Good Day Farm - [GEOGRAPHIC_DATA] | Mo Retail Products Group, Inc. | DIS000212" at bounding box center [444, 486] width 126 height 55
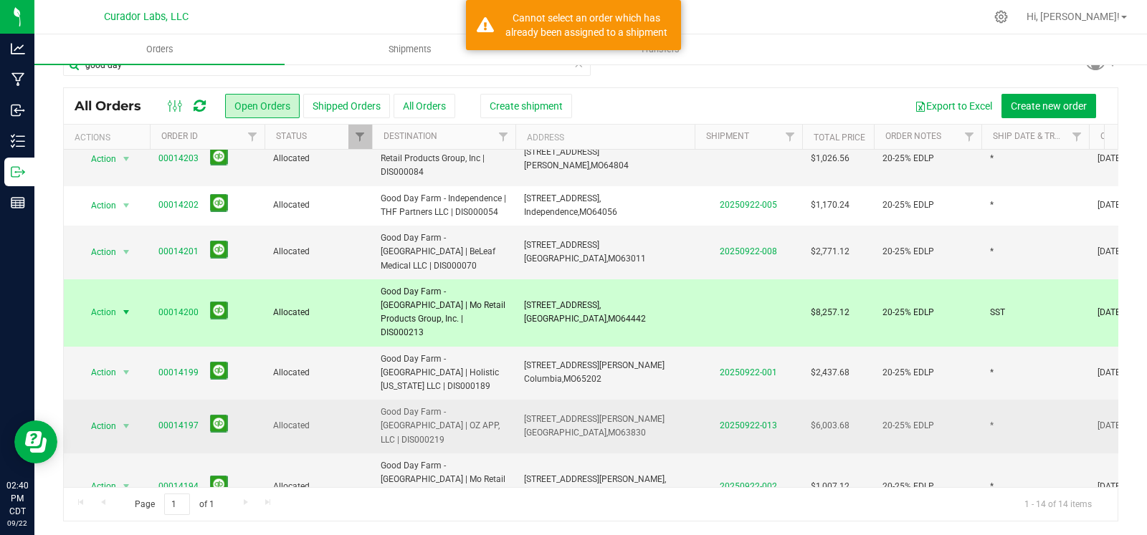
click at [453, 406] on span "Good Day Farm - [GEOGRAPHIC_DATA] | OZ APP, LLC | DIS000219" at bounding box center [444, 427] width 126 height 42
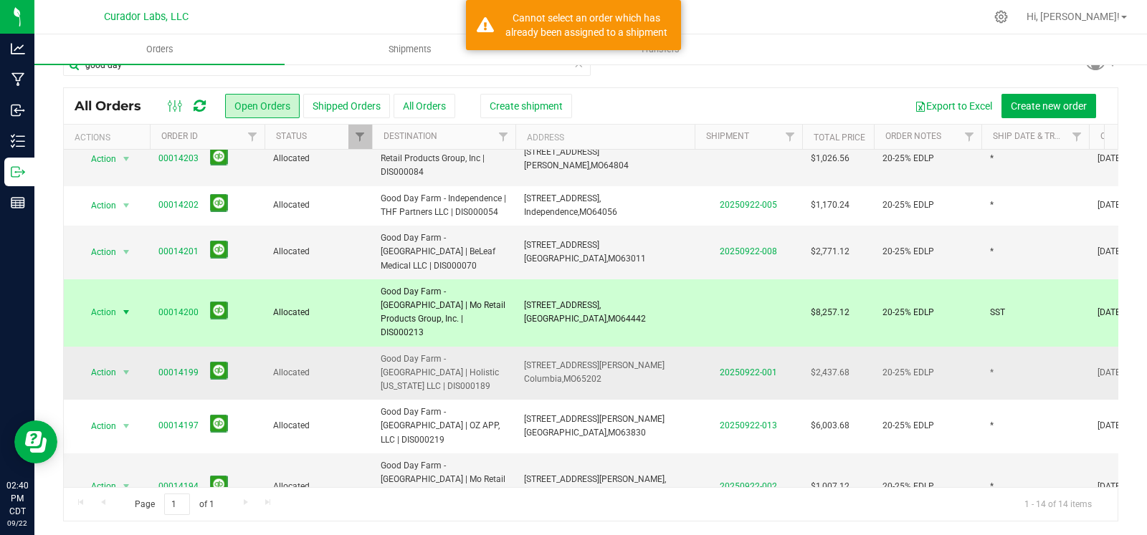
click at [457, 353] on span "Good Day Farm - [GEOGRAPHIC_DATA] | Holistic [US_STATE] LLC | DIS000189" at bounding box center [444, 374] width 126 height 42
click at [455, 285] on span "Good Day Farm - [GEOGRAPHIC_DATA] | Mo Retail Products Group, Inc. | DIS000213" at bounding box center [444, 312] width 126 height 55
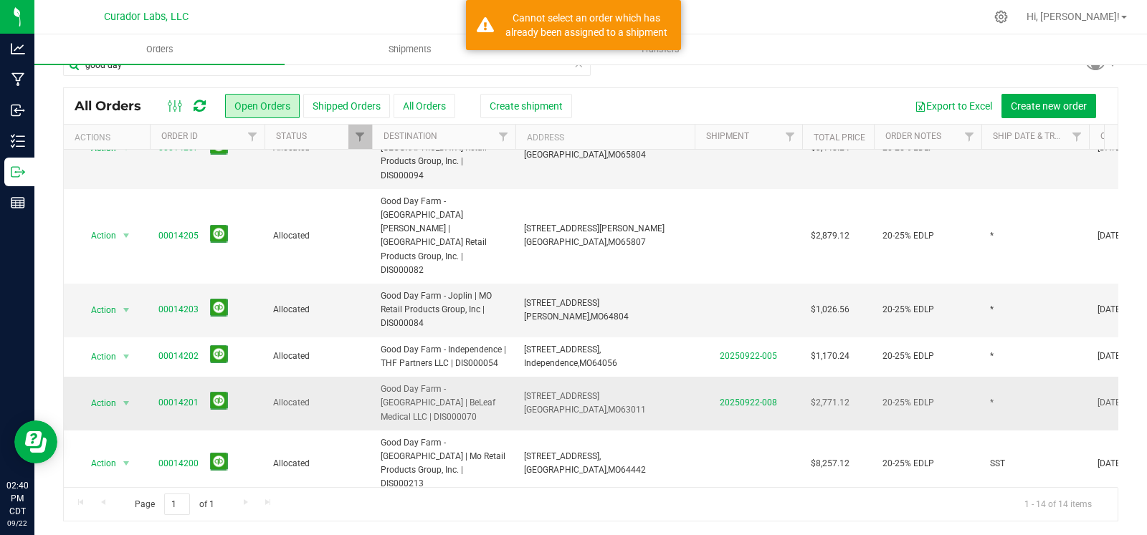
click at [474, 383] on span "Good Day Farm - [GEOGRAPHIC_DATA] | BeLeaf Medical LLC | DIS000070" at bounding box center [444, 404] width 126 height 42
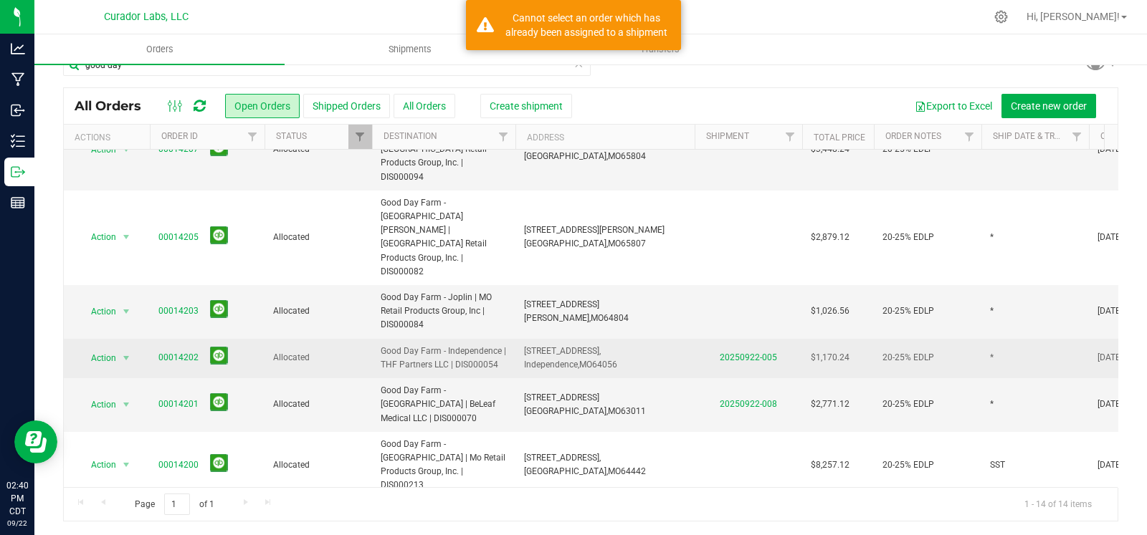
click at [473, 339] on td "Good Day Farm - Independence | THF Partners LLC | DIS000054" at bounding box center [443, 358] width 143 height 39
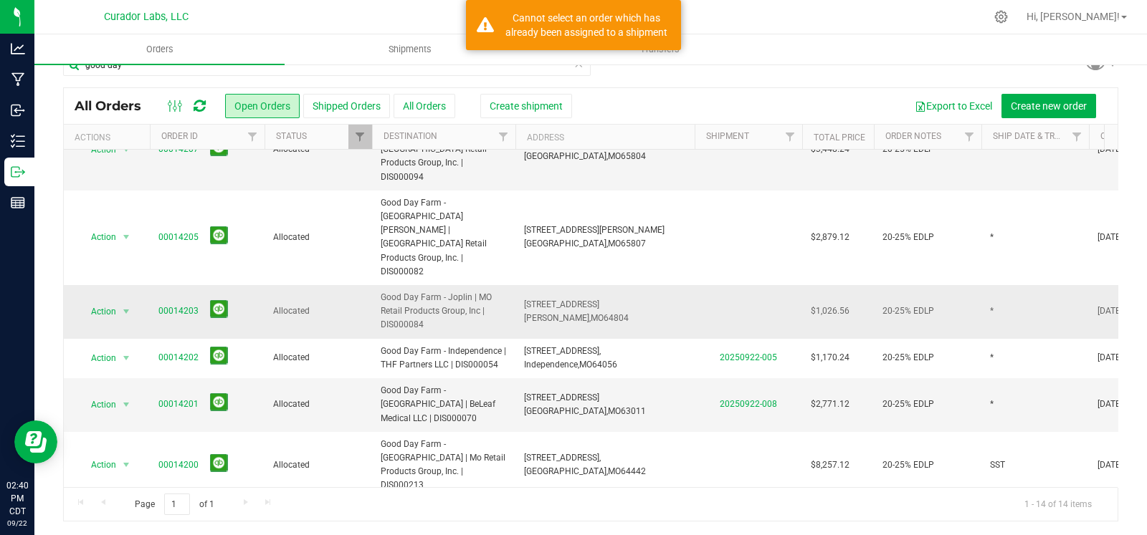
click at [473, 291] on span "Good Day Farm - Joplin | MO Retail Products Group, Inc | DIS000084" at bounding box center [444, 312] width 126 height 42
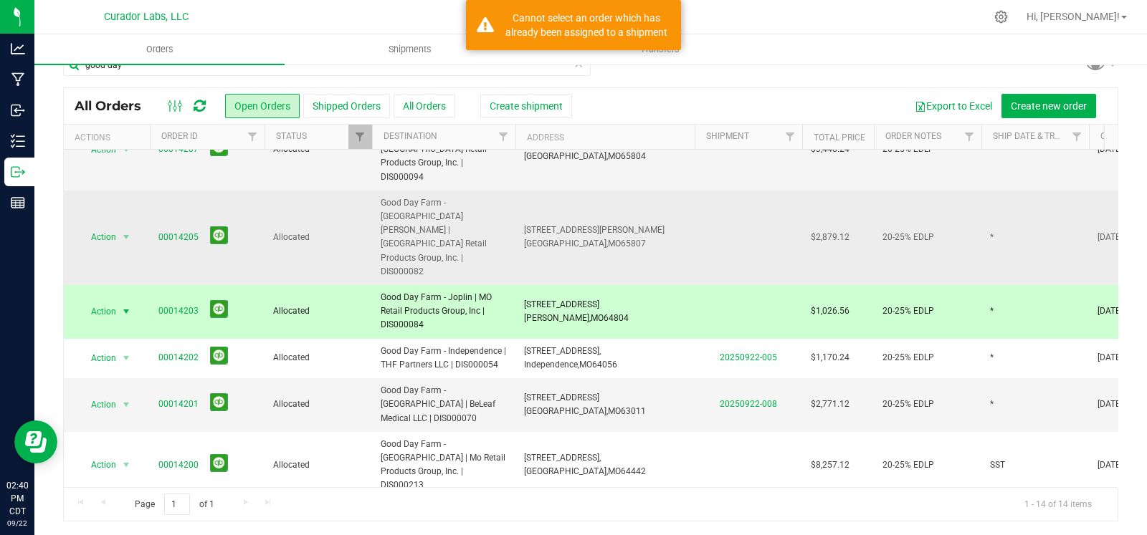
click at [473, 196] on span "Good Day Farm - [GEOGRAPHIC_DATA] [PERSON_NAME] | [GEOGRAPHIC_DATA] Retail Prod…" at bounding box center [444, 237] width 126 height 82
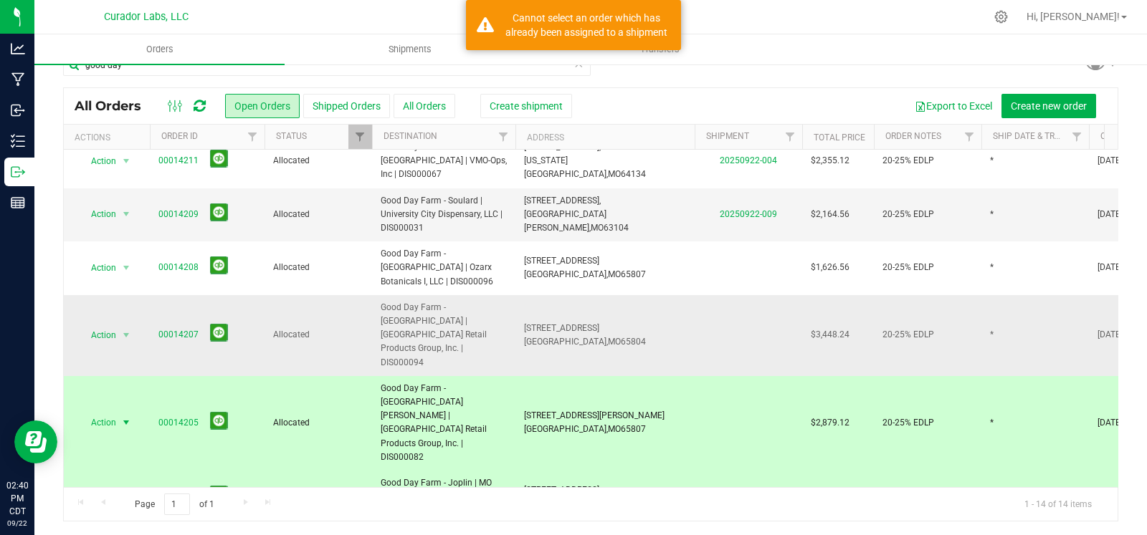
scroll to position [7, 0]
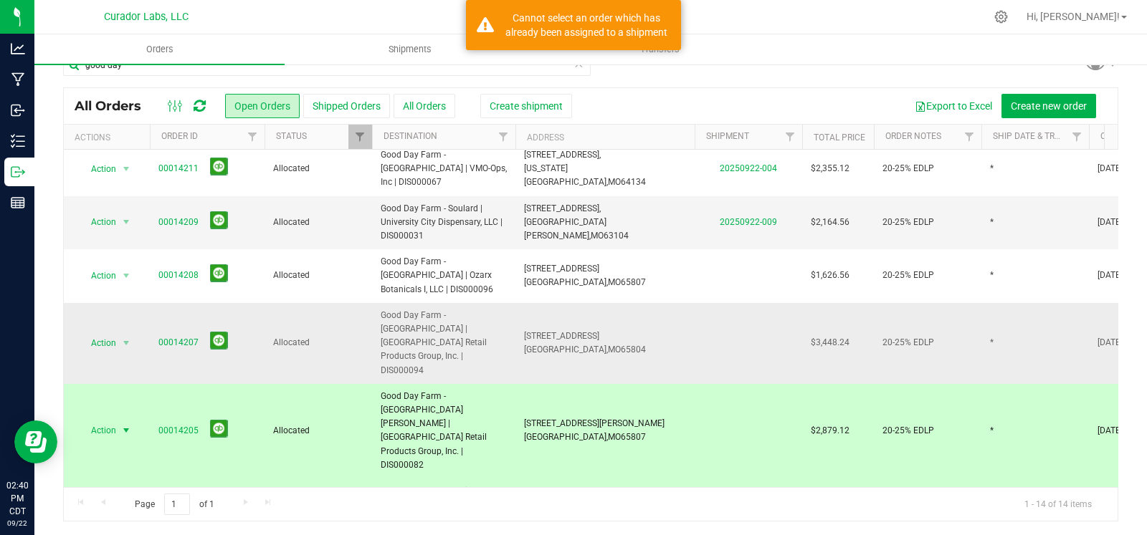
click at [487, 309] on span "Good Day Farm - [GEOGRAPHIC_DATA] | [GEOGRAPHIC_DATA] Retail Products Group, In…" at bounding box center [444, 343] width 126 height 69
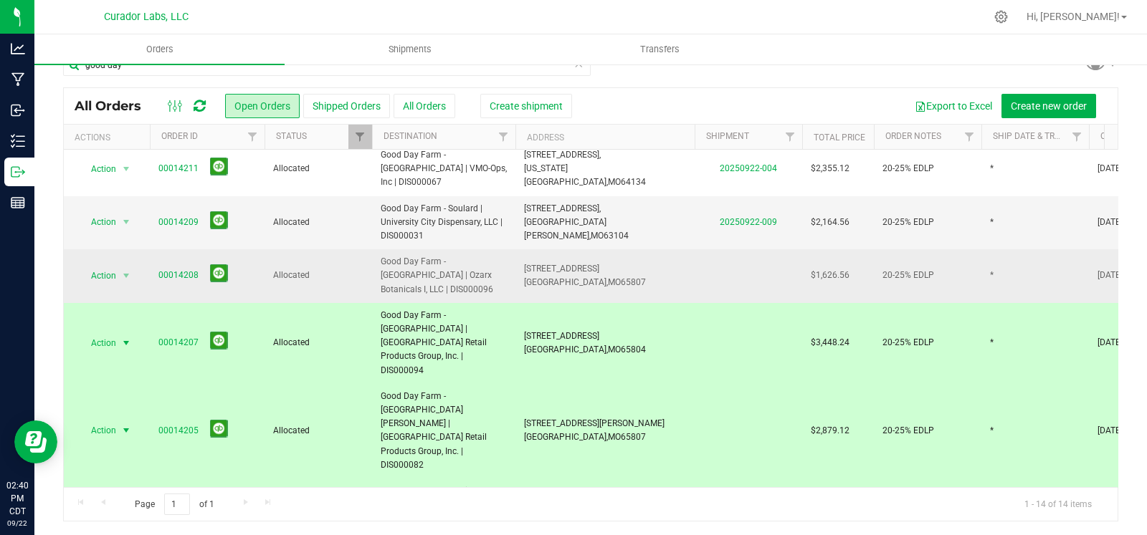
click at [477, 275] on span "Good Day Farm - [GEOGRAPHIC_DATA] | Ozarx Botanicals I, LLC | DIS000096" at bounding box center [444, 276] width 126 height 42
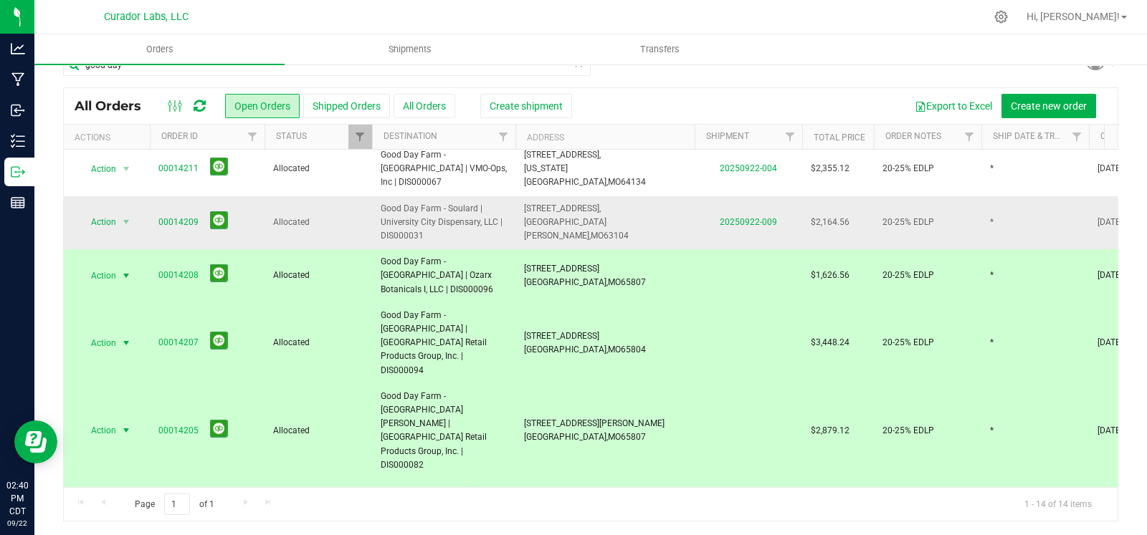
click at [473, 225] on span "Good Day Farm - Soulard | University City Dispensary, LLC | DIS000031" at bounding box center [444, 223] width 126 height 42
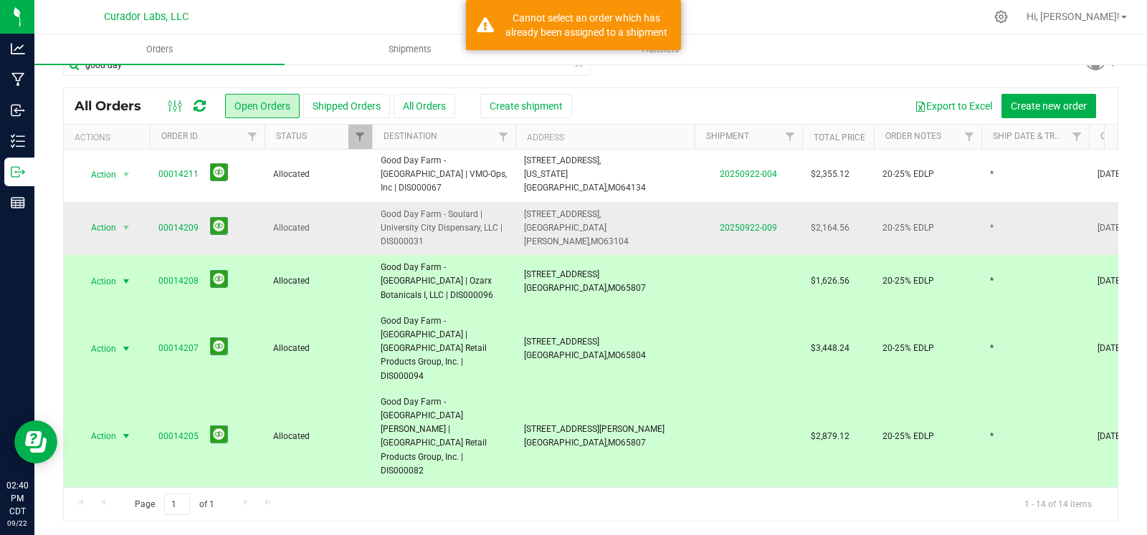
scroll to position [0, 0]
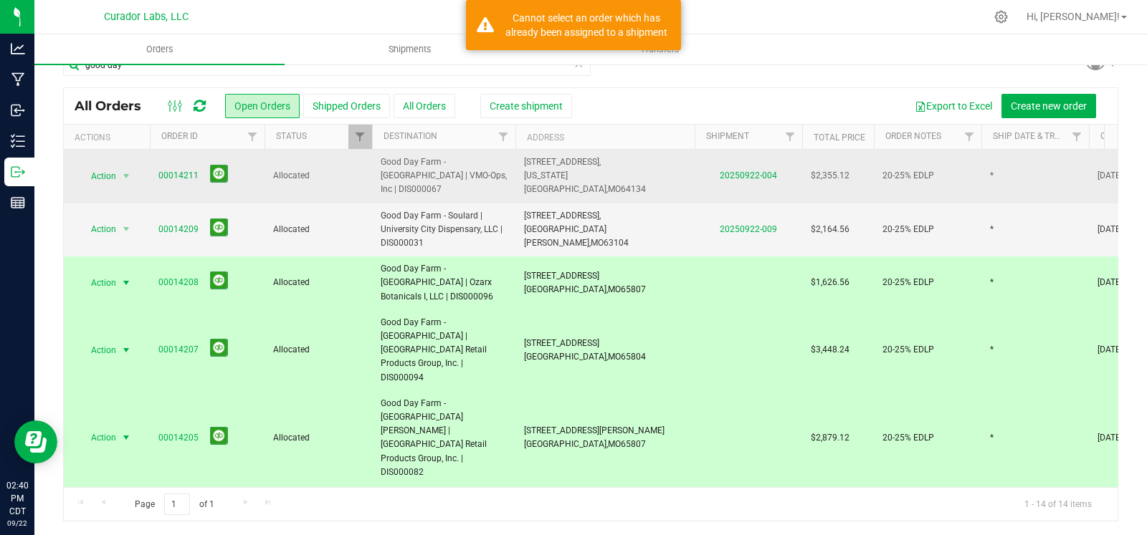
click at [476, 186] on td "Good Day Farm - [GEOGRAPHIC_DATA] | VMO-Ops, Inc | DIS000067" at bounding box center [443, 177] width 143 height 54
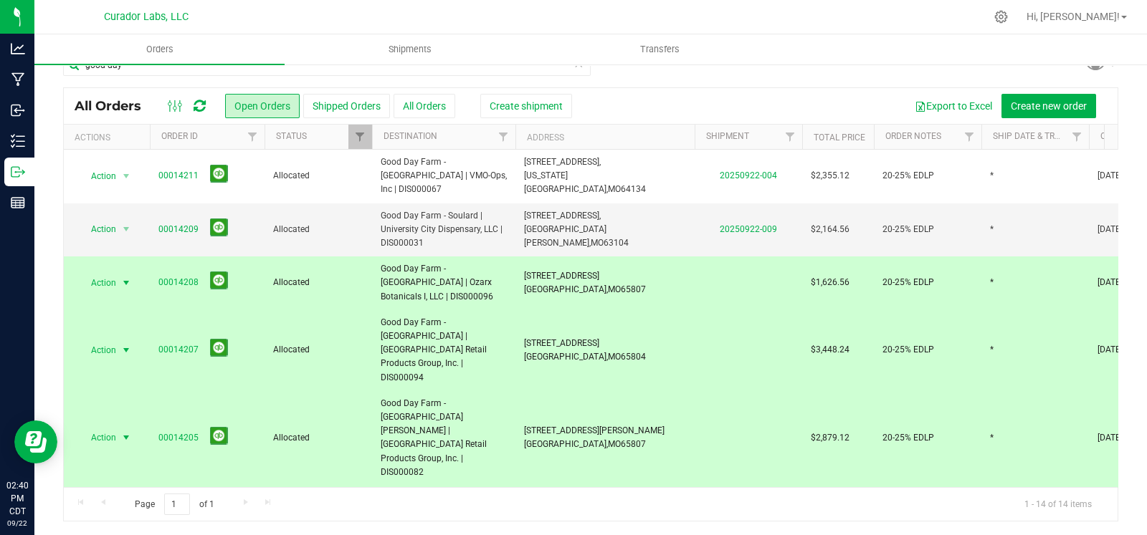
click at [466, 140] on th "Destination" at bounding box center [443, 137] width 143 height 25
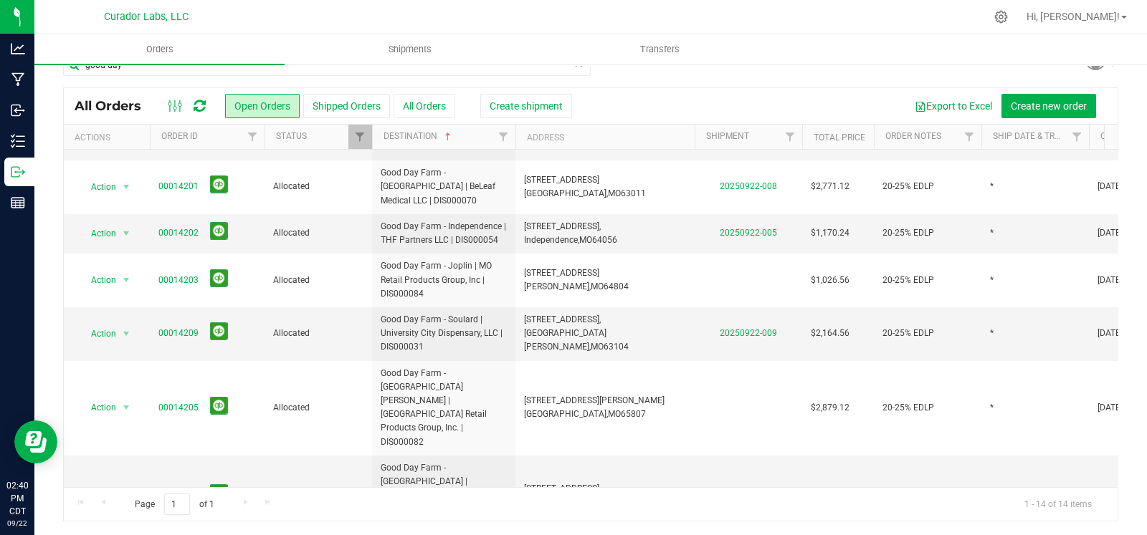
scroll to position [353, 0]
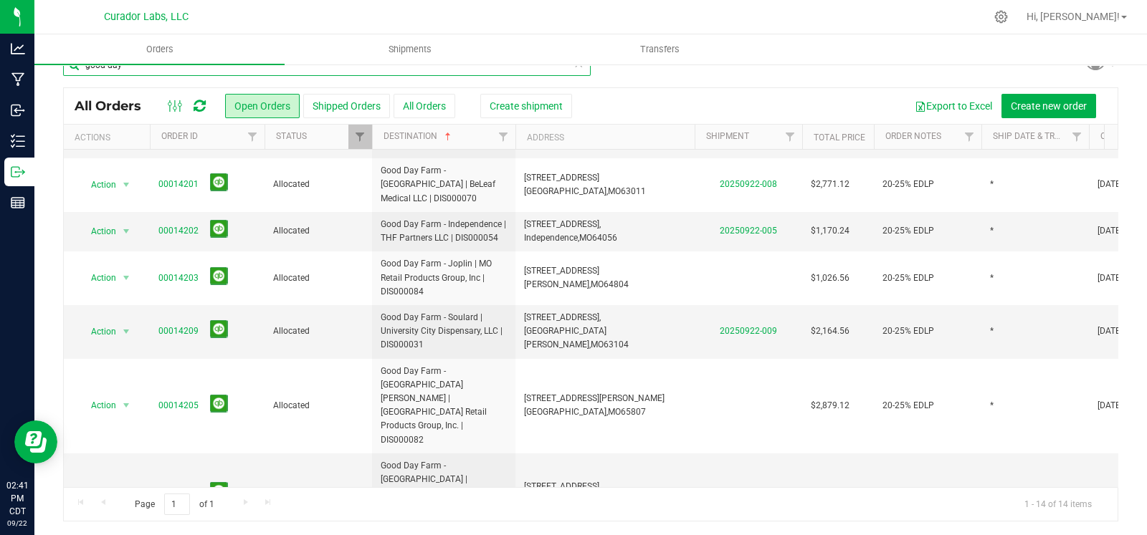
click at [321, 72] on input "good day" at bounding box center [327, 65] width 528 height 22
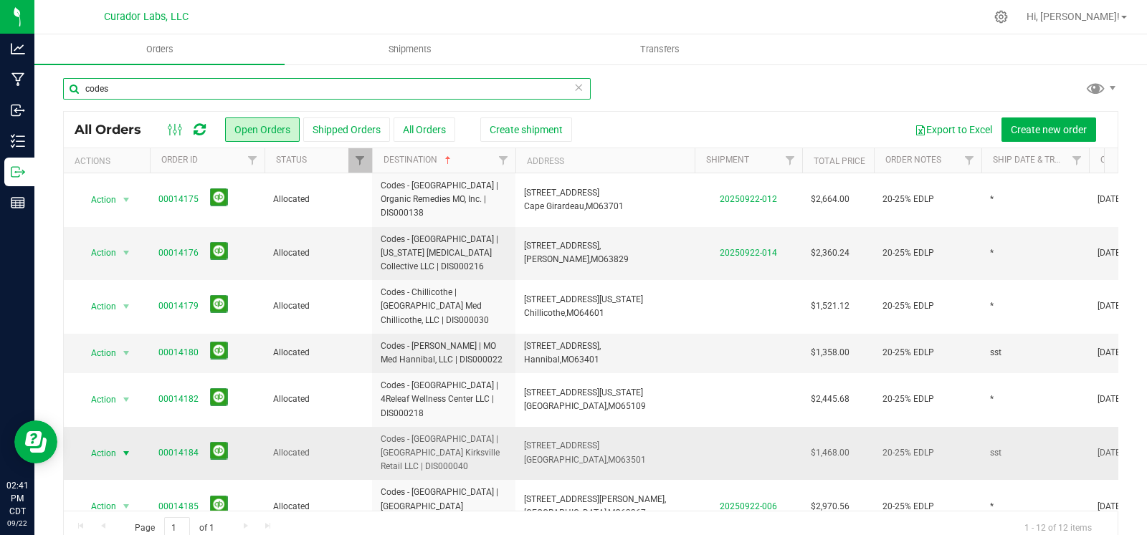
type input "codes"
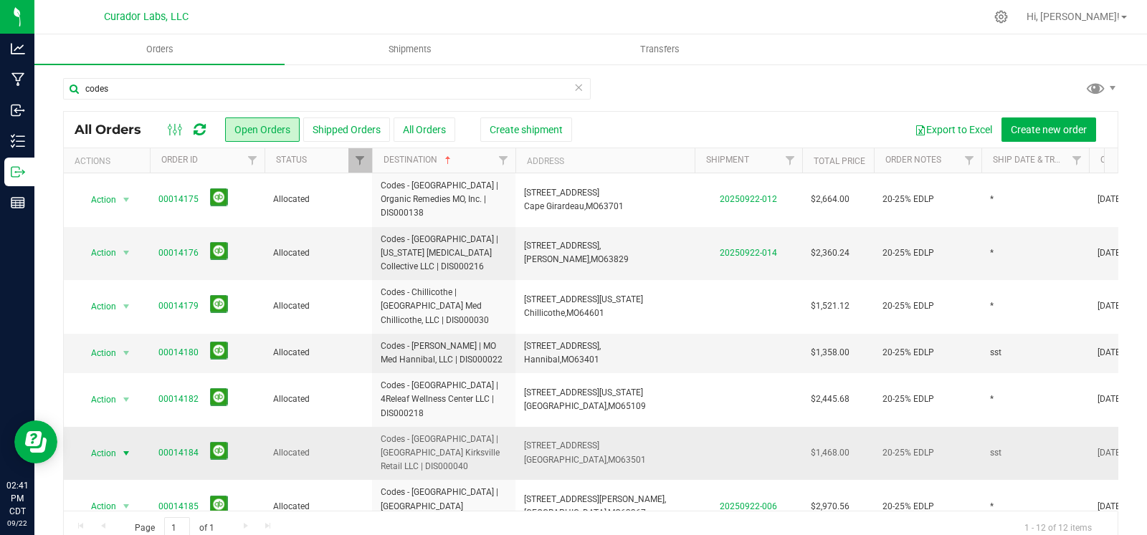
click at [127, 448] on span "select" at bounding box center [125, 453] width 11 height 11
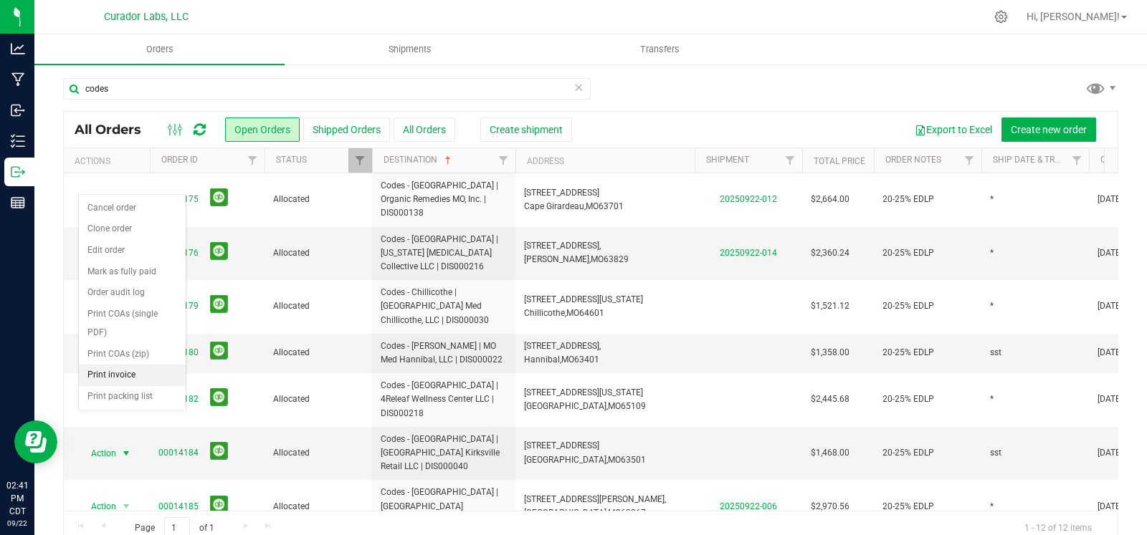
click at [109, 372] on li "Print invoice" at bounding box center [132, 376] width 107 height 22
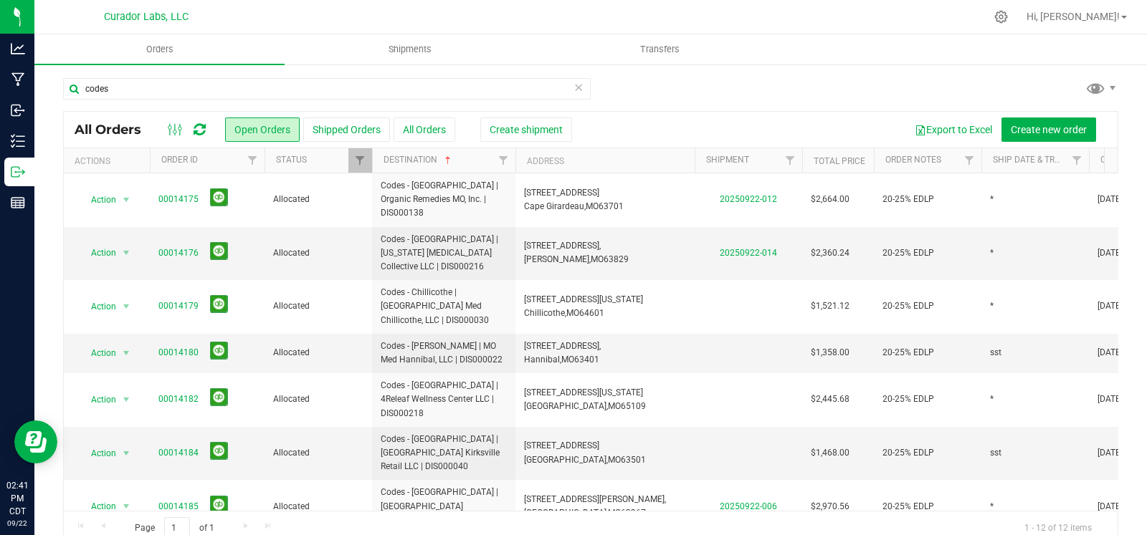
click at [573, 84] on icon at bounding box center [578, 86] width 10 height 17
click at [821, 104] on div at bounding box center [590, 94] width 1055 height 33
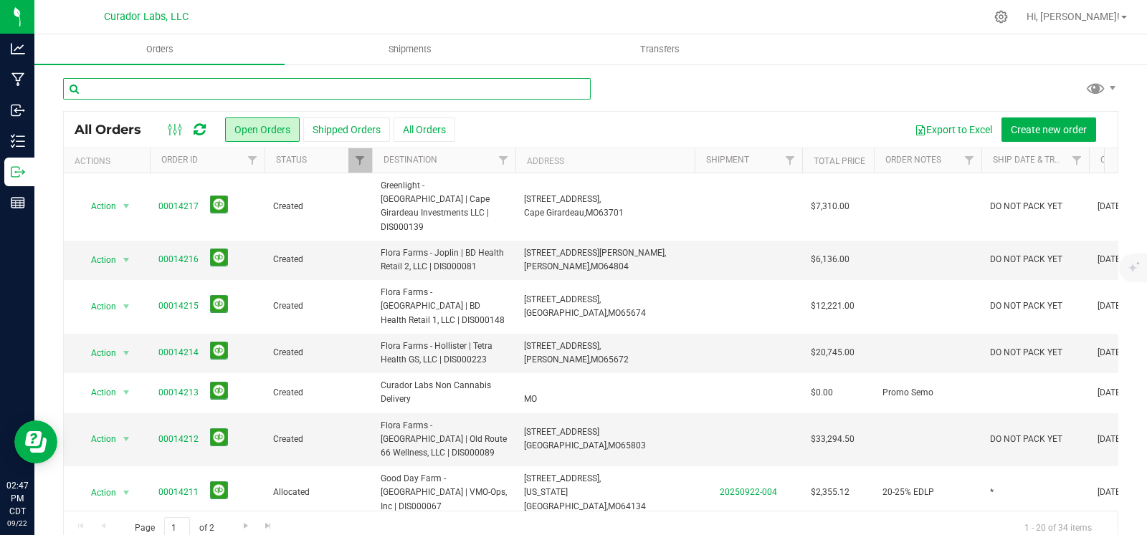
click at [247, 87] on input "text" at bounding box center [327, 89] width 528 height 22
type input "[GEOGRAPHIC_DATA]"
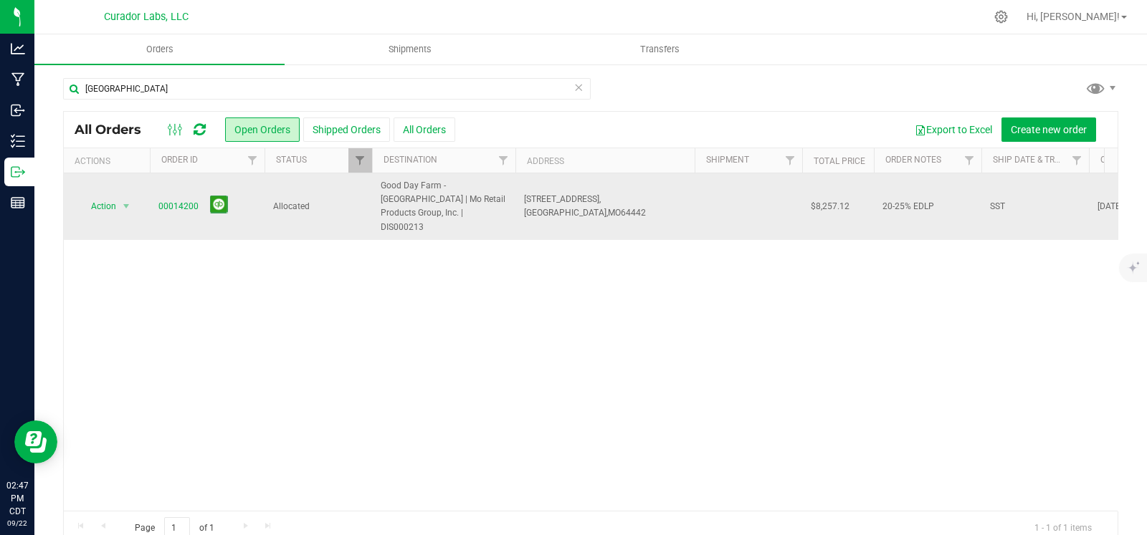
drag, startPoint x: 619, startPoint y: 211, endPoint x: 516, endPoint y: 198, distance: 104.0
click at [516, 198] on td "[STREET_ADDRESS], [GEOGRAPHIC_DATA], [GEOGRAPHIC_DATA] 64442" at bounding box center [604, 206] width 179 height 67
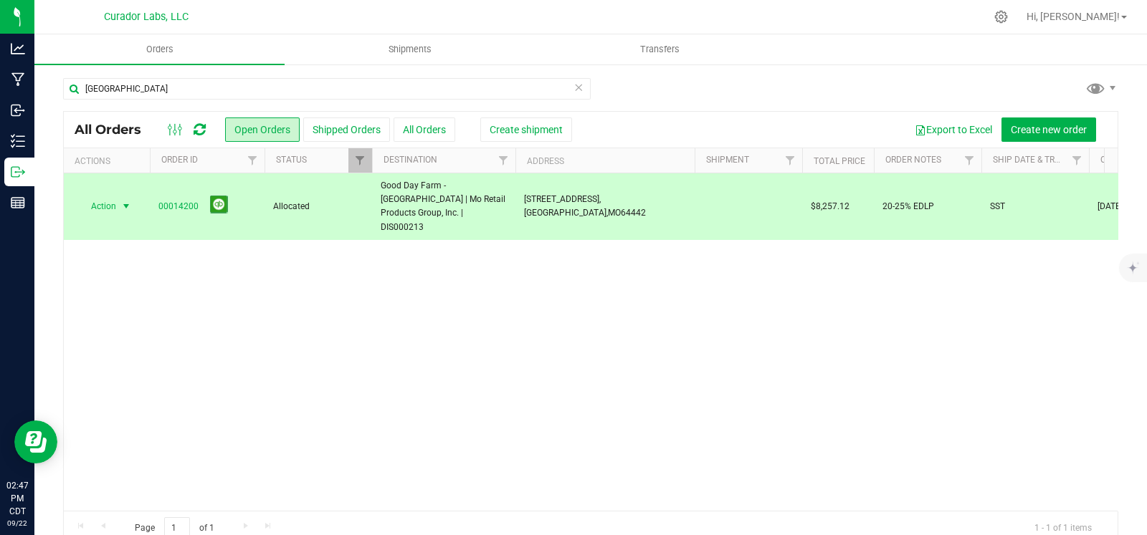
copy span "[STREET_ADDRESS]"
click at [582, 216] on td "[STREET_ADDRESS], [GEOGRAPHIC_DATA], [GEOGRAPHIC_DATA] 64442" at bounding box center [604, 206] width 179 height 67
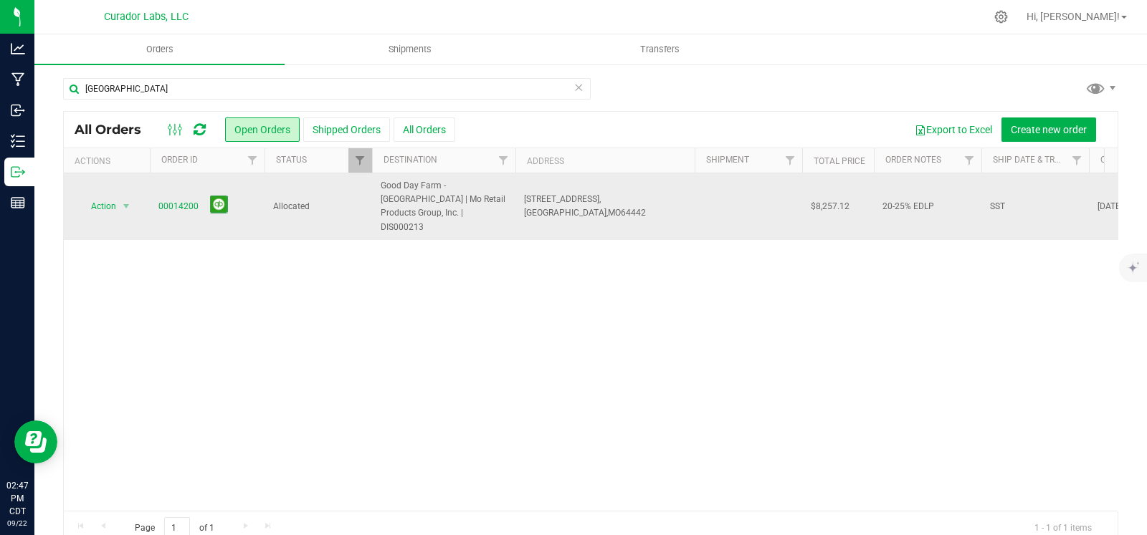
drag, startPoint x: 608, startPoint y: 202, endPoint x: 525, endPoint y: 198, distance: 84.0
click at [525, 198] on td "[STREET_ADDRESS], [GEOGRAPHIC_DATA], [GEOGRAPHIC_DATA] 64442" at bounding box center [604, 206] width 179 height 67
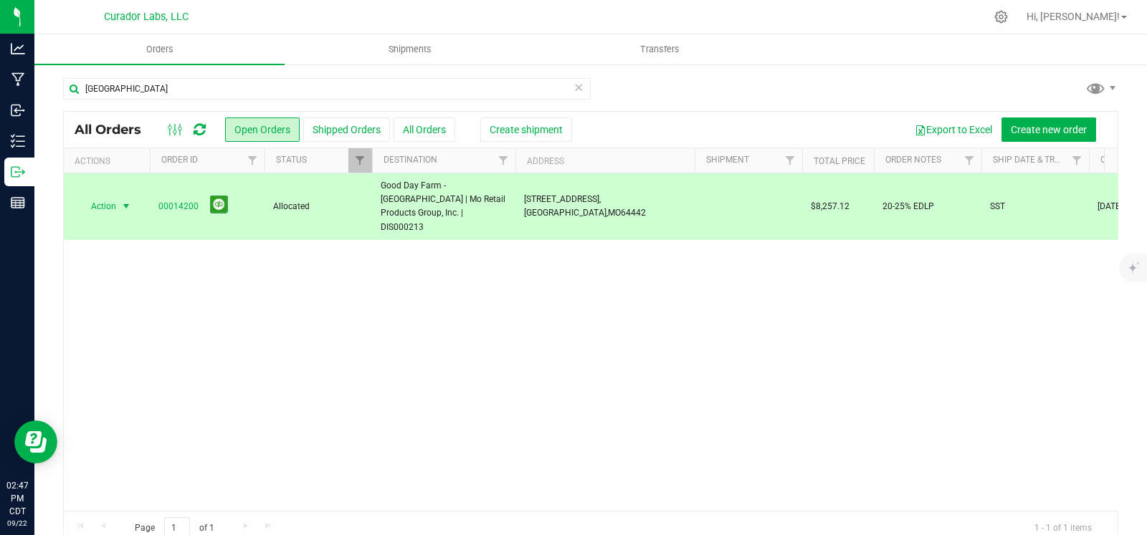
copy span "[STREET_ADDRESS]"
click at [895, 321] on div "Action Action Cancel order Clone order Edit order Mark as fully paid Order audi…" at bounding box center [591, 342] width 1054 height 338
click at [1141, 239] on button "mute" at bounding box center [1132, 239] width 20 height 20
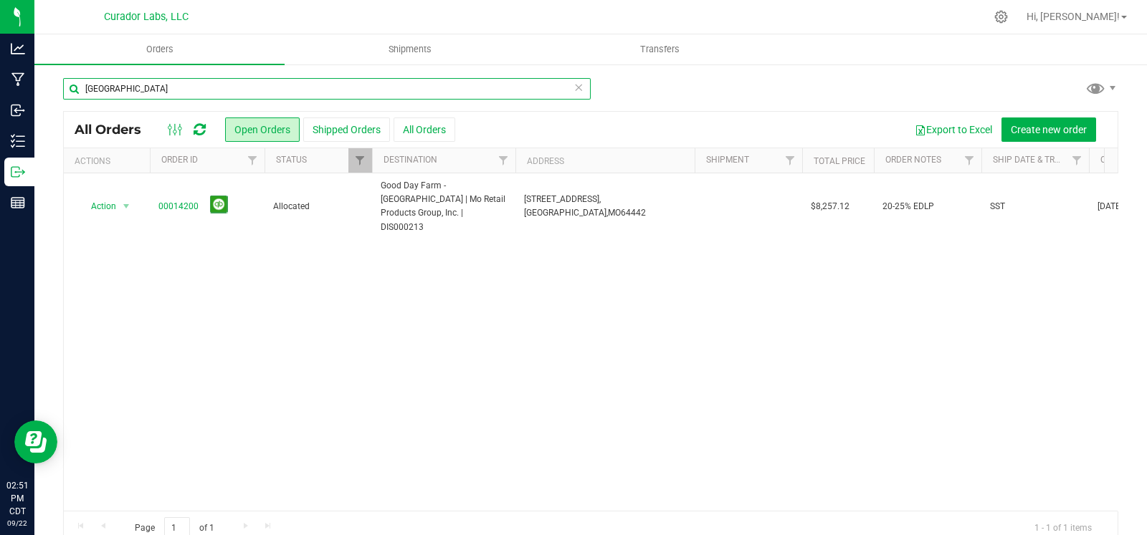
click at [579, 84] on input "[GEOGRAPHIC_DATA]" at bounding box center [327, 89] width 528 height 22
click at [566, 91] on input "[GEOGRAPHIC_DATA]" at bounding box center [327, 89] width 528 height 22
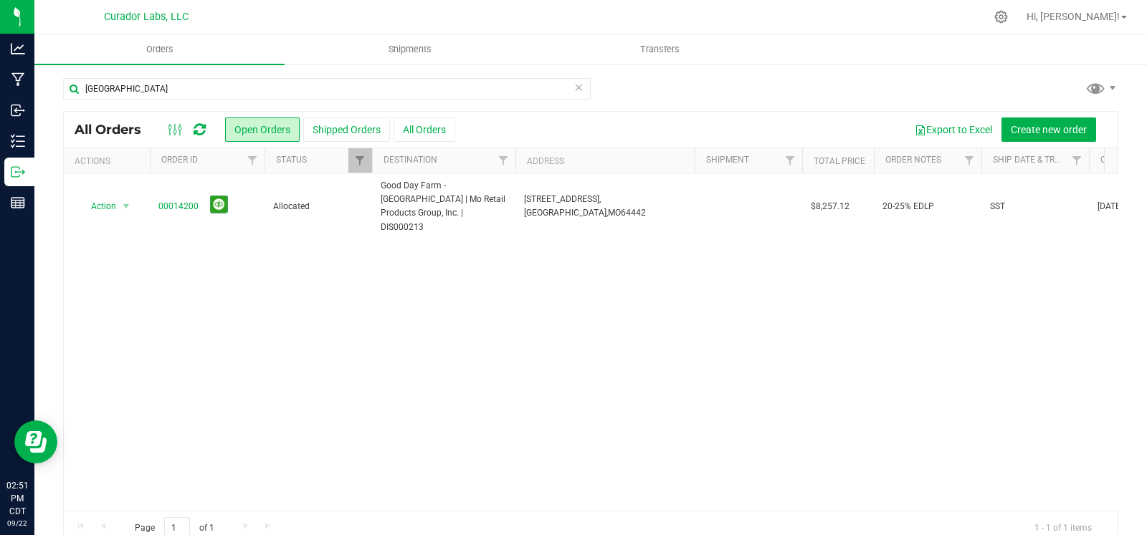
click at [573, 87] on icon at bounding box center [578, 86] width 10 height 17
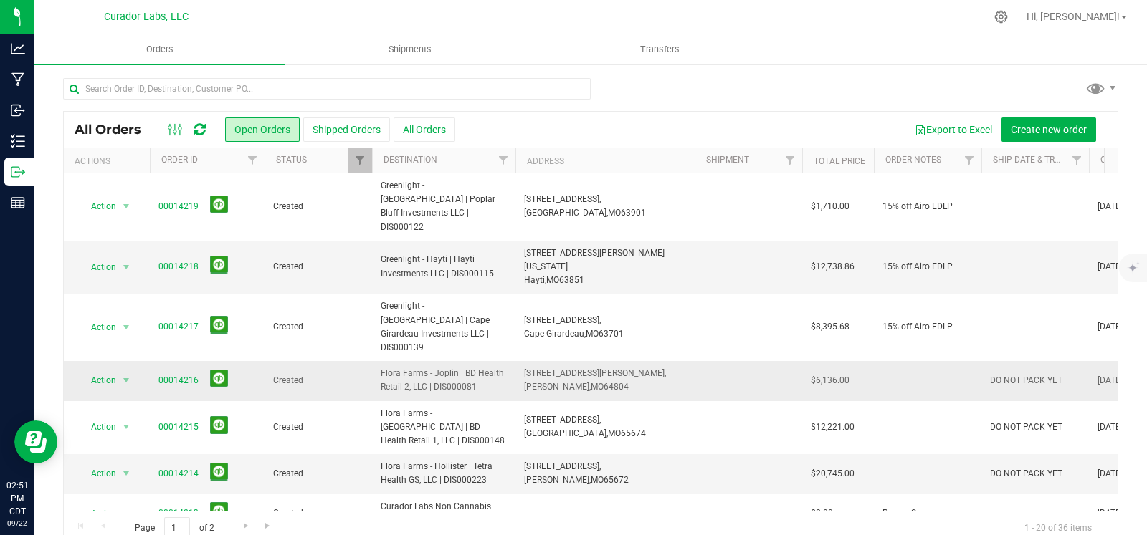
click at [1020, 374] on span "DO NOT PACK YET" at bounding box center [1026, 381] width 72 height 14
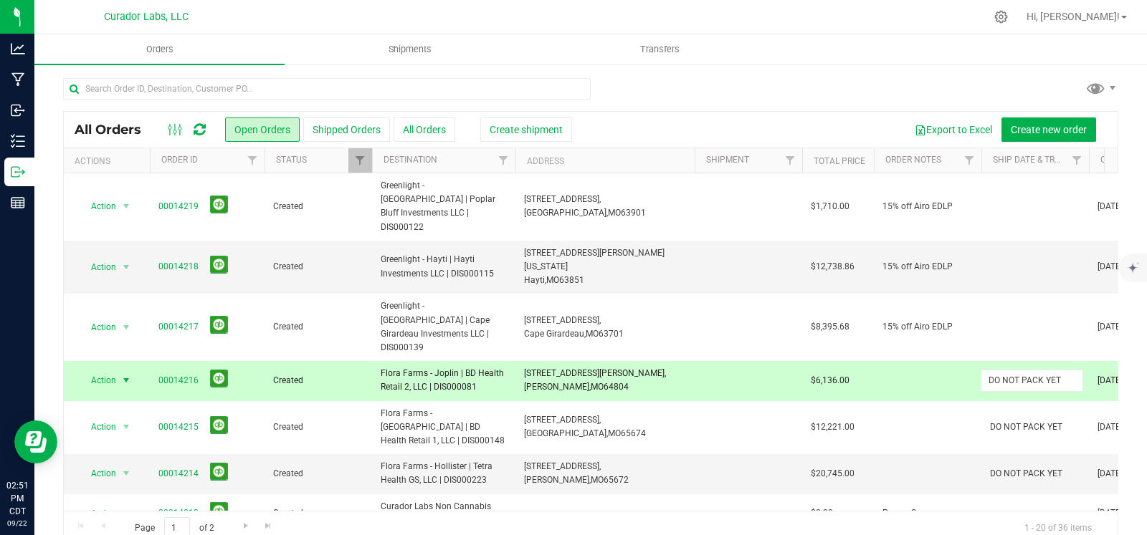
click at [1020, 370] on input "DO NOT PACK YET" at bounding box center [1031, 381] width 102 height 22
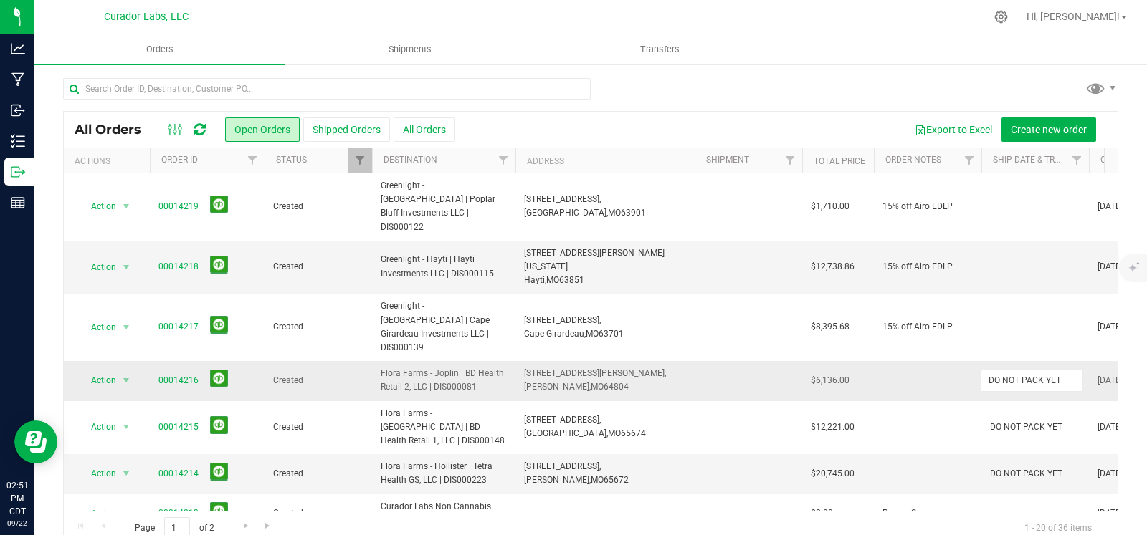
click at [1020, 370] on input "DO NOT PACK YET" at bounding box center [1031, 381] width 102 height 22
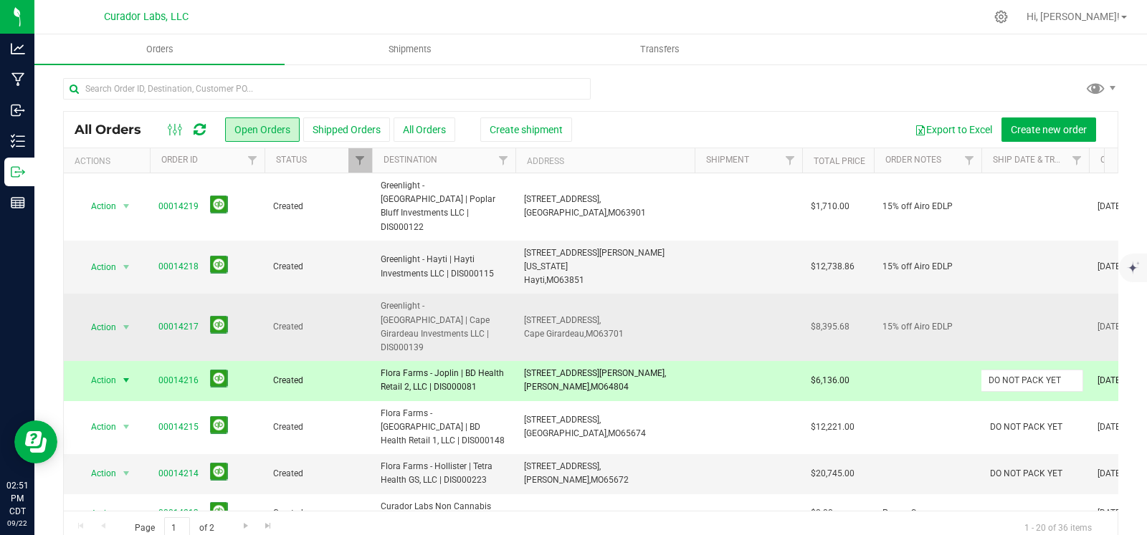
click at [1031, 294] on td at bounding box center [1035, 327] width 108 height 67
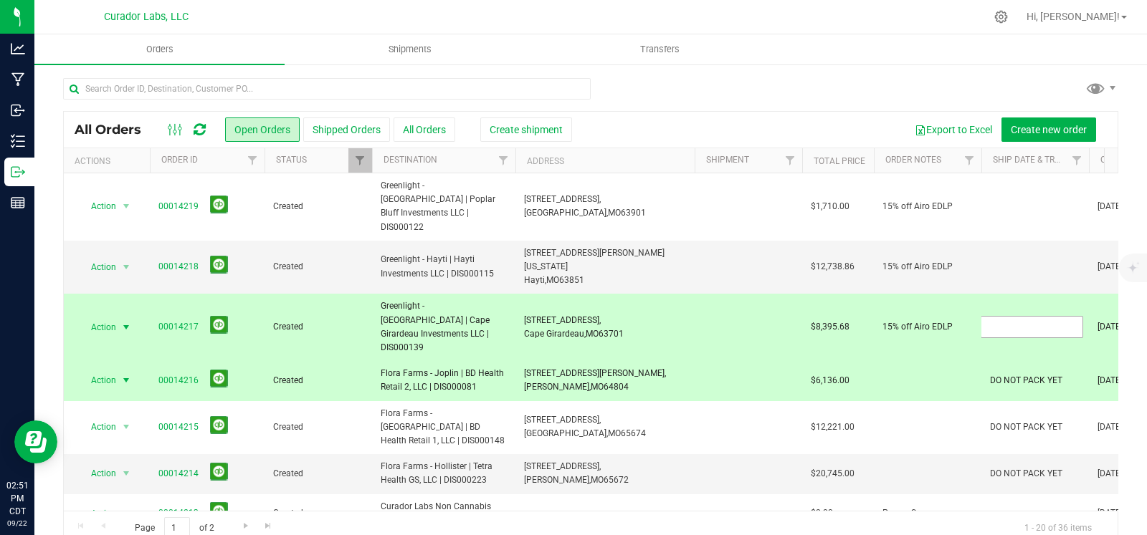
click at [1031, 316] on input "text" at bounding box center [1031, 327] width 102 height 22
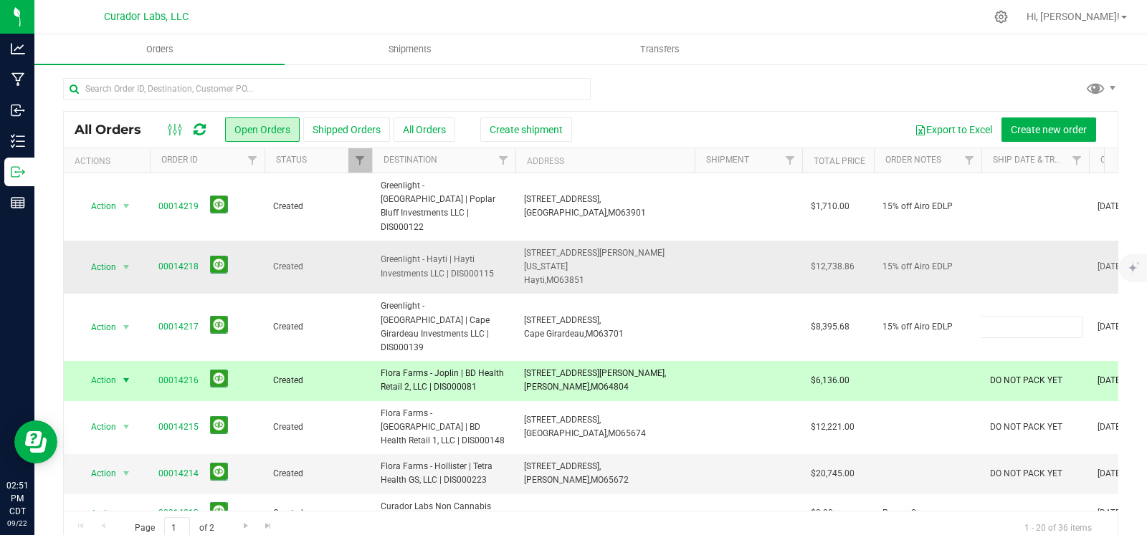
type input "DO NOT PACK YET"
click at [1034, 237] on div "All Orders Open Orders Shipped Orders All Orders Create shipment Export to Exce…" at bounding box center [590, 328] width 1055 height 435
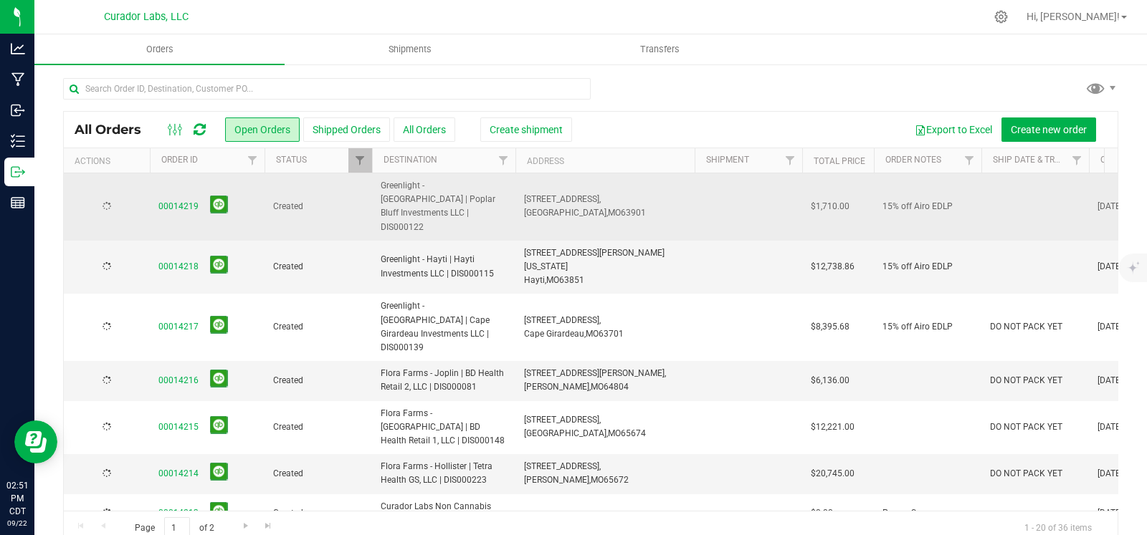
drag, startPoint x: 1034, startPoint y: 237, endPoint x: 1023, endPoint y: 213, distance: 26.0
click at [1028, 241] on td at bounding box center [1035, 268] width 108 height 54
click at [1022, 196] on div "All Orders Open Orders Shipped Orders All Orders Create shipment Export to Exce…" at bounding box center [590, 328] width 1055 height 435
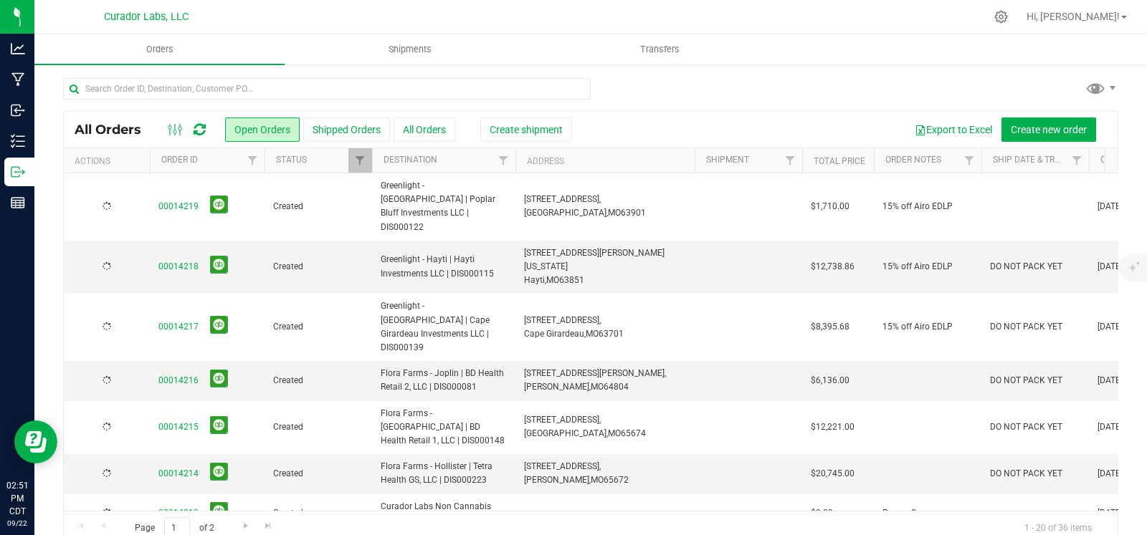
click at [1022, 196] on td at bounding box center [1035, 206] width 108 height 67
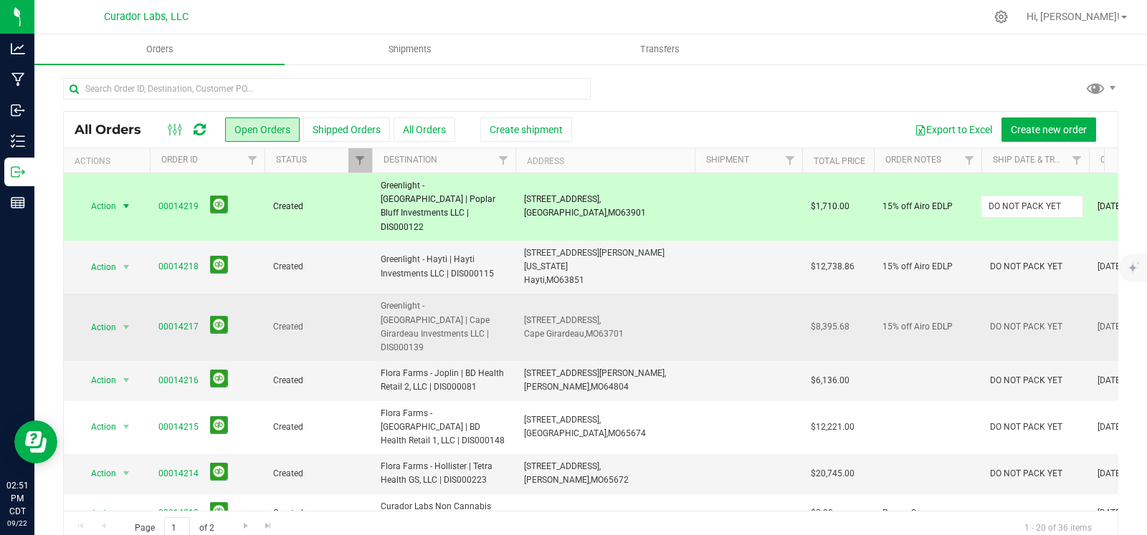
type input "DO NOT PACK YET"
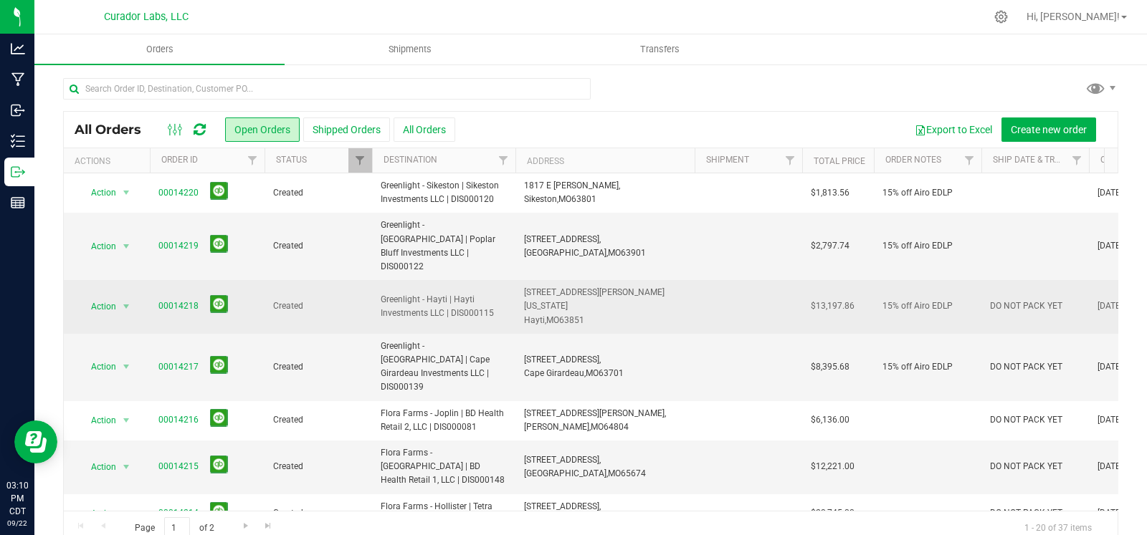
click at [1016, 292] on td "DO NOT PACK YET" at bounding box center [1035, 307] width 108 height 54
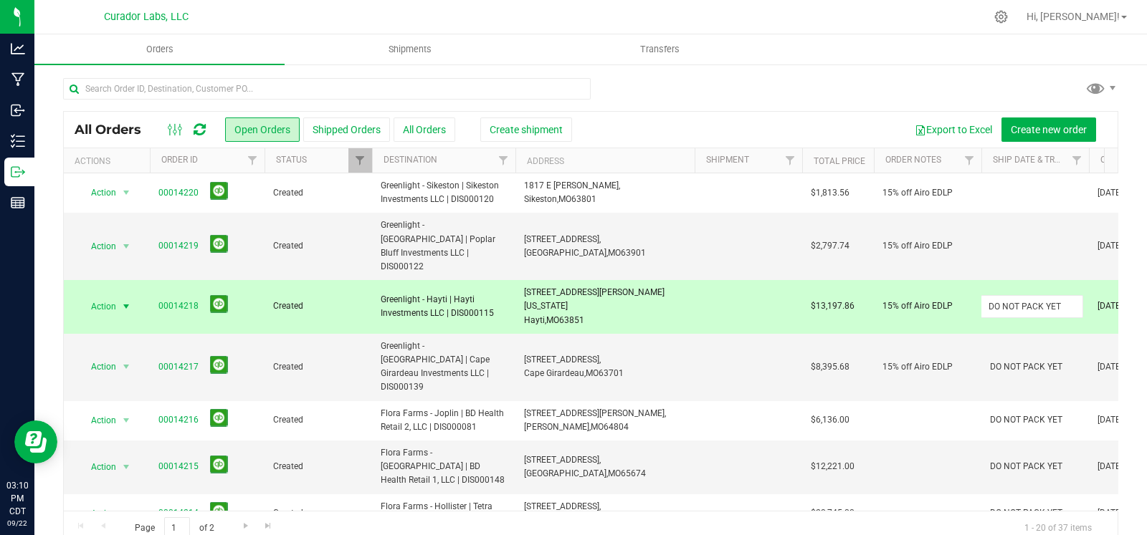
click at [1016, 295] on input "DO NOT PACK YET" at bounding box center [1031, 306] width 102 height 22
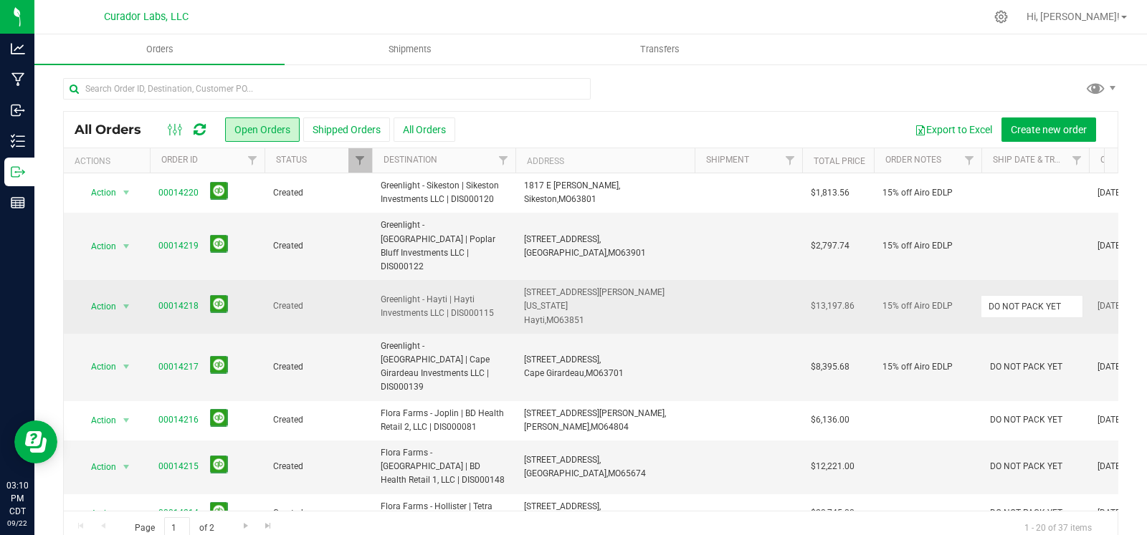
click at [1016, 295] on input "DO NOT PACK YET" at bounding box center [1031, 306] width 102 height 22
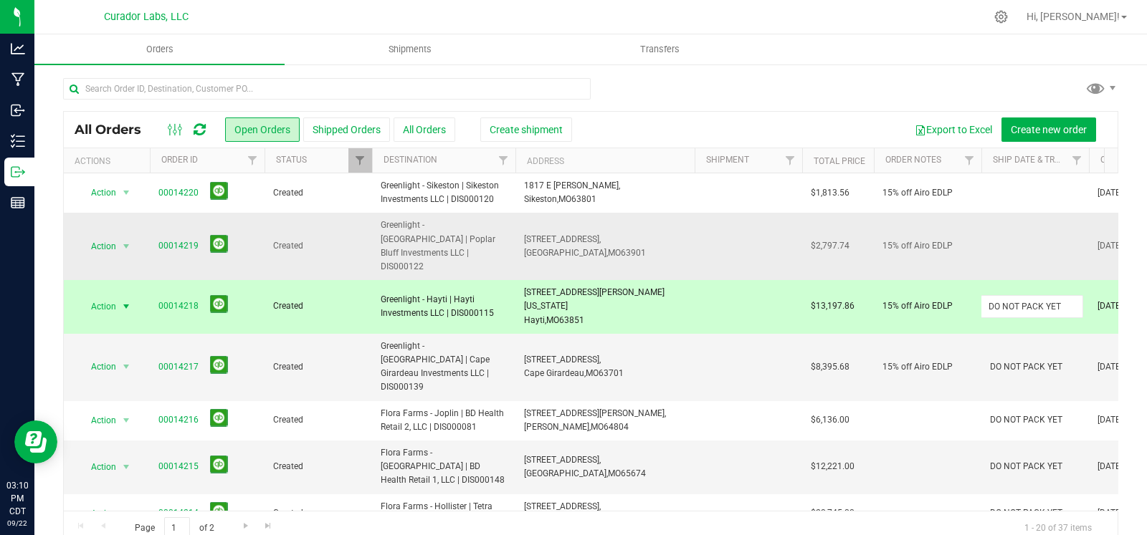
click at [1018, 239] on td at bounding box center [1035, 246] width 108 height 67
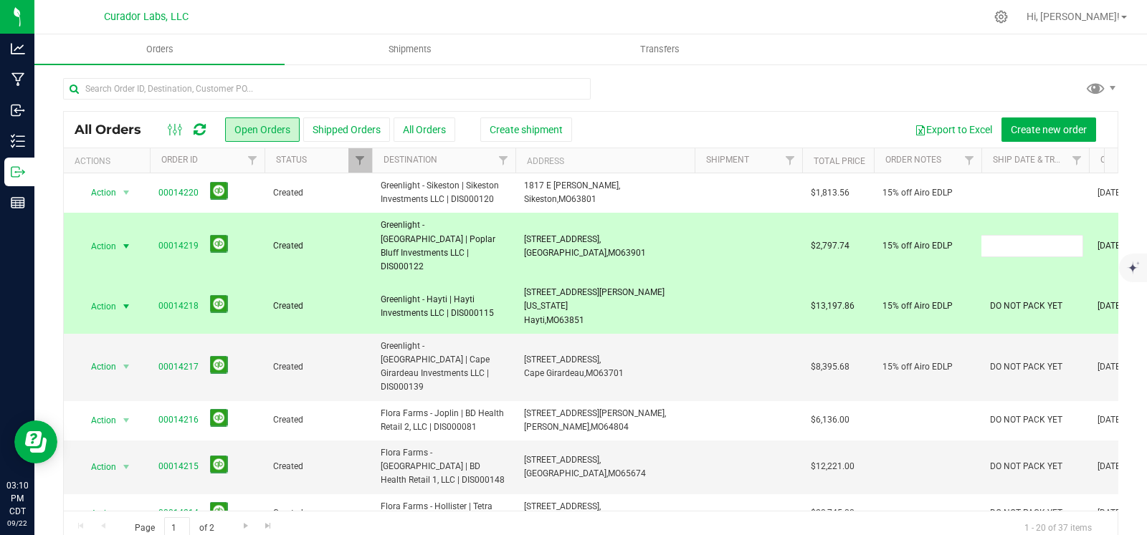
type input "DO NOT PACK YET"
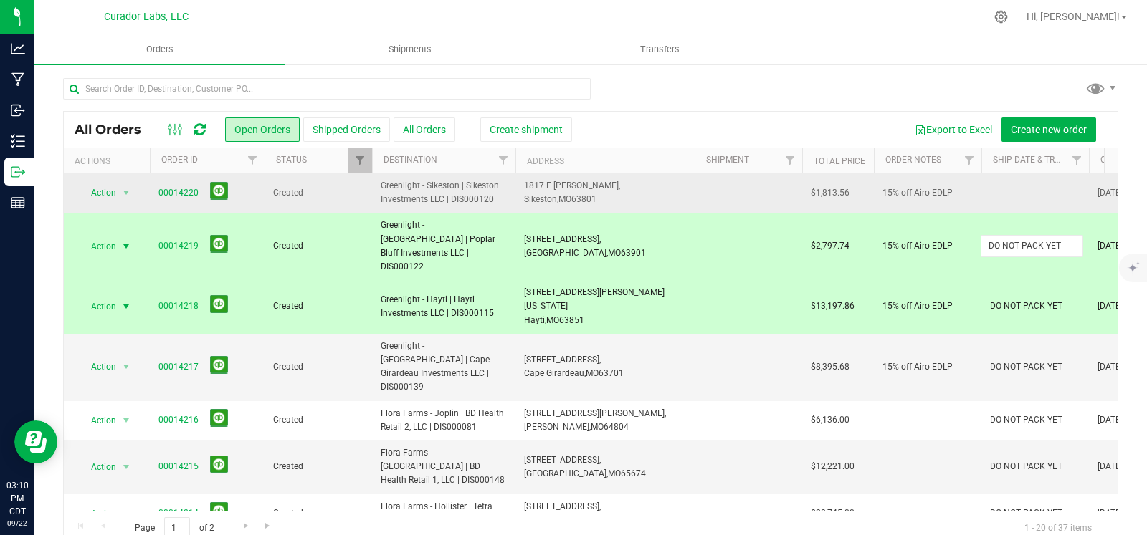
click at [1021, 205] on div "All Orders Open Orders Shipped Orders All Orders Create shipment Export to Exce…" at bounding box center [590, 328] width 1055 height 435
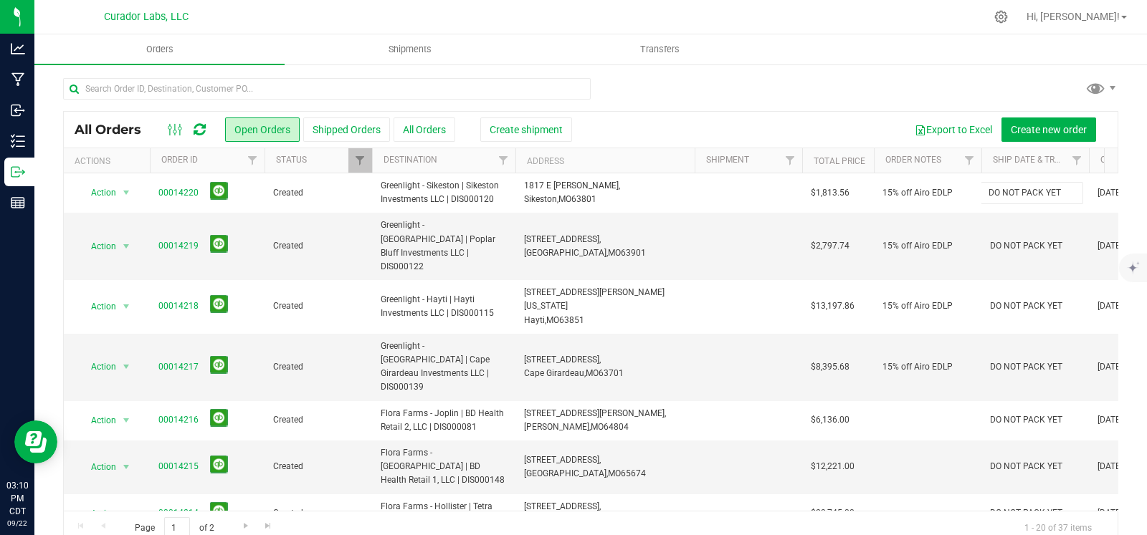
type input "DO NOT PACK YET"
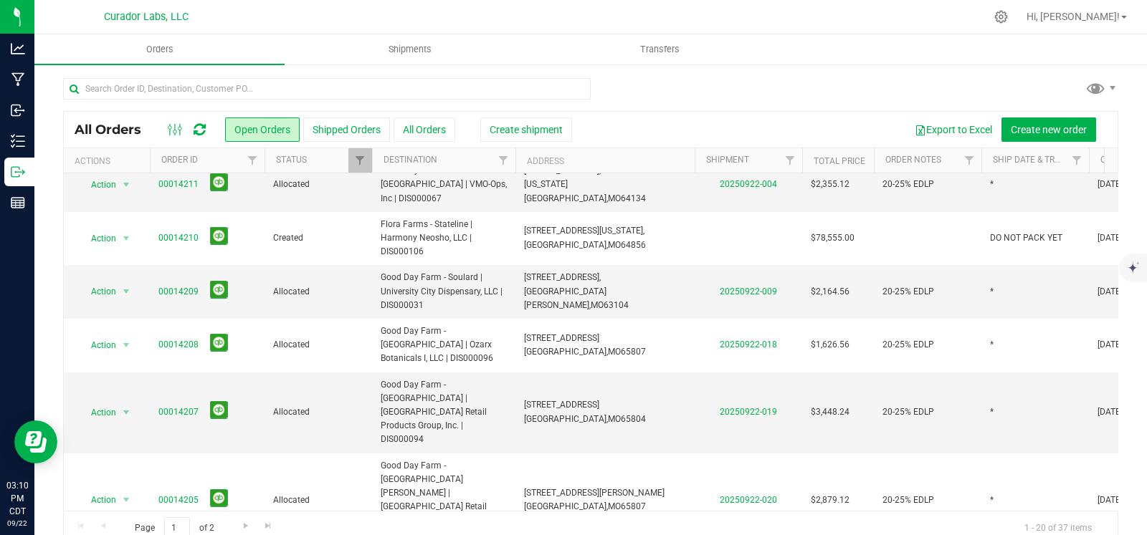
scroll to position [492, 0]
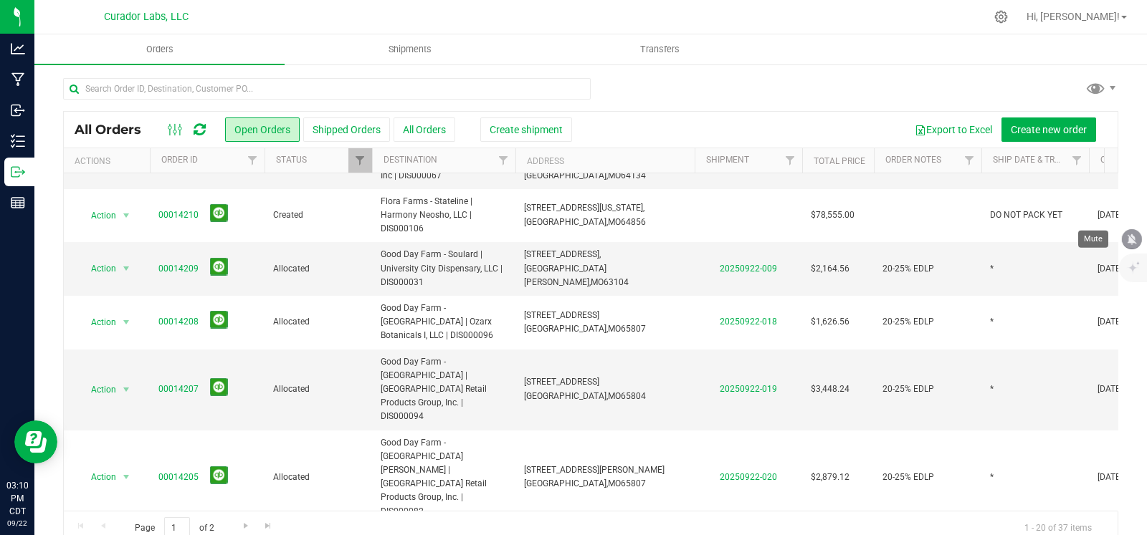
click at [1127, 231] on button "mute" at bounding box center [1132, 239] width 20 height 20
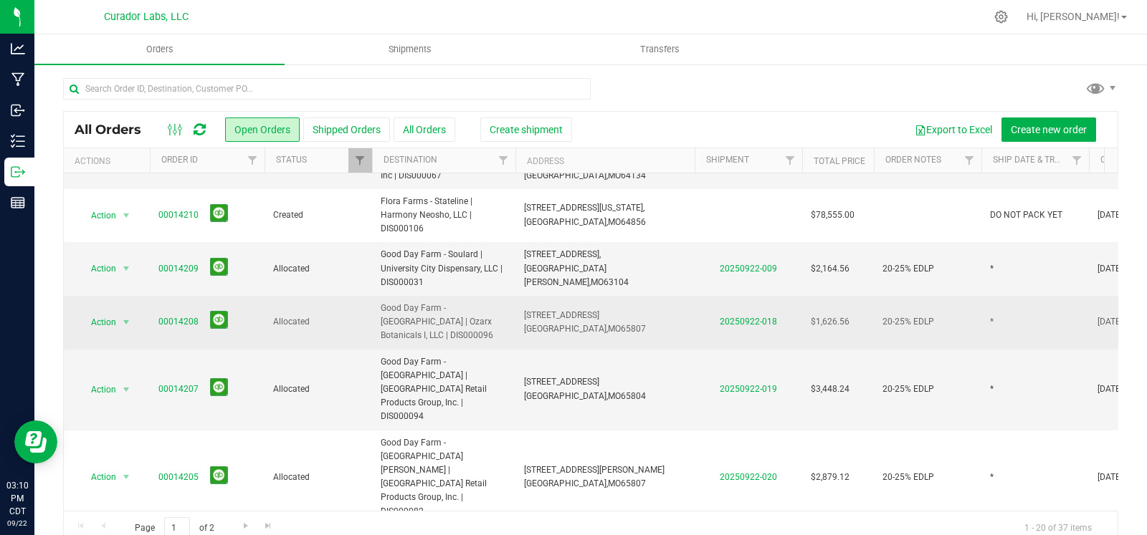
scroll to position [619, 0]
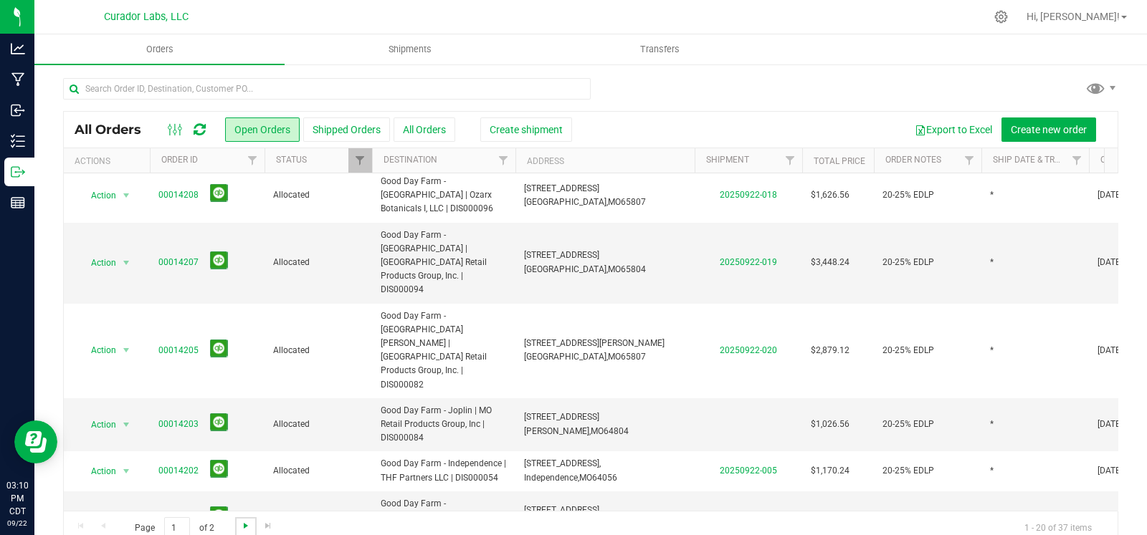
click at [243, 529] on span "Go to the next page" at bounding box center [245, 525] width 11 height 11
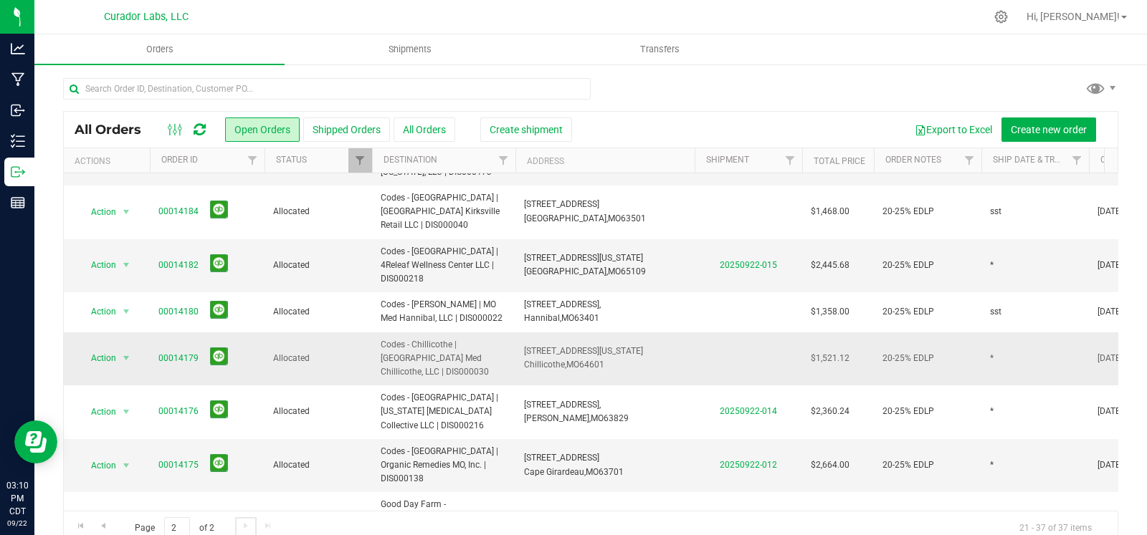
scroll to position [431, 0]
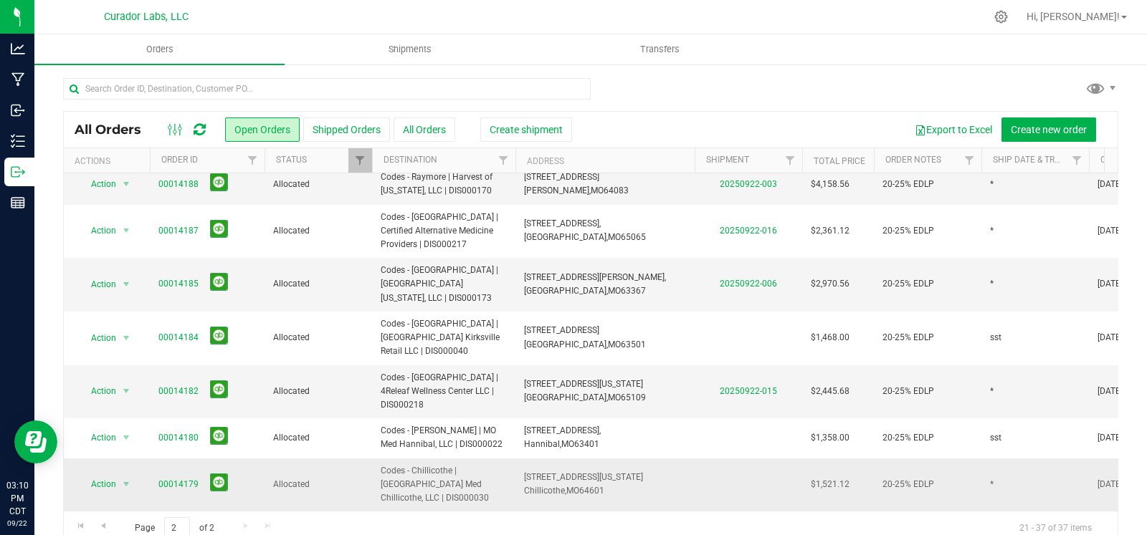
click at [695, 459] on td at bounding box center [748, 486] width 108 height 54
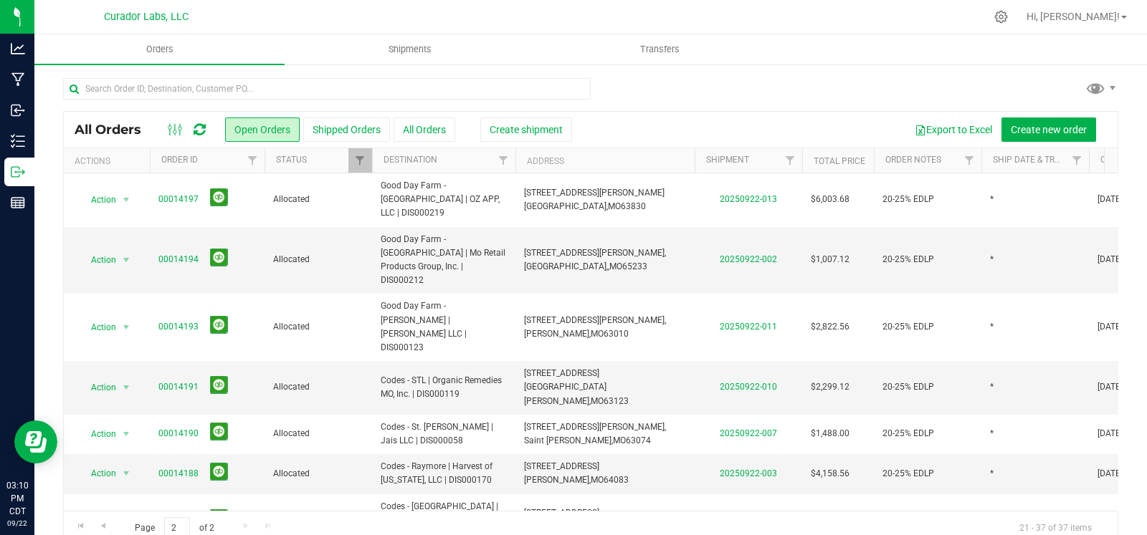
scroll to position [0, 0]
click at [105, 517] on link "Go to the previous page" at bounding box center [102, 526] width 21 height 19
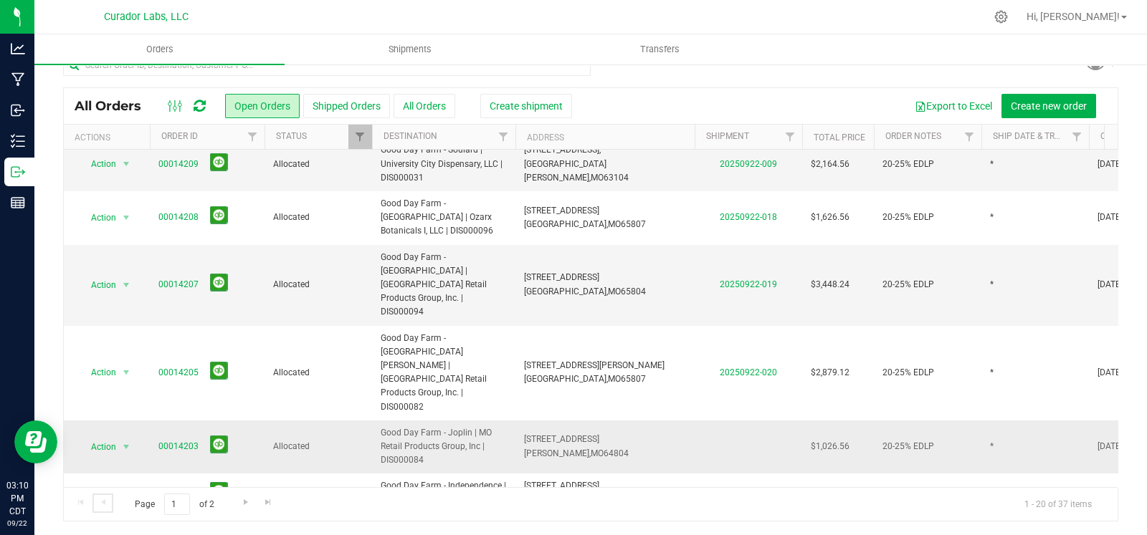
scroll to position [570, 0]
click at [702, 424] on td at bounding box center [748, 451] width 108 height 54
click at [705, 424] on td at bounding box center [748, 451] width 108 height 54
click at [657, 424] on td "2918 E 20th St, Joplin, MO 64804" at bounding box center [604, 451] width 179 height 54
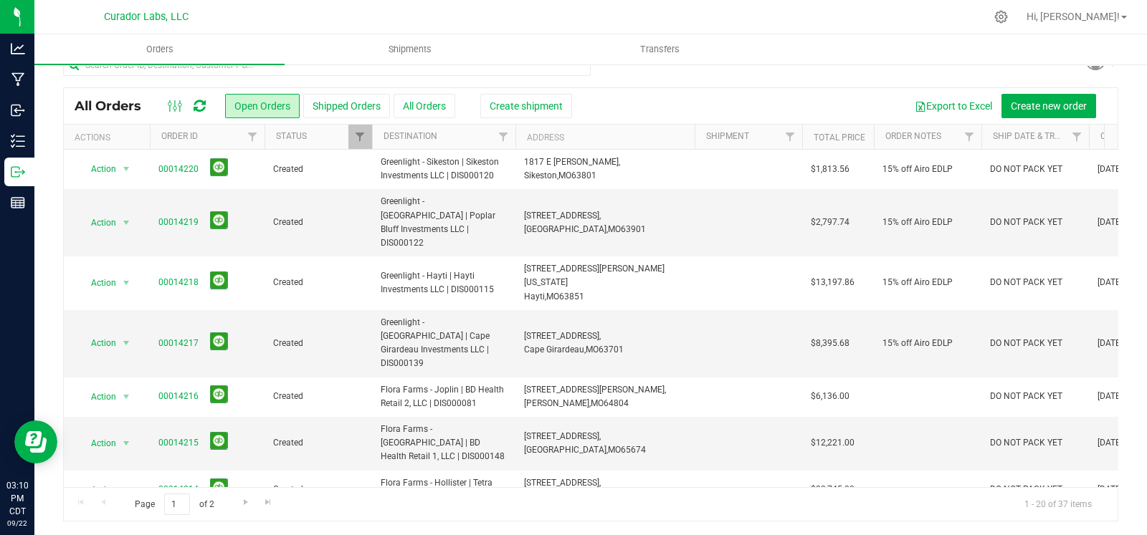
scroll to position [619, 0]
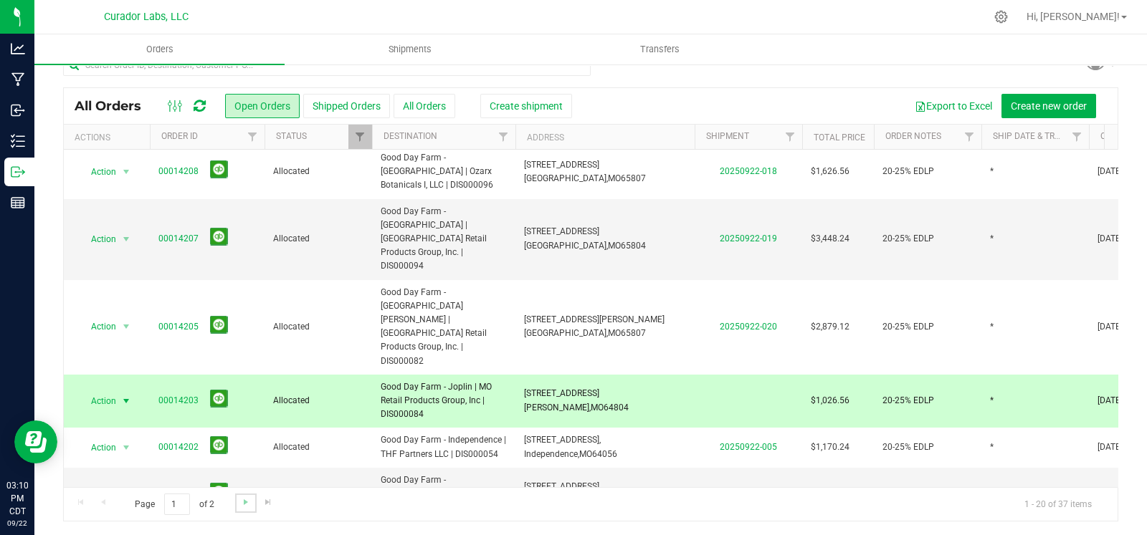
click at [242, 508] on link "Go to the next page" at bounding box center [245, 503] width 21 height 19
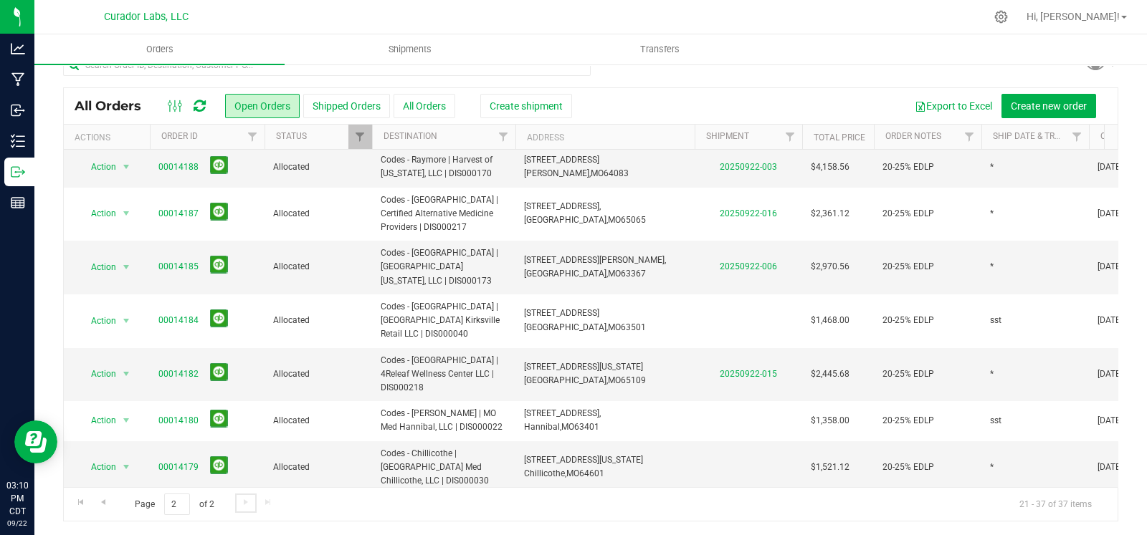
scroll to position [346, 0]
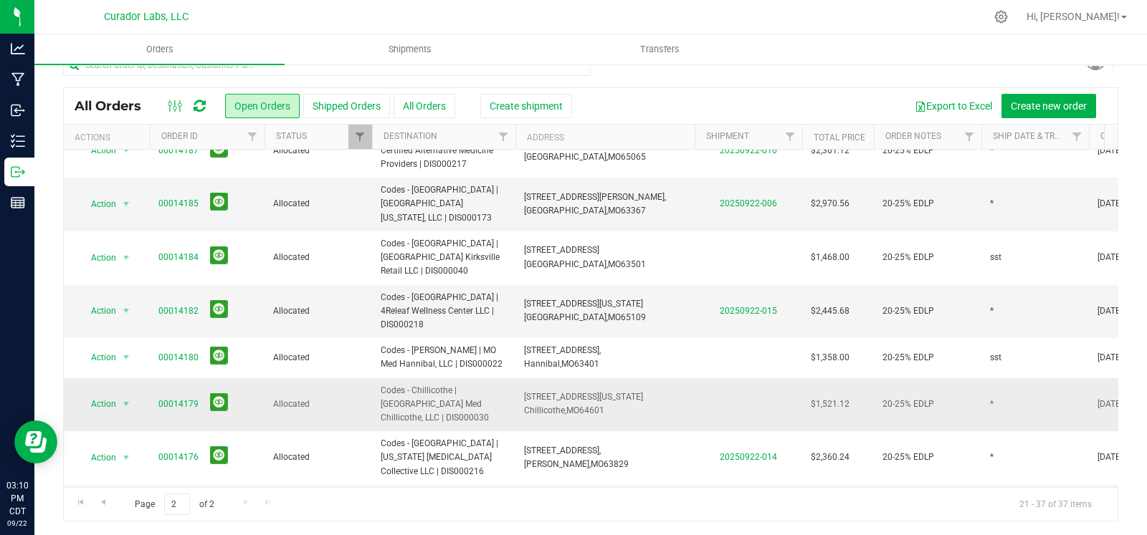
click at [642, 378] on td "941 Washington St, Chillicothe, MO 64601" at bounding box center [604, 405] width 179 height 54
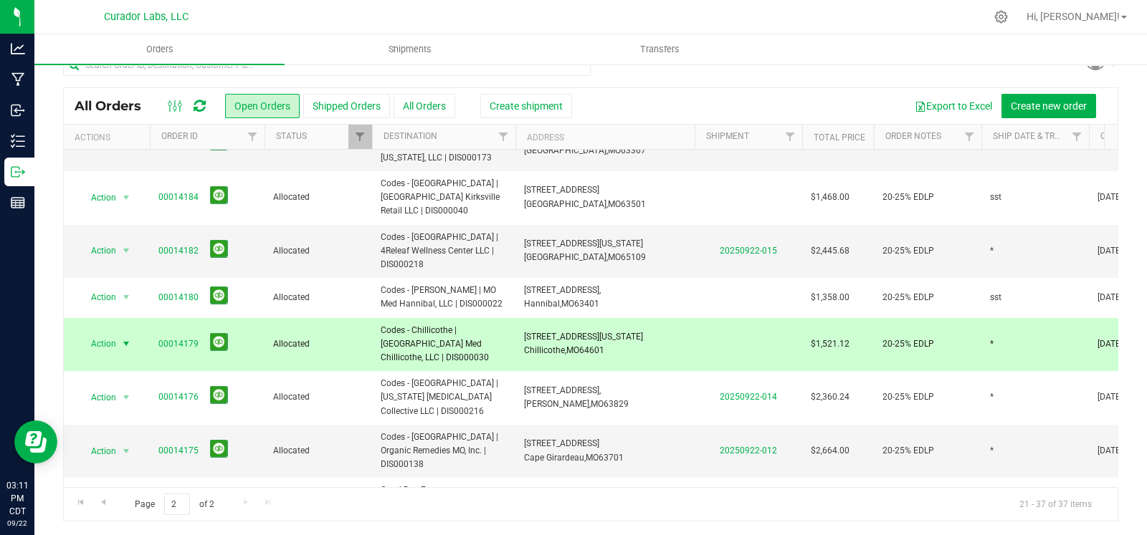
scroll to position [431, 0]
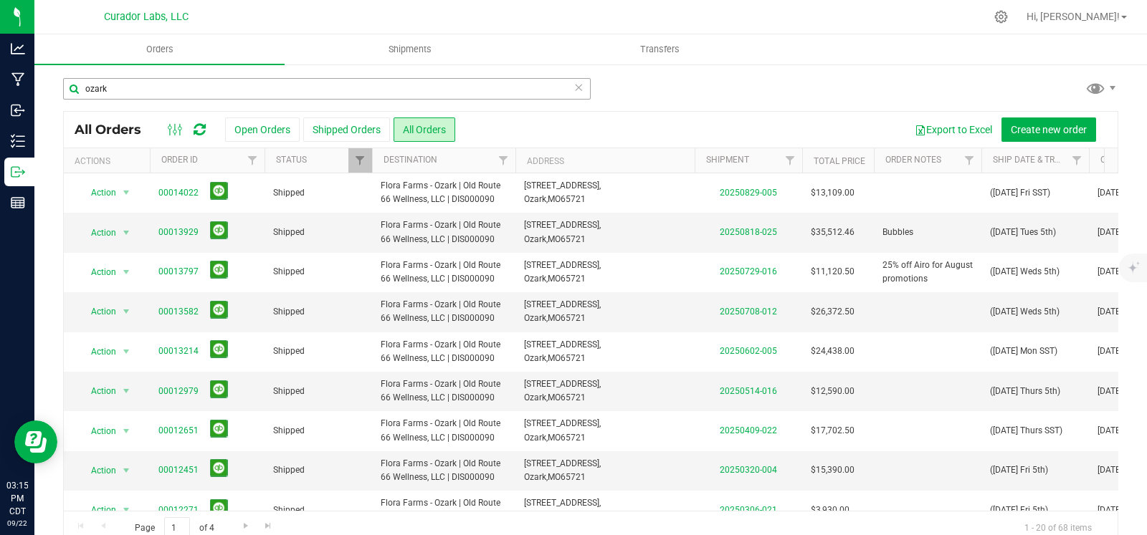
click at [201, 85] on input "ozark" at bounding box center [327, 89] width 528 height 22
type input "38014"
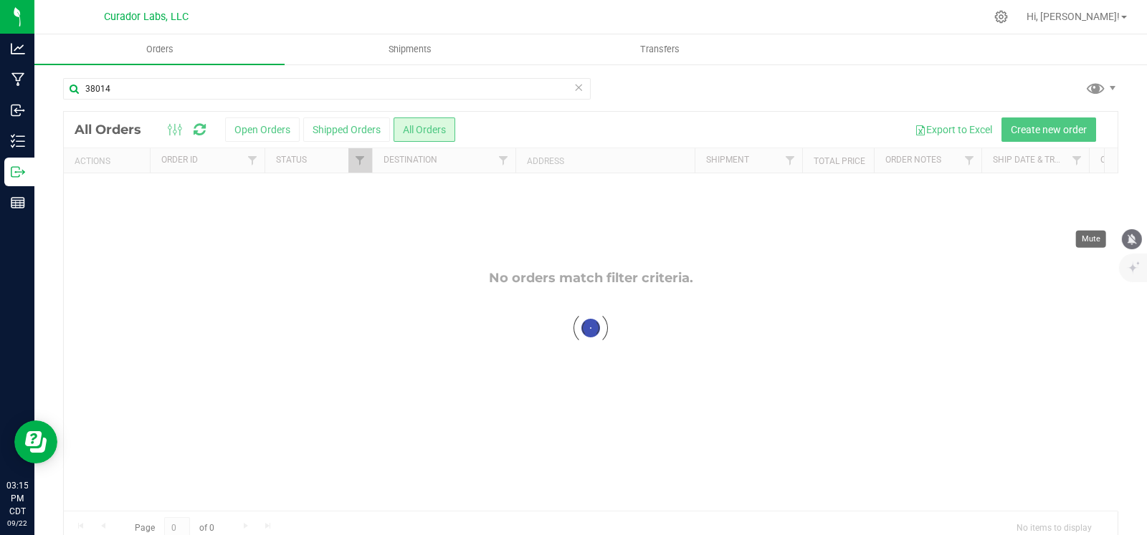
click at [1131, 243] on icon "mute" at bounding box center [1131, 239] width 13 height 13
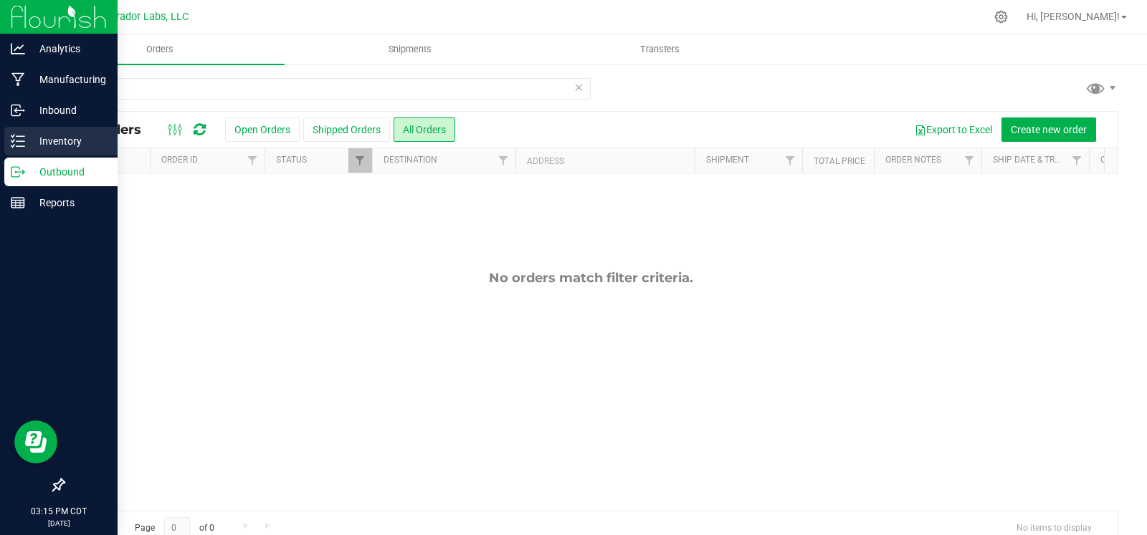
click at [50, 135] on p "Inventory" at bounding box center [68, 141] width 86 height 17
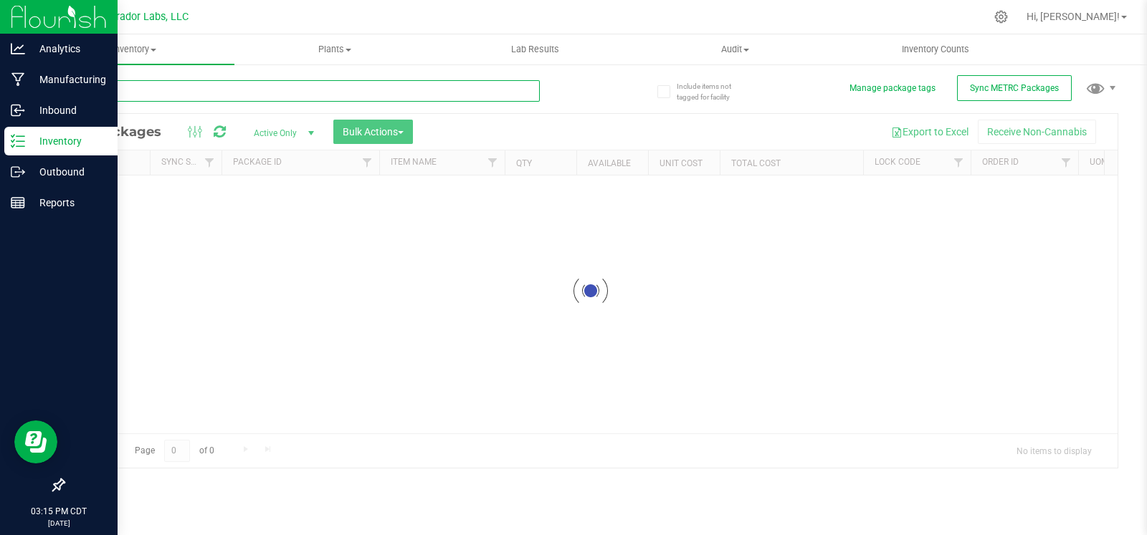
click at [135, 90] on input "text" at bounding box center [301, 91] width 477 height 22
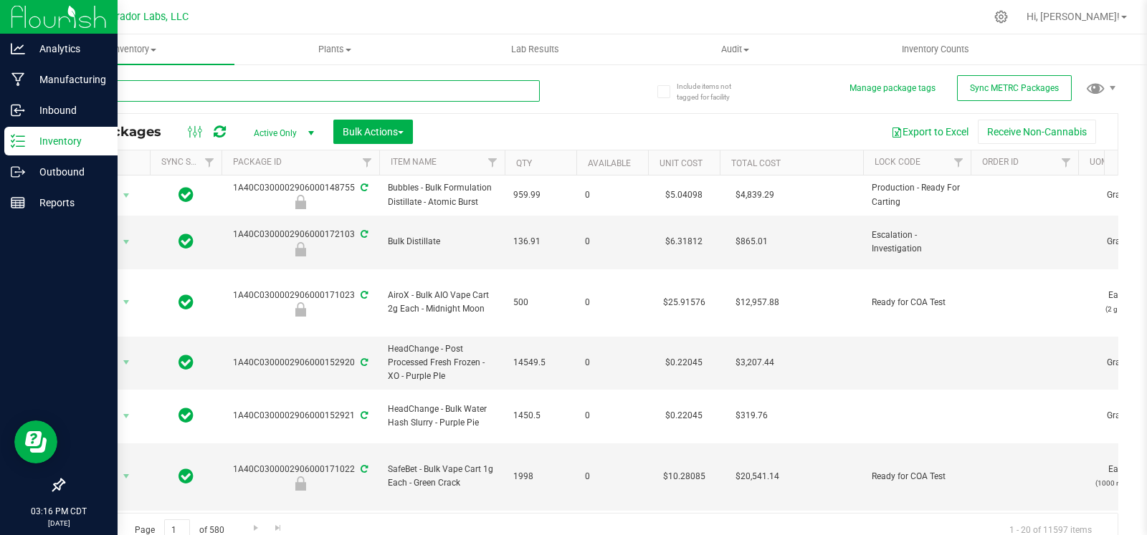
type input "38014"
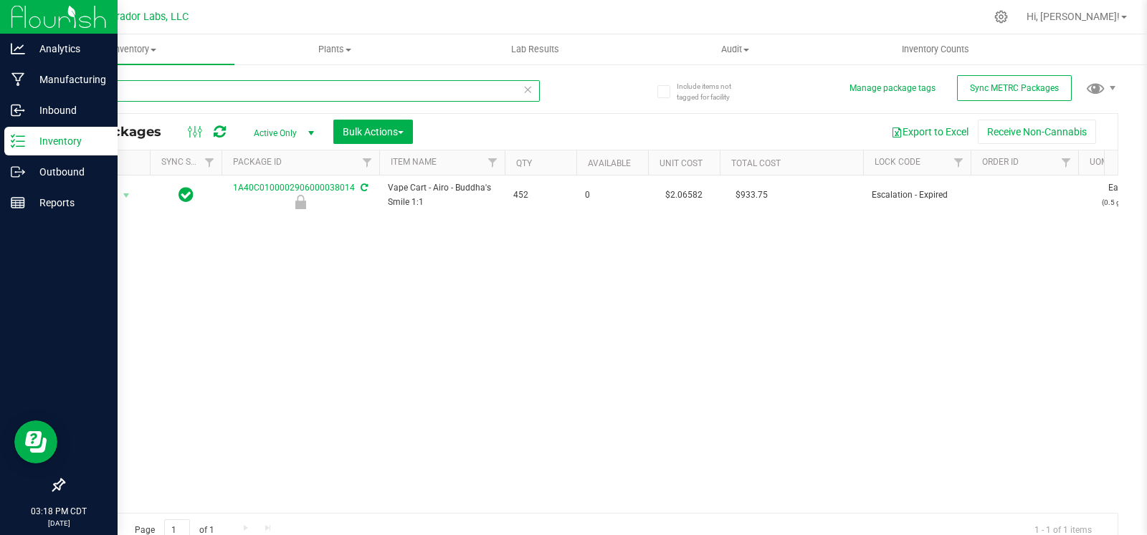
click at [527, 90] on input "38014" at bounding box center [301, 91] width 477 height 22
click at [522, 92] on icon at bounding box center [527, 88] width 10 height 17
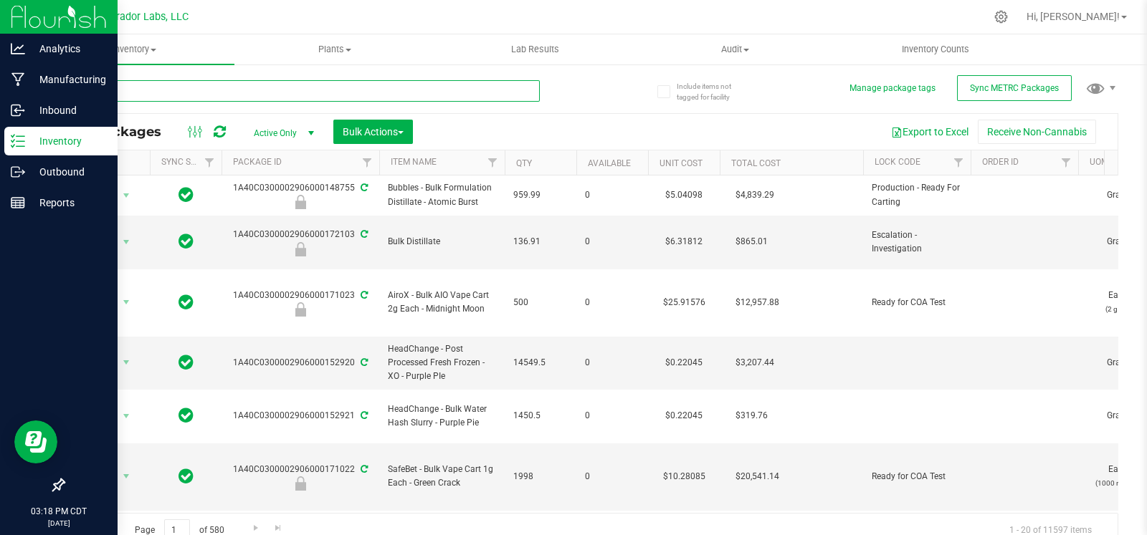
click at [221, 92] on input "text" at bounding box center [301, 91] width 477 height 22
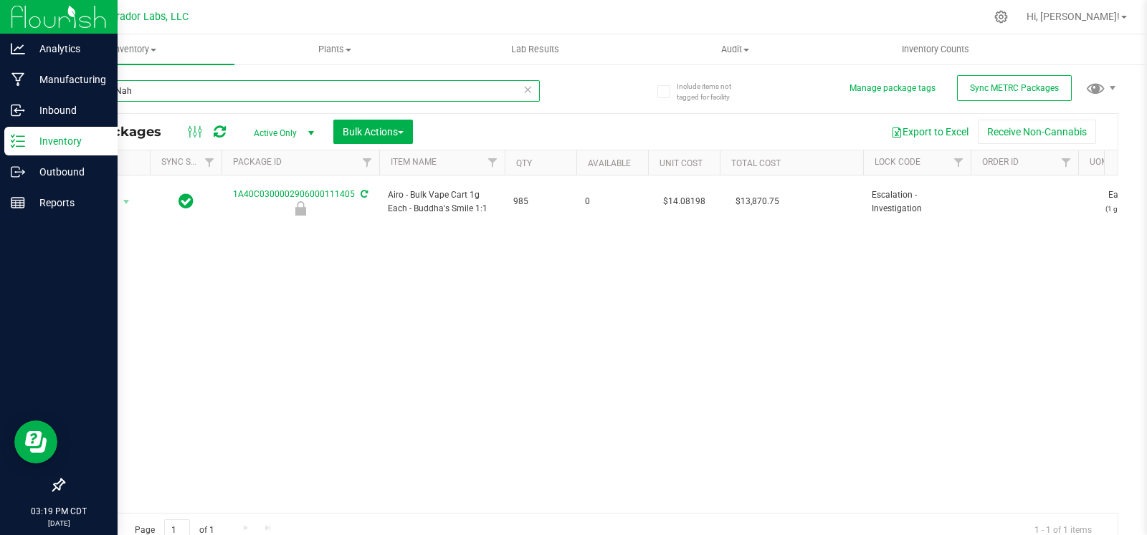
type input "111405Nah"
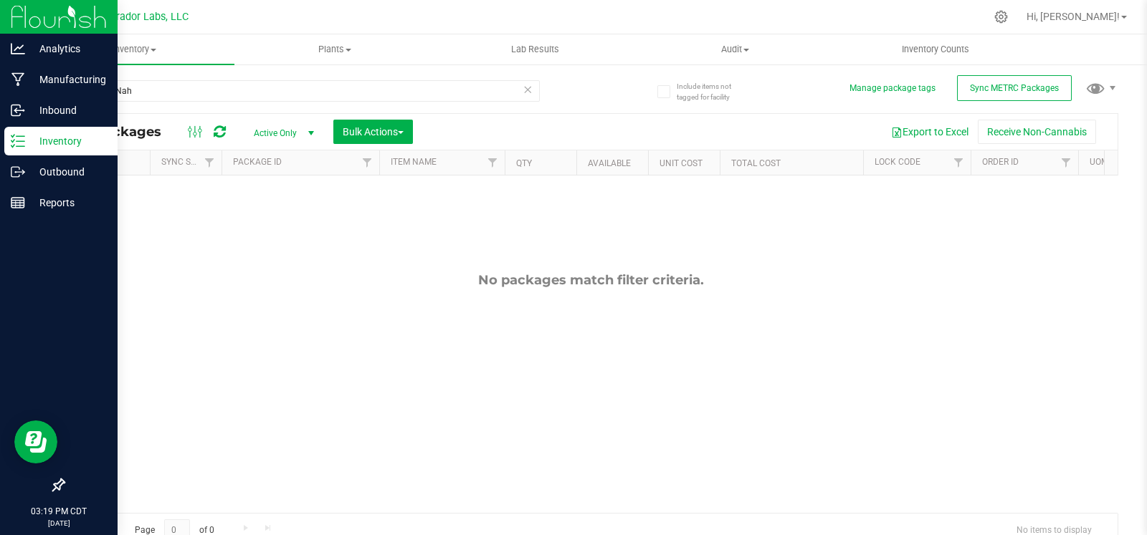
click at [523, 92] on icon at bounding box center [527, 88] width 10 height 17
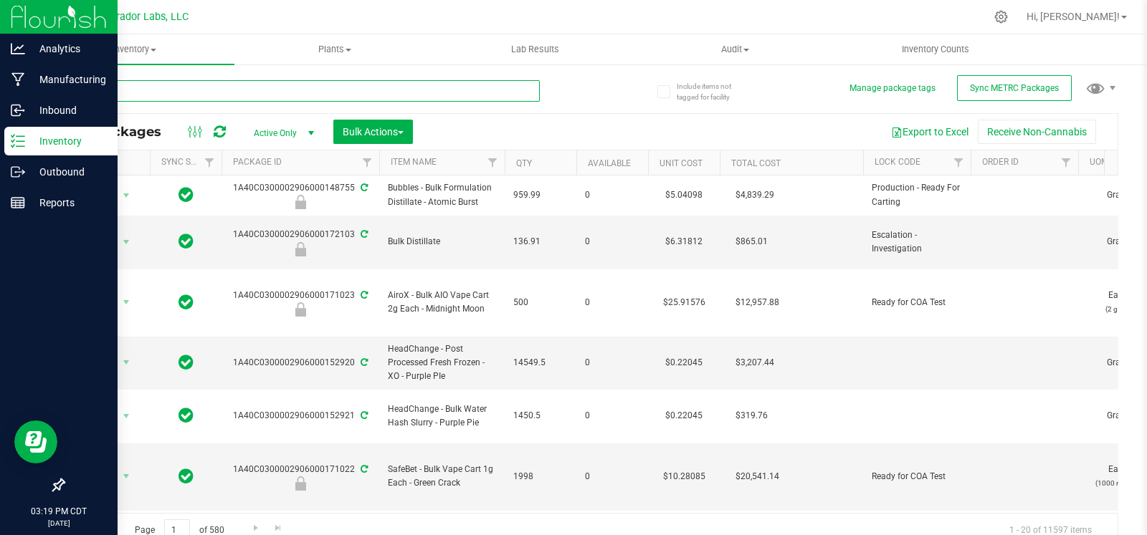
click at [327, 90] on input "text" at bounding box center [301, 91] width 477 height 22
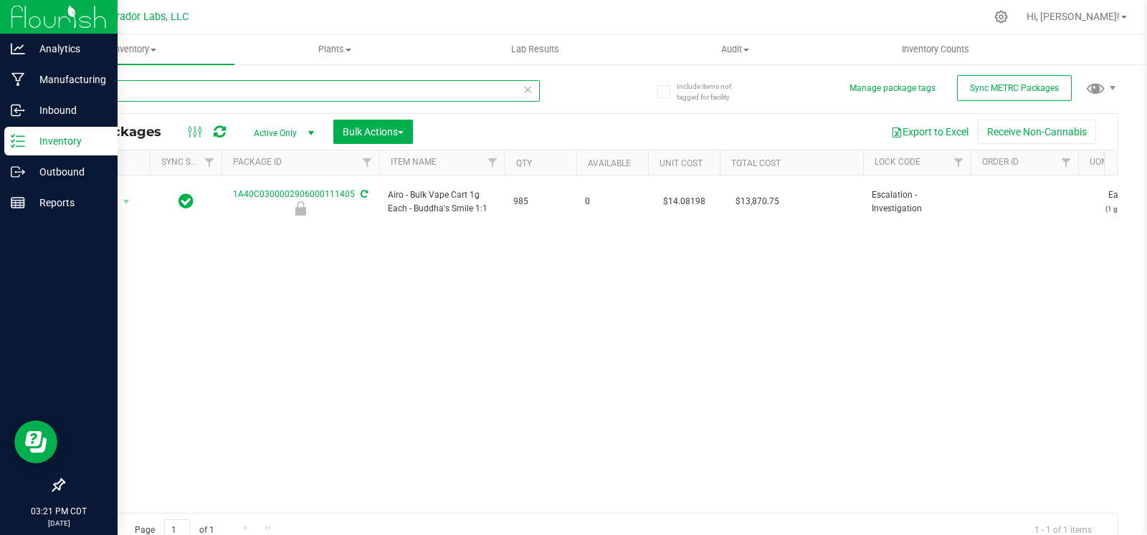
click at [136, 93] on input "111405" at bounding box center [301, 91] width 477 height 22
paste input "A40C0100002906000038014"
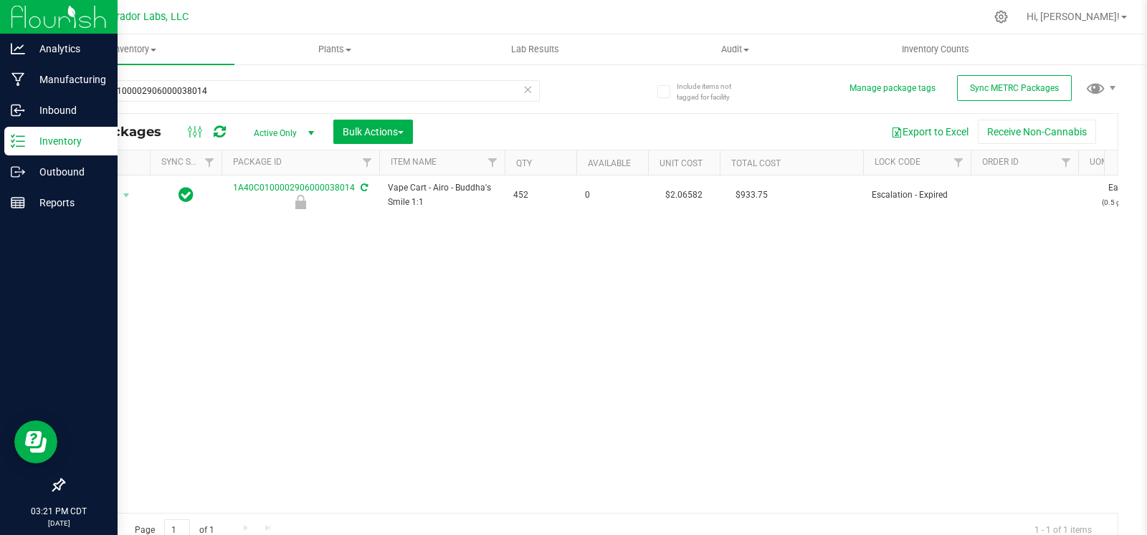
click at [244, 75] on div "1A40C0100002906000038014" at bounding box center [327, 90] width 528 height 46
click at [237, 85] on input "1A40C0100002906000038014" at bounding box center [301, 91] width 477 height 22
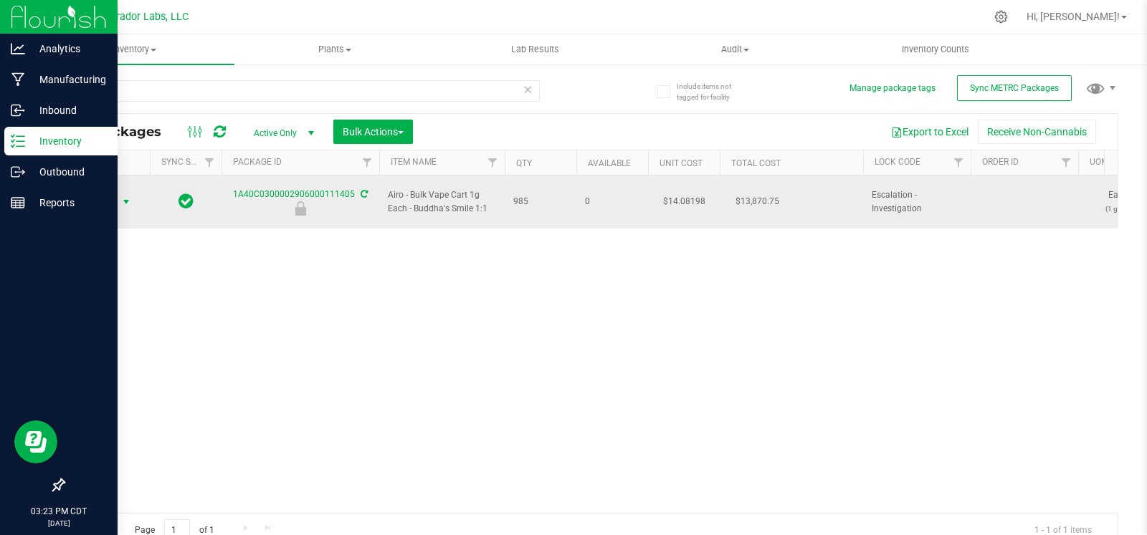
click at [129, 196] on span "select" at bounding box center [125, 201] width 11 height 11
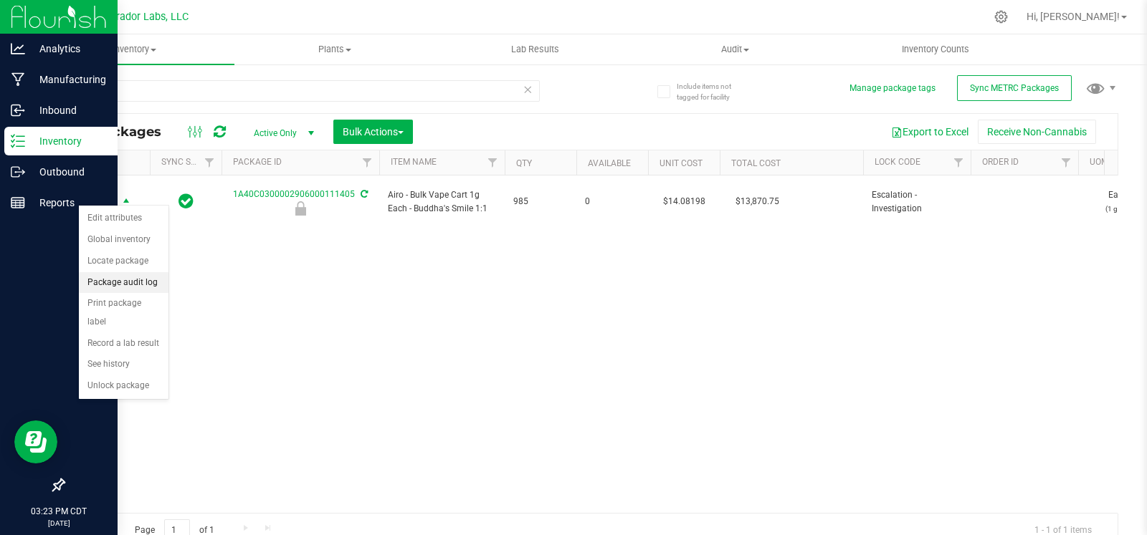
click at [121, 284] on li "Package audit log" at bounding box center [124, 283] width 90 height 22
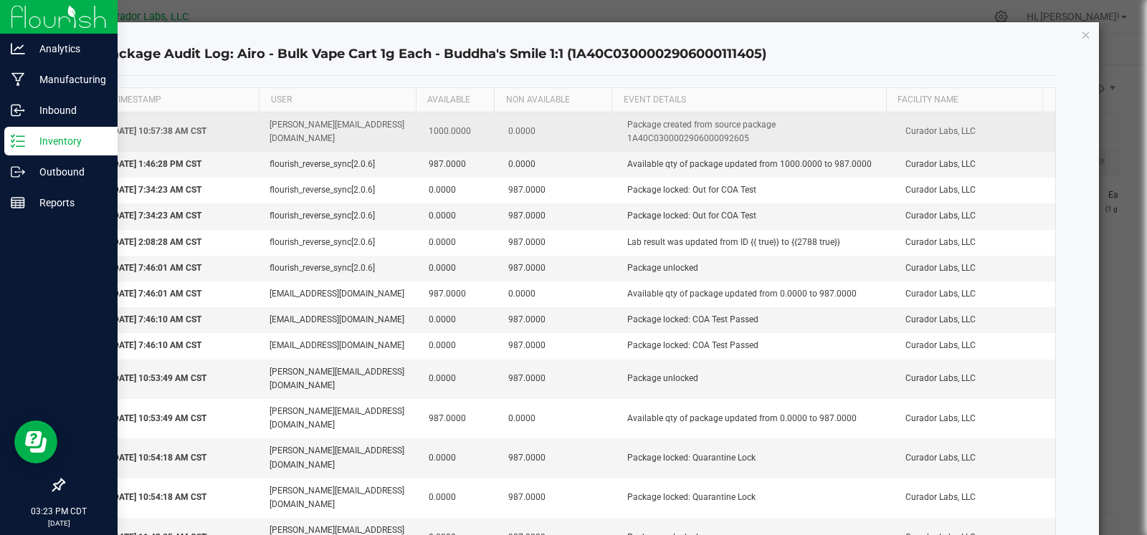
drag, startPoint x: 740, startPoint y: 138, endPoint x: 608, endPoint y: 135, distance: 132.6
click at [619, 135] on td "Package created from source package 1A40C0300002906000092605" at bounding box center [758, 132] width 278 height 39
copy td "1A40C0300002906000092605"
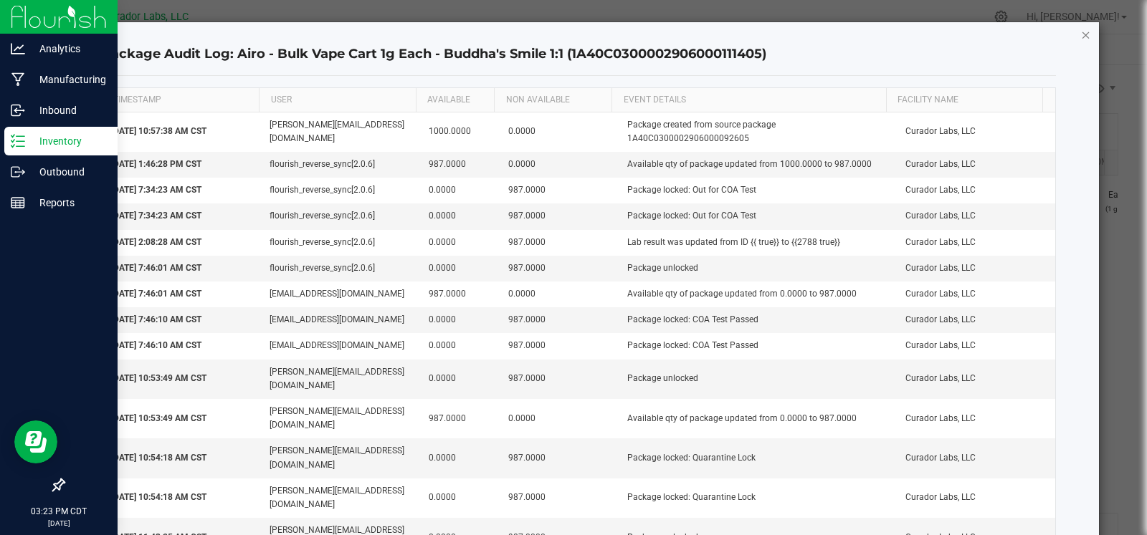
click at [1081, 34] on icon "button" at bounding box center [1086, 34] width 10 height 17
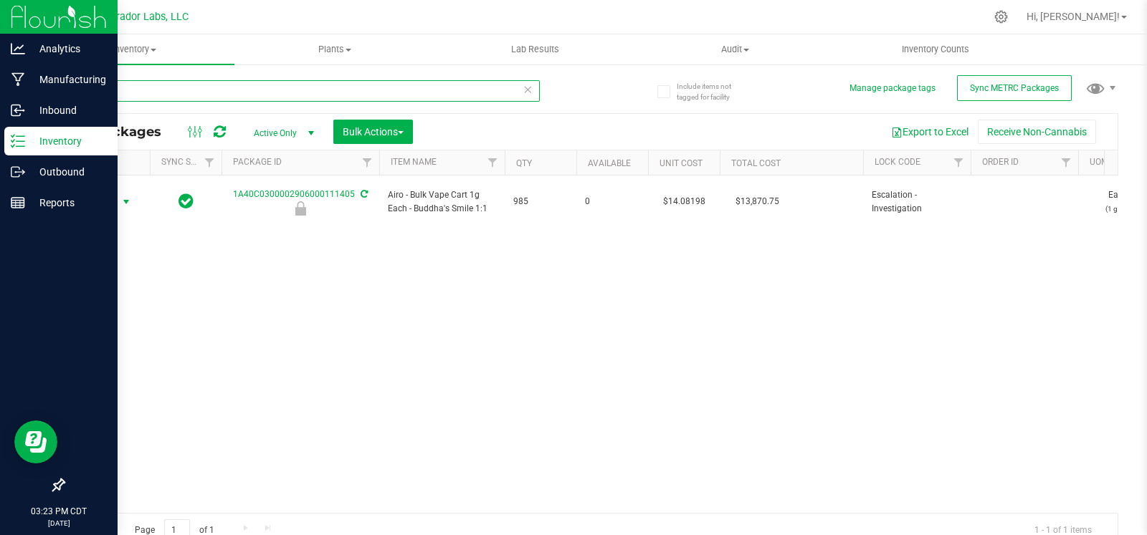
click at [258, 97] on input "111405" at bounding box center [301, 91] width 477 height 22
paste input "A40C03000029060000926"
type input "1A40C0300002906000092605"
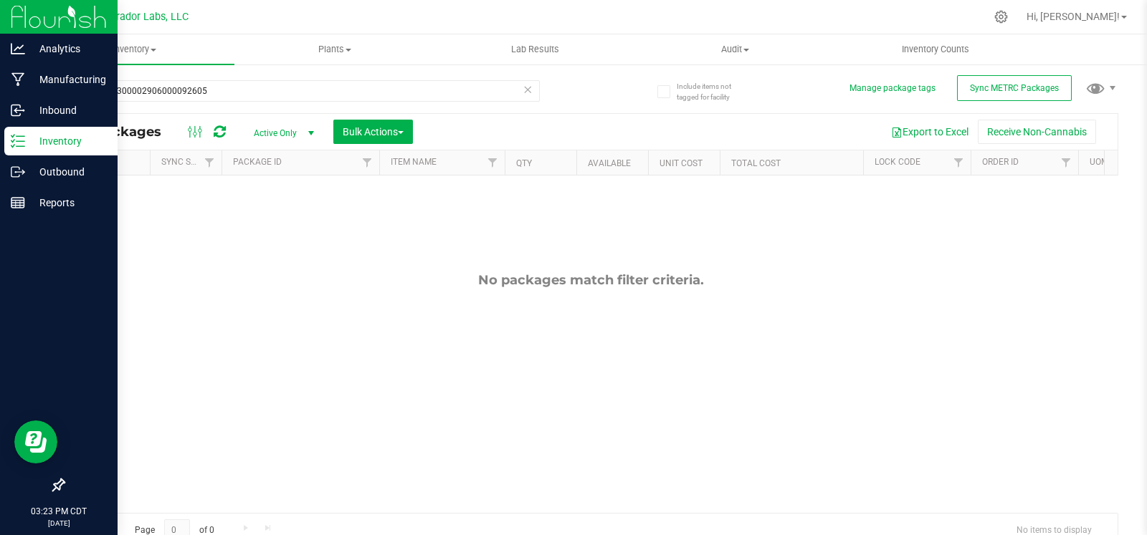
click at [305, 131] on span "select" at bounding box center [310, 133] width 11 height 11
click at [290, 227] on li "All" at bounding box center [280, 220] width 77 height 22
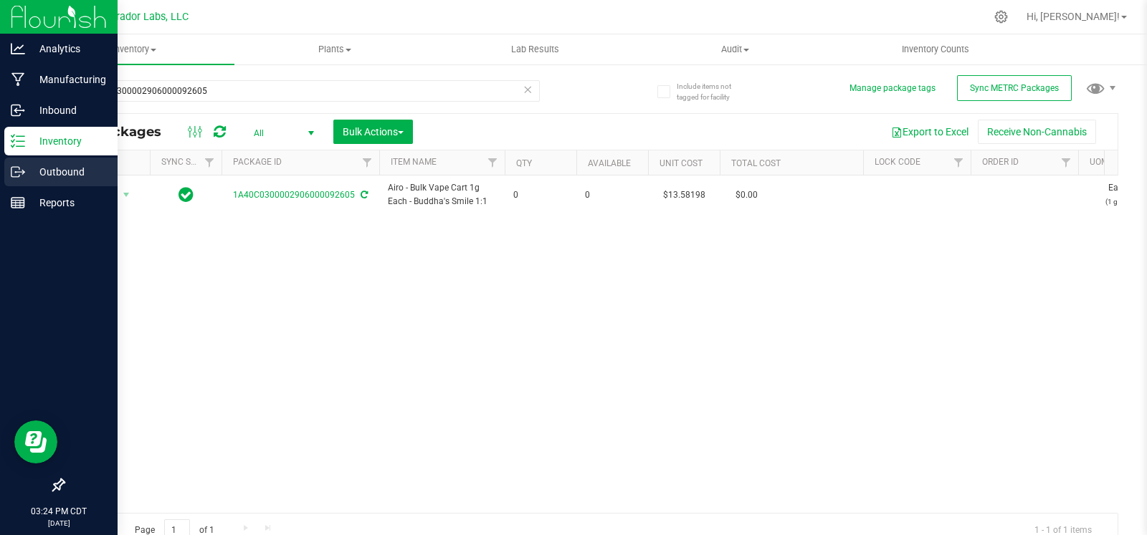
drag, startPoint x: 21, startPoint y: 176, endPoint x: 65, endPoint y: 176, distance: 43.7
click at [21, 176] on icon at bounding box center [18, 172] width 14 height 14
